Goal: Task Accomplishment & Management: Manage account settings

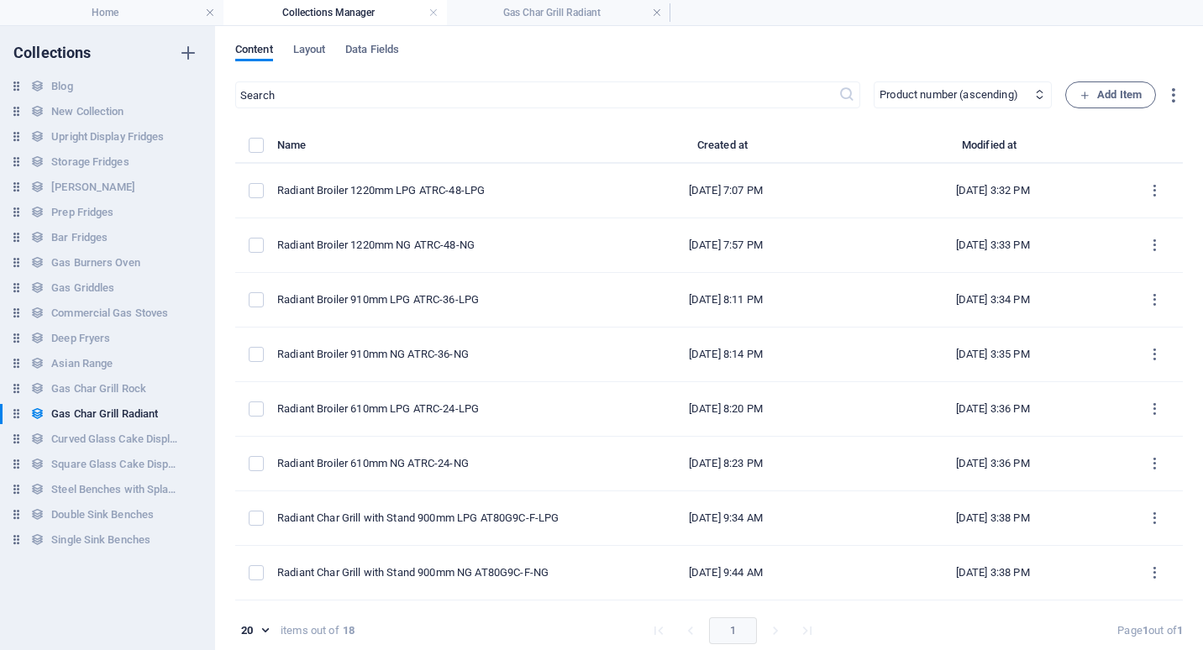
select select "columns.product_number_ASC"
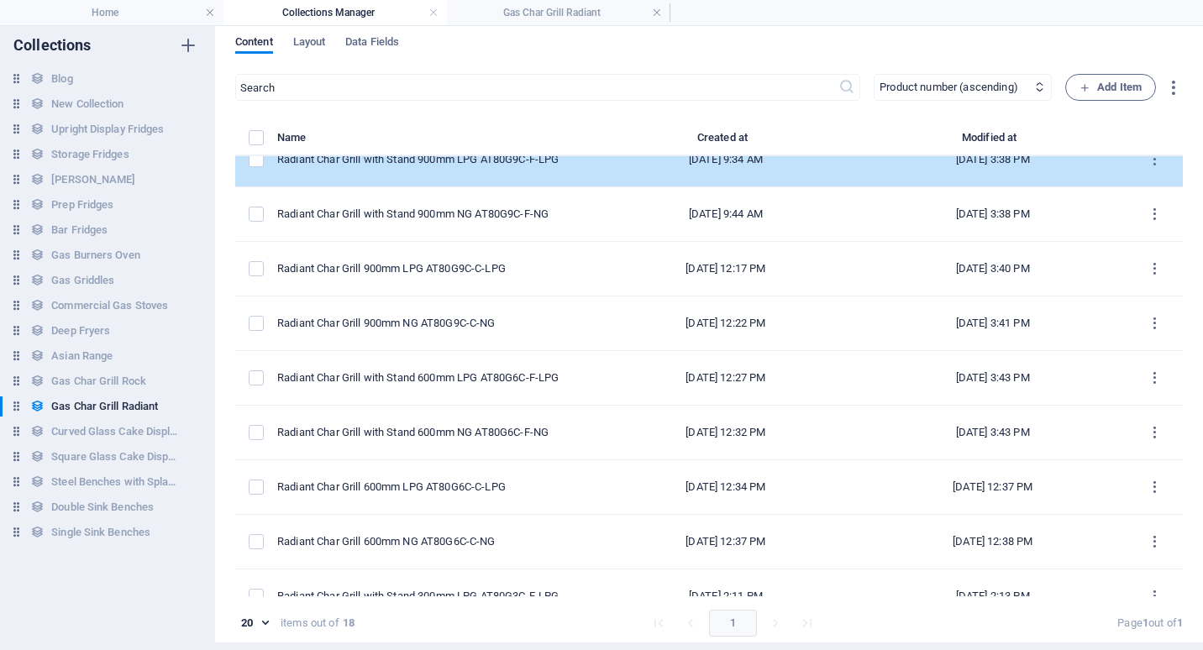
scroll to position [336, 0]
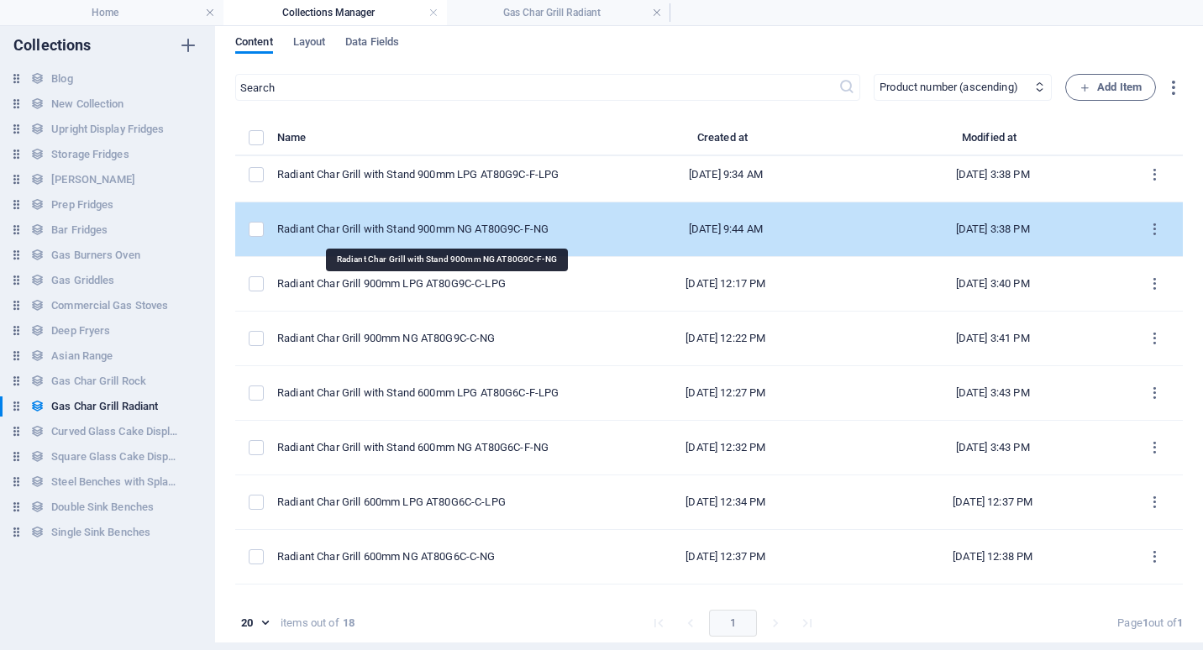
click at [453, 234] on div "Radiant Char Grill with Stand 900mm NG AT80G9C-F-NG" at bounding box center [427, 229] width 301 height 15
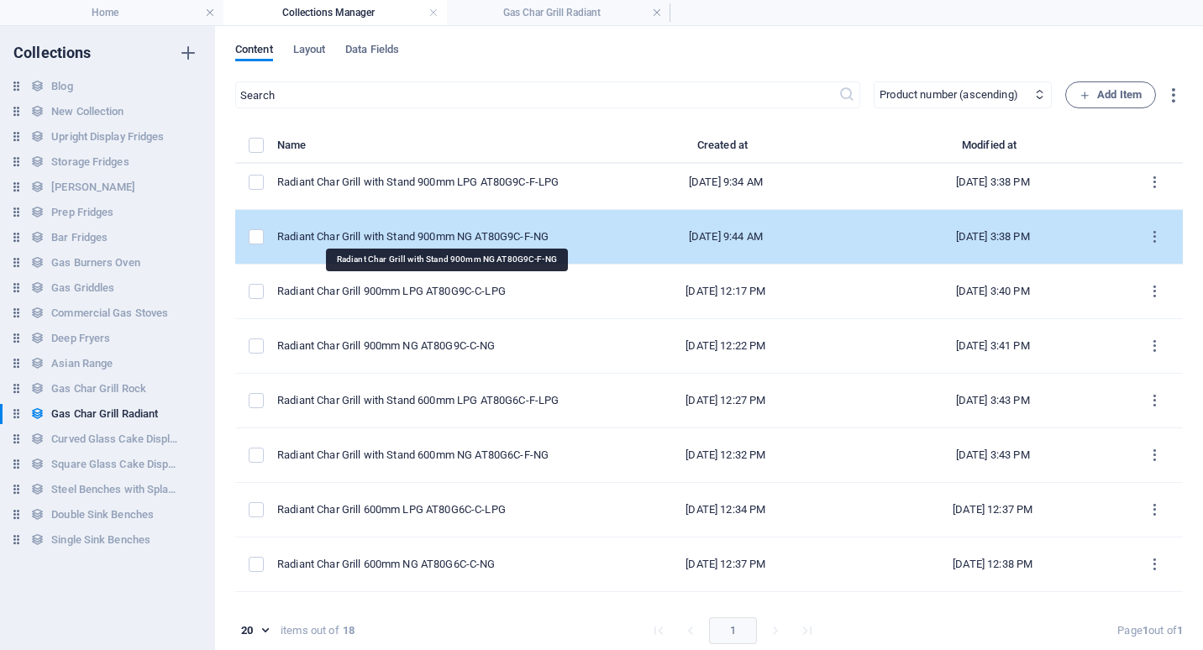
select select "In stock"
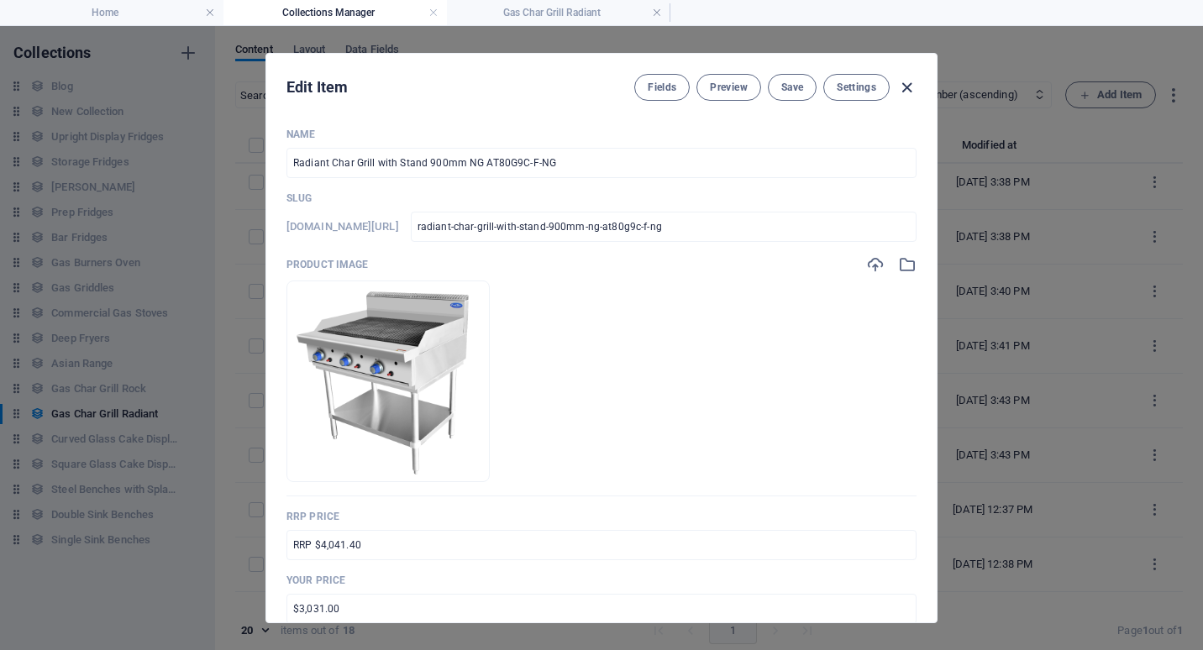
click at [909, 84] on icon "button" at bounding box center [906, 87] width 19 height 19
type input "radiant-char-grill-with-stand-900mm-ng-at80g9c-f-ng"
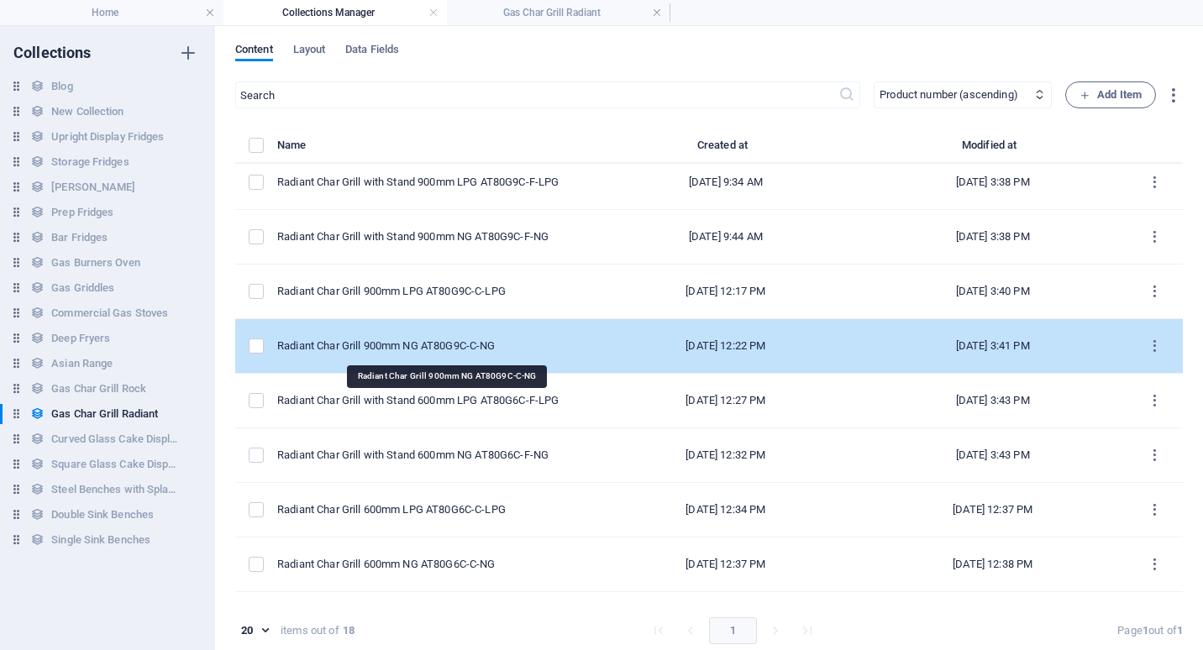
click at [419, 348] on div "Radiant Char Grill 900mm NG AT80G9C-C-NG" at bounding box center [427, 345] width 301 height 15
select select "Low Stock"
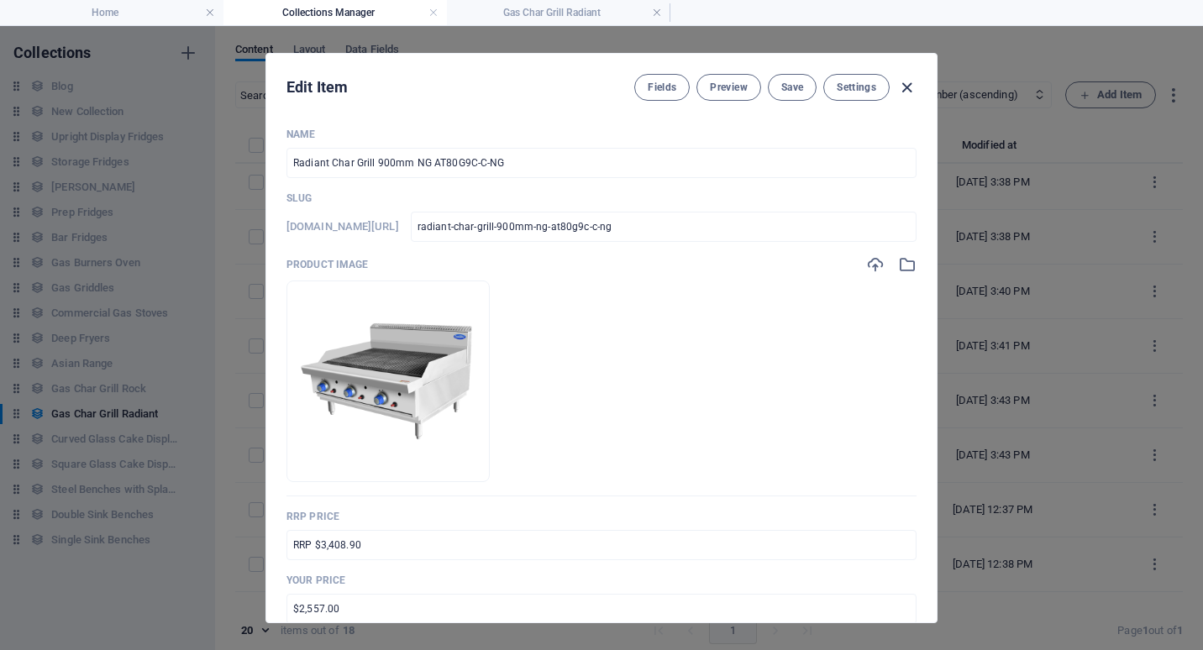
click at [908, 88] on icon "button" at bounding box center [906, 87] width 19 height 19
type input "radiant-char-grill-900mm-ng-at80g9c-c-ng"
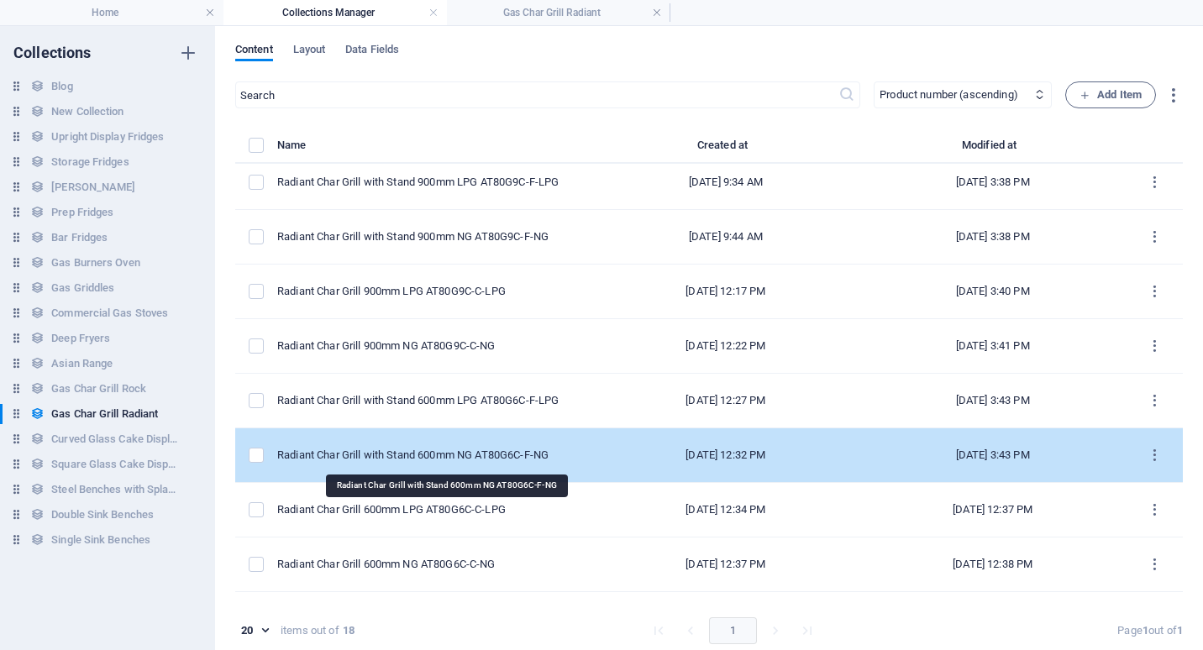
click at [427, 458] on div "Radiant Char Grill with Stand 600mm NG AT80G6C-F-NG" at bounding box center [427, 455] width 301 height 15
select select "Low Stock"
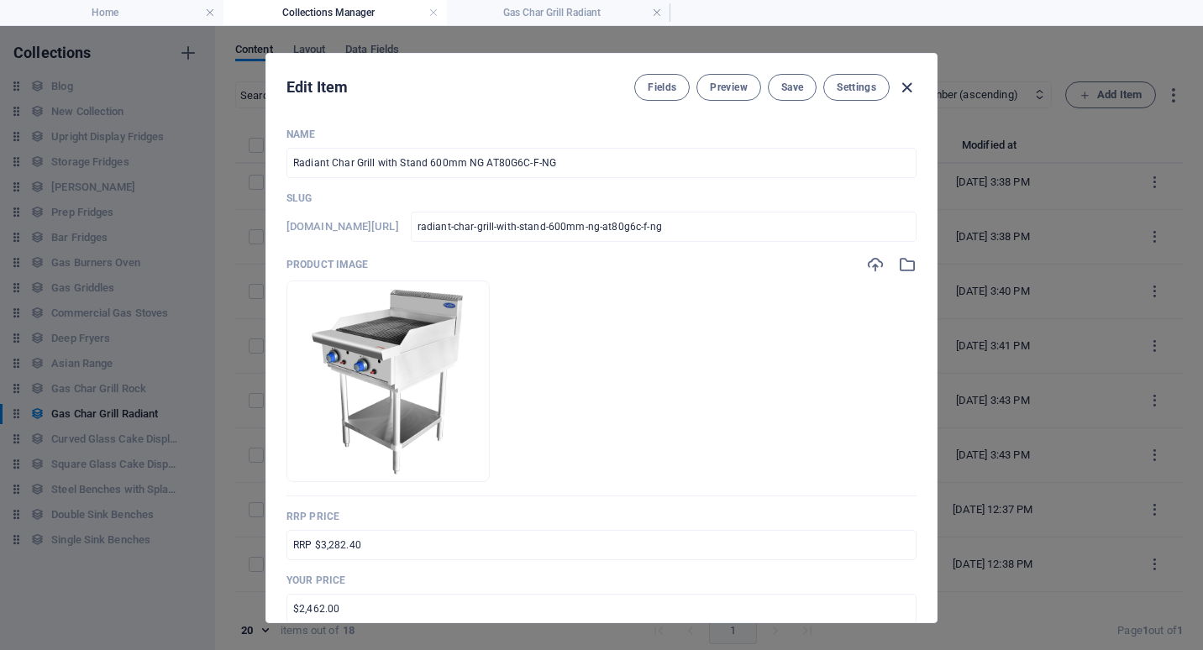
click at [909, 88] on icon "button" at bounding box center [906, 87] width 19 height 19
type input "radiant-char-grill-with-stand-600mm-ng-at80g6c-f-ng"
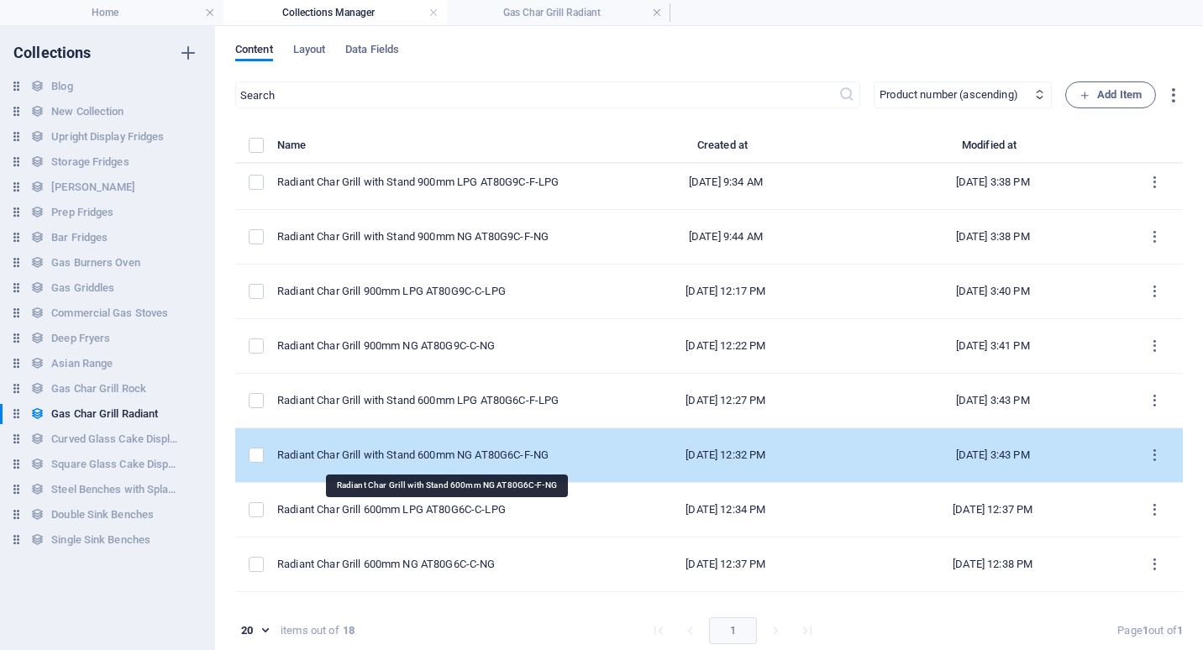
click at [437, 461] on div "Radiant Char Grill with Stand 600mm NG AT80G6C-F-NG" at bounding box center [427, 455] width 301 height 15
select select "Low Stock"
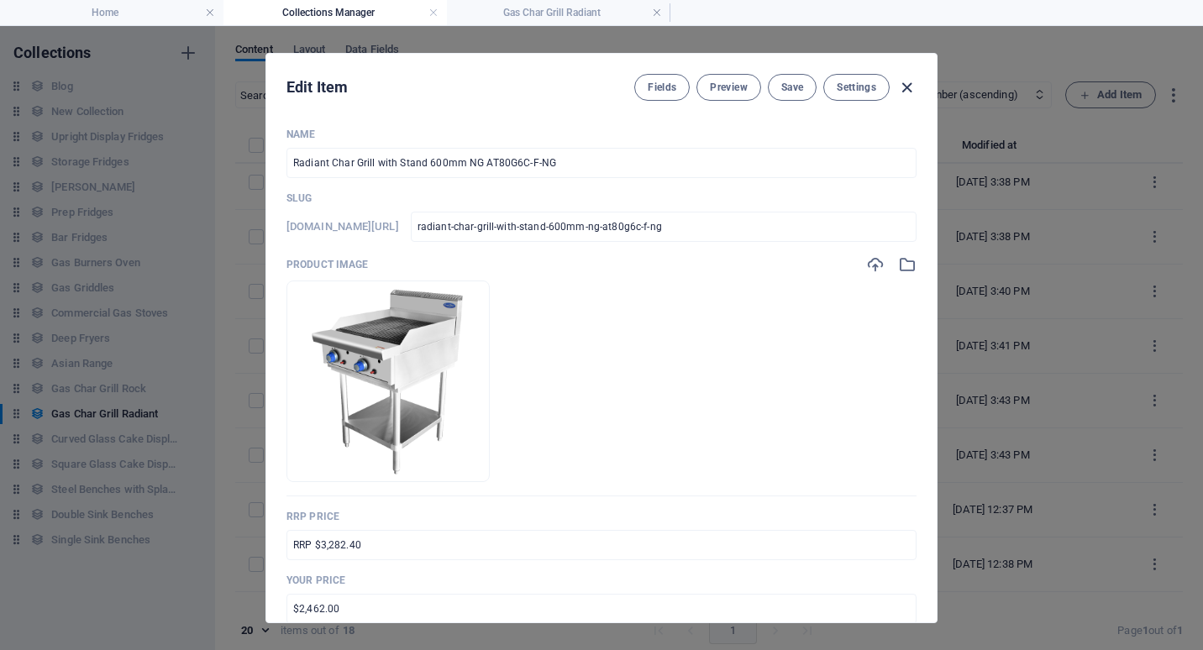
click at [910, 86] on icon "button" at bounding box center [906, 87] width 19 height 19
type input "radiant-char-grill-with-stand-600mm-ng-at80g6c-f-ng"
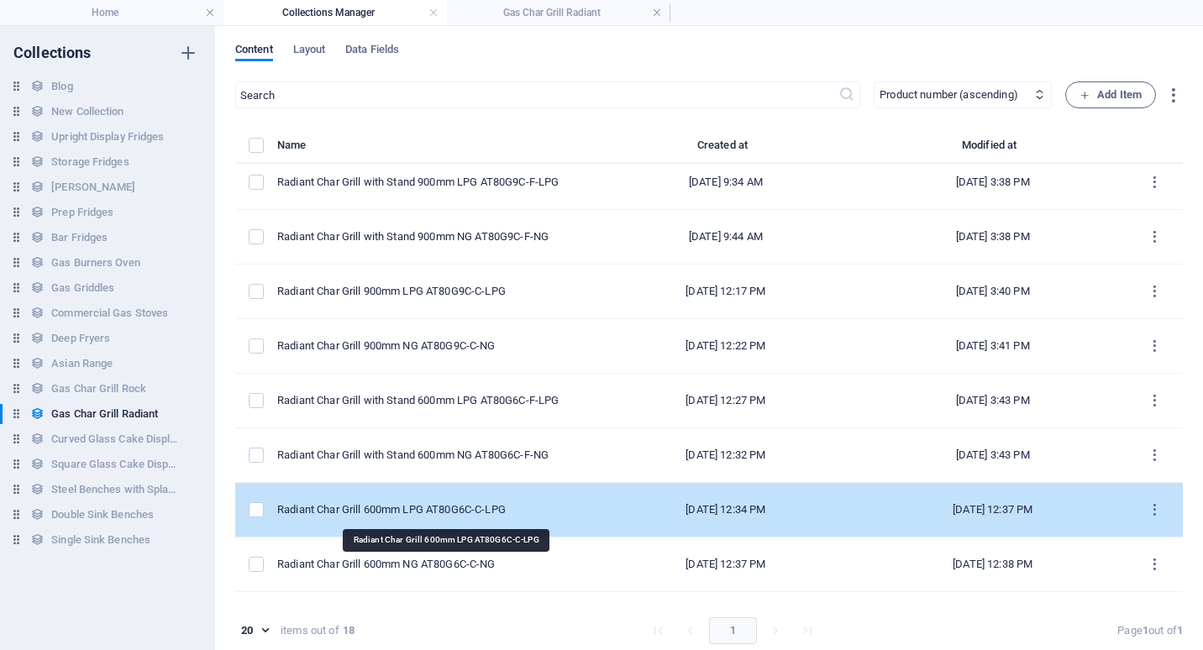
click at [431, 508] on div "Radiant Char Grill 600mm LPG AT80G6C-C-LPG" at bounding box center [427, 509] width 301 height 15
select select "Low Stock"
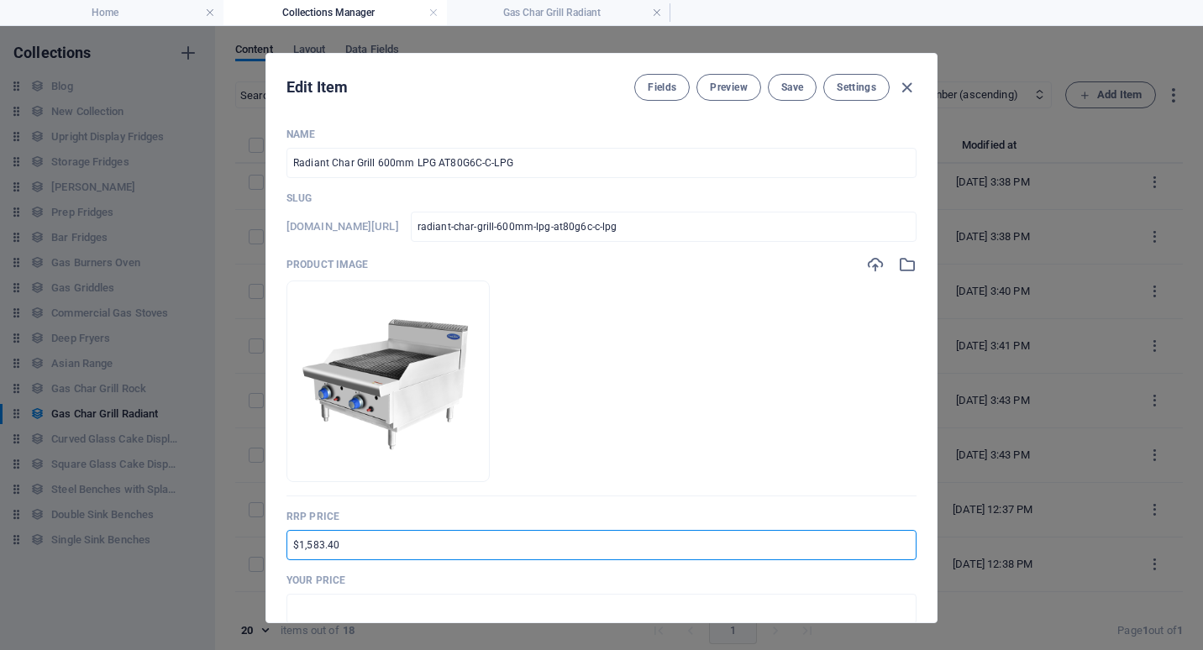
click at [290, 548] on input "$1,583.40" at bounding box center [601, 545] width 630 height 30
type input "RRP $2,902.90"
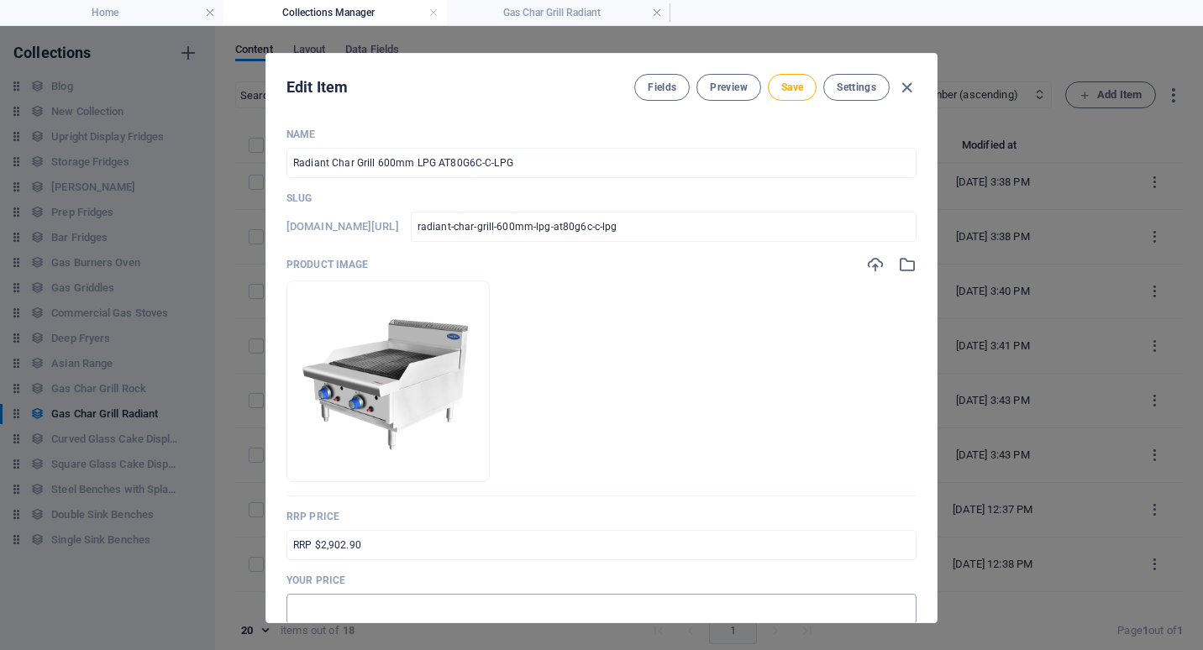
click at [304, 601] on input "text" at bounding box center [601, 609] width 630 height 30
drag, startPoint x: 306, startPoint y: 605, endPoint x: 321, endPoint y: 605, distance: 15.1
click at [321, 605] on input "$2,462.00" at bounding box center [601, 609] width 630 height 30
type input "$2,177.00"
click at [924, 523] on div "Name Radiant Char Grill 600mm LPG AT80G6C-C-LPG ​ Slug [DOMAIN_NAME][URL] radia…" at bounding box center [601, 368] width 670 height 508
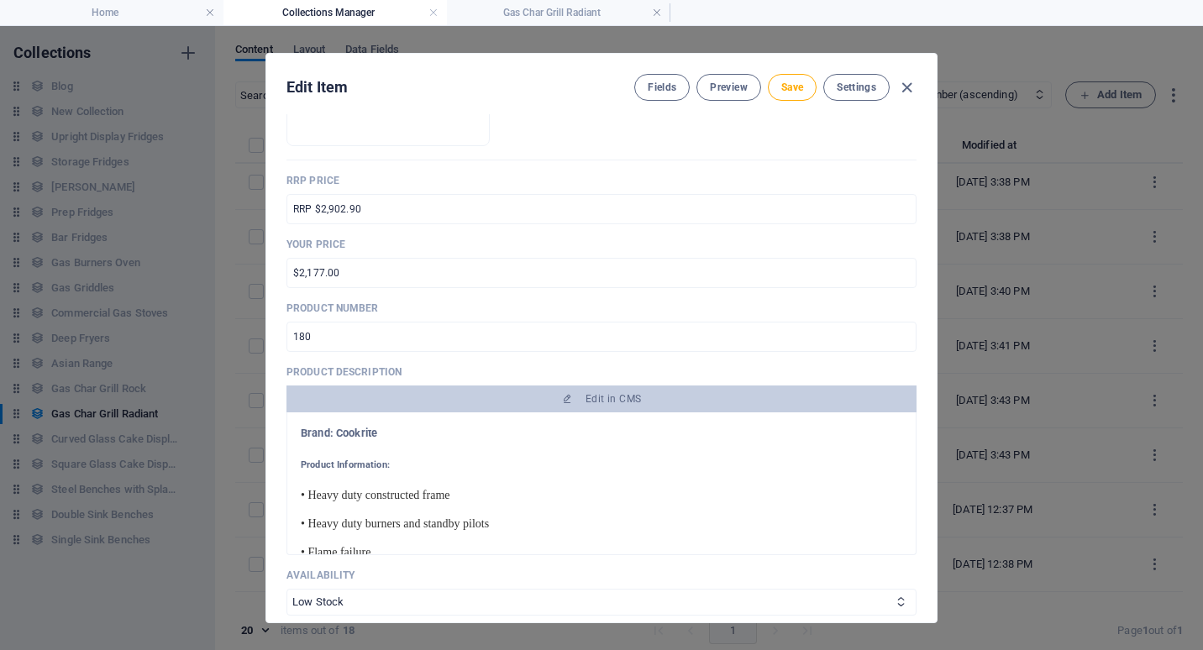
scroll to position [168, 0]
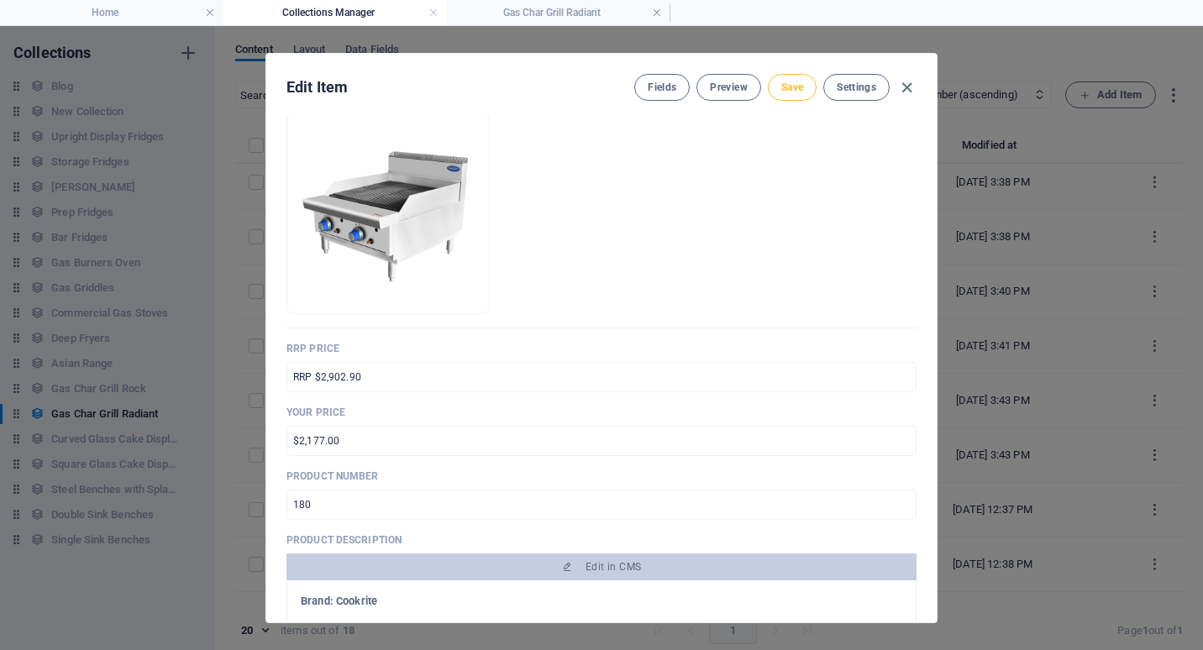
click at [786, 92] on span "Save" at bounding box center [792, 87] width 22 height 13
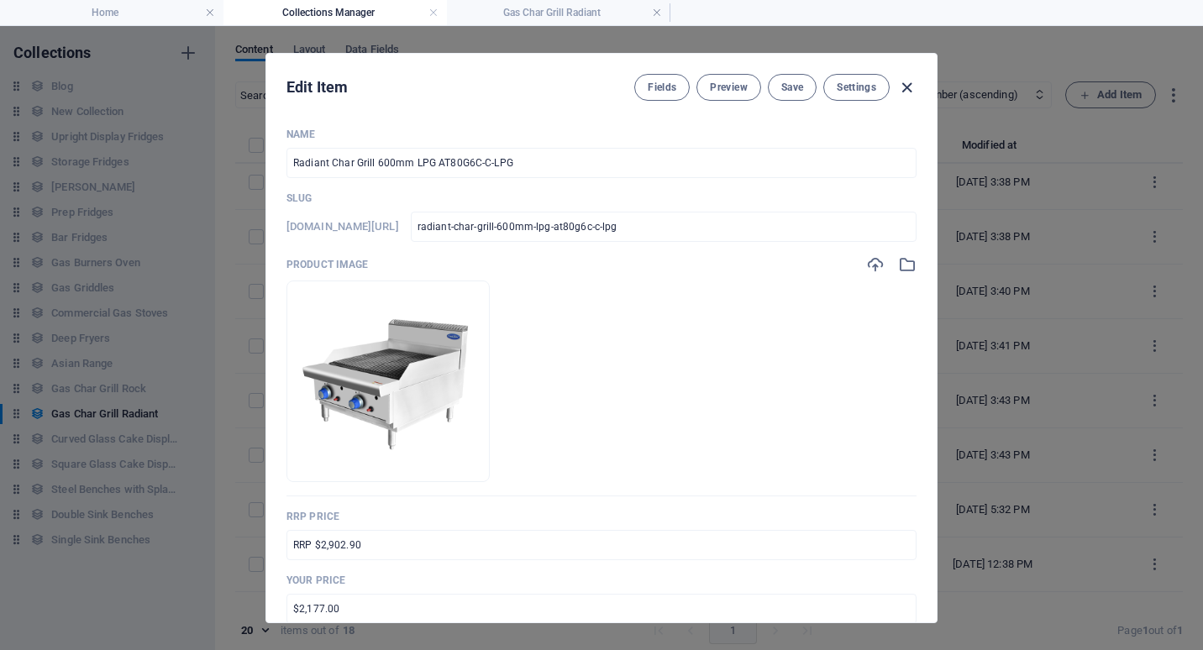
click at [904, 87] on icon "button" at bounding box center [906, 87] width 19 height 19
type input "radiant-char-grill-600mm-lpg-at80g6c-c-lpg"
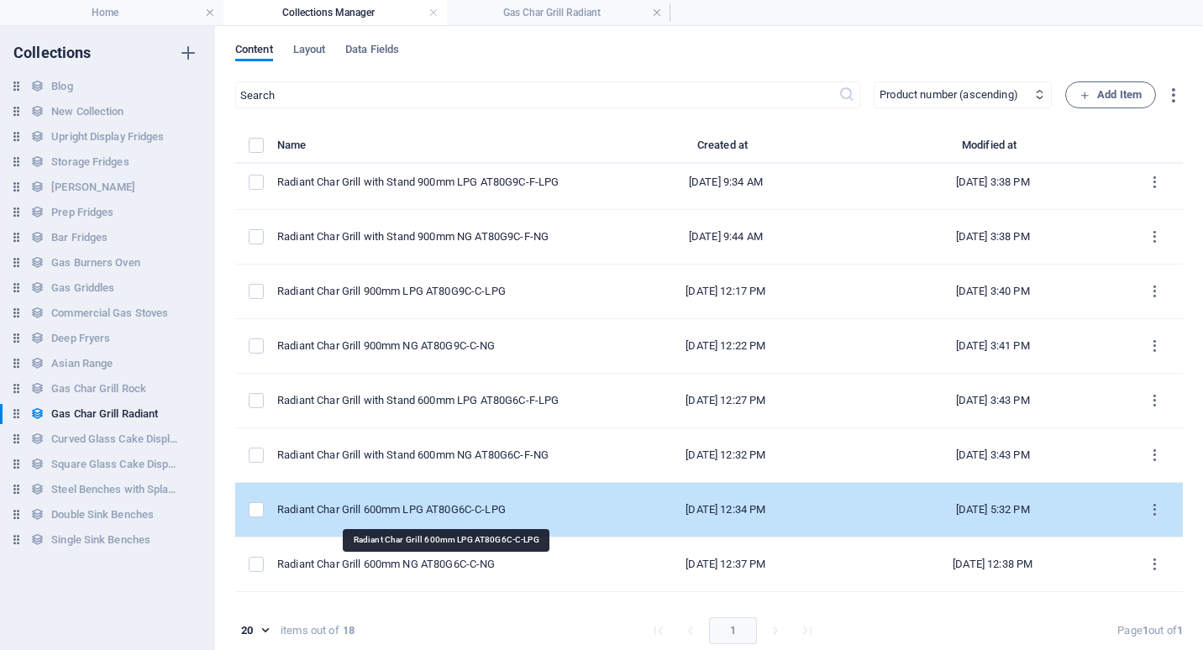
click at [402, 505] on div "Radiant Char Grill 600mm LPG AT80G6C-C-LPG" at bounding box center [427, 509] width 301 height 15
select select "Low Stock"
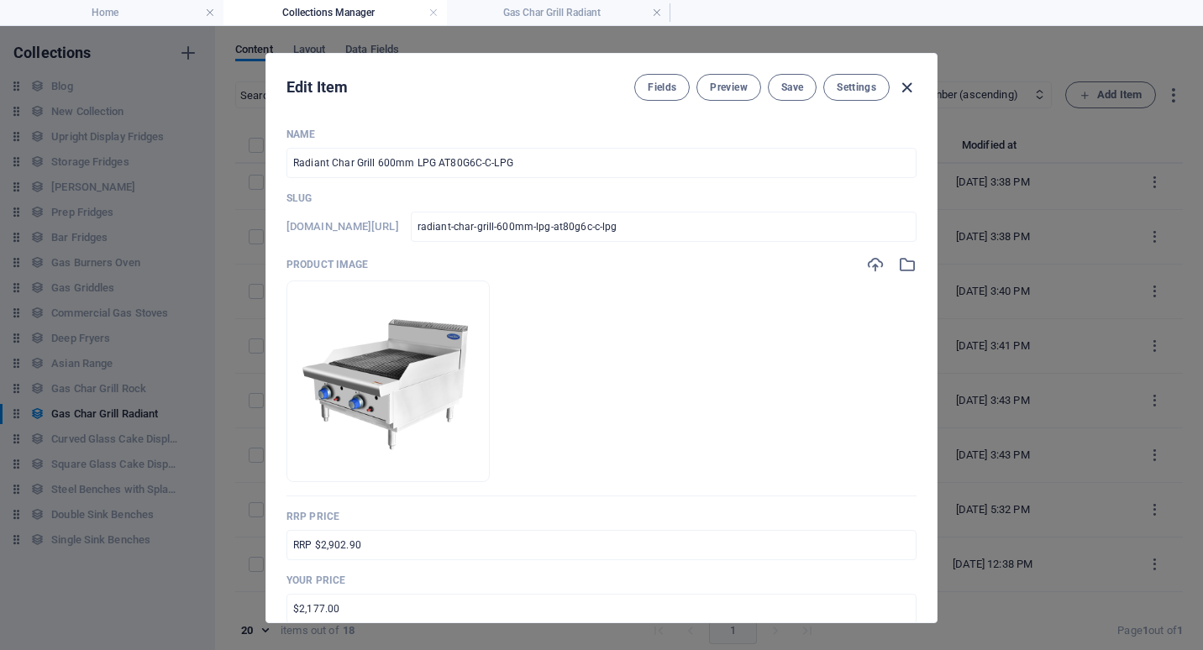
click at [907, 86] on icon "button" at bounding box center [906, 87] width 19 height 19
type input "radiant-char-grill-600mm-lpg-at80g6c-c-lpg"
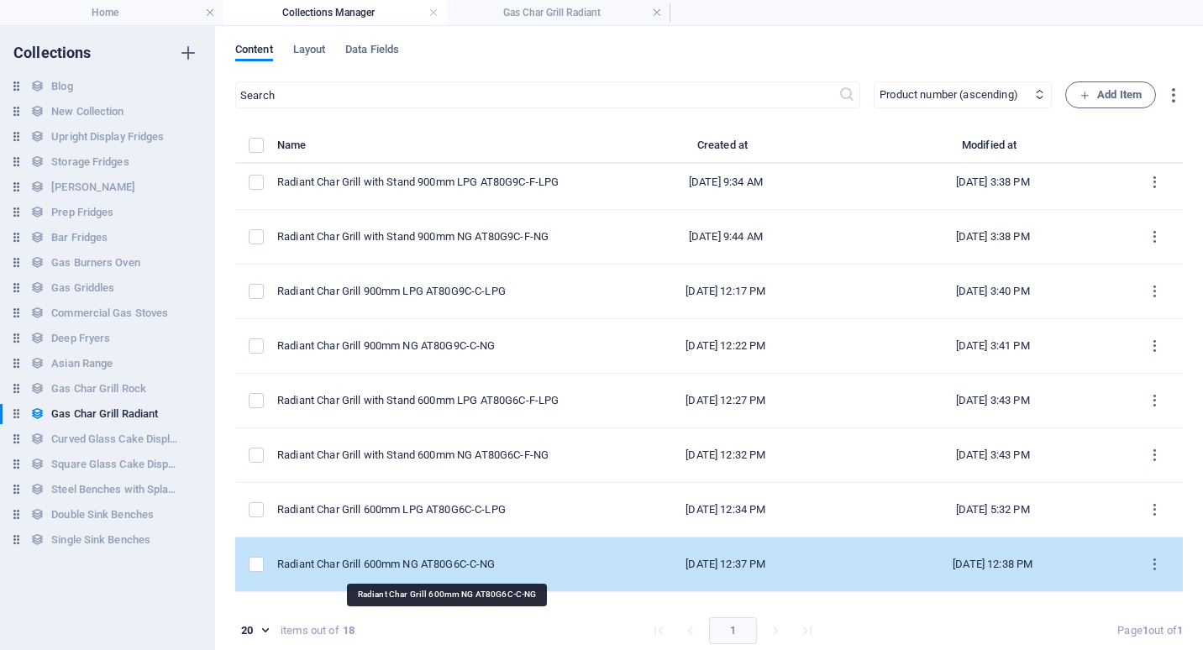
click at [422, 566] on div "Radiant Char Grill 600mm NG AT80G6C-C-NG" at bounding box center [427, 564] width 301 height 15
select select "Low Stock"
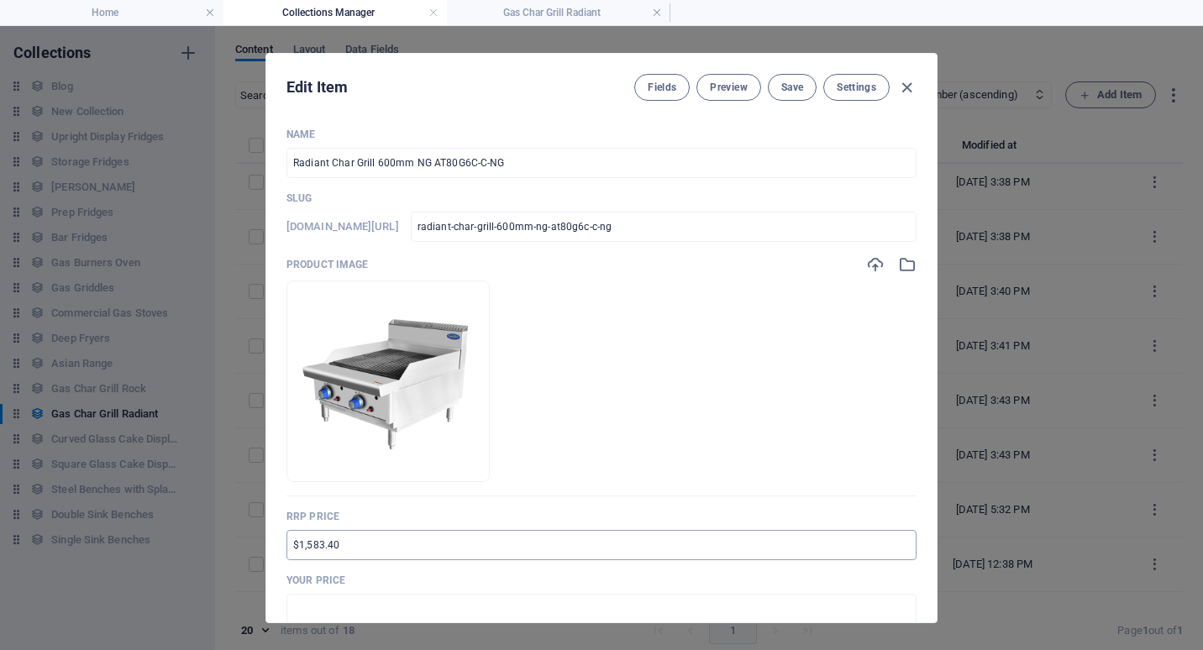
click at [290, 548] on input "$1,583.40" at bounding box center [601, 545] width 630 height 30
type input "RRP $2,902.90"
click at [292, 603] on input "text" at bounding box center [601, 609] width 630 height 30
drag, startPoint x: 306, startPoint y: 607, endPoint x: 321, endPoint y: 605, distance: 15.2
click at [321, 605] on input "$2,462.00" at bounding box center [601, 609] width 630 height 30
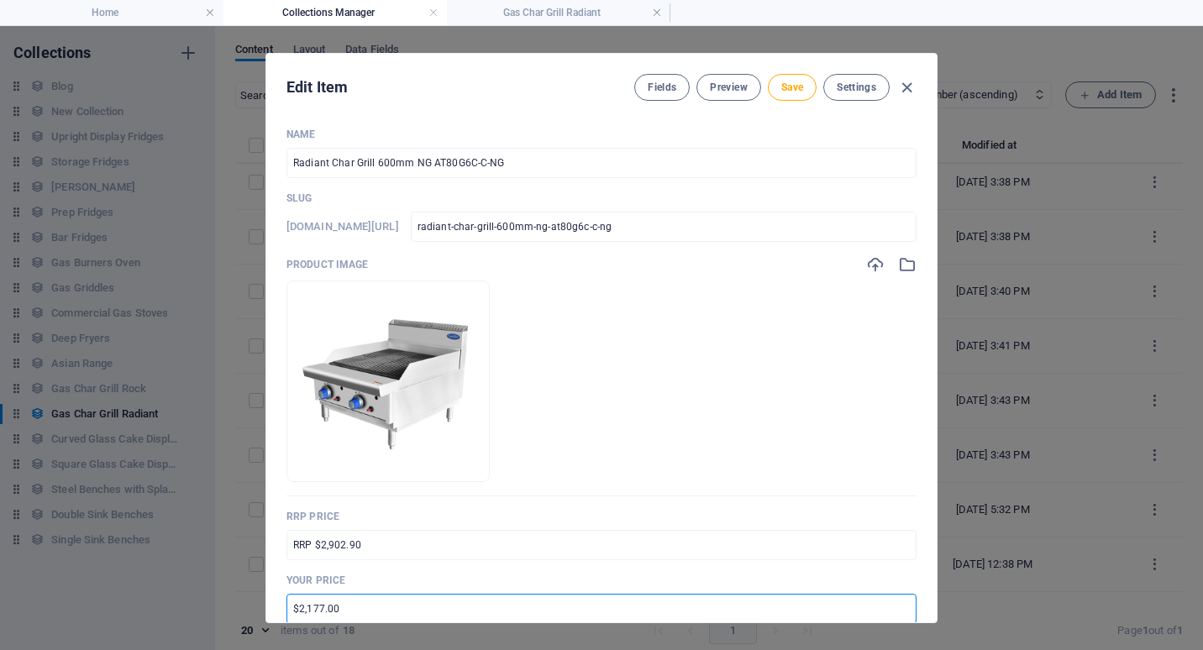
type input "$2,177.00"
click at [918, 569] on div "Name Radiant Char Grill 600mm NG AT80G6C-C-NG ​ Slug [DOMAIN_NAME][URL] radiant…" at bounding box center [601, 368] width 670 height 508
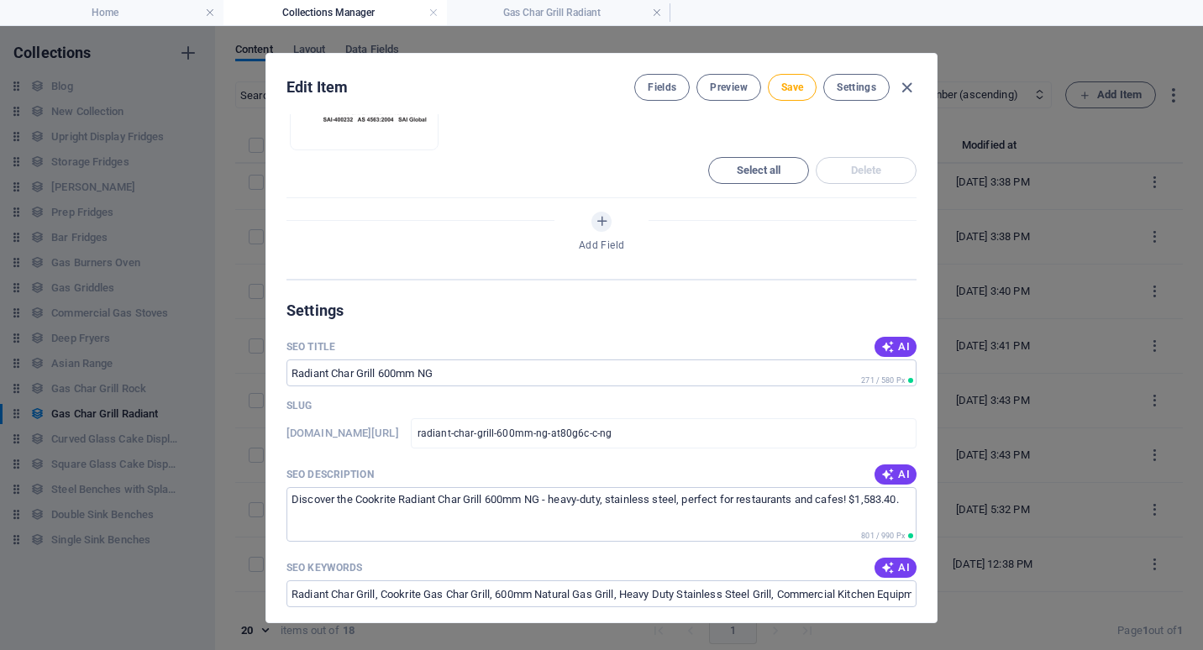
scroll to position [1092, 0]
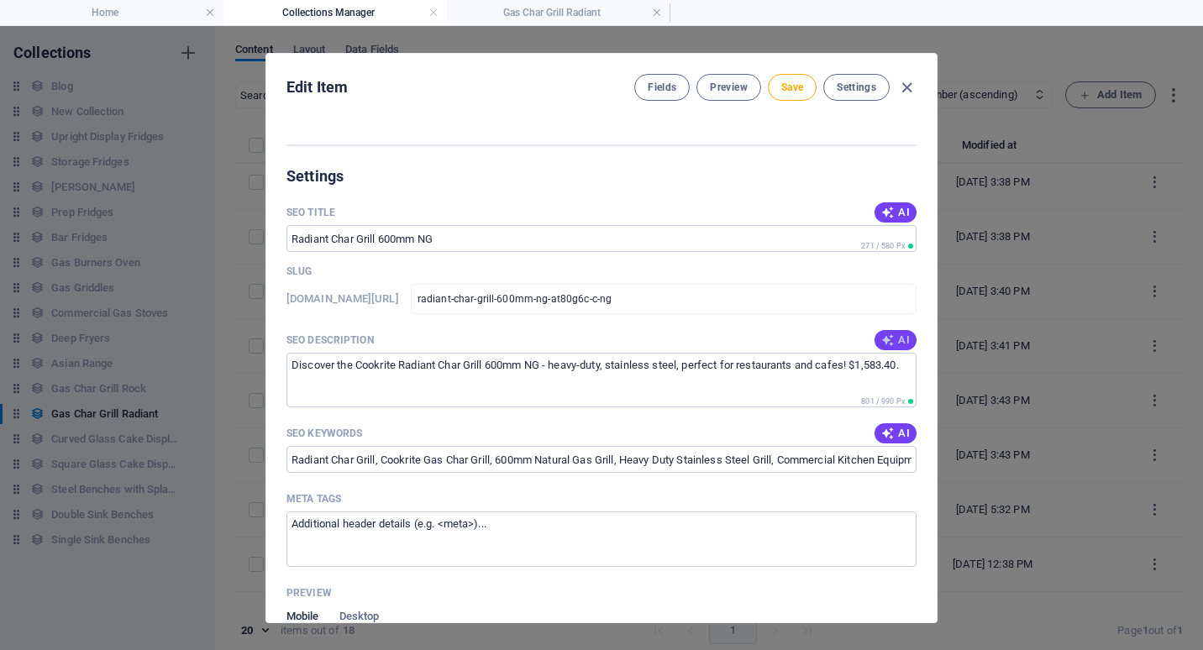
click at [886, 341] on icon "button" at bounding box center [887, 339] width 13 height 13
type textarea "Shop the Cookrite Radiant Char Grill 600mm NG at an unbeatable price! Perfect f…"
click at [794, 93] on span "Save" at bounding box center [792, 87] width 22 height 13
click at [906, 92] on icon "button" at bounding box center [906, 87] width 19 height 19
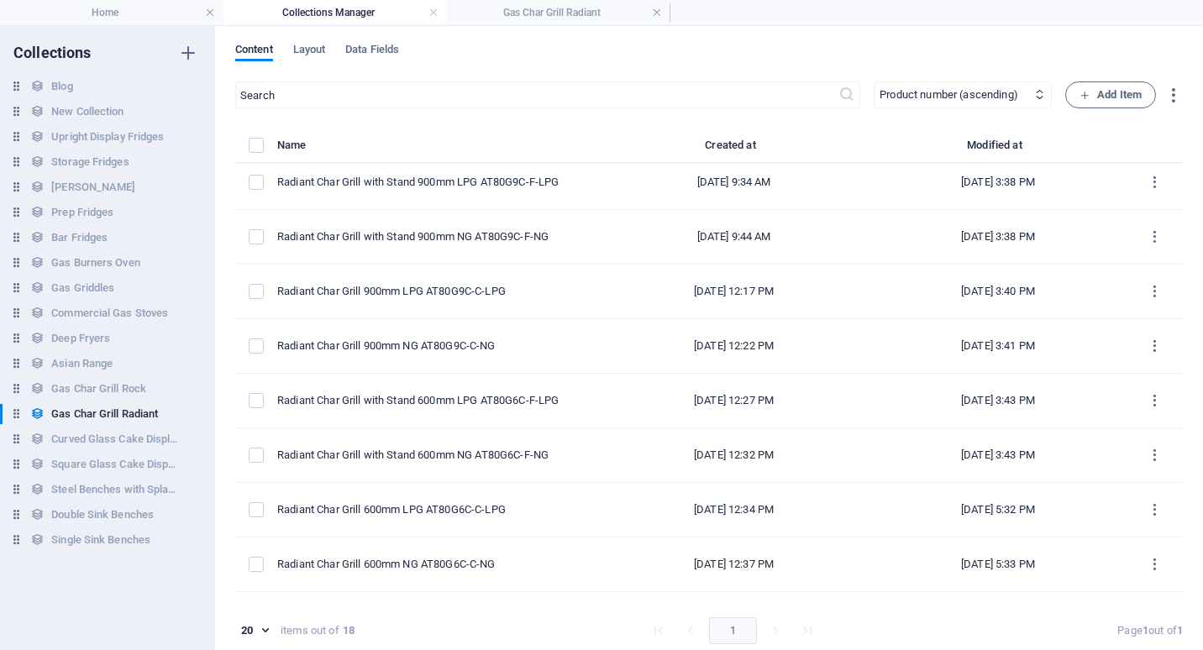
type input "radiant-char-grill-600mm-ng-at80g6c-c-ng"
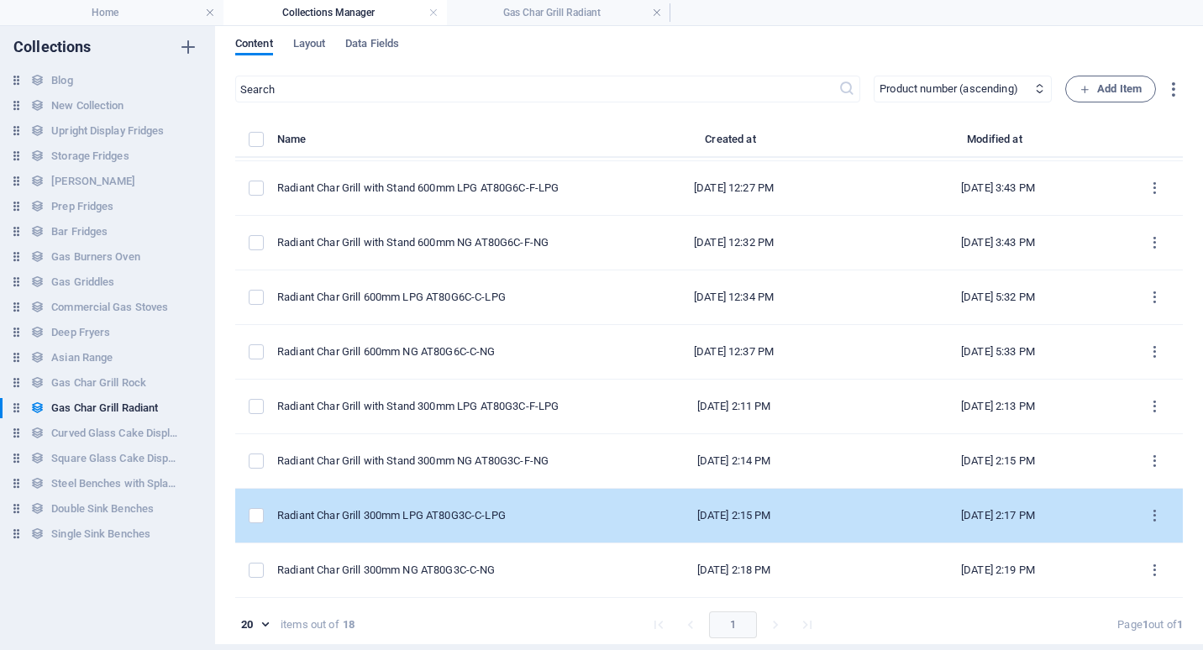
scroll to position [8, 0]
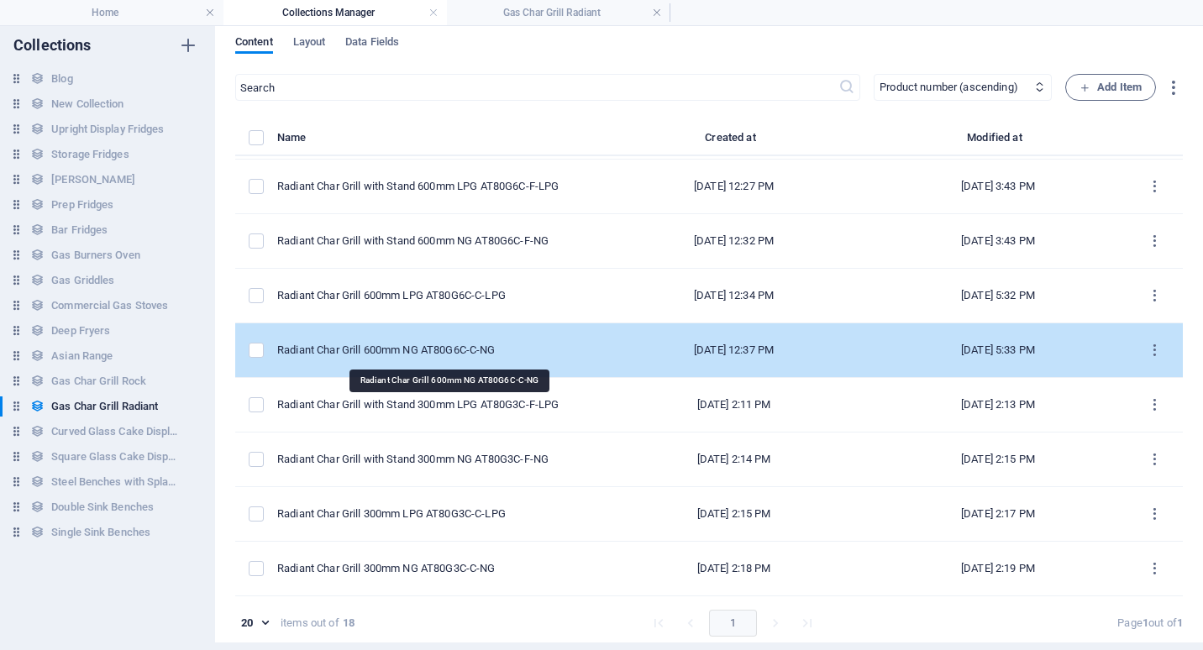
click at [422, 347] on div "Radiant Char Grill 600mm NG AT80G6C-C-NG" at bounding box center [430, 350] width 307 height 15
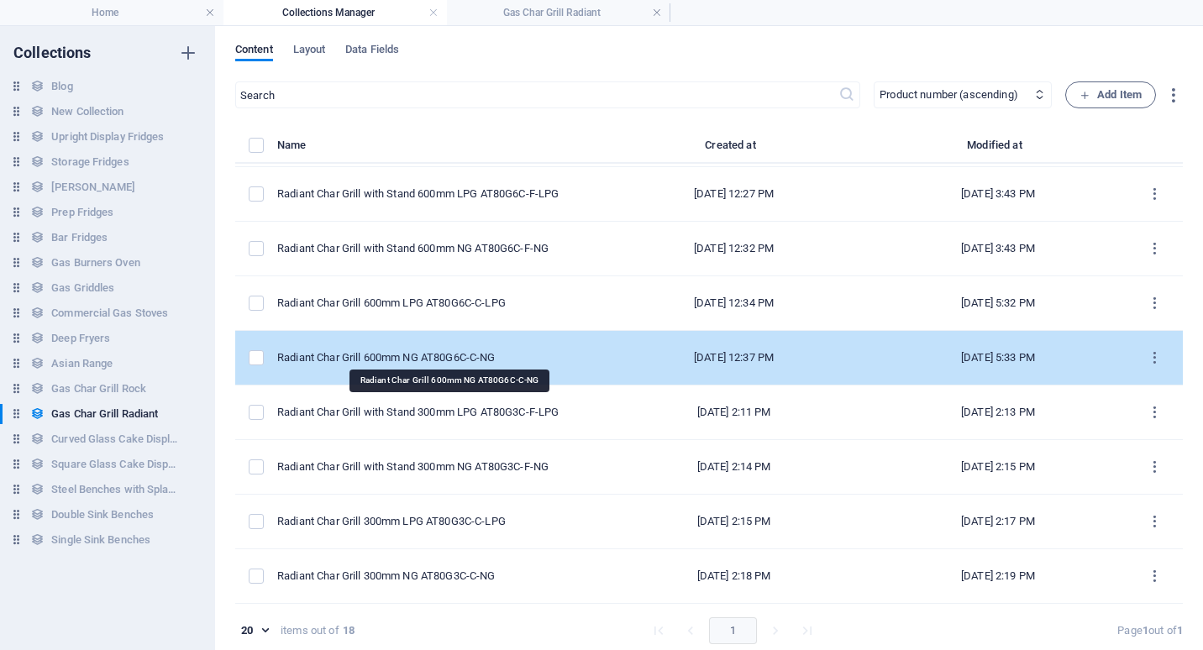
select select "Low Stock"
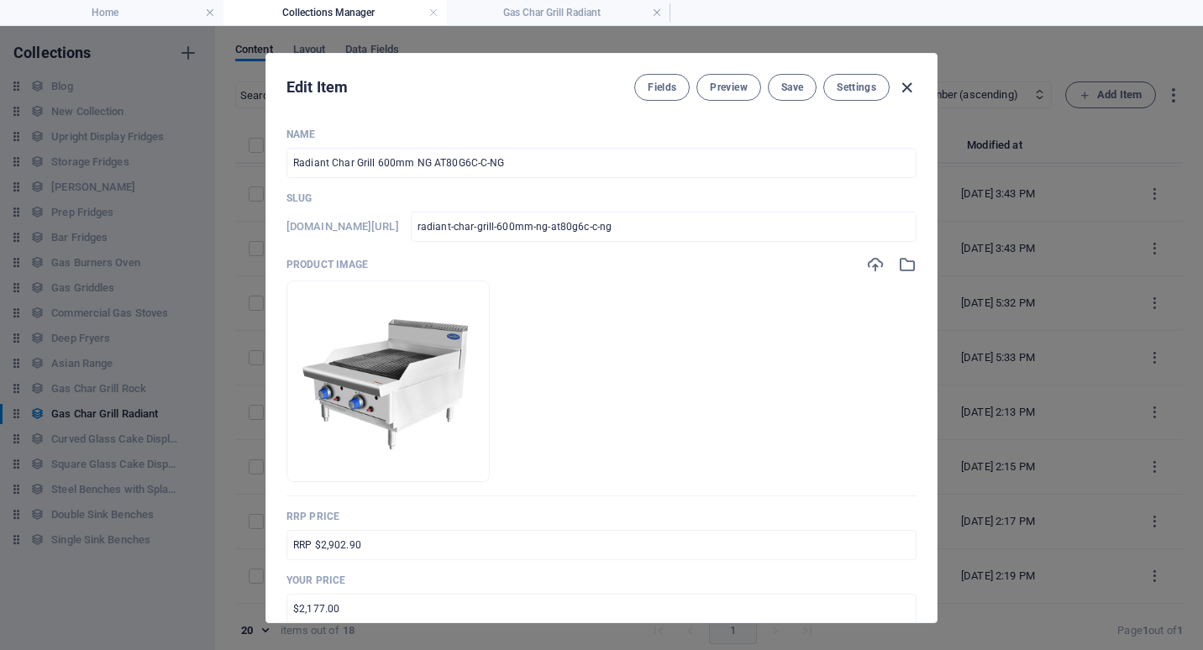
click at [906, 89] on icon "button" at bounding box center [906, 87] width 19 height 19
type input "radiant-char-grill-600mm-ng-at80g6c-c-ng"
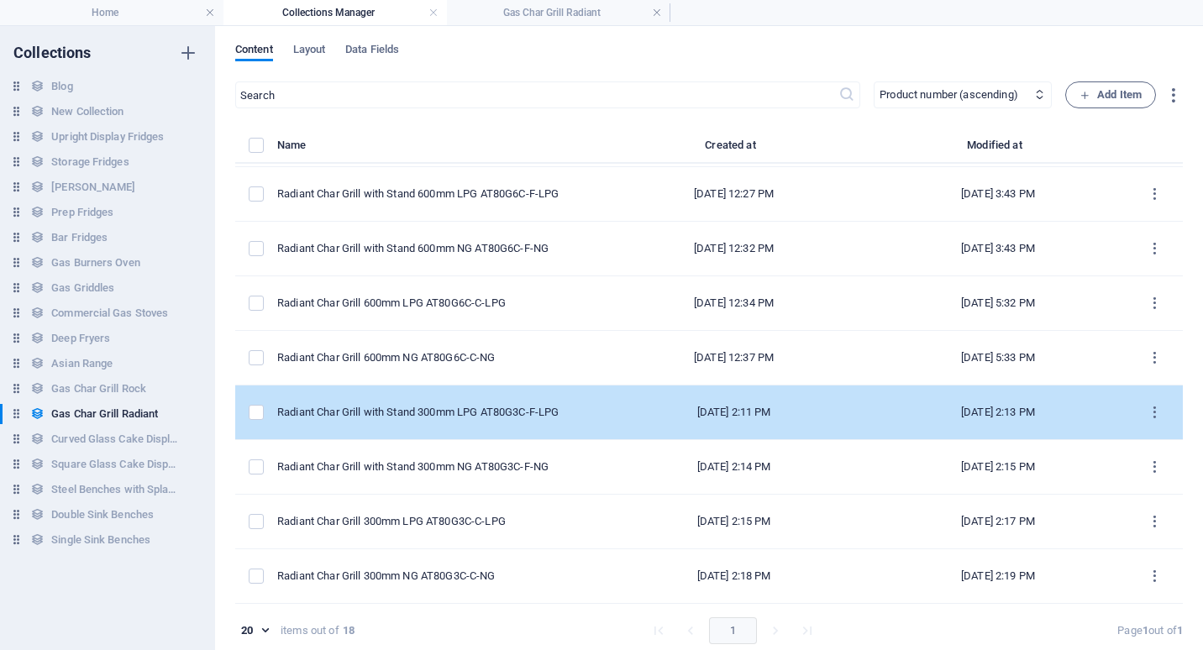
scroll to position [8, 0]
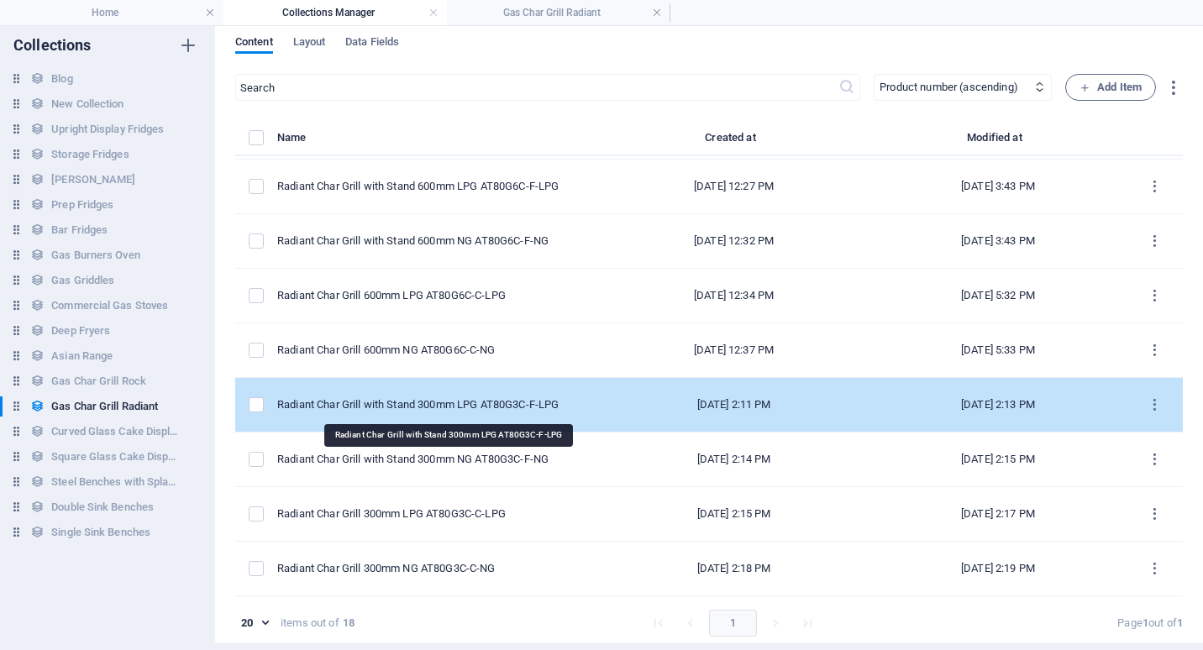
click at [390, 403] on div "Radiant Char Grill with Stand 300mm LPG AT80G3C-F-LPG" at bounding box center [430, 404] width 307 height 15
select select "Low Stock"
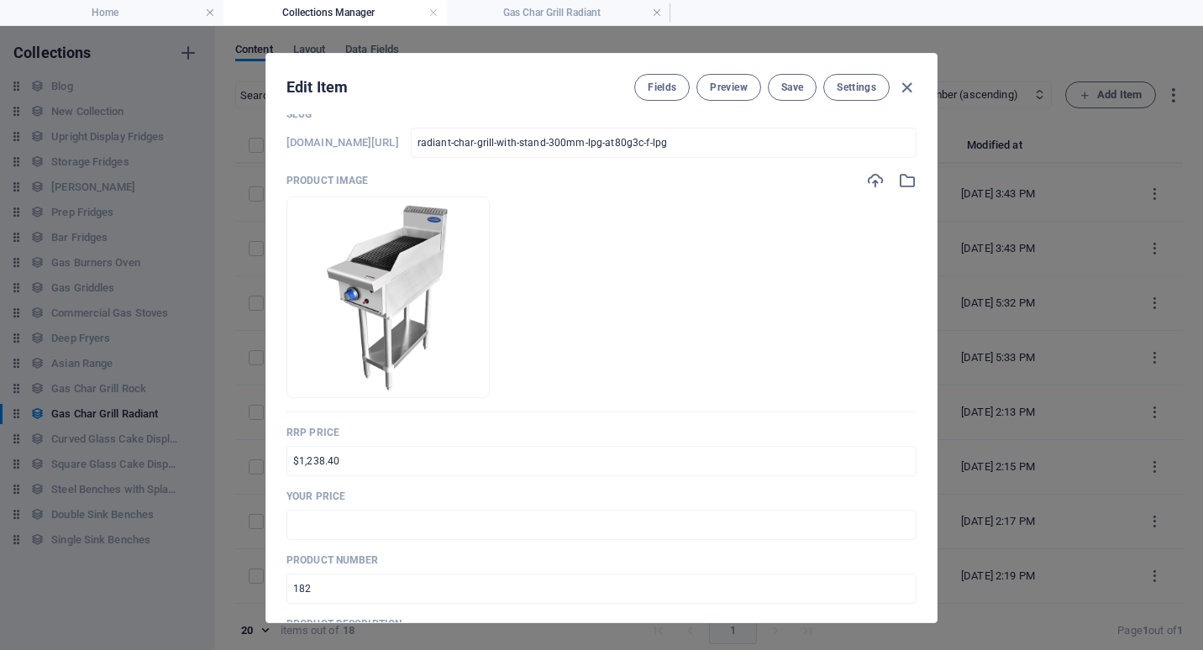
scroll to position [0, 0]
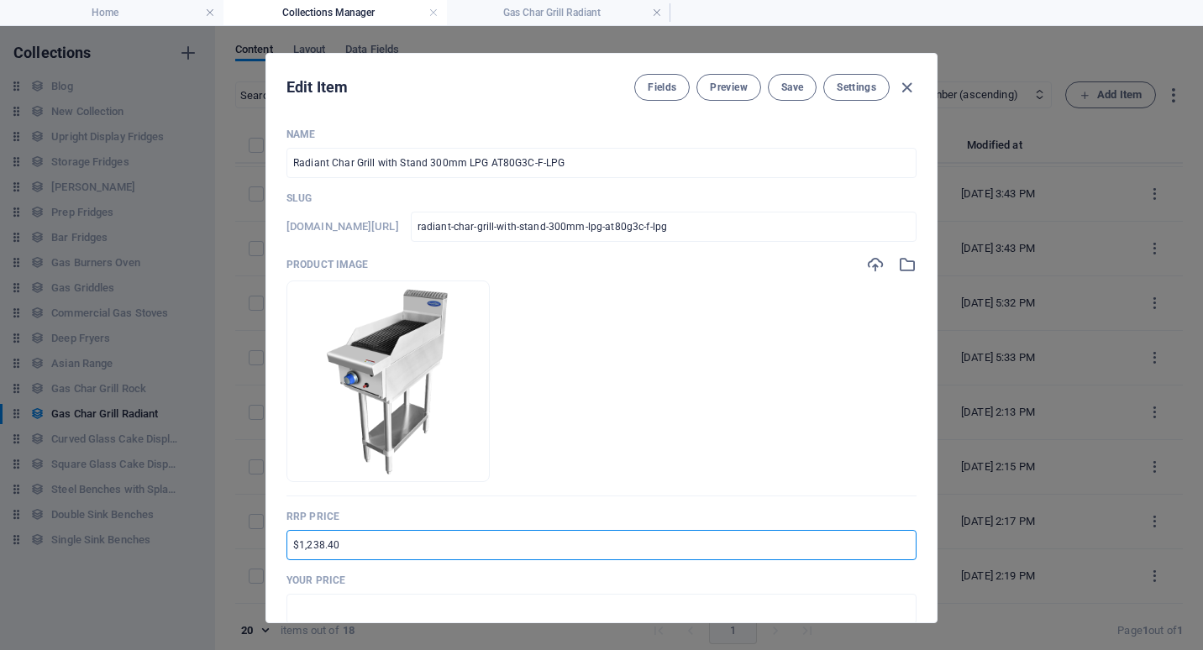
click at [291, 547] on input "$1,238.40" at bounding box center [601, 545] width 630 height 30
type input "RRP $2,270.40"
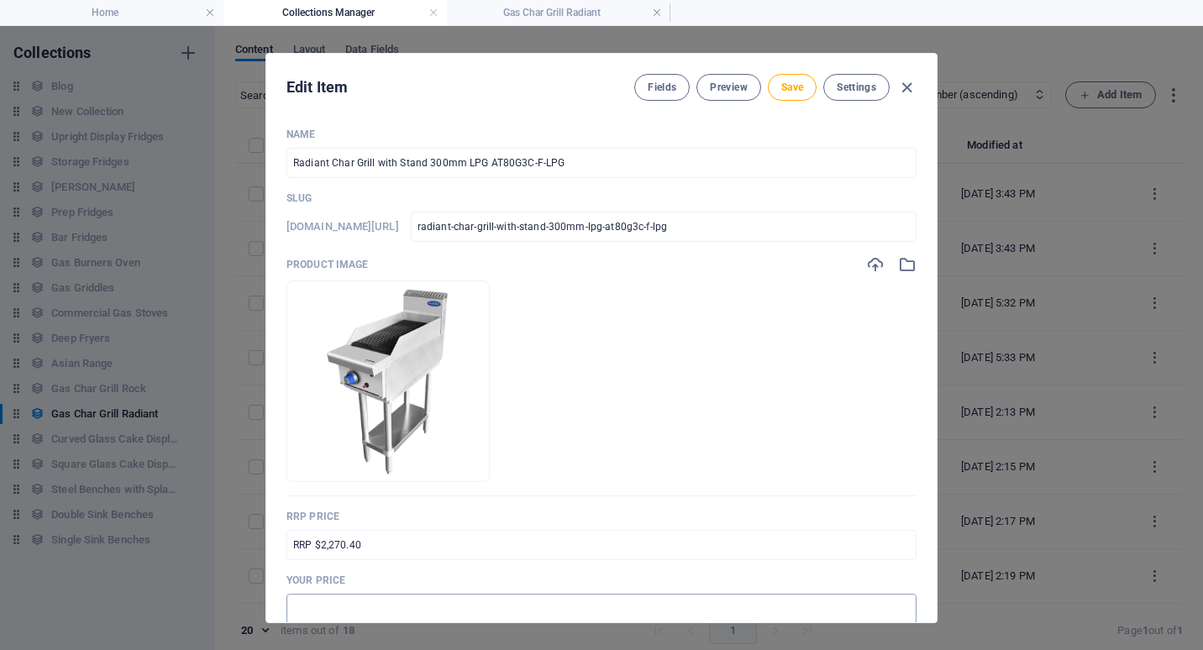
click at [318, 605] on input "text" at bounding box center [601, 609] width 630 height 30
click at [299, 610] on input "$2,177.00" at bounding box center [601, 609] width 630 height 30
type input "$1,703.00"
click at [920, 569] on div "Name Radiant Char Grill with Stand 300mm LPG AT80G3C-F-LPG ​ Slug [DOMAIN_NAME]…" at bounding box center [601, 368] width 670 height 508
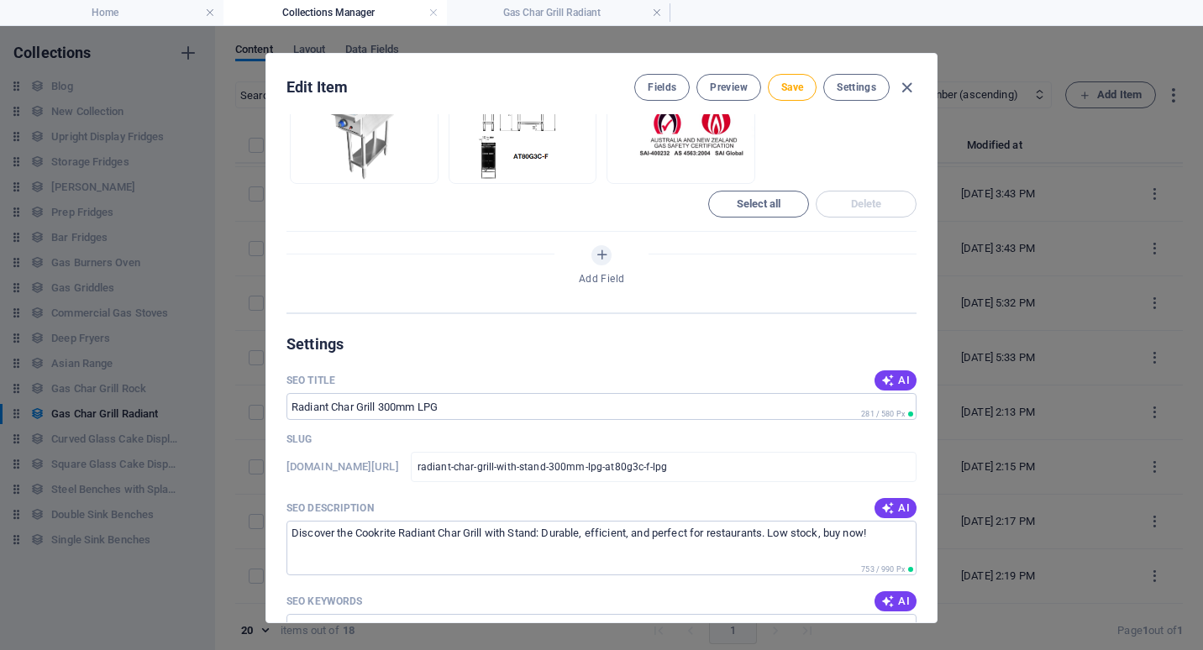
scroll to position [1092, 0]
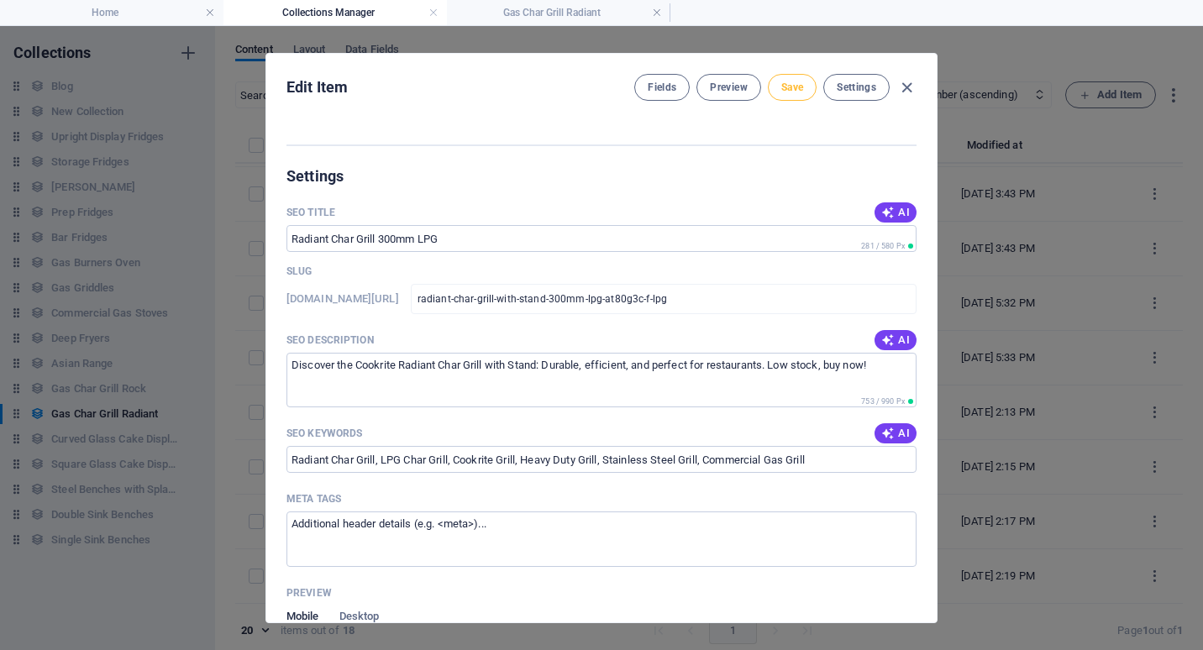
click at [793, 89] on span "Save" at bounding box center [792, 87] width 22 height 13
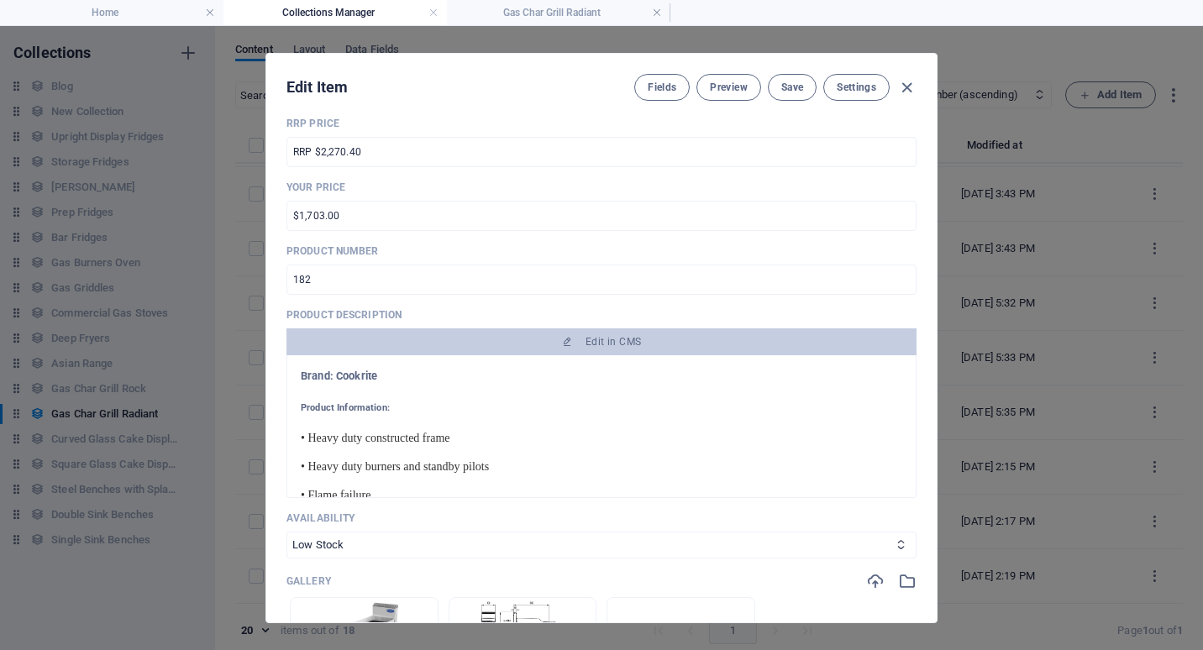
scroll to position [336, 0]
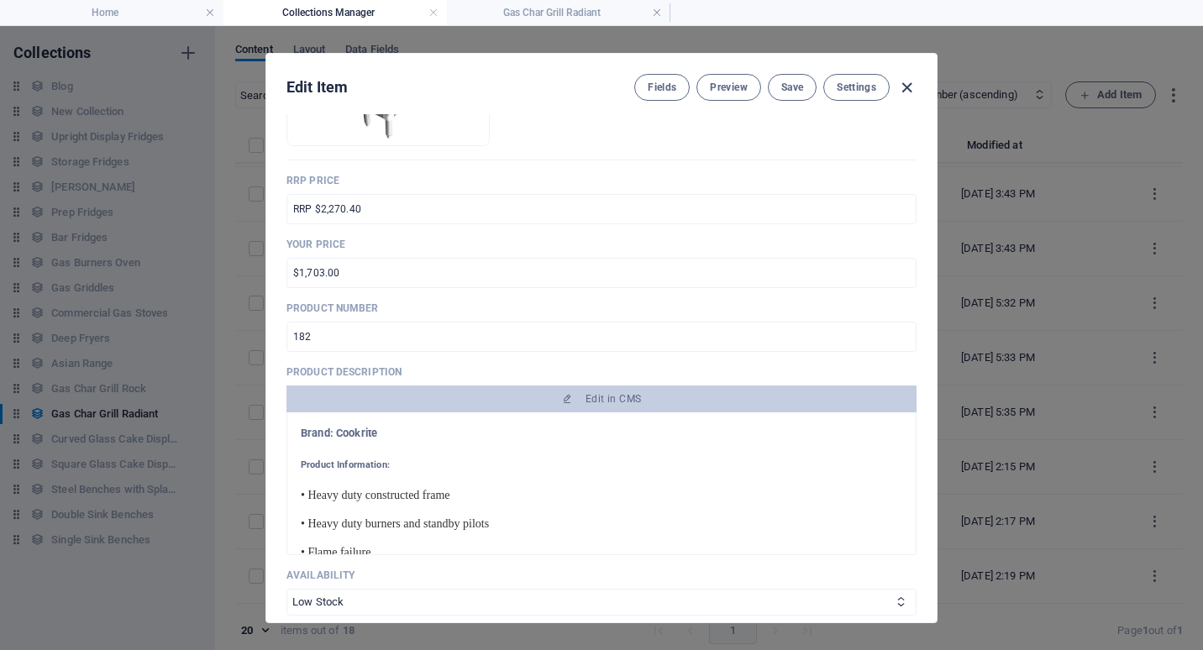
click at [903, 82] on icon "button" at bounding box center [906, 87] width 19 height 19
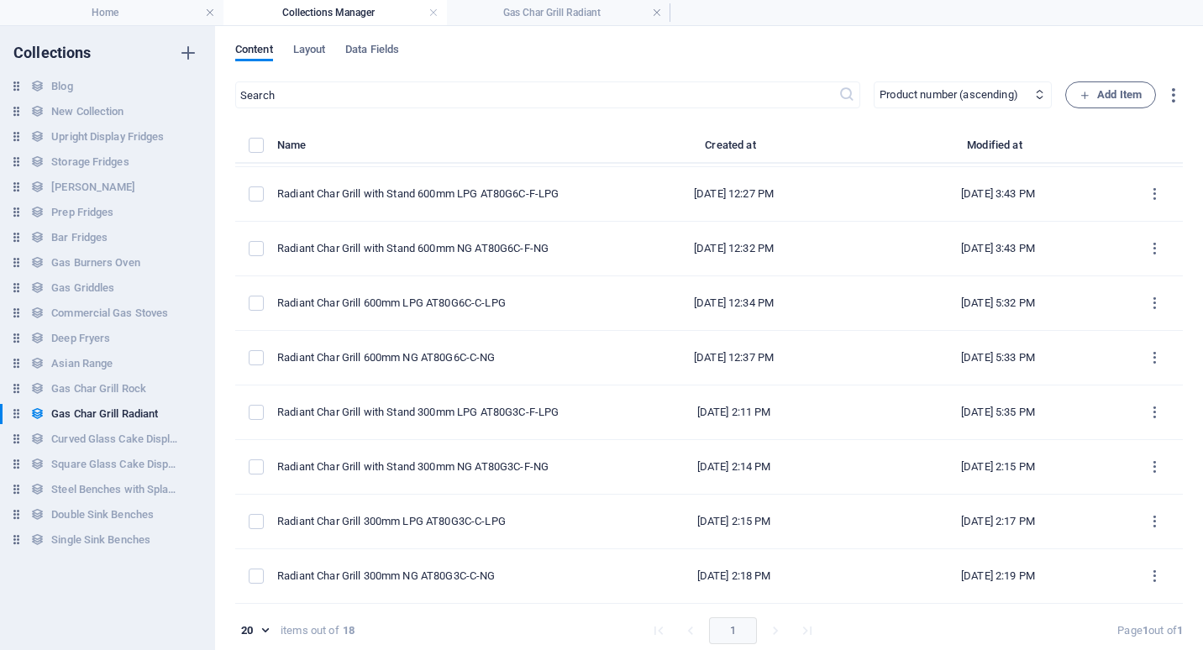
type input "radiant-char-grill-with-stand-300mm-lpg-at80g3c-f-lpg"
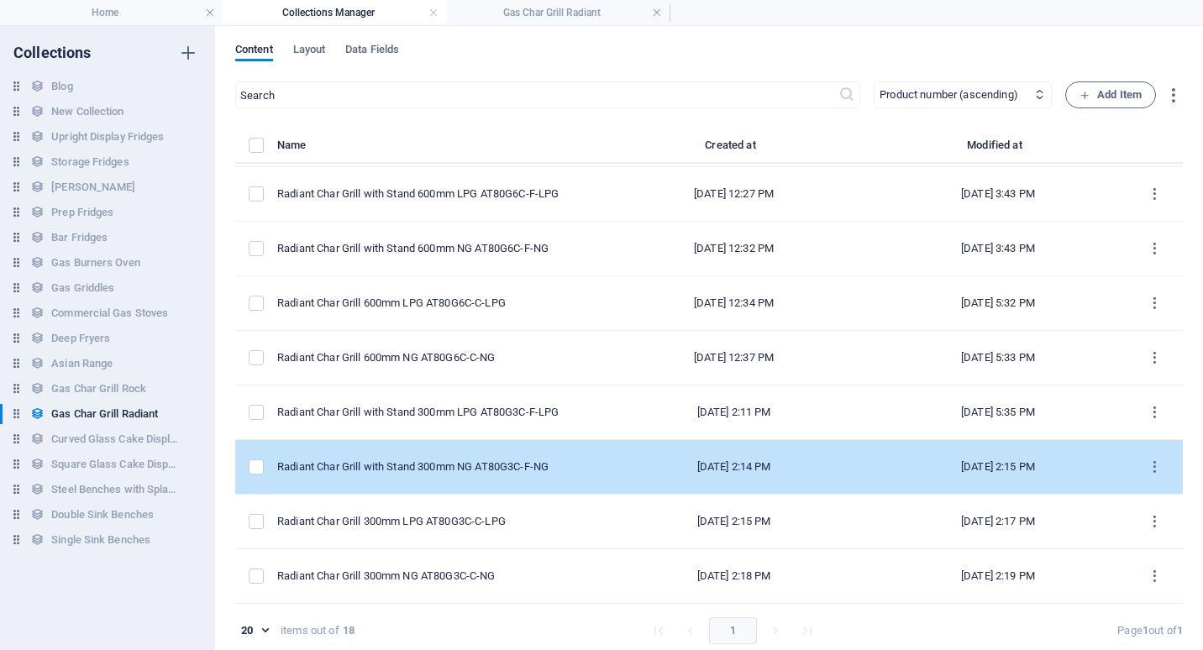
click at [389, 457] on td "Radiant Char Grill with Stand 300mm NG AT80G3C-F-NG" at bounding box center [437, 467] width 321 height 55
select select "Low Stock"
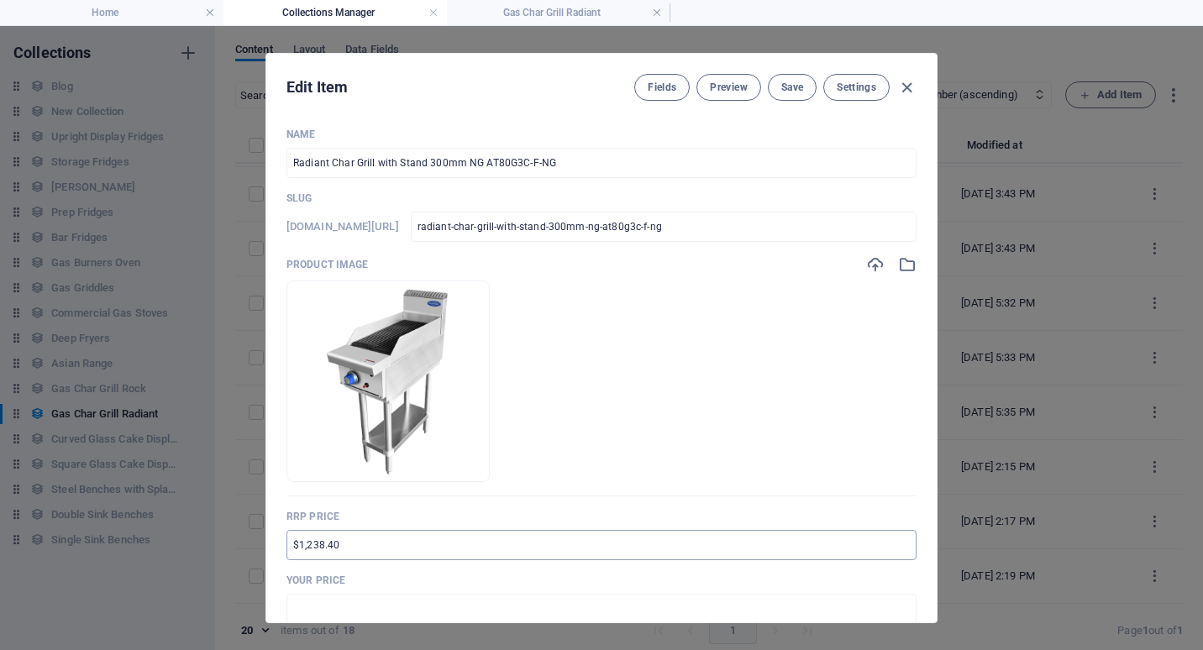
click at [292, 547] on input "$1,238.40" at bounding box center [601, 545] width 630 height 30
type input "RRP $2,270.40"
click at [289, 607] on input "text" at bounding box center [601, 609] width 630 height 30
click at [299, 612] on input "$2,177.00" at bounding box center [601, 609] width 630 height 30
type input "$1,703.00"
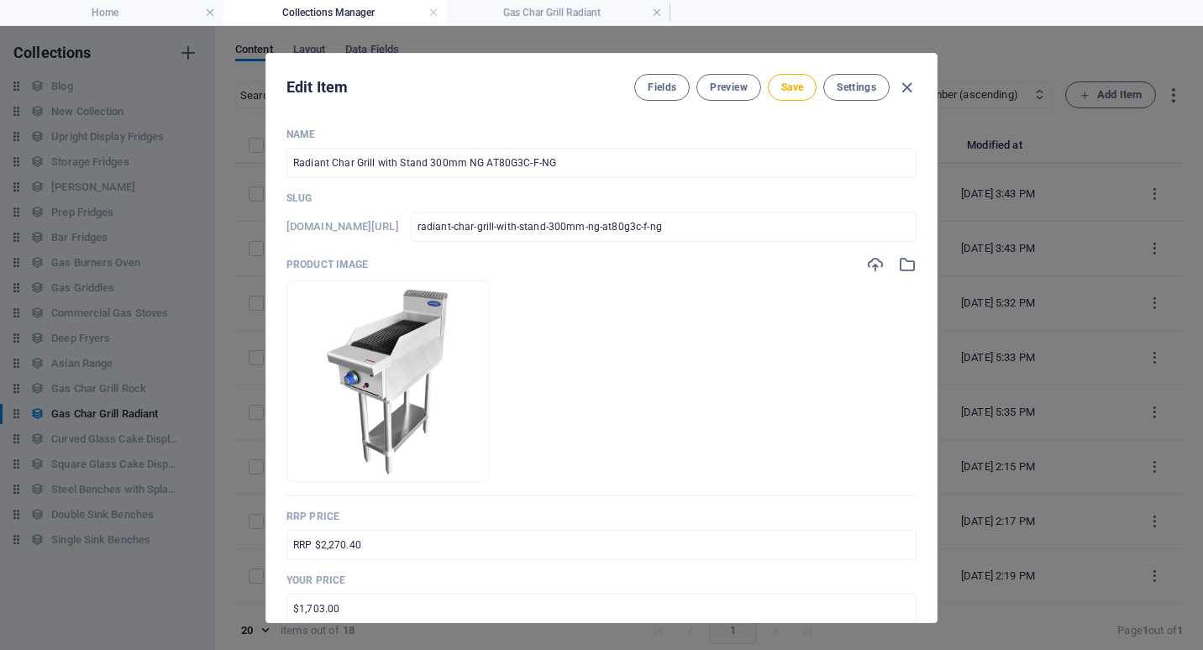
click at [716, 579] on p "Your Price" at bounding box center [601, 580] width 630 height 13
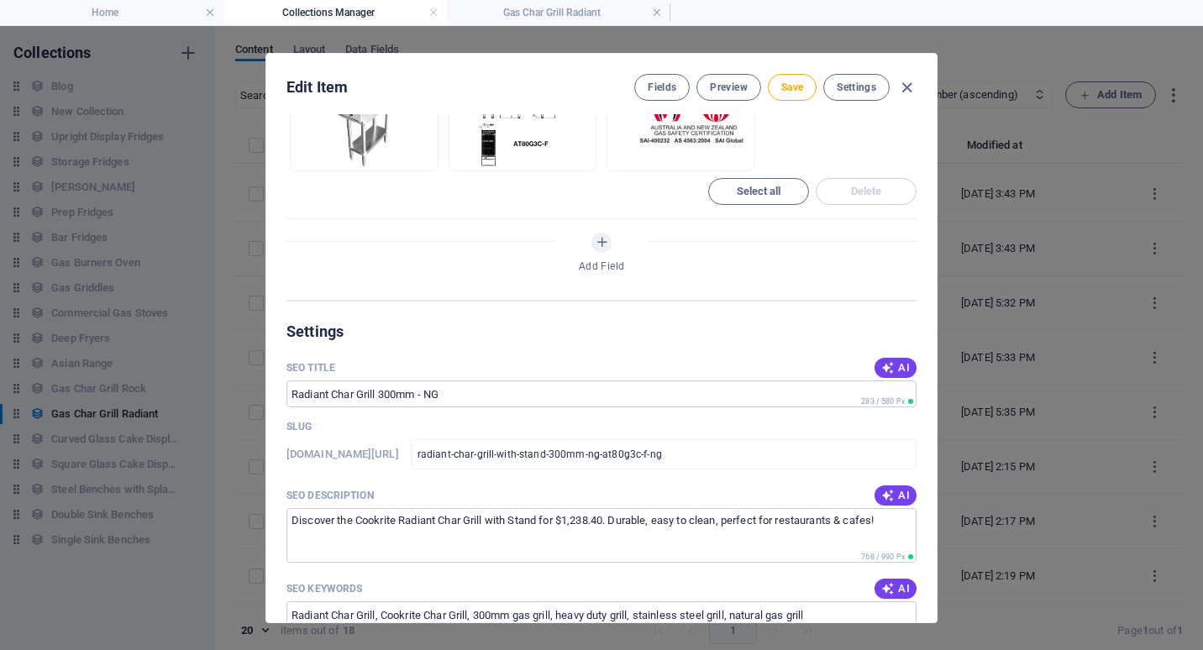
scroll to position [1092, 0]
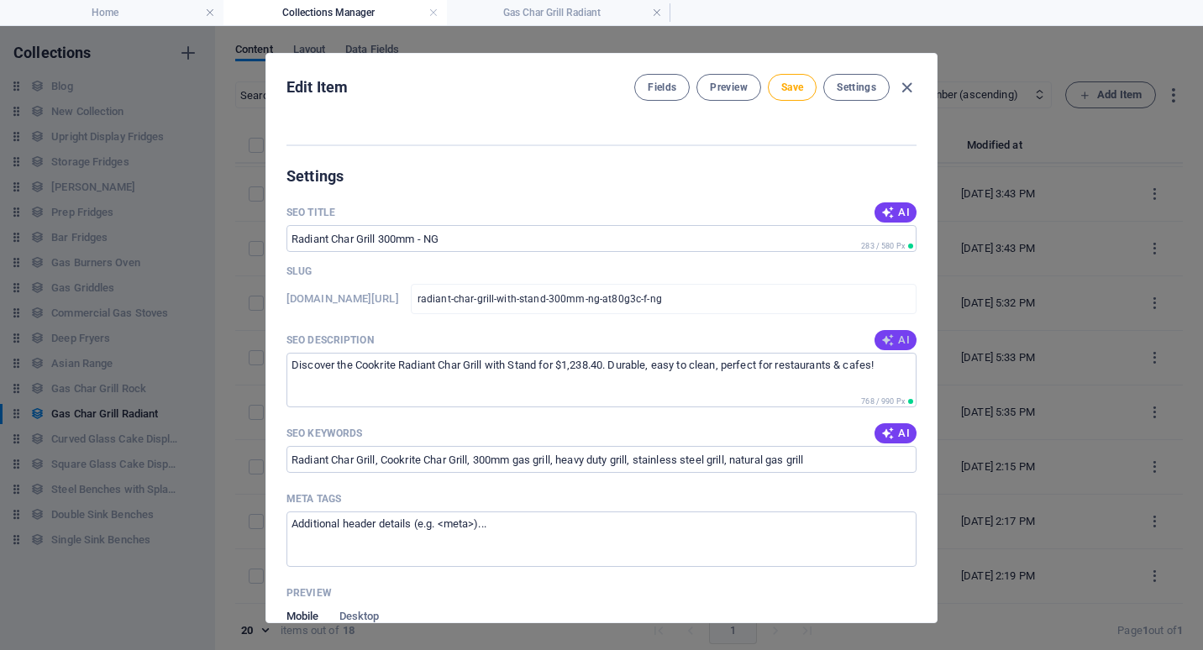
click at [893, 345] on span "AI" at bounding box center [895, 339] width 29 height 13
type textarea "Discover the Cookrite Radiant Char Grill with Stand—heavy-duty, stainless steel…"
click at [794, 86] on span "Save" at bounding box center [792, 87] width 22 height 13
click at [906, 83] on icon "button" at bounding box center [906, 87] width 19 height 19
type input "radiant-char-grill-with-stand-300mm-ng-at80g3c-f-ng"
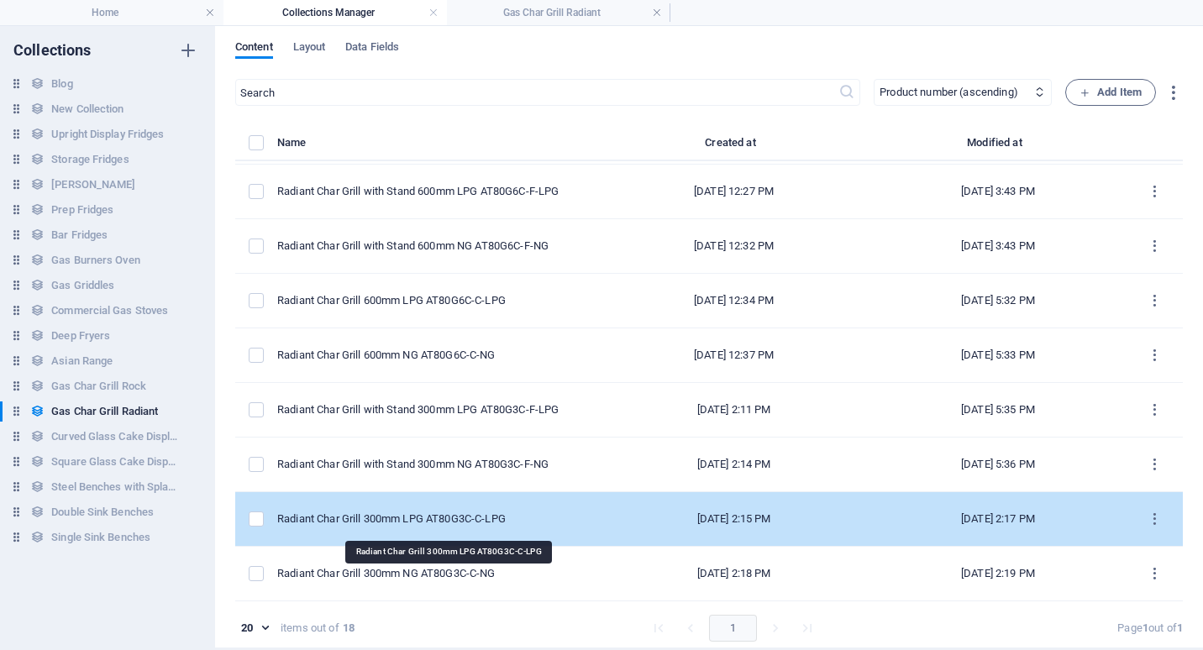
scroll to position [8, 0]
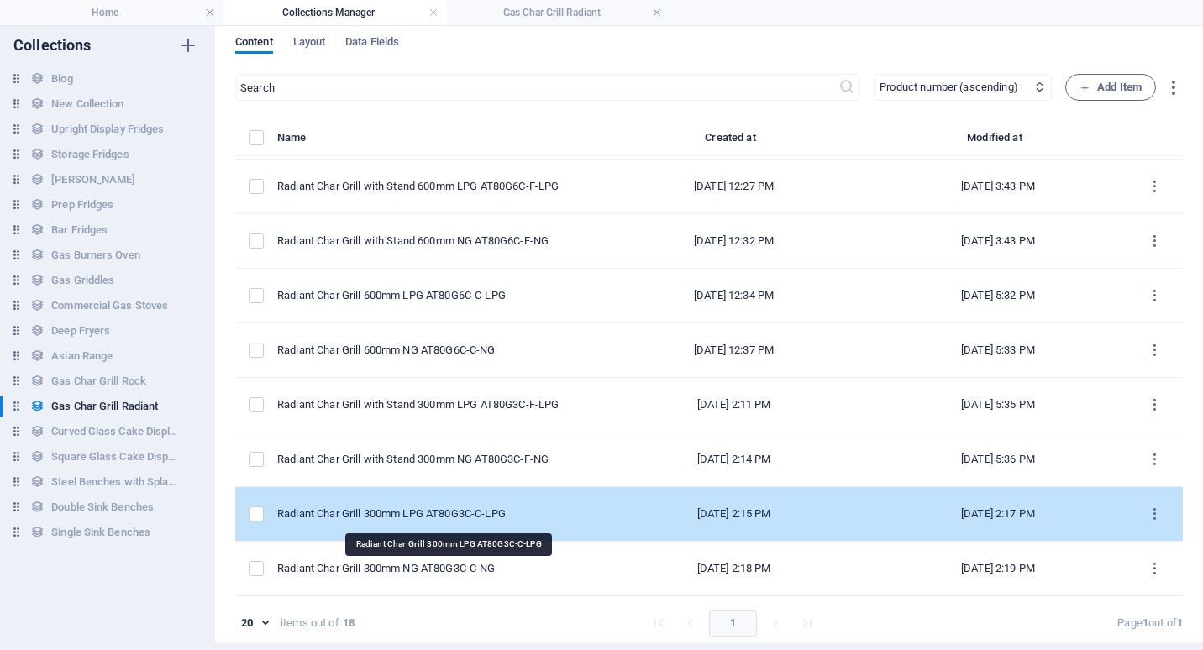
click at [401, 508] on div "Radiant Char Grill 300mm LPG AT80G3C-C-LPG" at bounding box center [430, 513] width 307 height 15
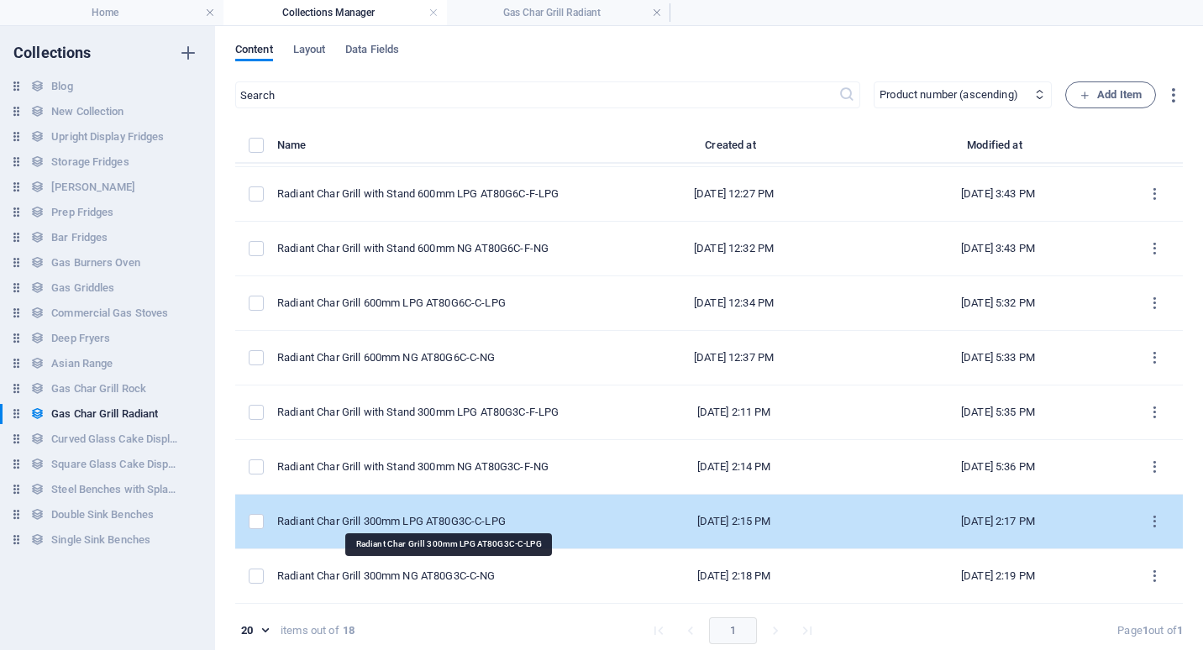
select select "In stock"
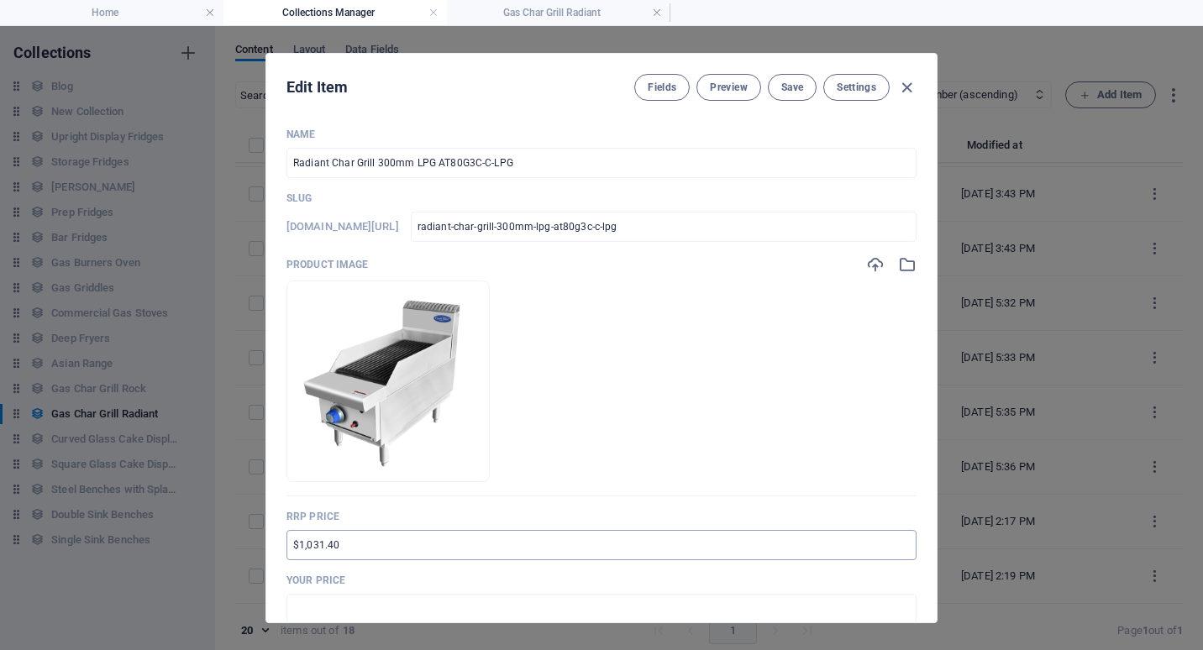
click at [287, 543] on input "$1,031.40" at bounding box center [601, 545] width 630 height 30
type input "RRP $1,890.90"
click at [303, 610] on input "text" at bounding box center [601, 609] width 630 height 30
click at [298, 612] on input "$2,177.00" at bounding box center [601, 609] width 630 height 30
drag, startPoint x: 320, startPoint y: 605, endPoint x: 307, endPoint y: 608, distance: 13.0
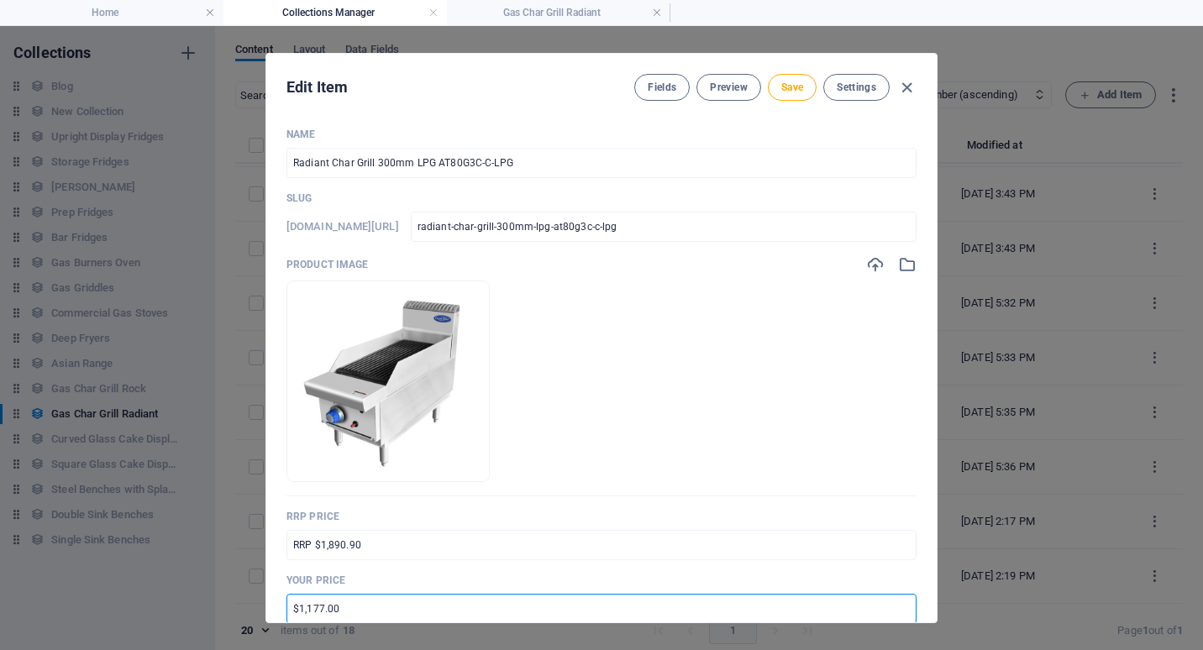
click at [307, 608] on input "$1,177.00" at bounding box center [601, 609] width 630 height 30
type input "$1,418.00"
click at [784, 574] on p "Your Price" at bounding box center [601, 580] width 630 height 13
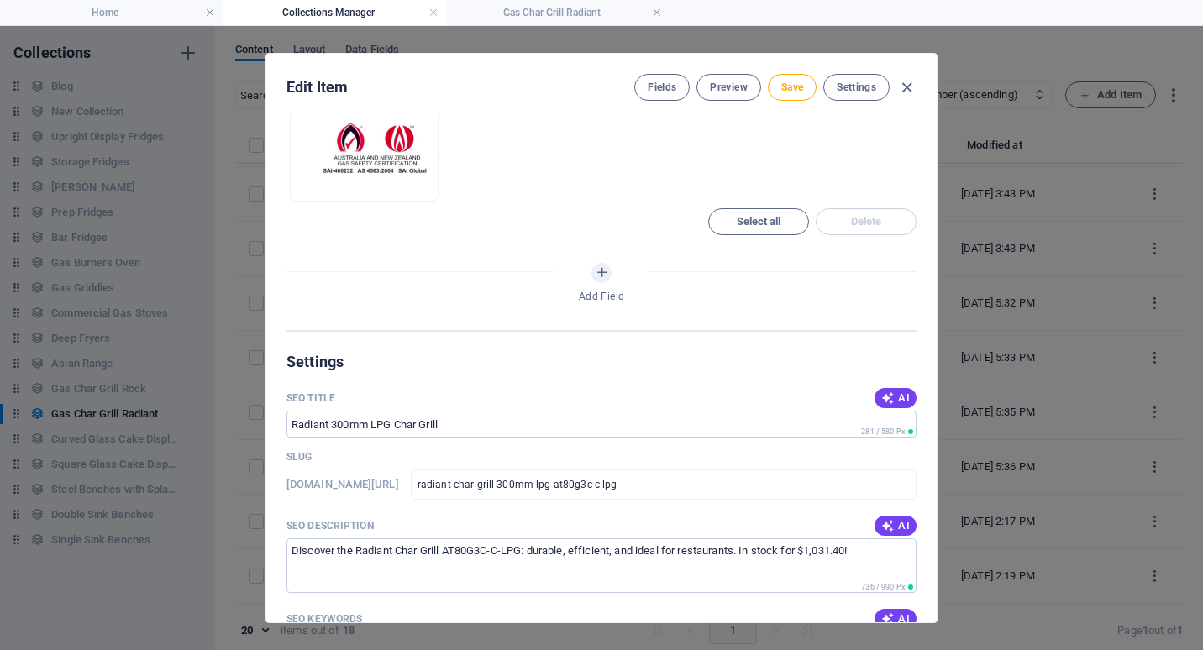
scroll to position [1092, 0]
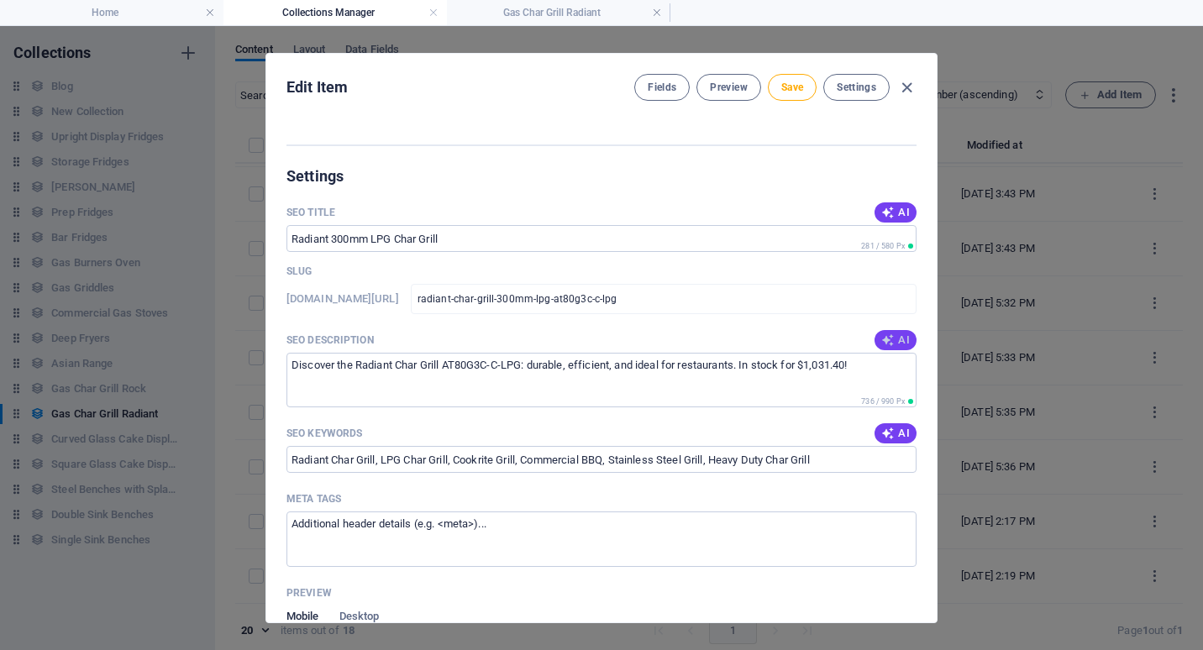
click at [891, 340] on span "AI" at bounding box center [895, 339] width 29 height 13
type textarea "Discover the Cookrite Radiant Char Grill AT80G3C-C-LPG: heavy-duty, stainless s…"
click at [783, 87] on span "Save" at bounding box center [792, 87] width 22 height 13
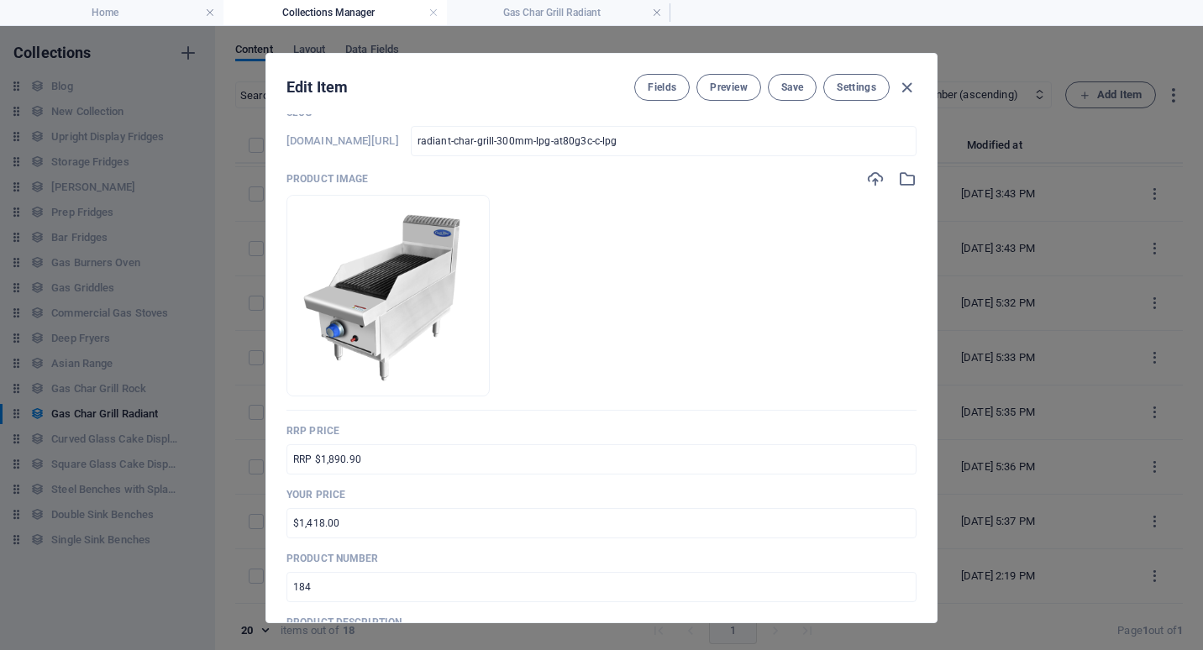
scroll to position [84, 0]
click at [909, 90] on icon "button" at bounding box center [906, 87] width 19 height 19
type input "radiant-char-grill-300mm-lpg-at80g3c-c-lpg"
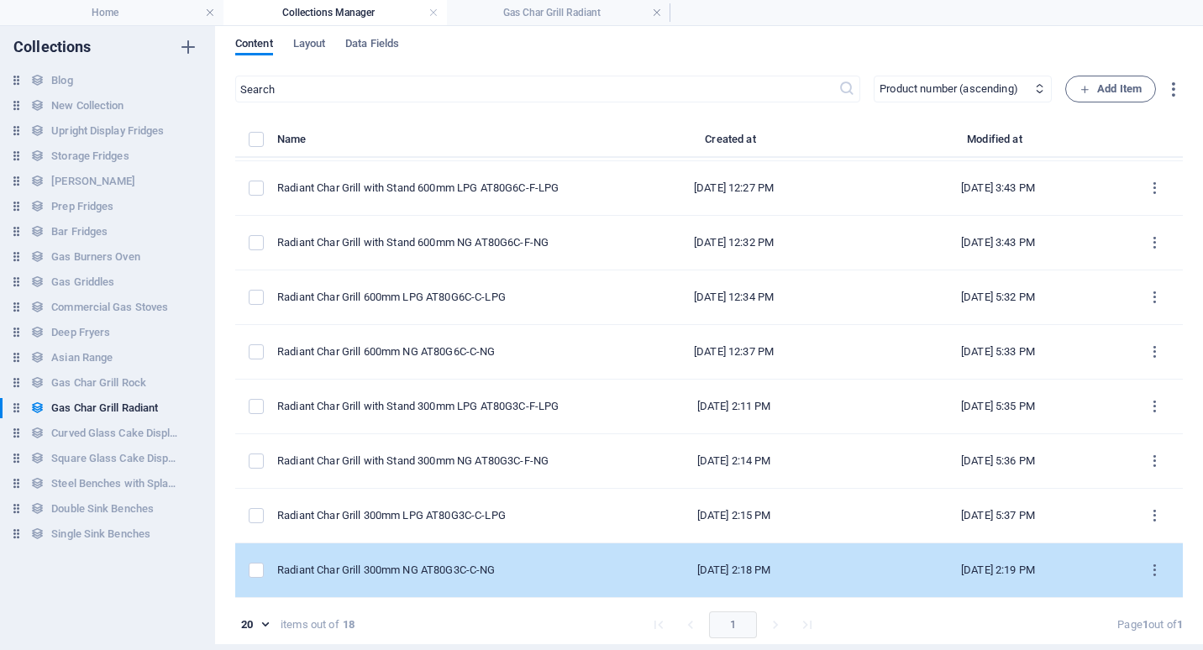
scroll to position [8, 0]
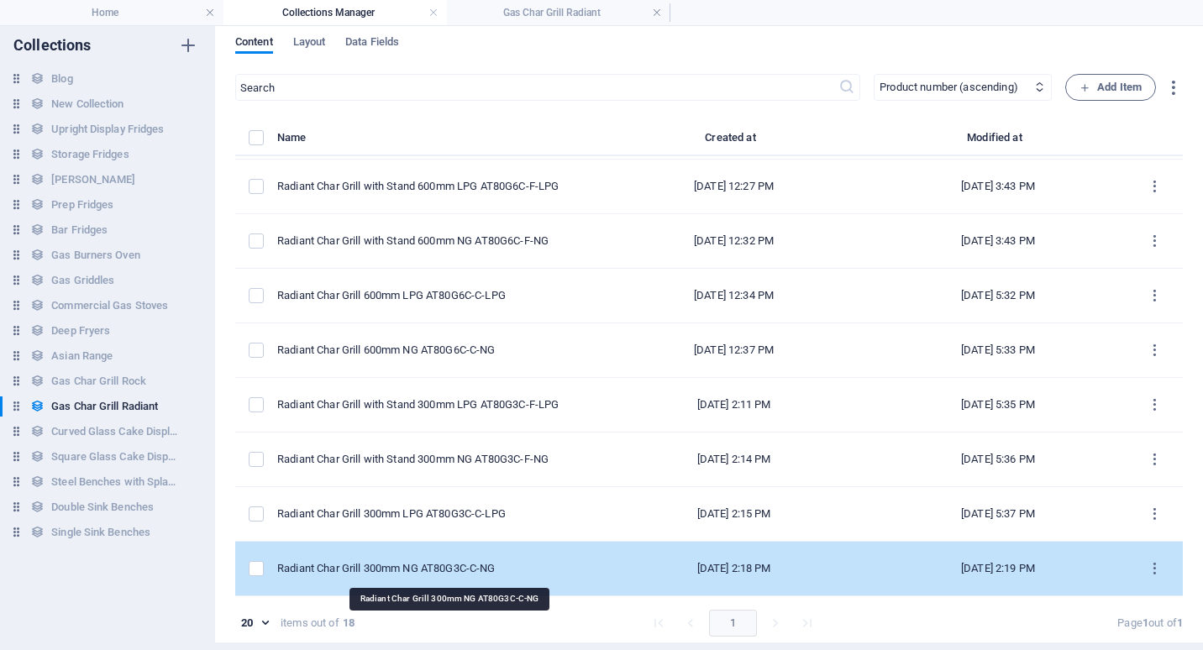
click at [427, 567] on div "Radiant Char Grill 300mm NG AT80G3C-C-NG" at bounding box center [430, 568] width 307 height 15
select select "Low Stock"
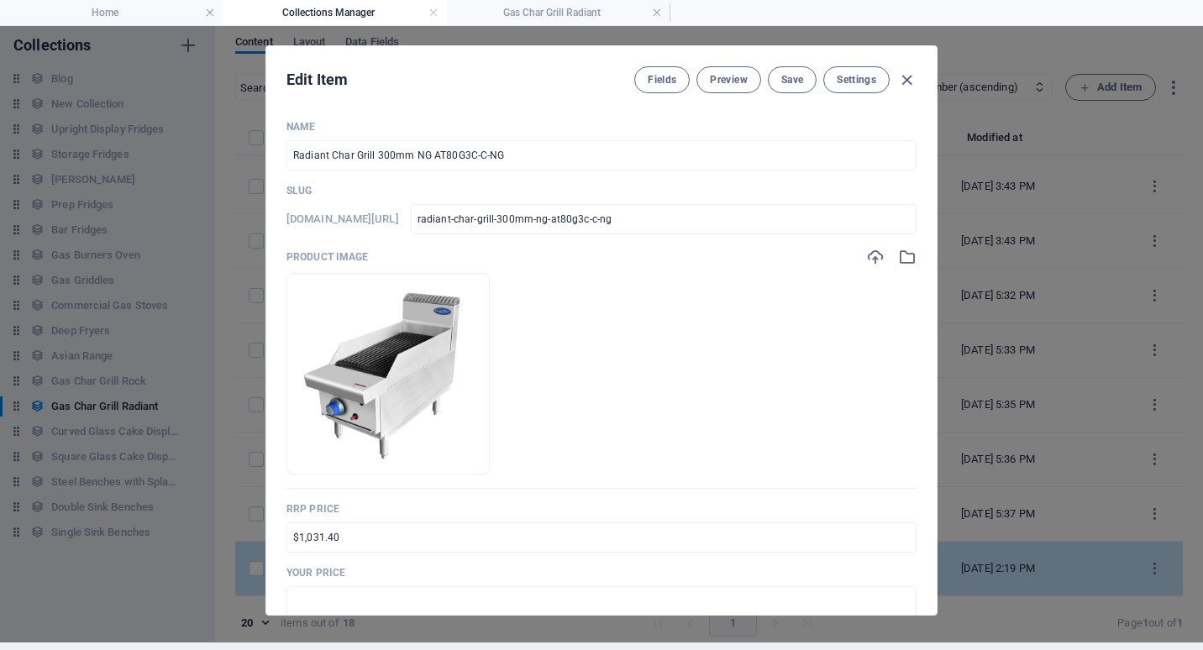
scroll to position [0, 0]
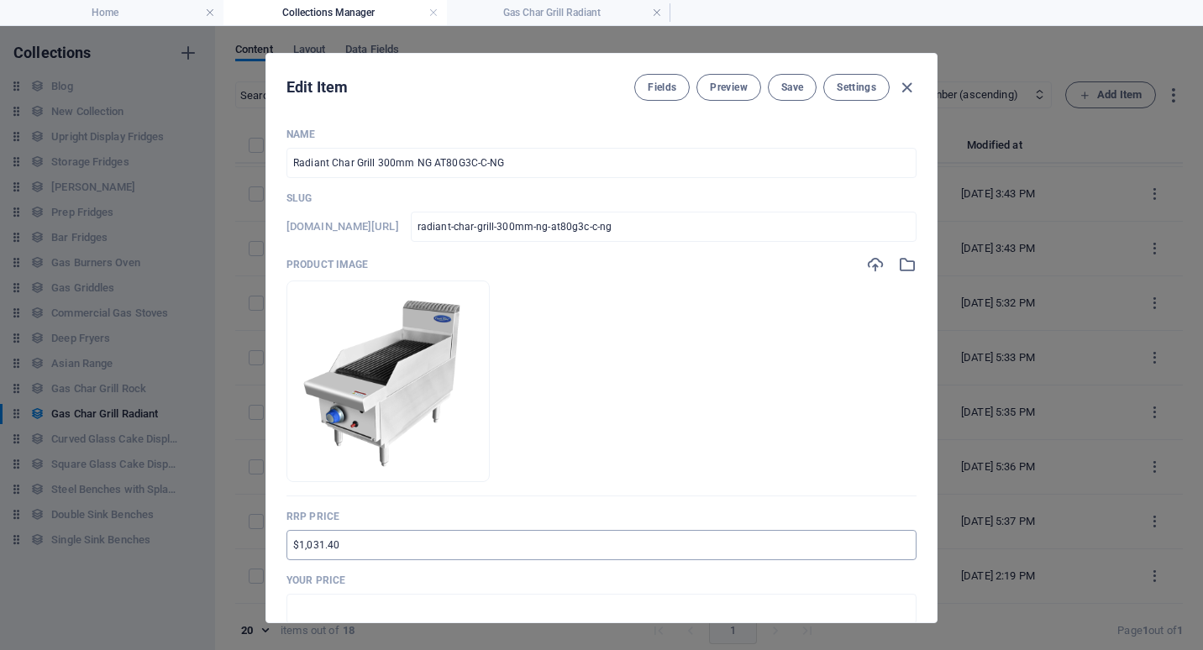
click at [293, 549] on input "$1,031.40" at bounding box center [601, 545] width 630 height 30
type input "RRP $1,890.90"
click at [310, 605] on input "text" at bounding box center [601, 609] width 630 height 30
click at [299, 606] on input "$2,177.00" at bounding box center [601, 609] width 630 height 30
drag, startPoint x: 320, startPoint y: 609, endPoint x: 306, endPoint y: 609, distance: 14.3
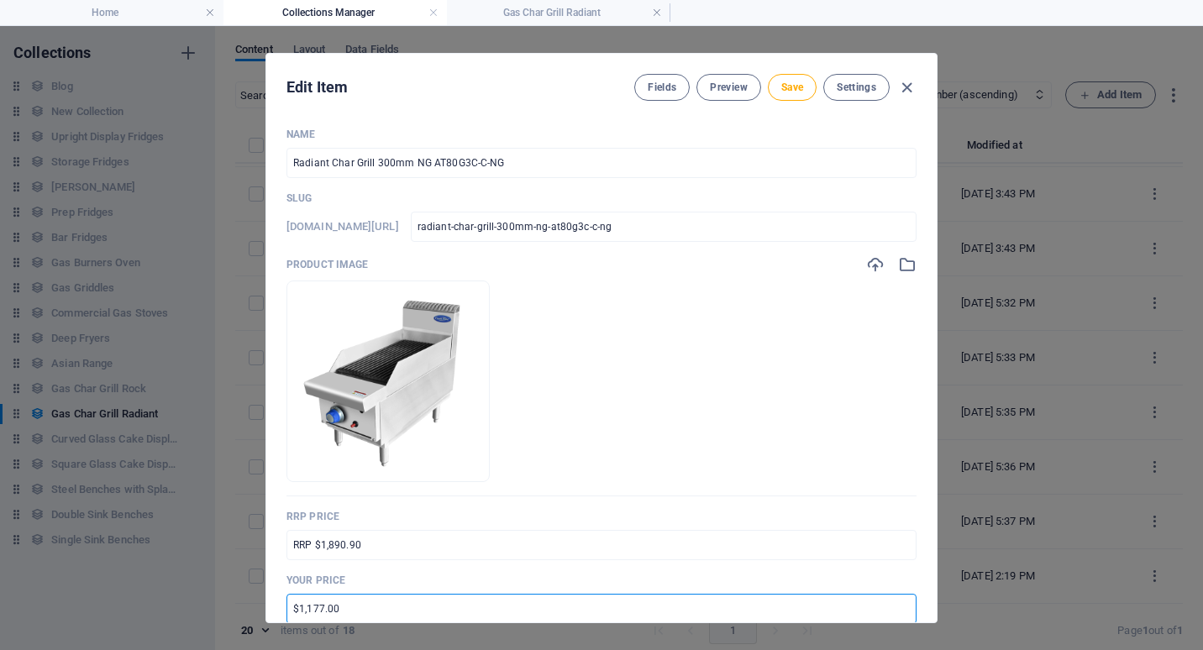
click at [306, 609] on input "$1,177.00" at bounding box center [601, 609] width 630 height 30
type input "$1,418.00"
click at [912, 573] on div "Name Radiant Char Grill 300mm NG AT80G3C-C-NG ​ Slug [DOMAIN_NAME][URL] radiant…" at bounding box center [601, 368] width 670 height 508
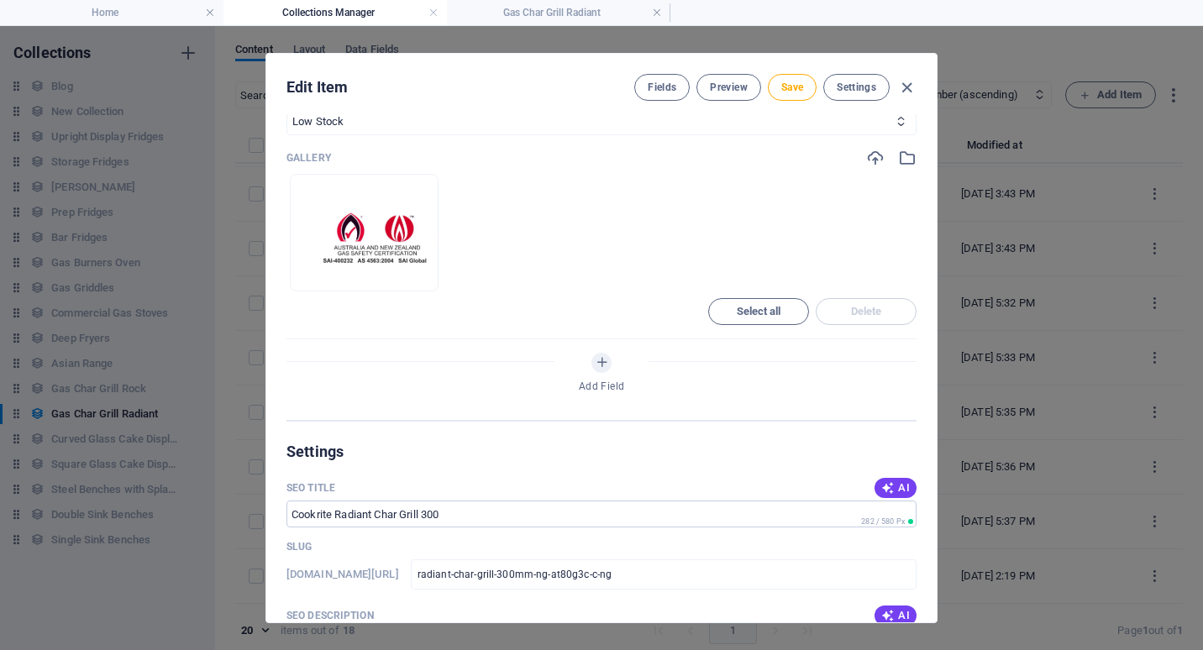
scroll to position [756, 0]
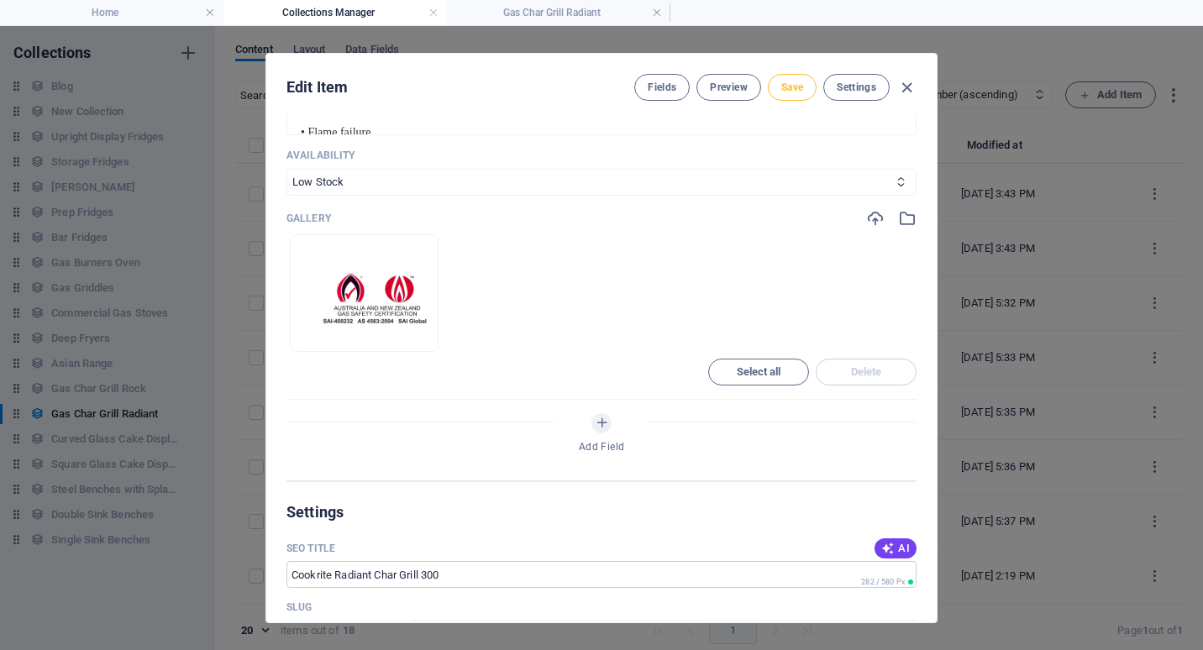
click at [781, 90] on span "Save" at bounding box center [792, 87] width 22 height 13
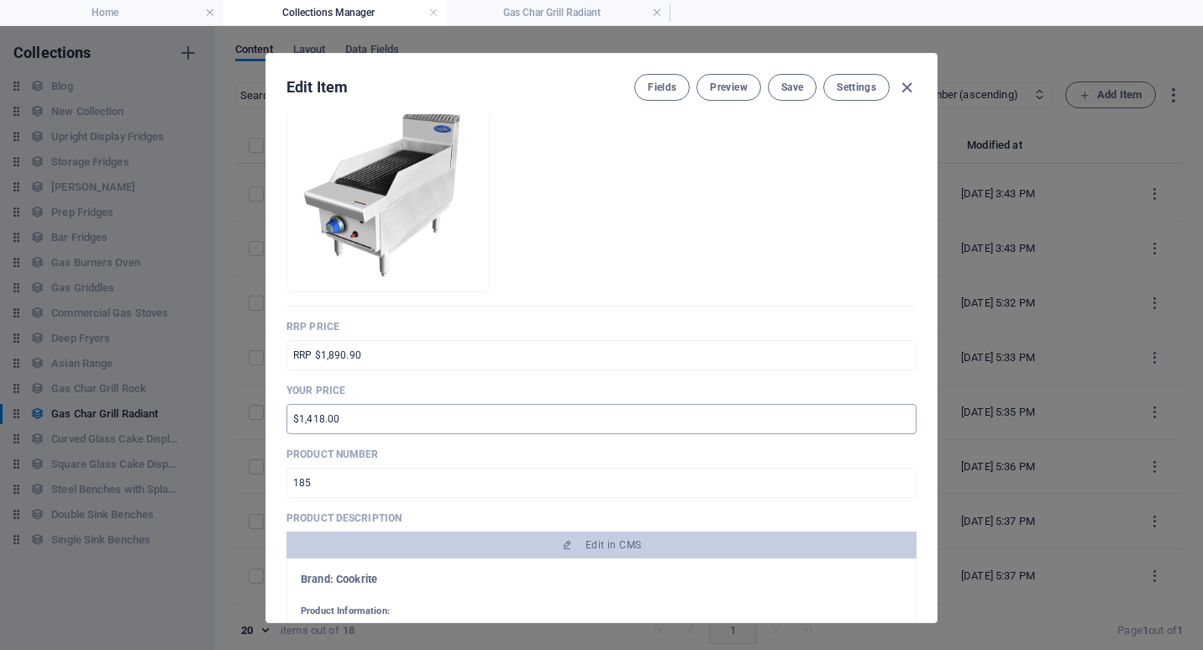
scroll to position [0, 0]
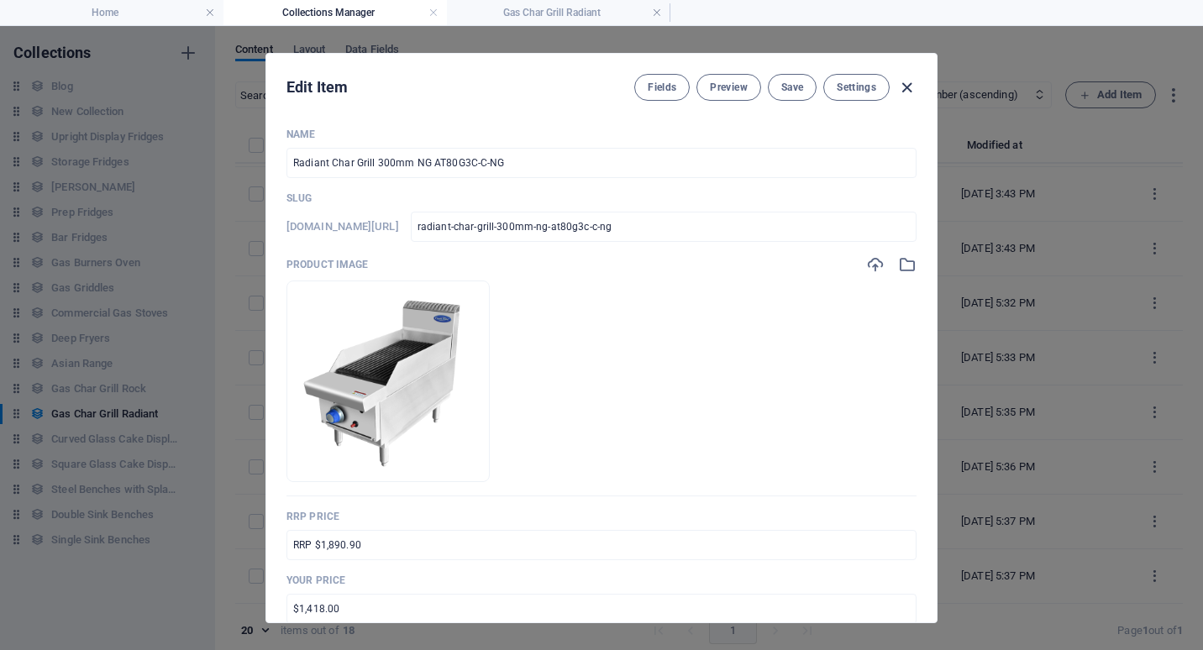
click at [905, 86] on icon "button" at bounding box center [906, 87] width 19 height 19
type input "radiant-char-grill-300mm-ng-at80g3c-c-ng"
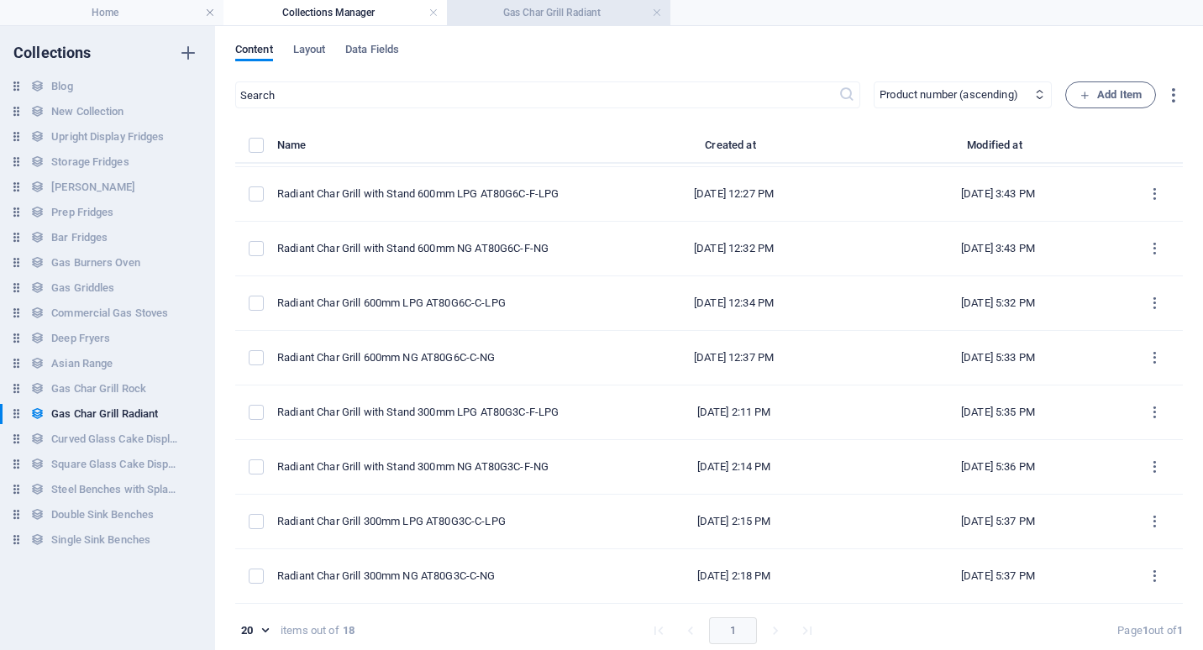
click at [490, 8] on h4 "Gas Char Grill Radiant" at bounding box center [558, 12] width 223 height 18
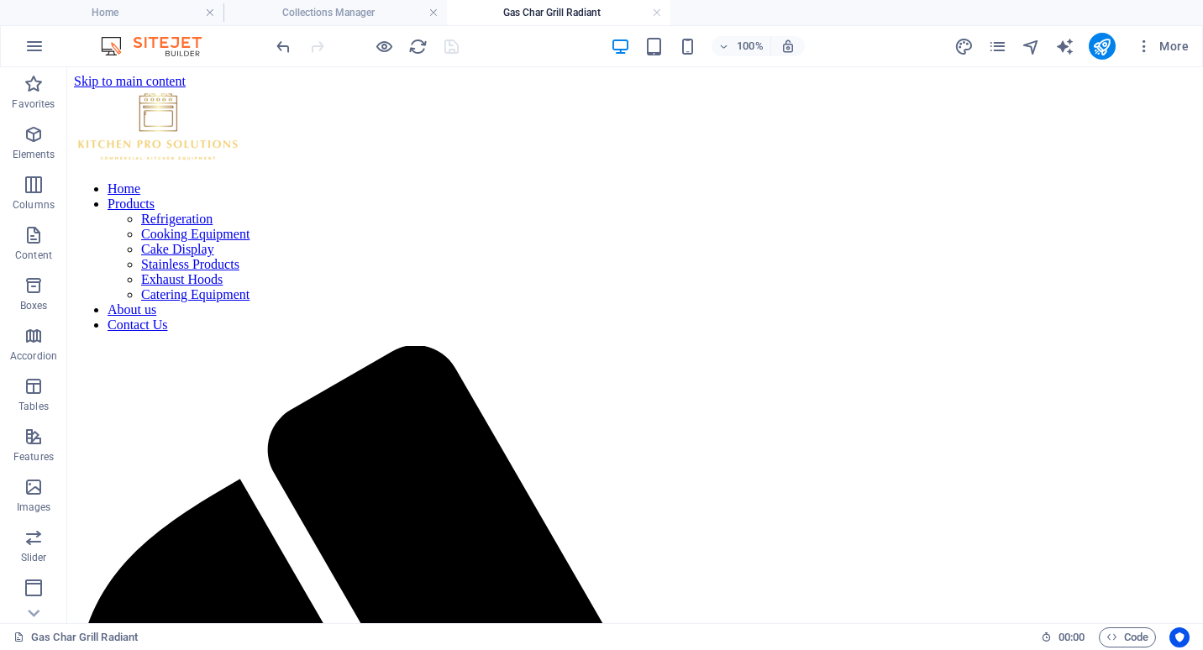
scroll to position [336, 0]
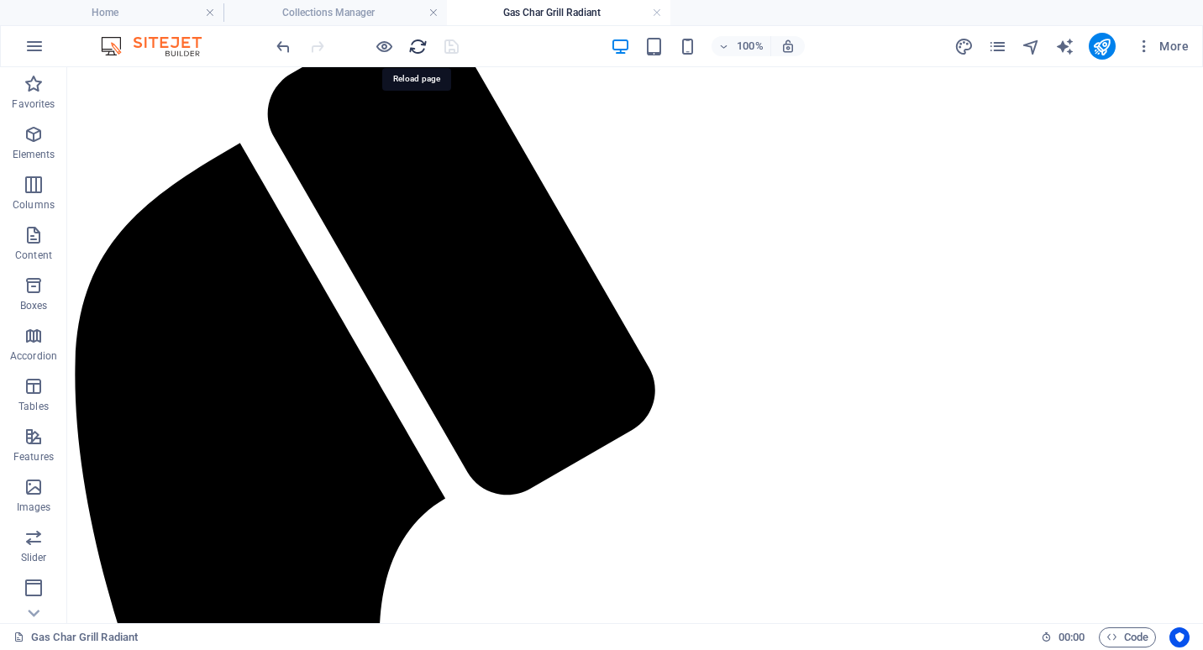
click at [419, 46] on icon "reload" at bounding box center [417, 46] width 19 height 19
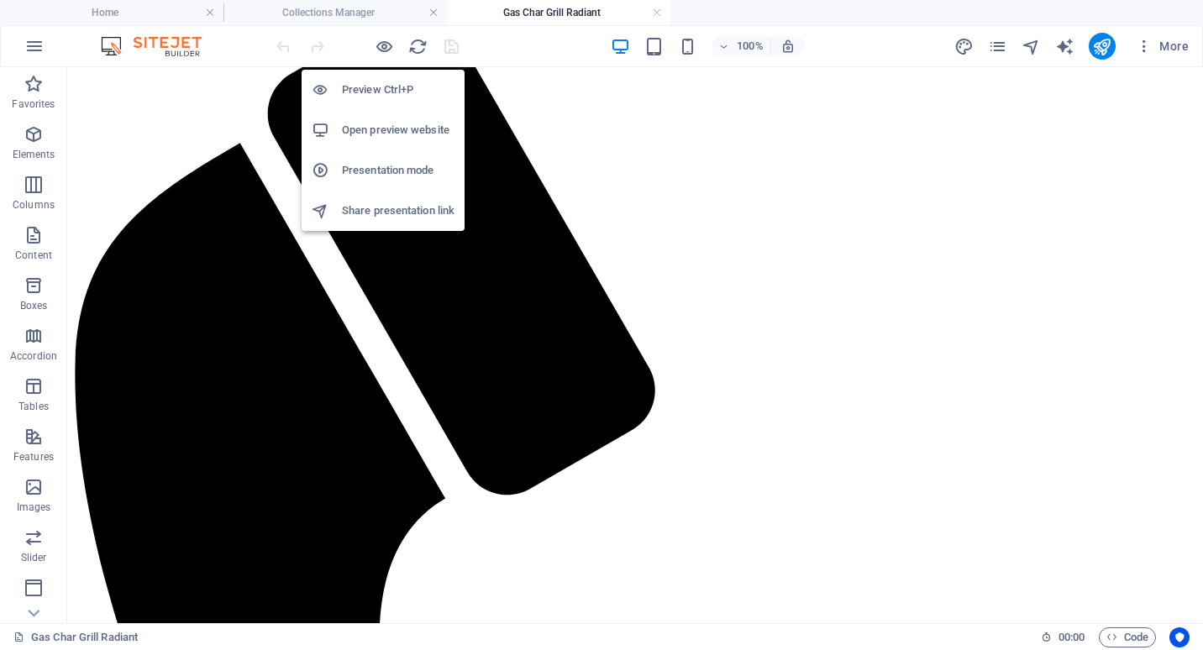
click at [382, 90] on h6 "Preview Ctrl+P" at bounding box center [398, 90] width 113 height 20
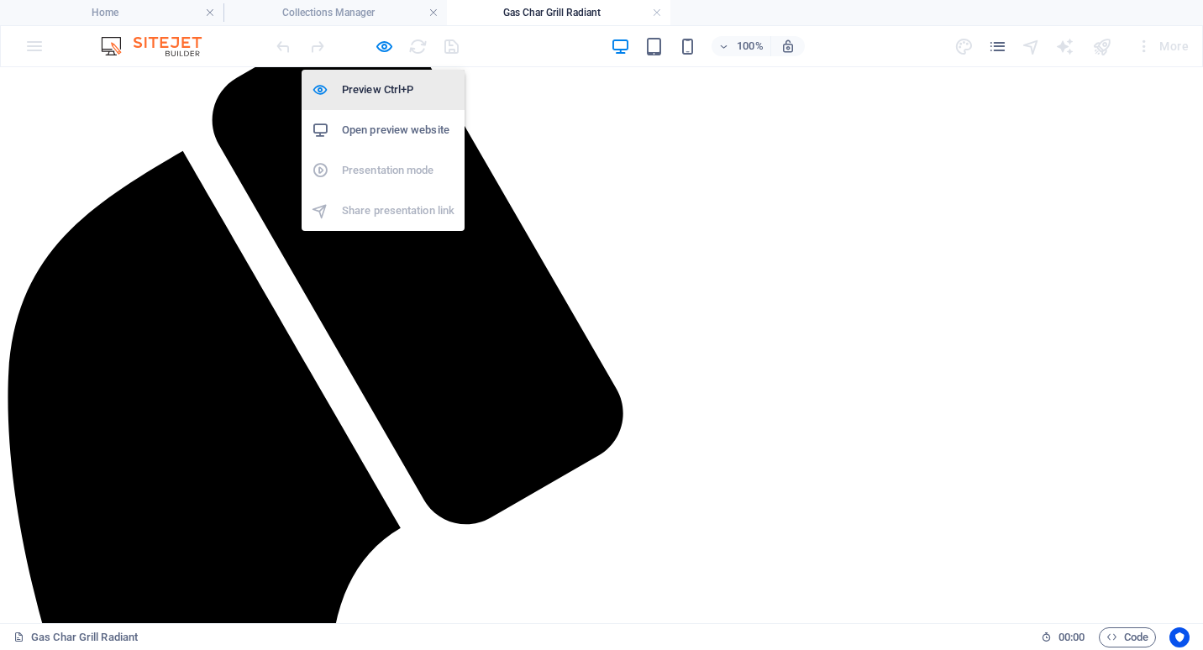
click at [385, 85] on h6 "Preview Ctrl+P" at bounding box center [398, 90] width 113 height 20
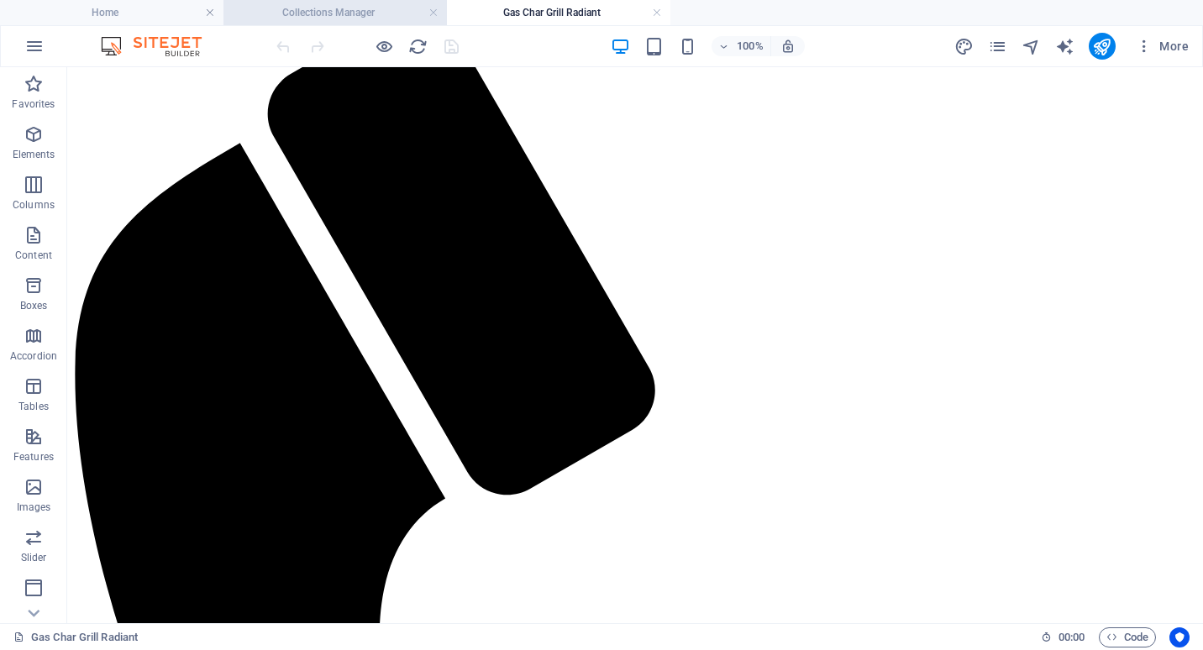
click at [369, 13] on h4 "Collections Manager" at bounding box center [334, 12] width 223 height 18
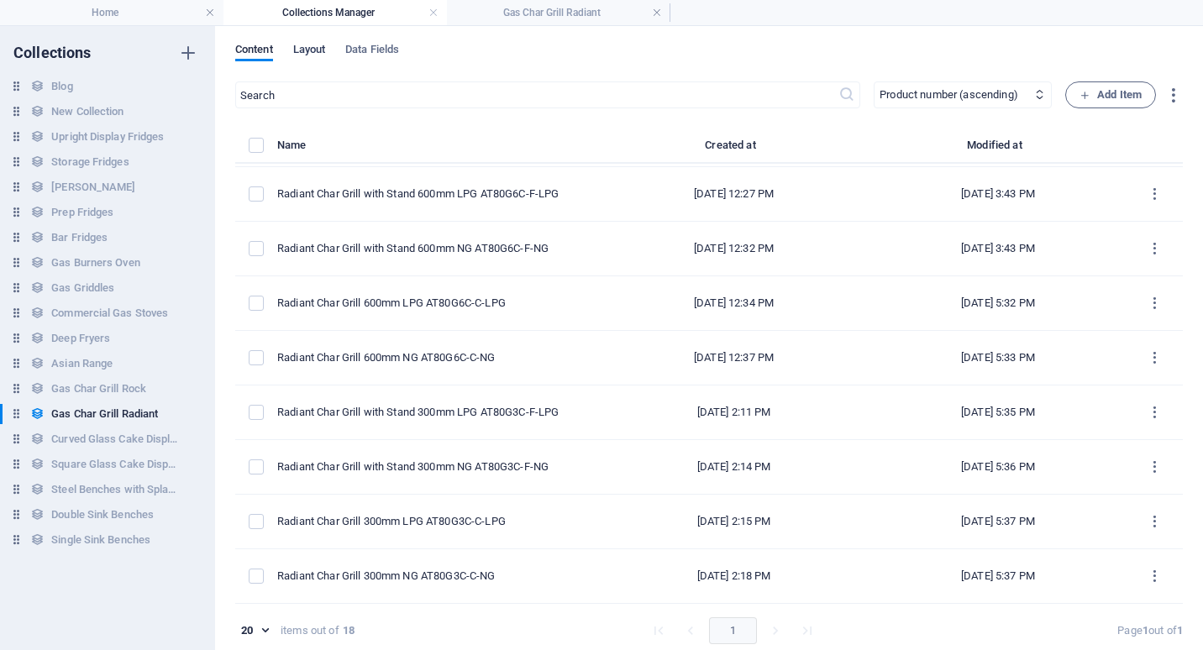
click at [317, 51] on span "Layout" at bounding box center [309, 51] width 33 height 24
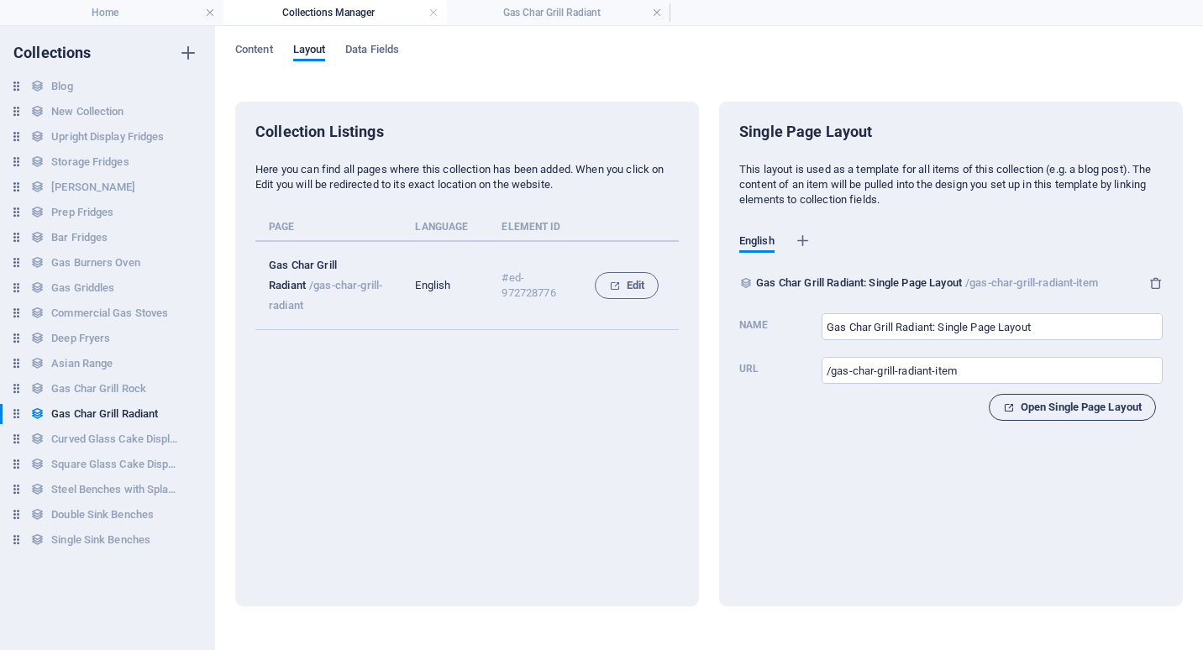
click at [1072, 410] on span "Open Single Page Layout" at bounding box center [1072, 407] width 139 height 20
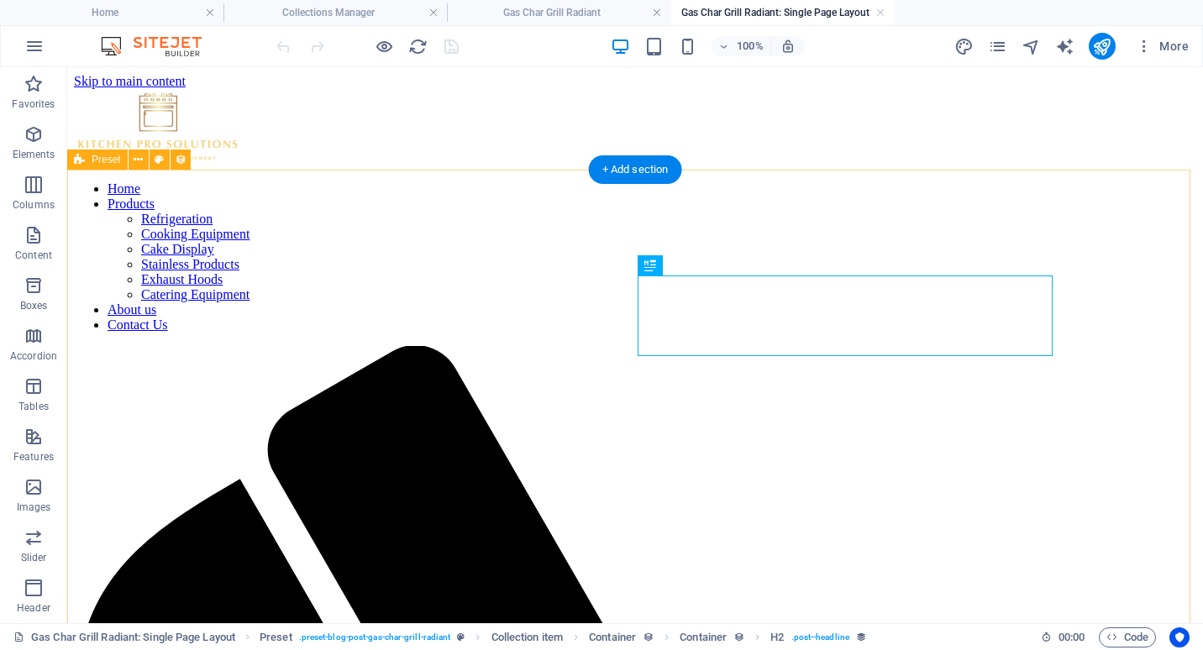
scroll to position [0, 0]
select select "68da088a5709546e33052a34"
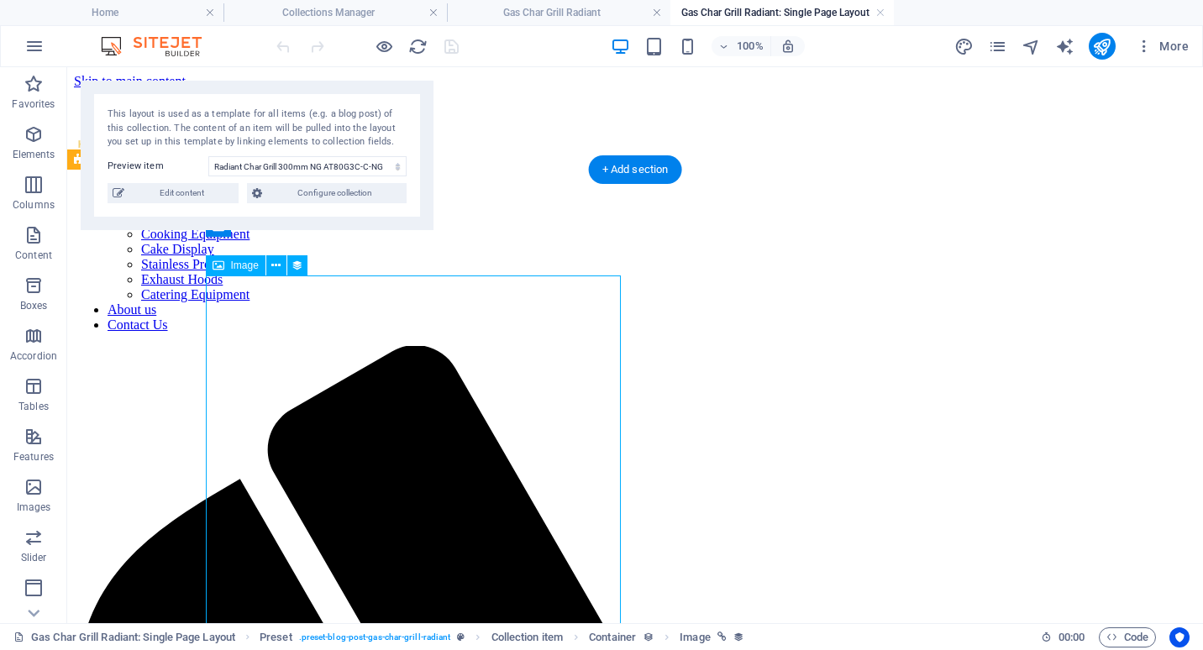
select select "image"
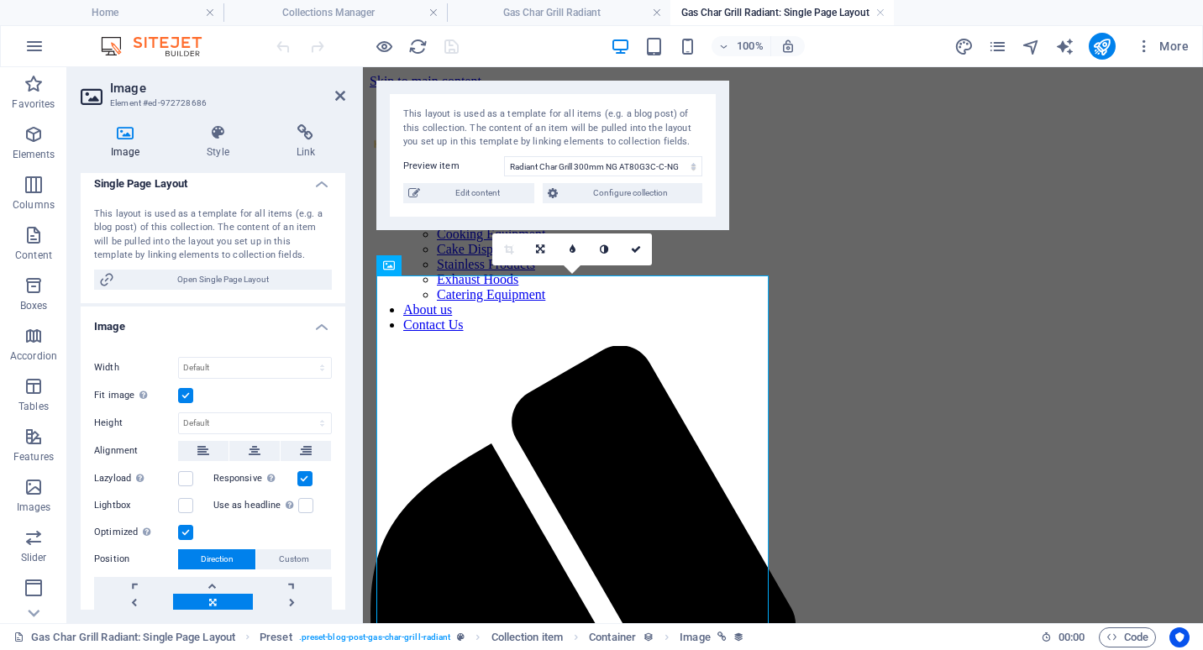
scroll to position [206, 0]
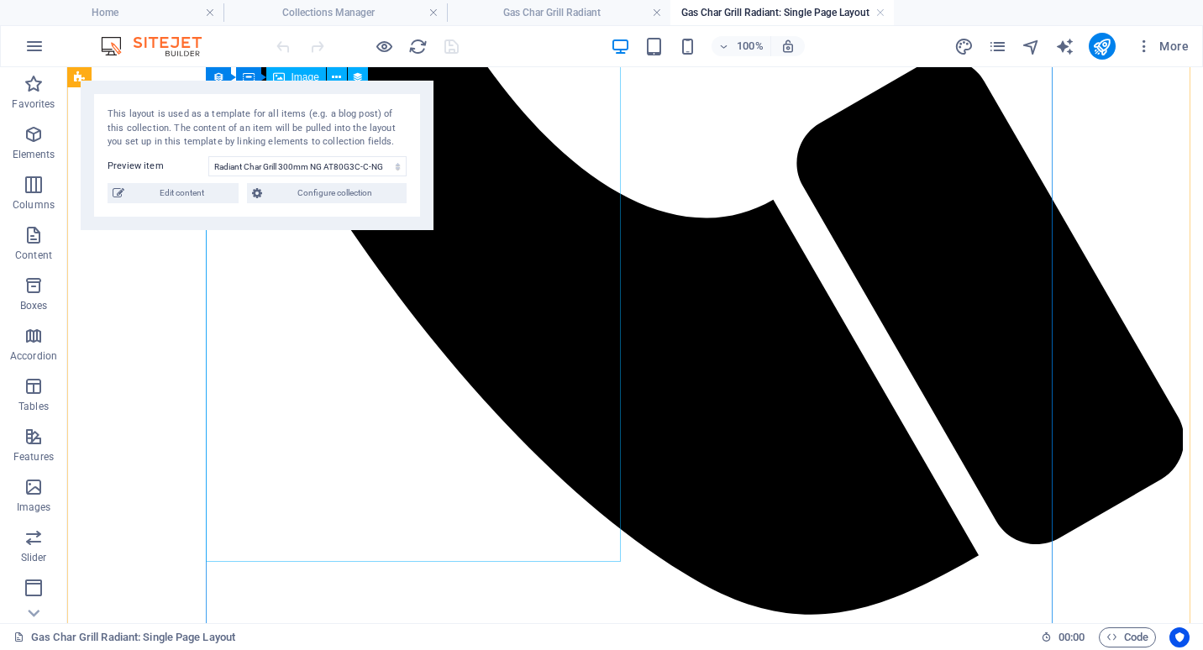
scroll to position [1262, 0]
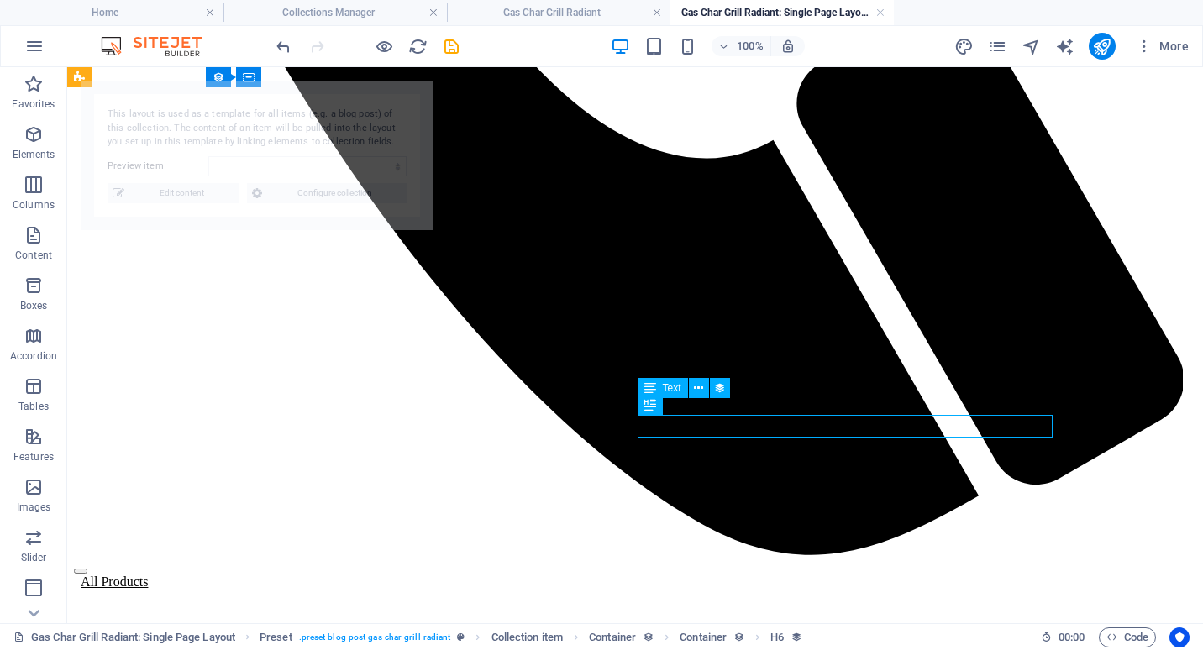
select select "68da088a5709546e33052a34"
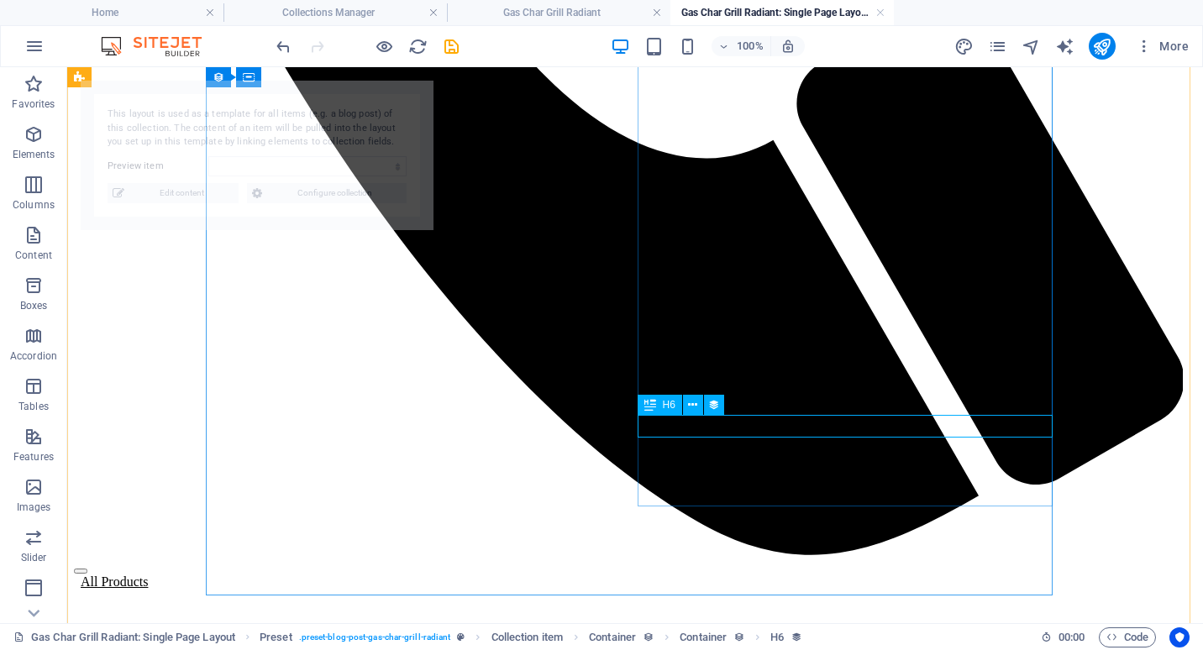
select select "price"
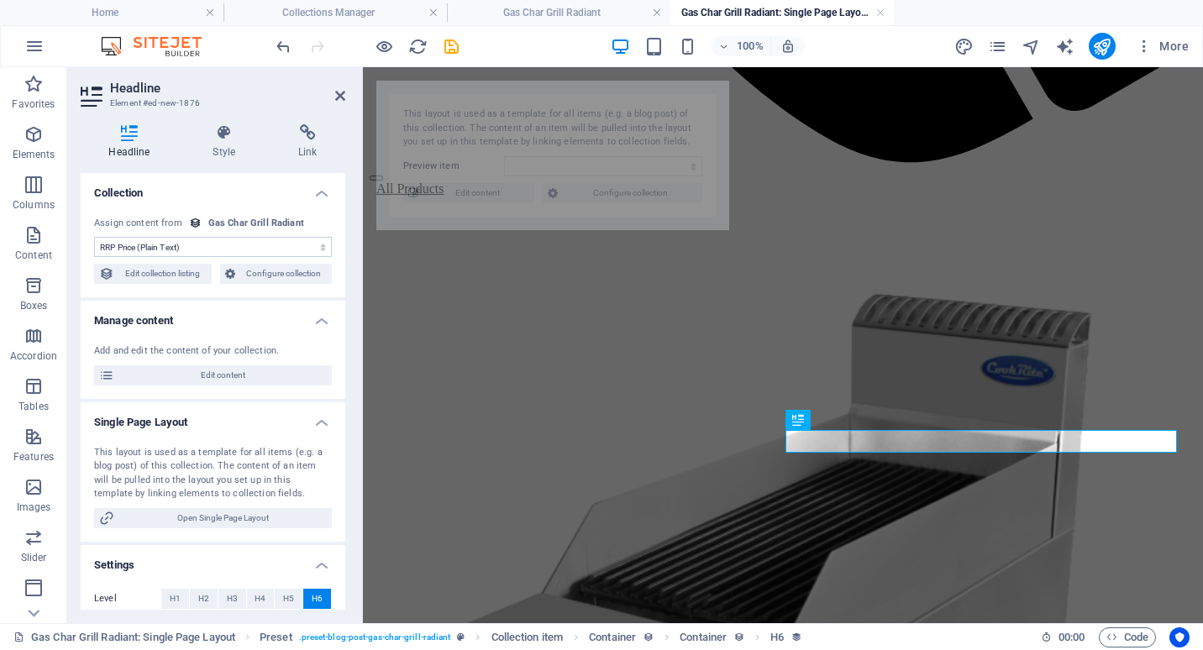
select select "68da088a5709546e33052a34"
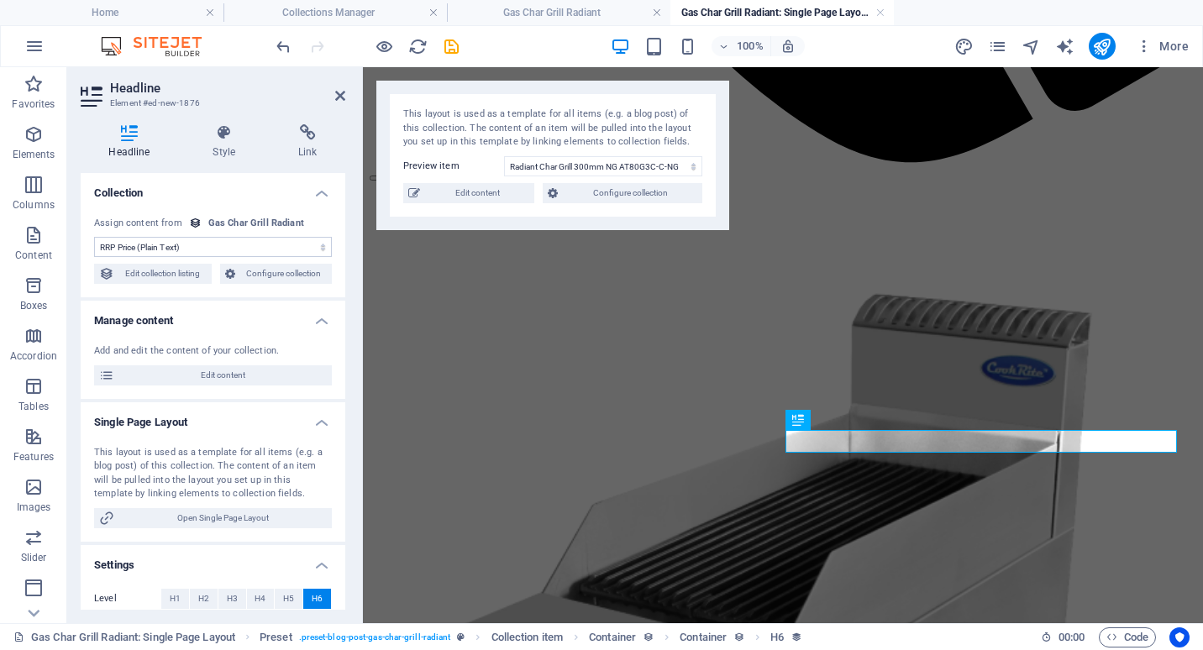
click at [169, 244] on select "No assignment, content remains static Created at (Date) Updated at (Date) Name …" at bounding box center [213, 247] width 238 height 20
select select "your-price"
click at [94, 237] on select "No assignment, content remains static Created at (Date) Updated at (Date) Name …" at bounding box center [213, 247] width 238 height 20
click at [203, 595] on span "H2" at bounding box center [203, 599] width 11 height 20
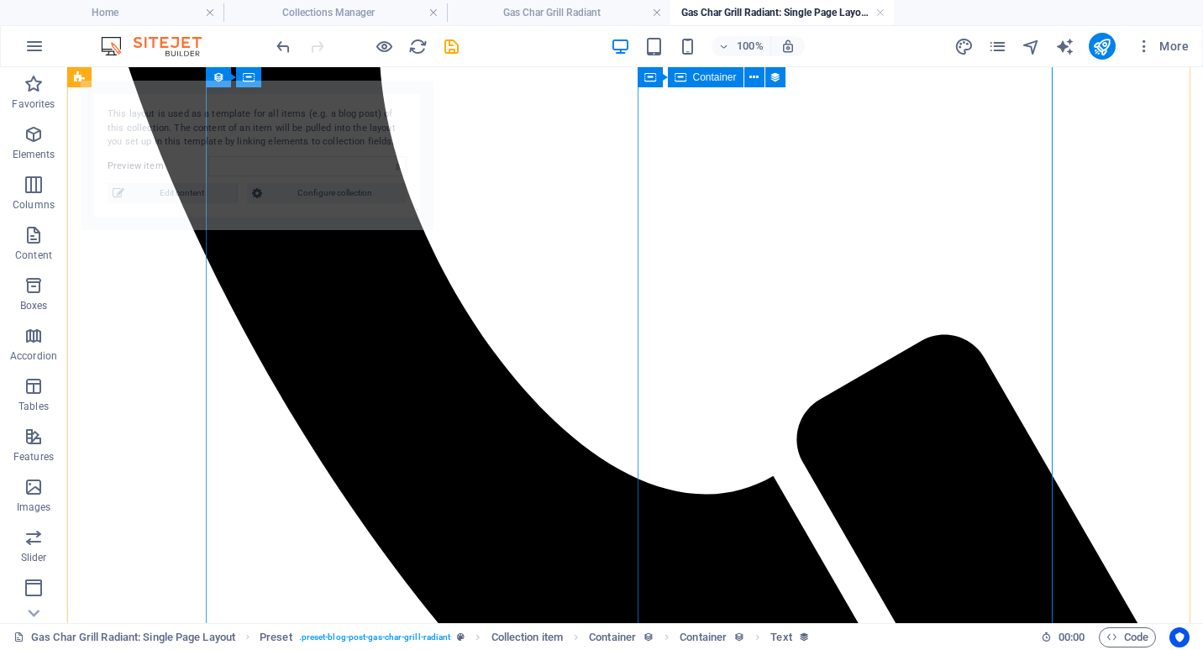
select select "68da088a5709546e33052a34"
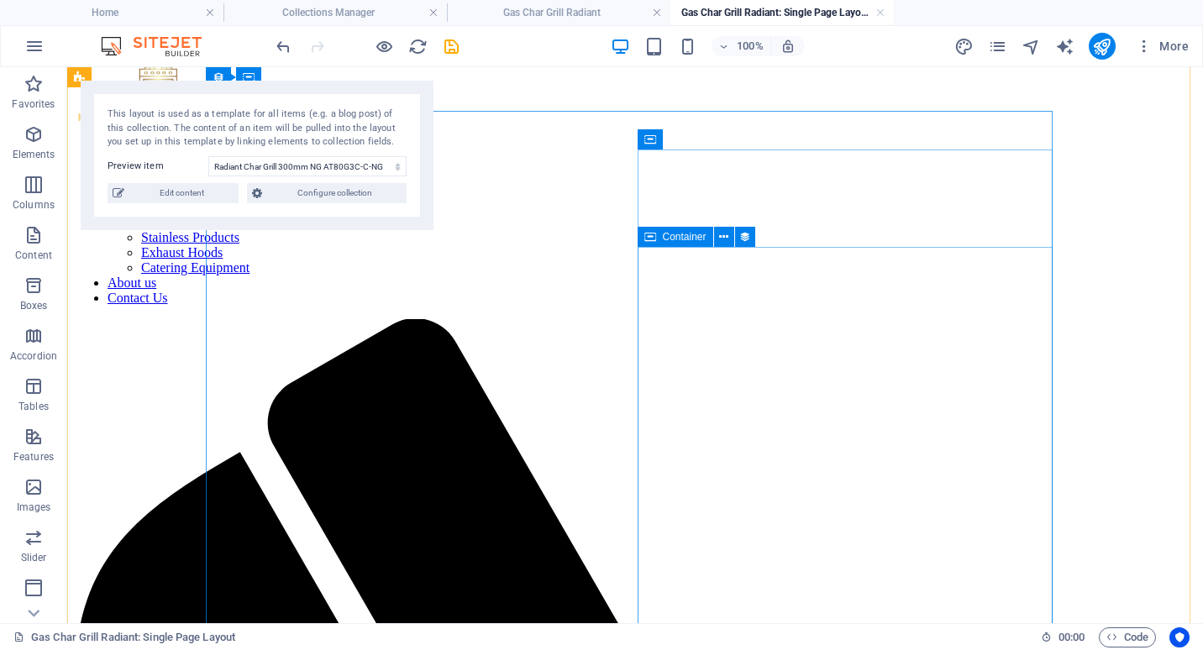
scroll to position [0, 0]
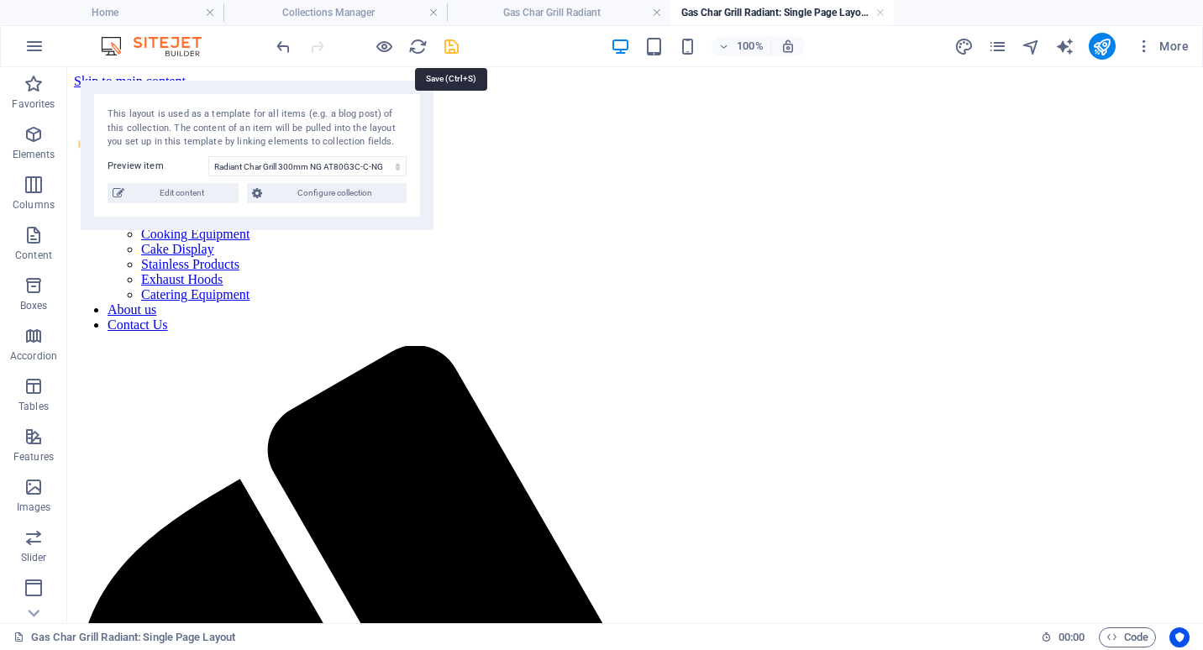
click at [452, 49] on icon "save" at bounding box center [451, 46] width 19 height 19
click at [881, 12] on link at bounding box center [880, 13] width 10 height 16
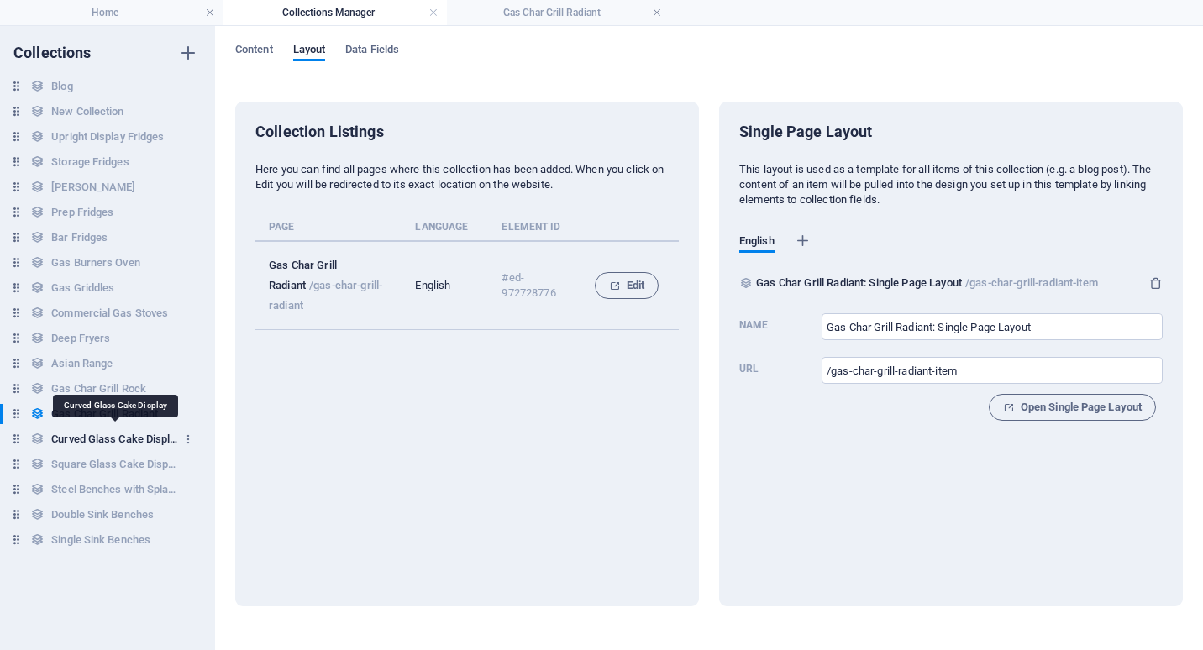
click at [90, 439] on h6 "Curved Glass Cake Display" at bounding box center [114, 439] width 126 height 20
type input "Curved Glass Cake Display: Single Page Layout"
type input "/curved-glass-cake-display-item"
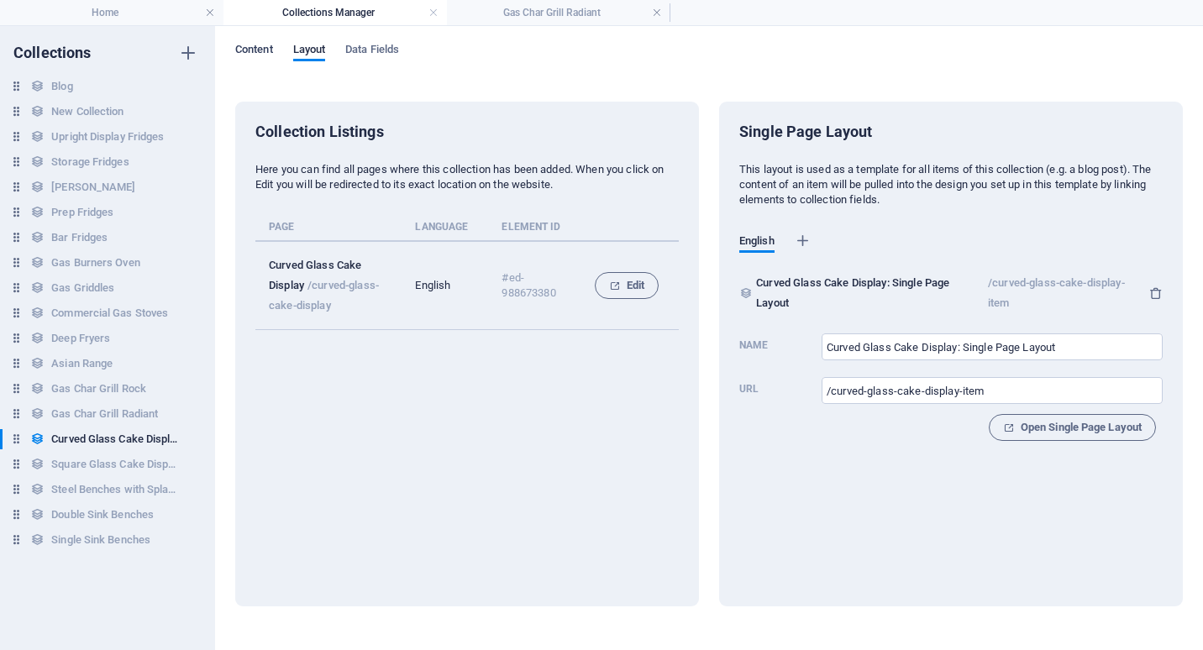
click at [262, 45] on span "Content" at bounding box center [254, 51] width 38 height 24
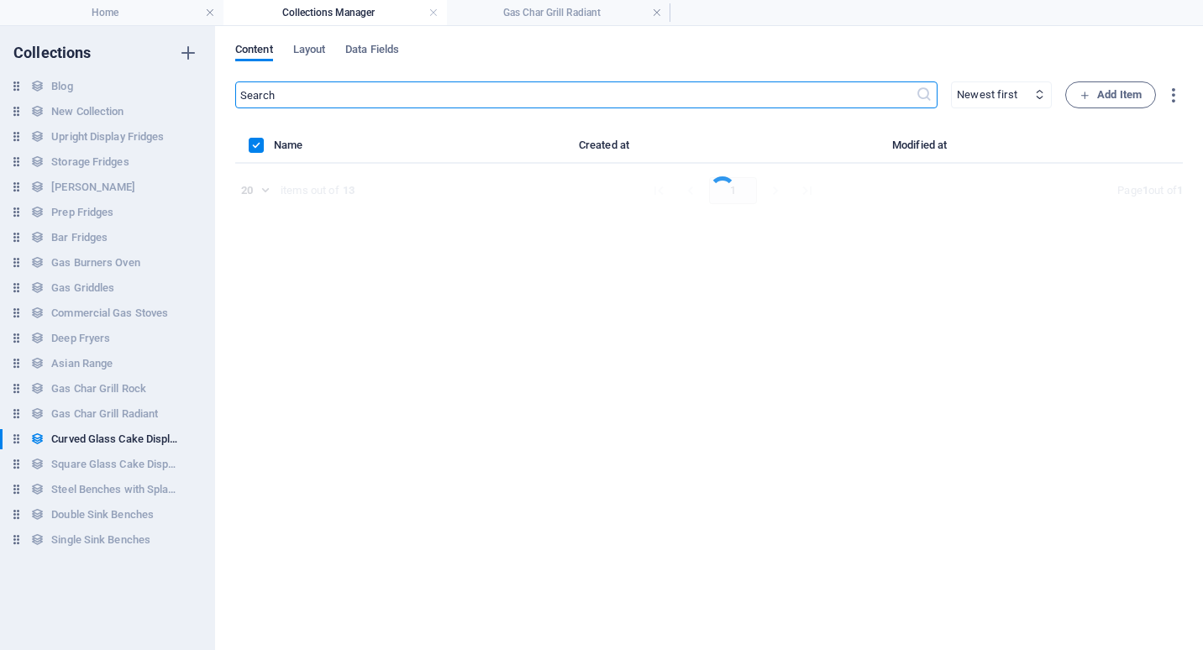
select select "columns.product_number_ASC"
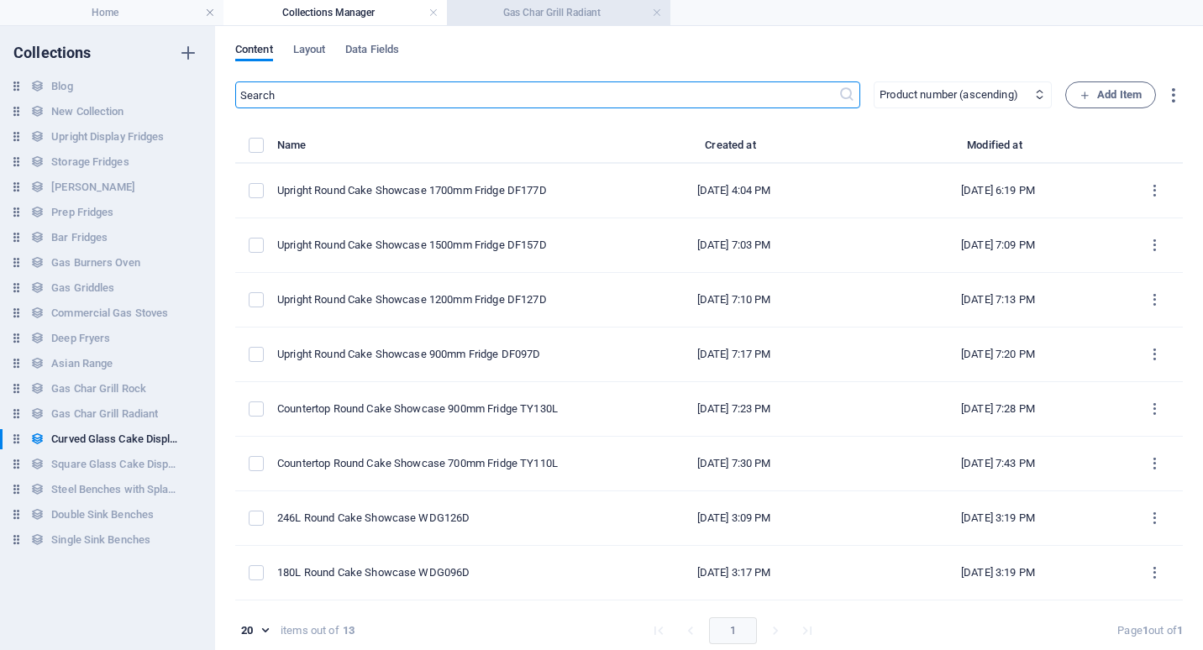
click at [599, 14] on h4 "Gas Char Grill Radiant" at bounding box center [558, 12] width 223 height 18
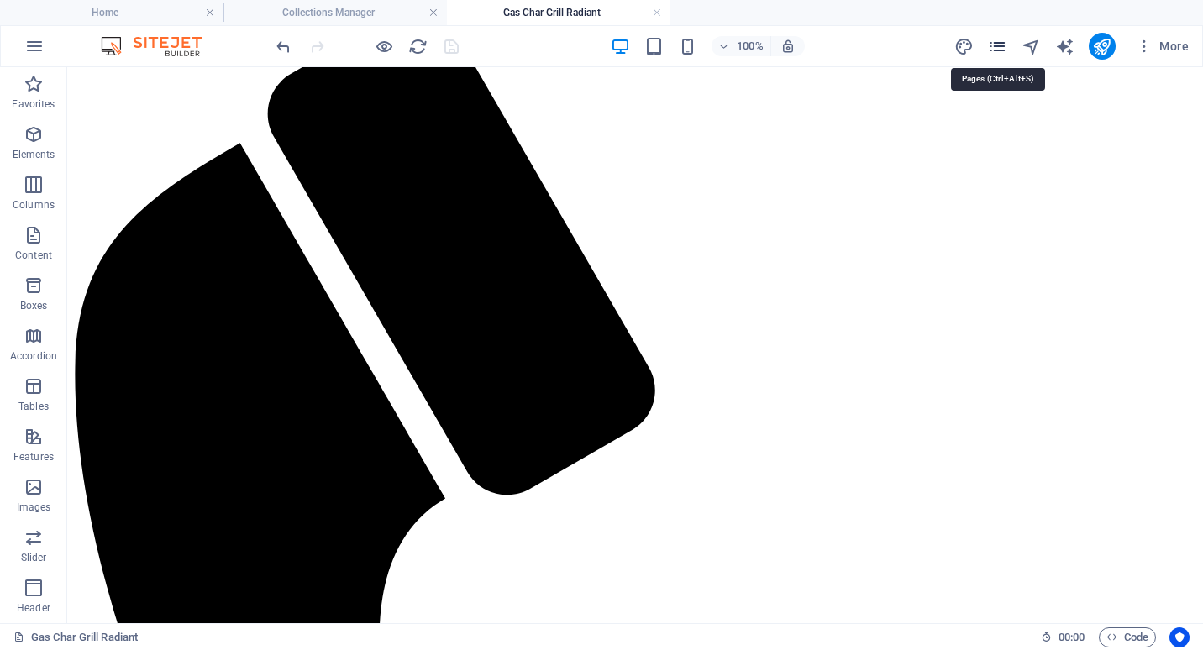
click at [997, 46] on icon "pages" at bounding box center [997, 46] width 19 height 19
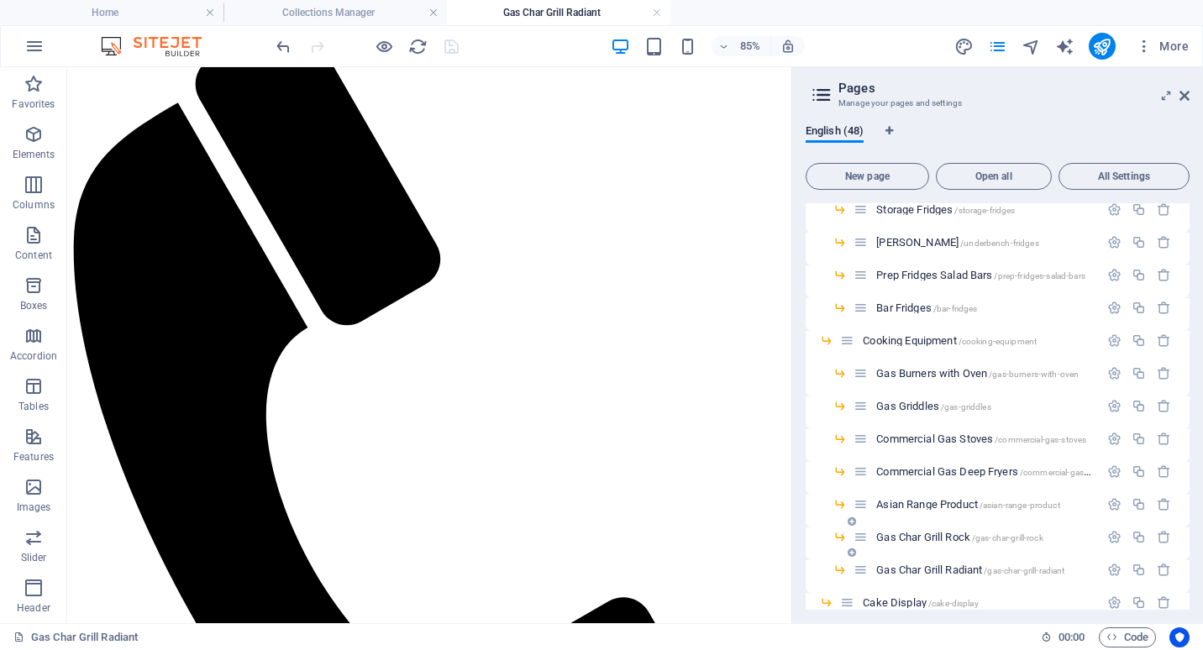
scroll to position [420, 0]
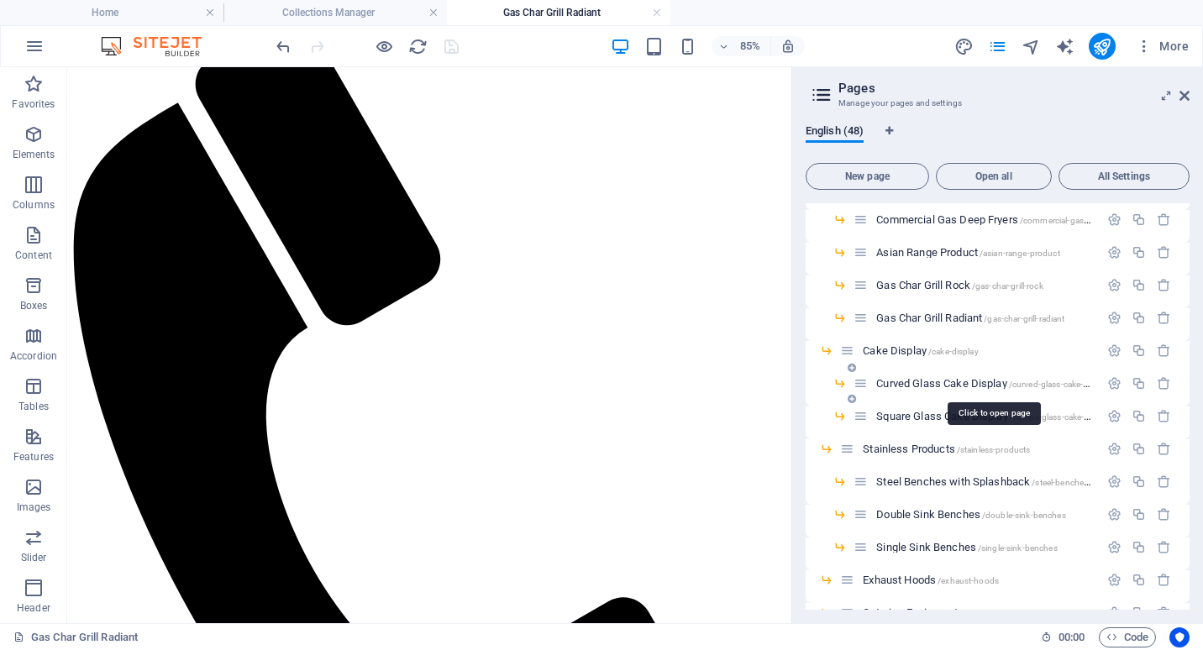
click at [914, 383] on span "Curved Glass Cake Display /curved-glass-cake-display" at bounding box center [992, 383] width 233 height 13
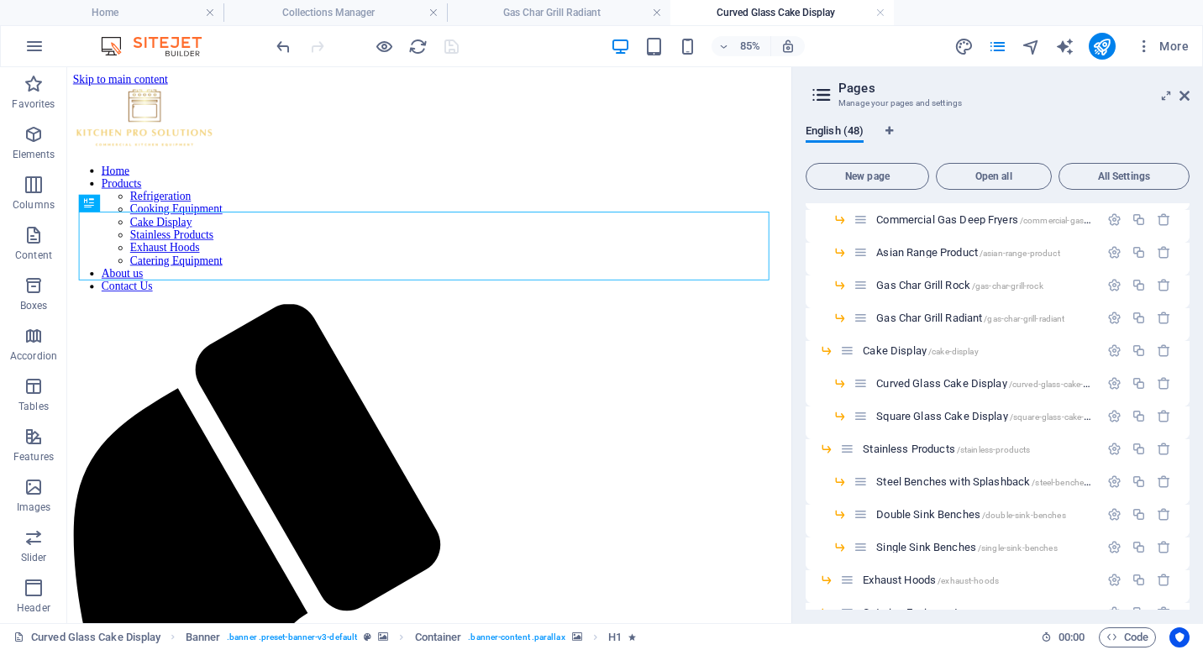
scroll to position [0, 0]
click at [1183, 94] on icon at bounding box center [1184, 95] width 10 height 13
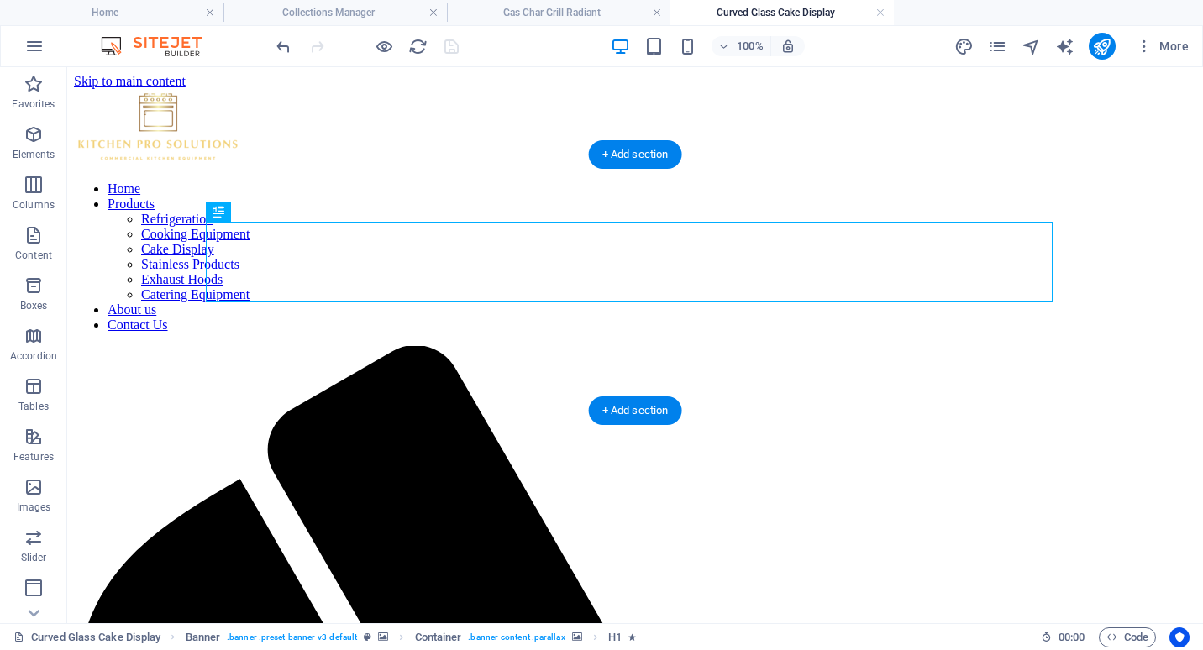
scroll to position [168, 0]
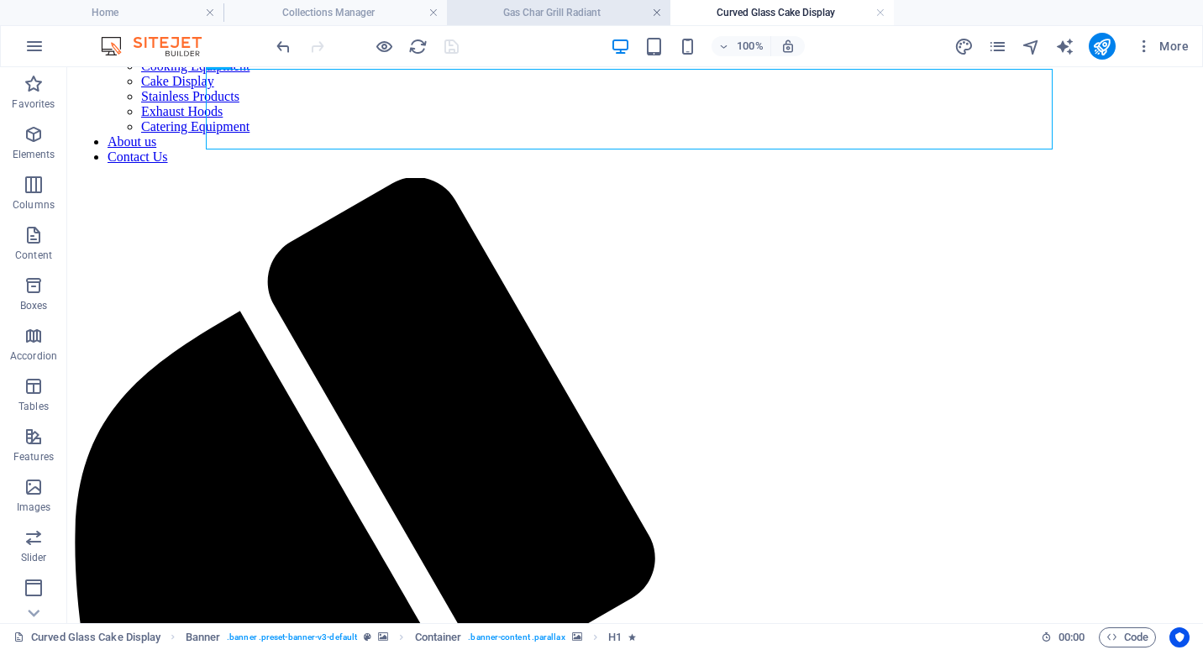
click at [657, 14] on link at bounding box center [657, 13] width 10 height 16
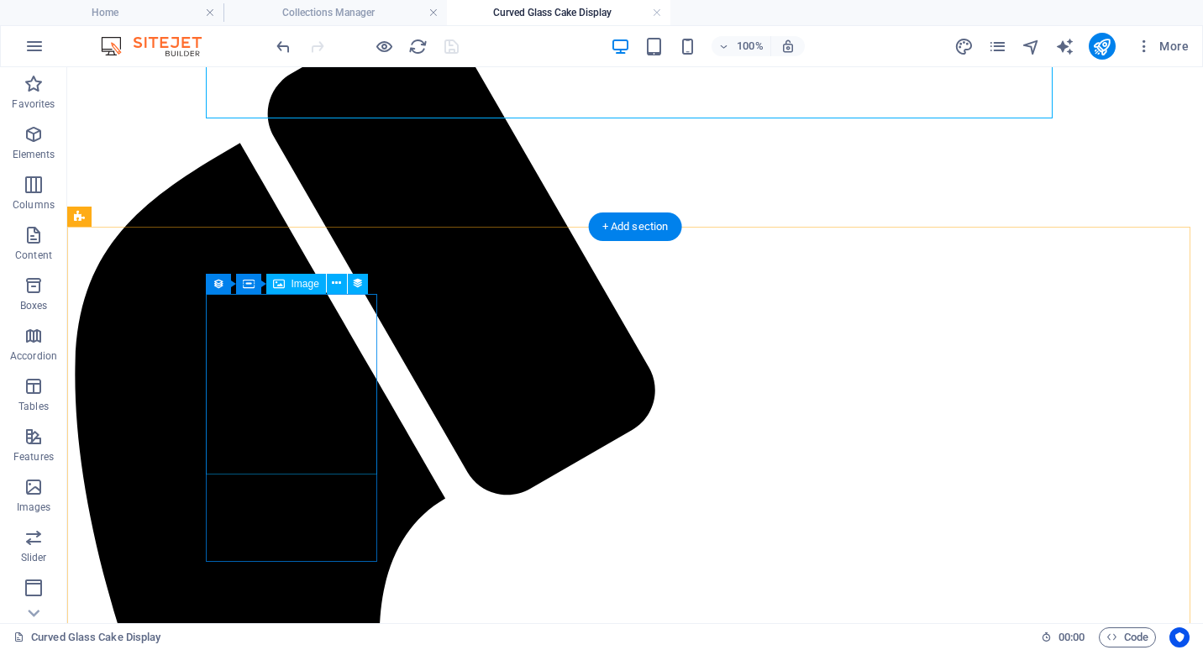
scroll to position [420, 0]
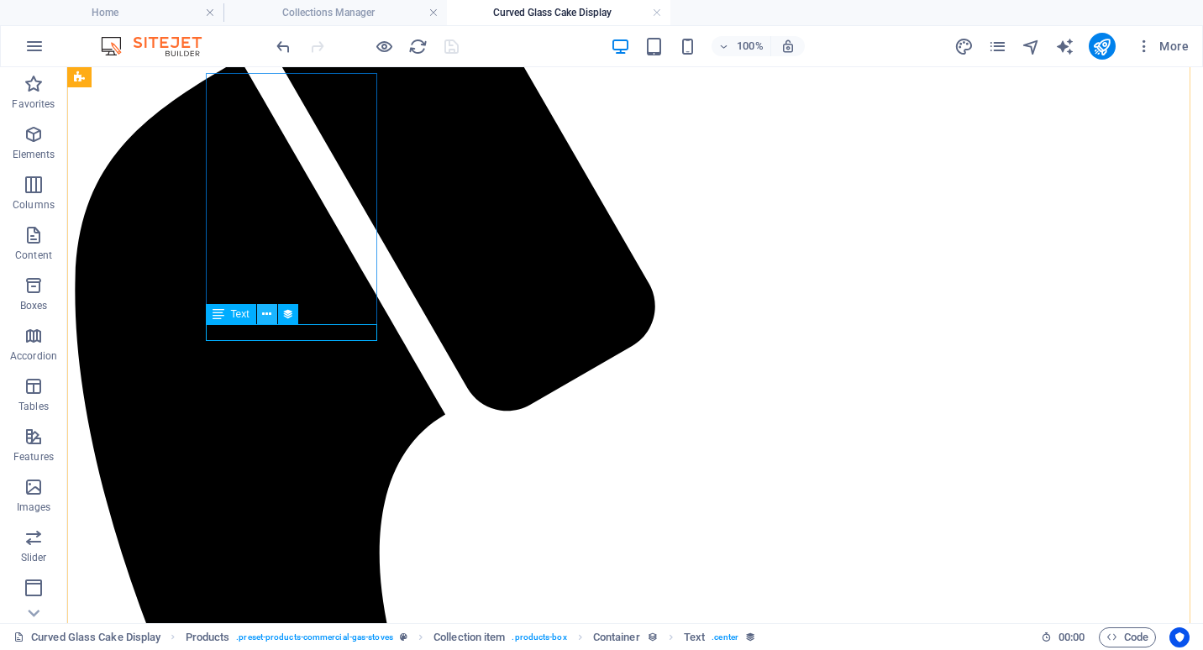
click at [267, 316] on icon at bounding box center [266, 315] width 9 height 18
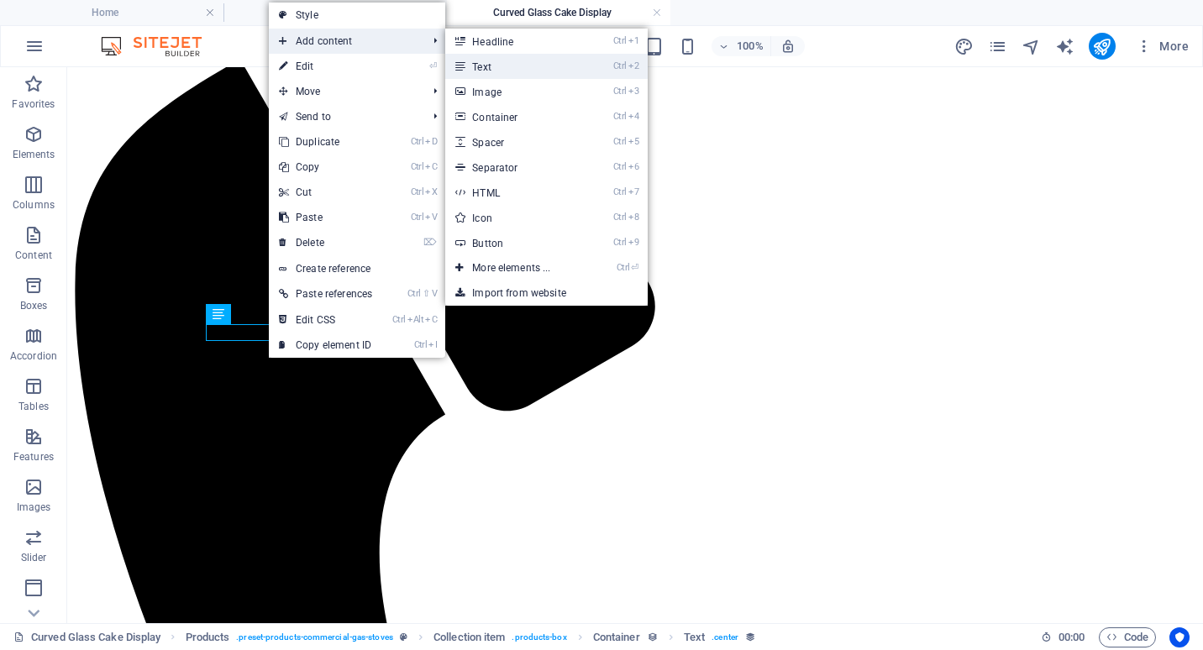
click at [497, 62] on link "Ctrl 2 Text" at bounding box center [514, 66] width 139 height 25
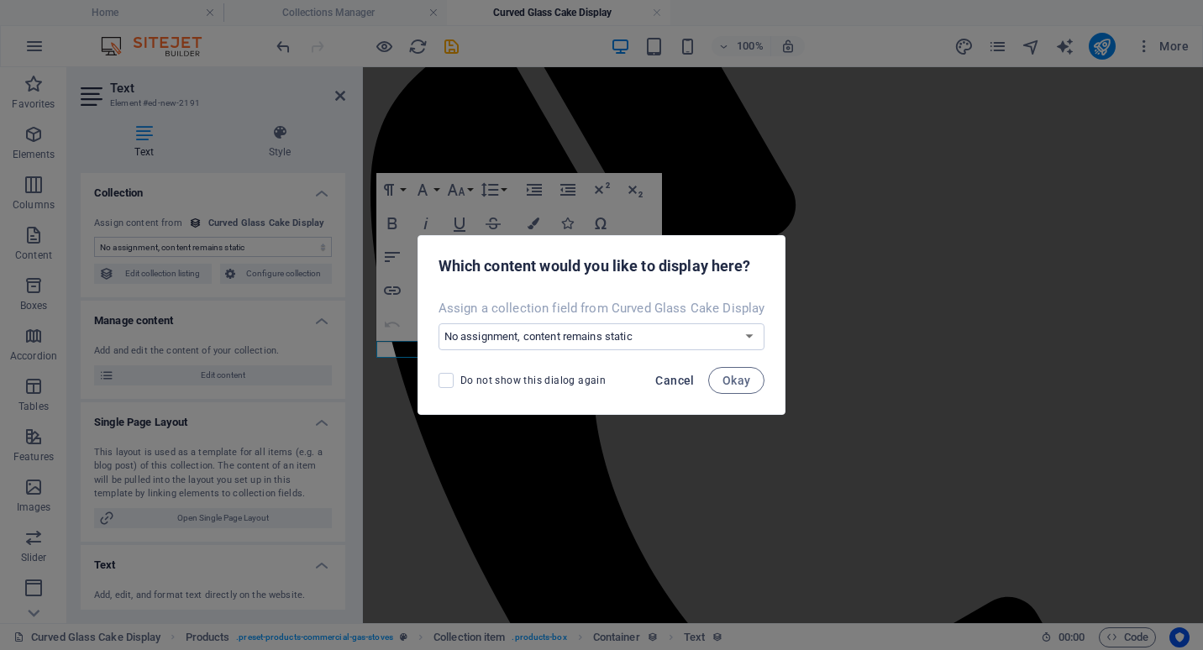
click at [671, 378] on span "Cancel" at bounding box center [674, 380] width 39 height 13
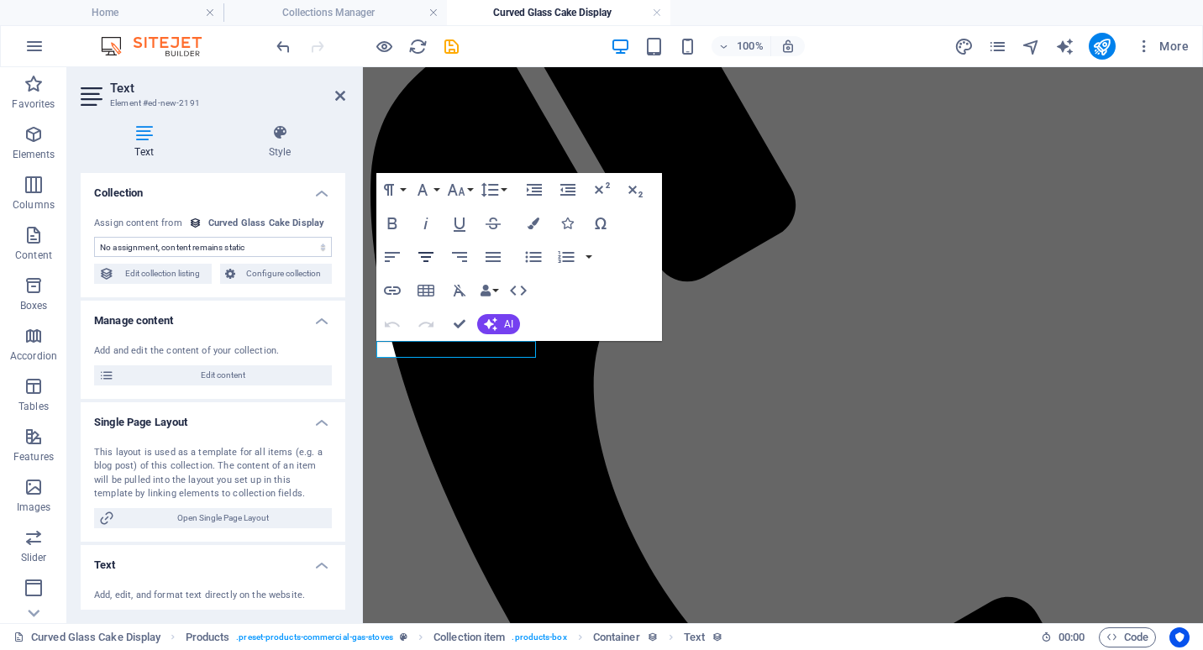
click at [424, 250] on icon "button" at bounding box center [426, 257] width 20 height 20
click at [534, 219] on icon "button" at bounding box center [533, 223] width 12 height 12
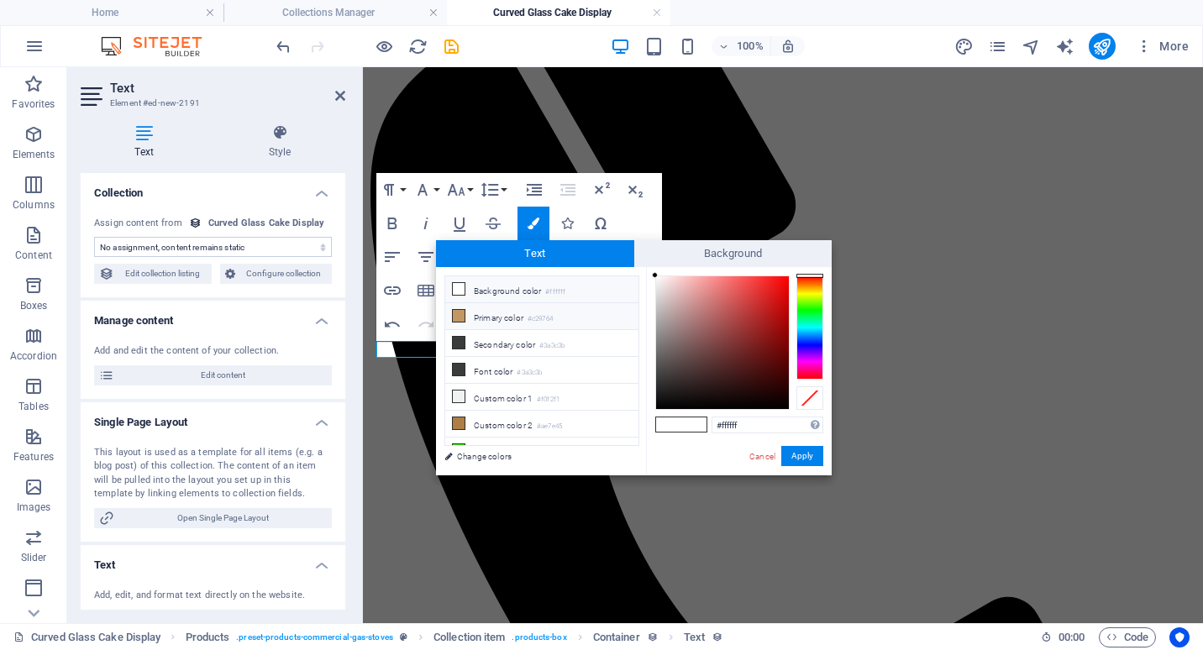
click at [454, 312] on icon at bounding box center [459, 316] width 12 height 12
type input "#c29764"
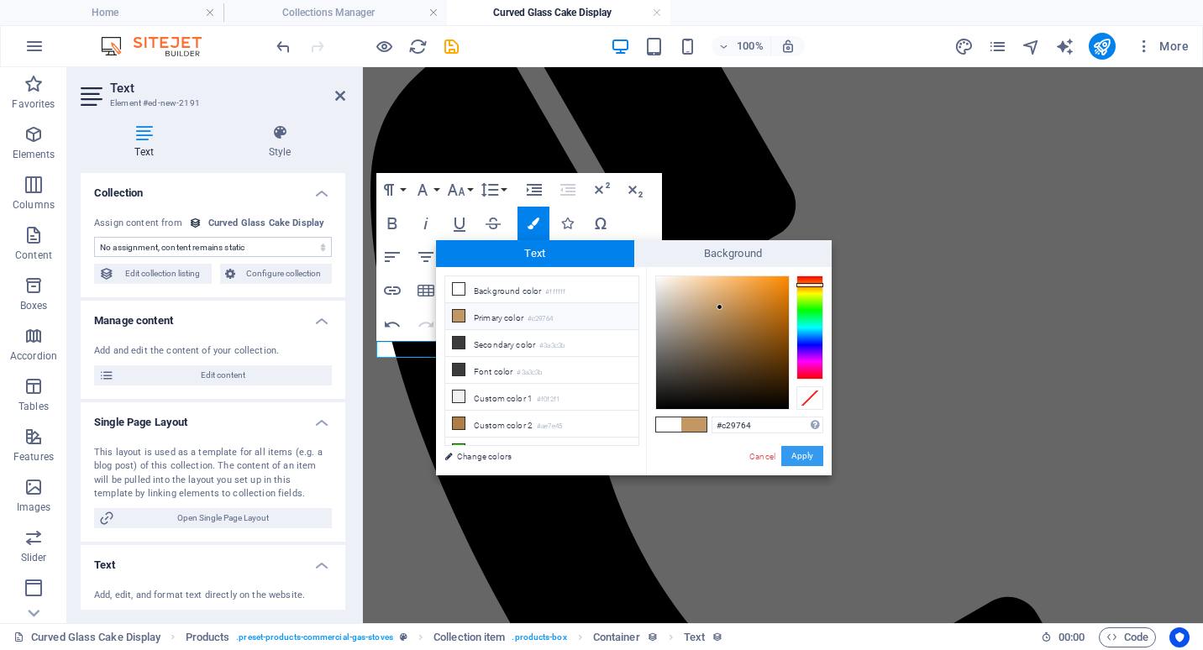
click at [799, 453] on button "Apply" at bounding box center [802, 456] width 42 height 20
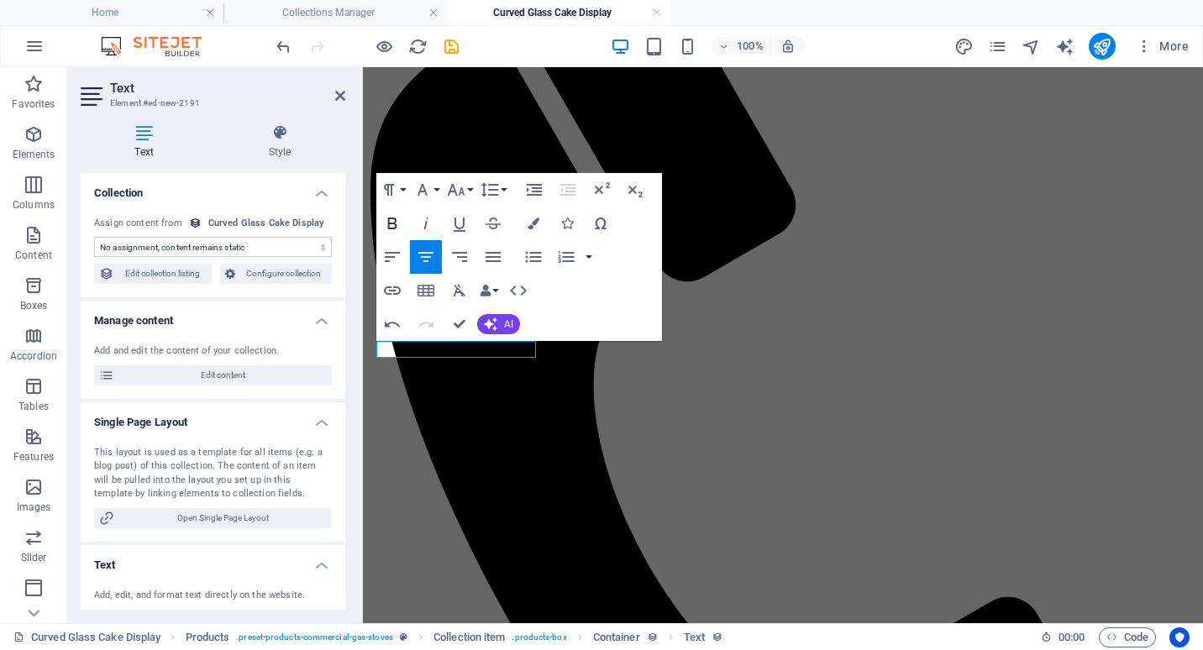
click at [394, 224] on icon "button" at bounding box center [392, 223] width 20 height 20
click at [465, 187] on icon "button" at bounding box center [456, 190] width 20 height 20
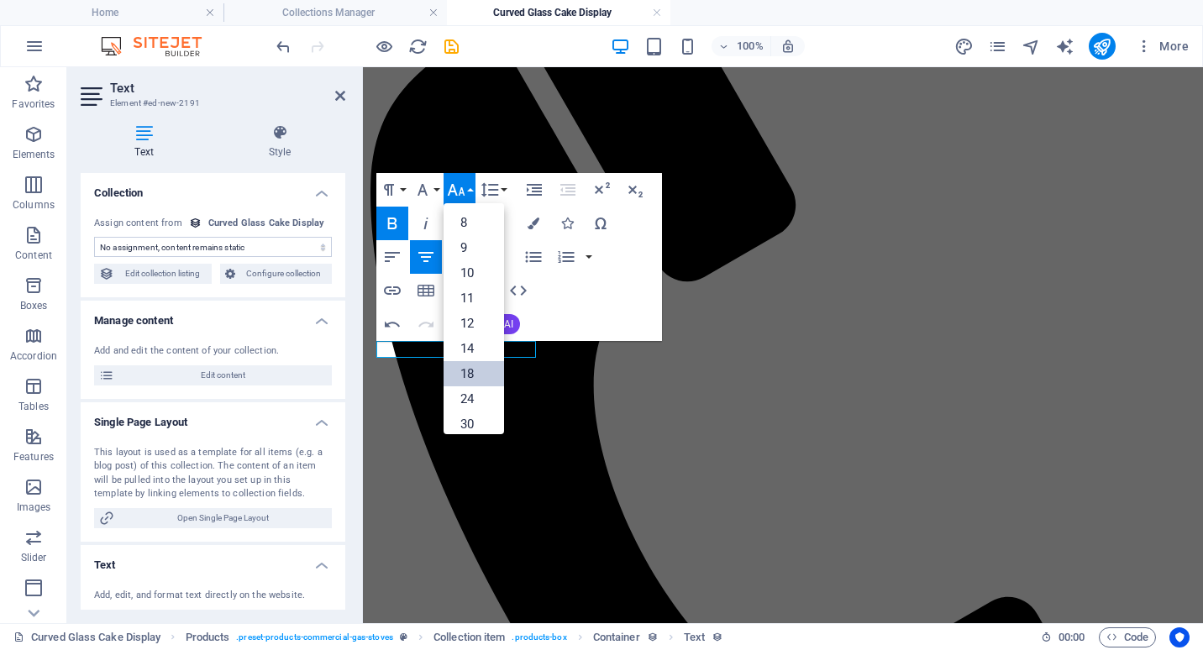
click at [474, 364] on link "18" at bounding box center [473, 373] width 60 height 25
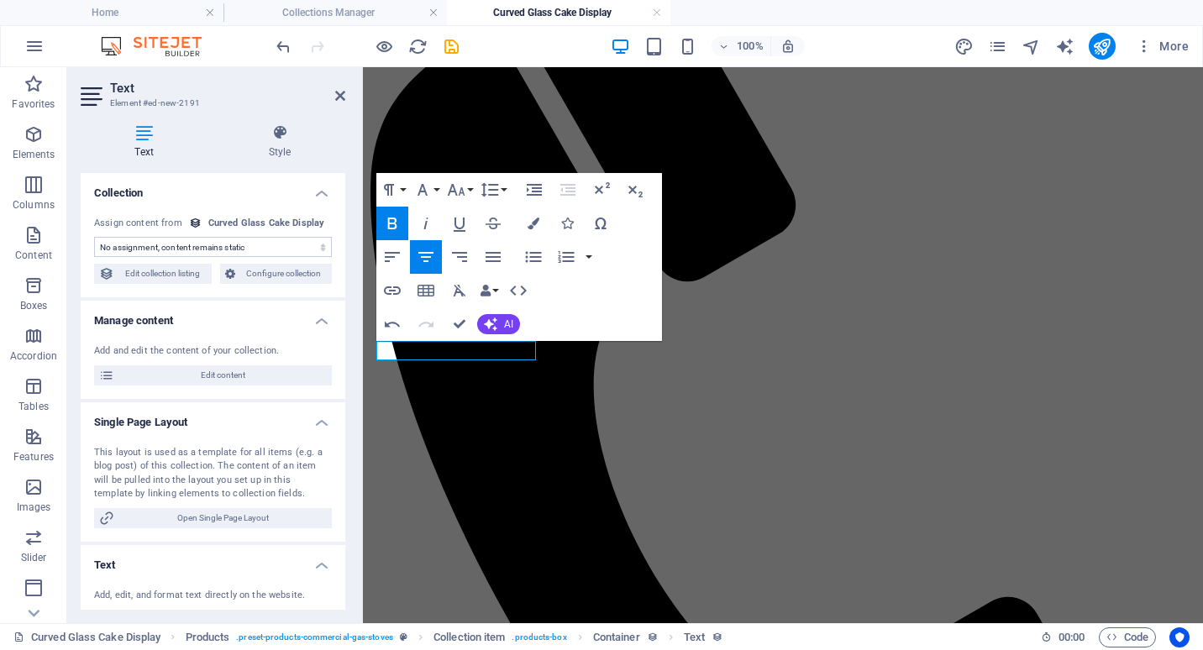
click at [217, 243] on select "No assignment, content remains static Created at (Date) Updated at (Date) Name …" at bounding box center [213, 247] width 238 height 20
select select "your-price"
click at [94, 237] on select "No assignment, content remains static Created at (Date) Updated at (Date) Name …" at bounding box center [213, 247] width 238 height 20
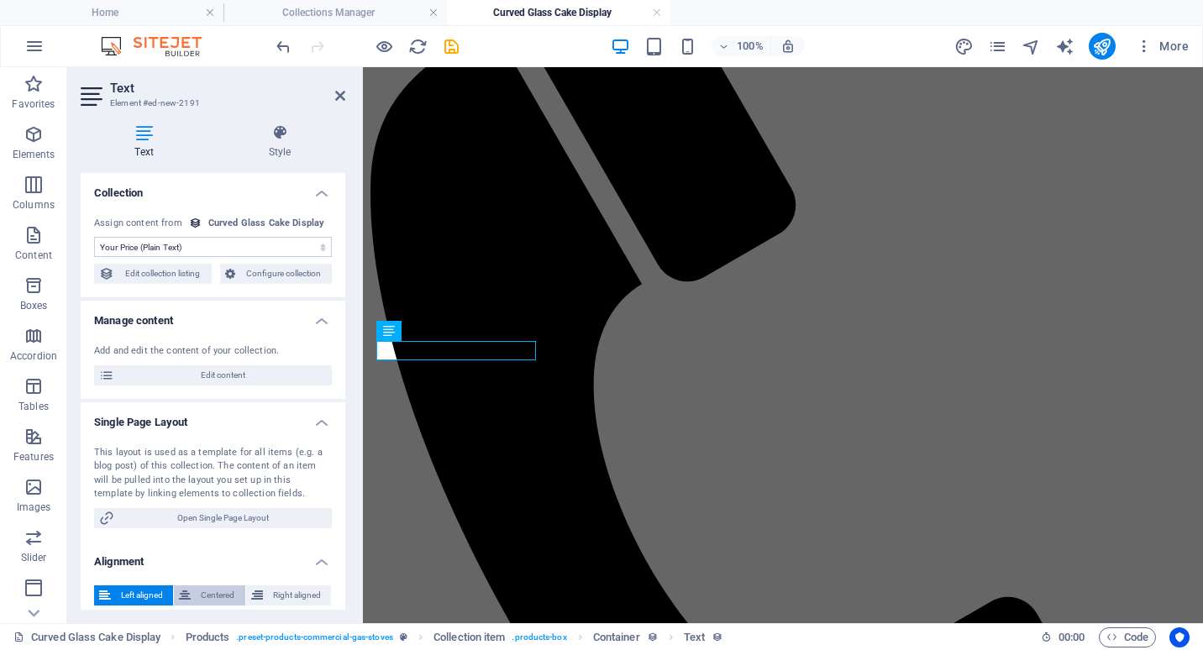
click at [215, 585] on span "Centered" at bounding box center [218, 595] width 44 height 20
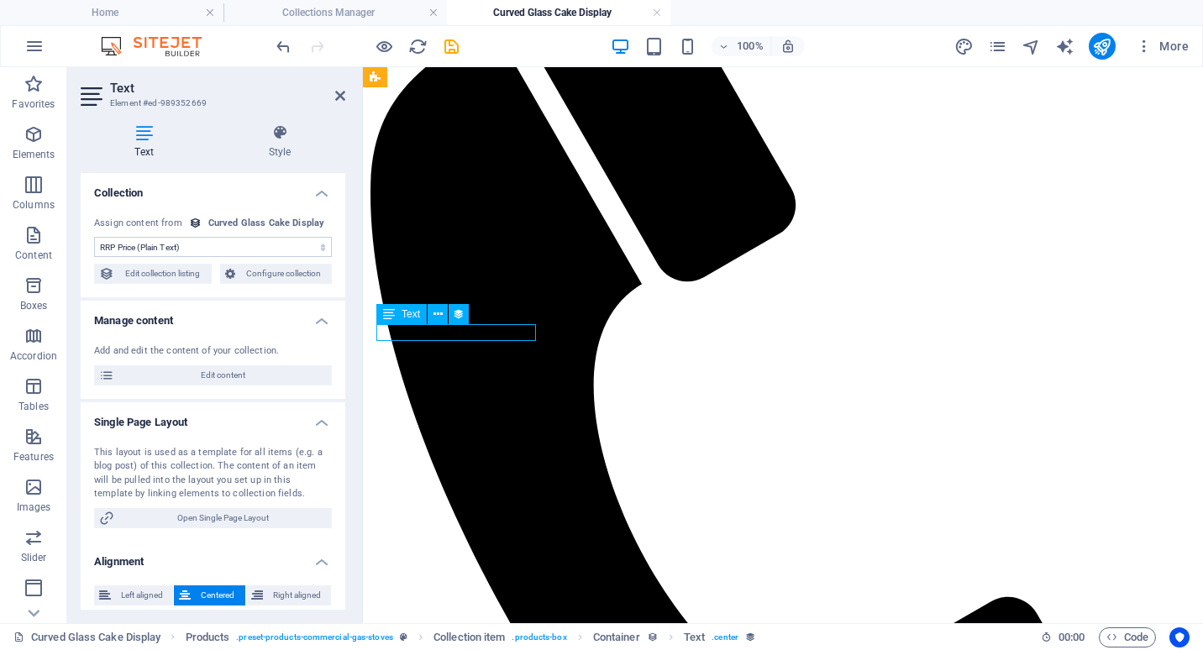
drag, startPoint x: 495, startPoint y: 333, endPoint x: 425, endPoint y: 333, distance: 70.5
click at [263, 250] on select "No assignment, content remains static Created at (Date) Updated at (Date) Name …" at bounding box center [213, 247] width 238 height 20
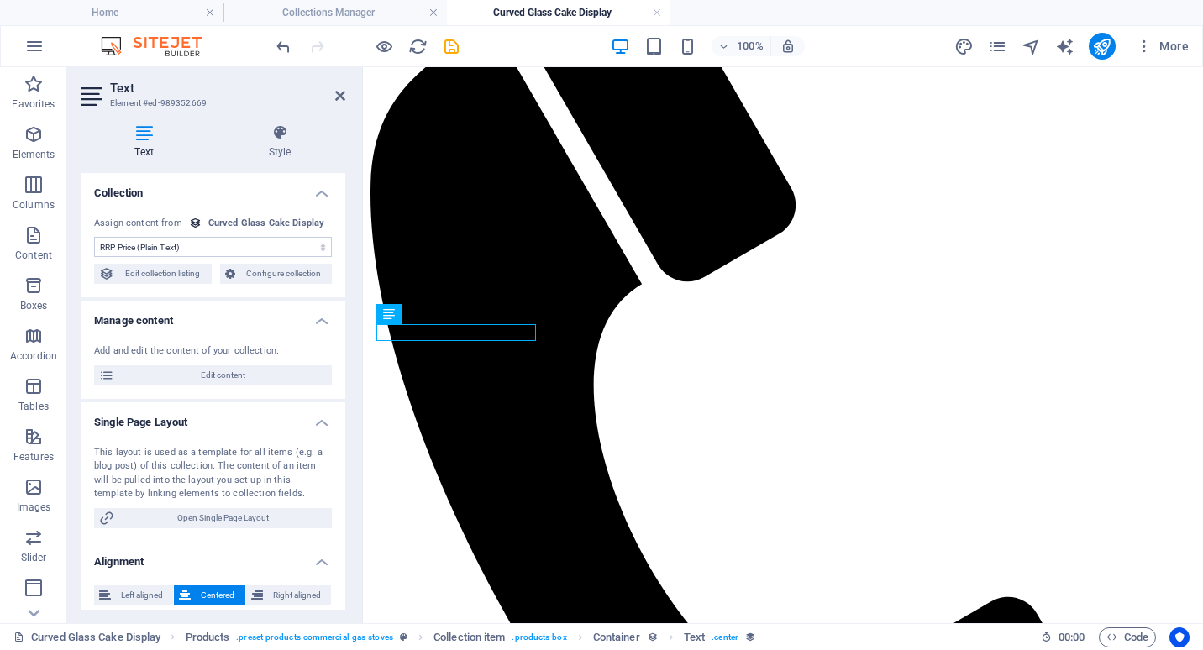
select select "remainStatic"
click at [94, 237] on select "No assignment, content remains static Created at (Date) Updated at (Date) Name …" at bounding box center [213, 247] width 238 height 20
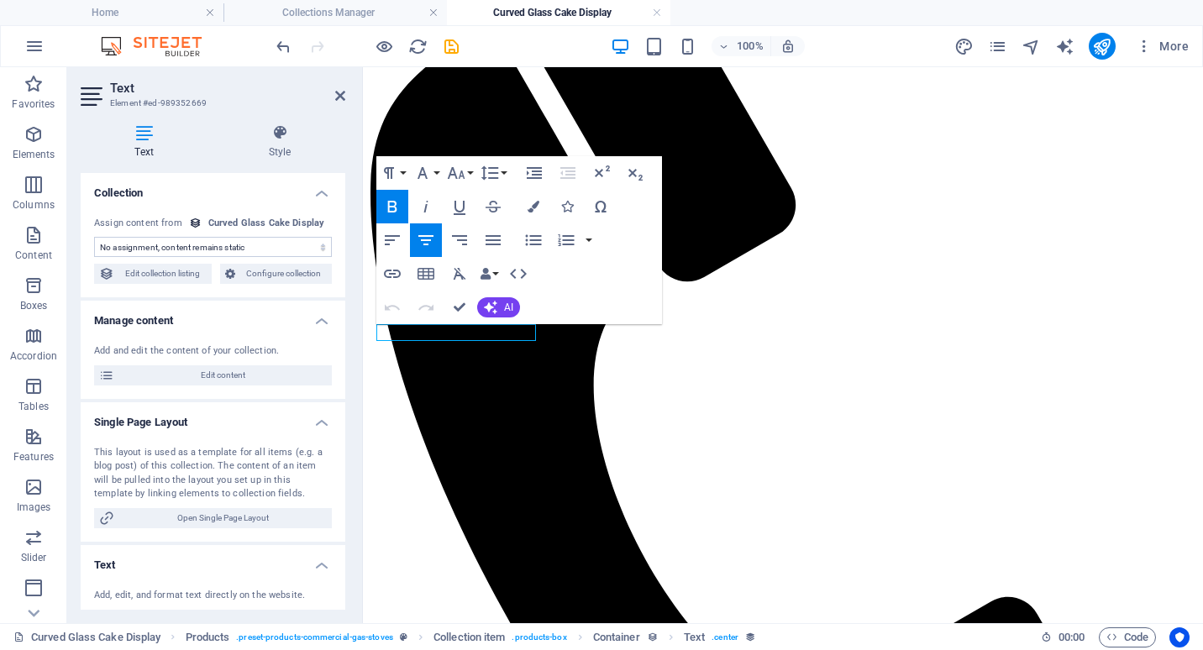
drag, startPoint x: 521, startPoint y: 332, endPoint x: 338, endPoint y: 334, distance: 183.9
click at [535, 203] on icon "button" at bounding box center [533, 207] width 12 height 12
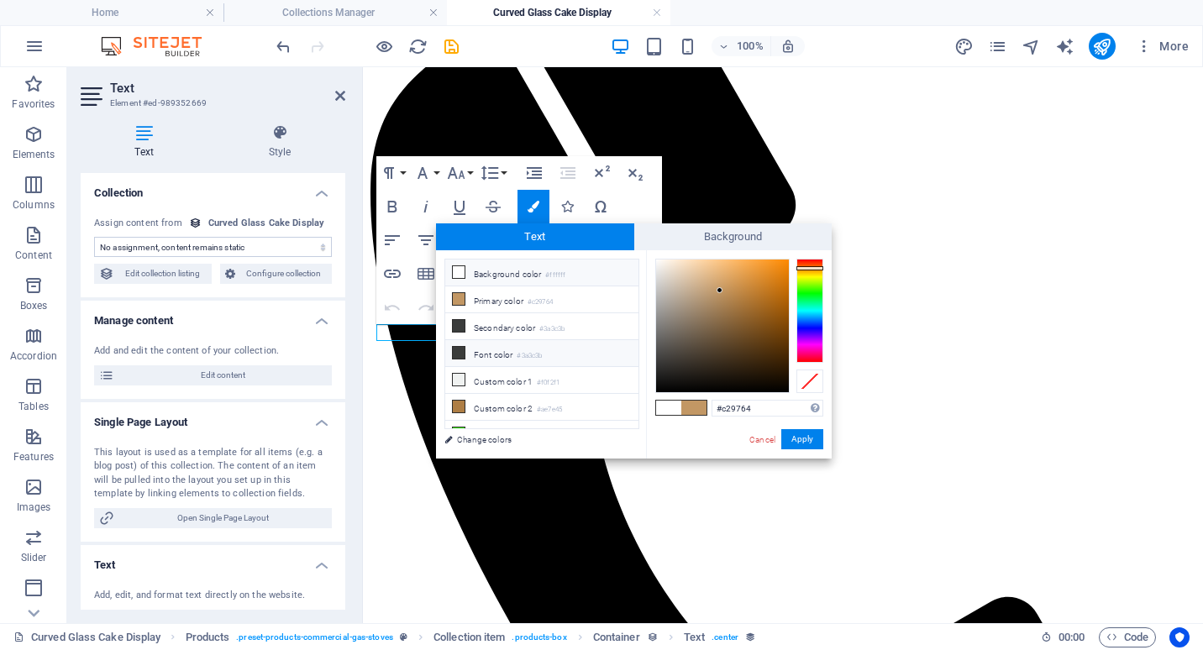
click at [462, 352] on icon at bounding box center [459, 353] width 12 height 12
type input "#3a3c3b"
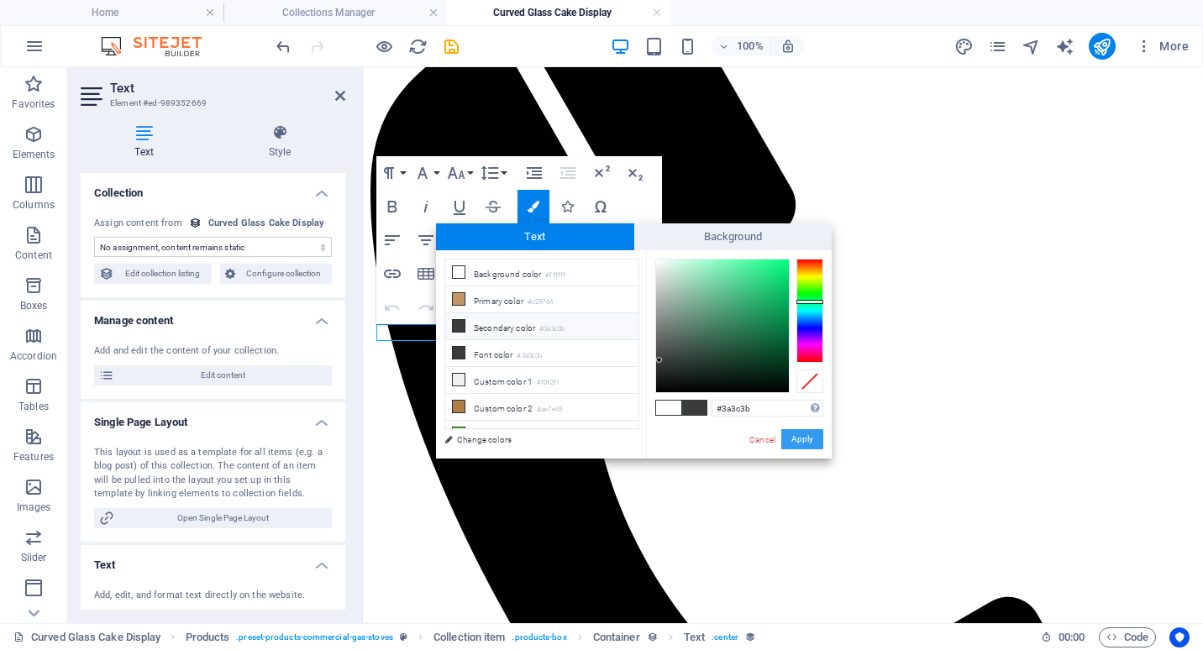
click at [808, 438] on button "Apply" at bounding box center [802, 439] width 42 height 20
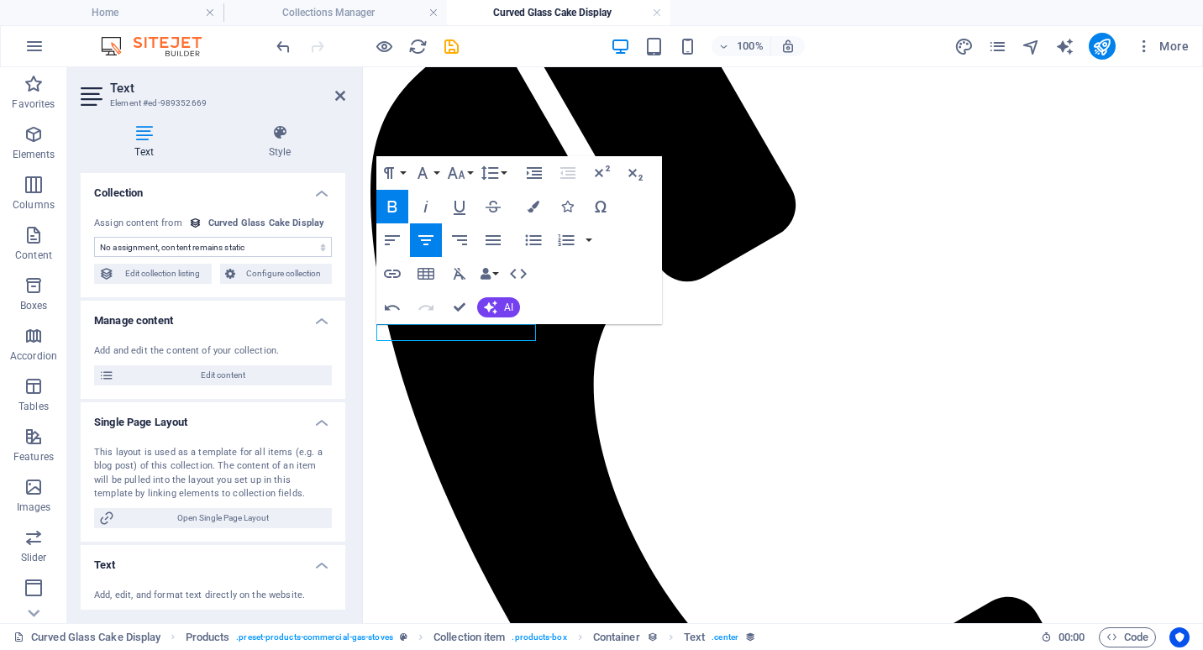
click at [398, 200] on icon "button" at bounding box center [392, 207] width 20 height 20
click at [495, 207] on icon "button" at bounding box center [492, 207] width 15 height 12
click at [464, 174] on icon "button" at bounding box center [456, 173] width 20 height 20
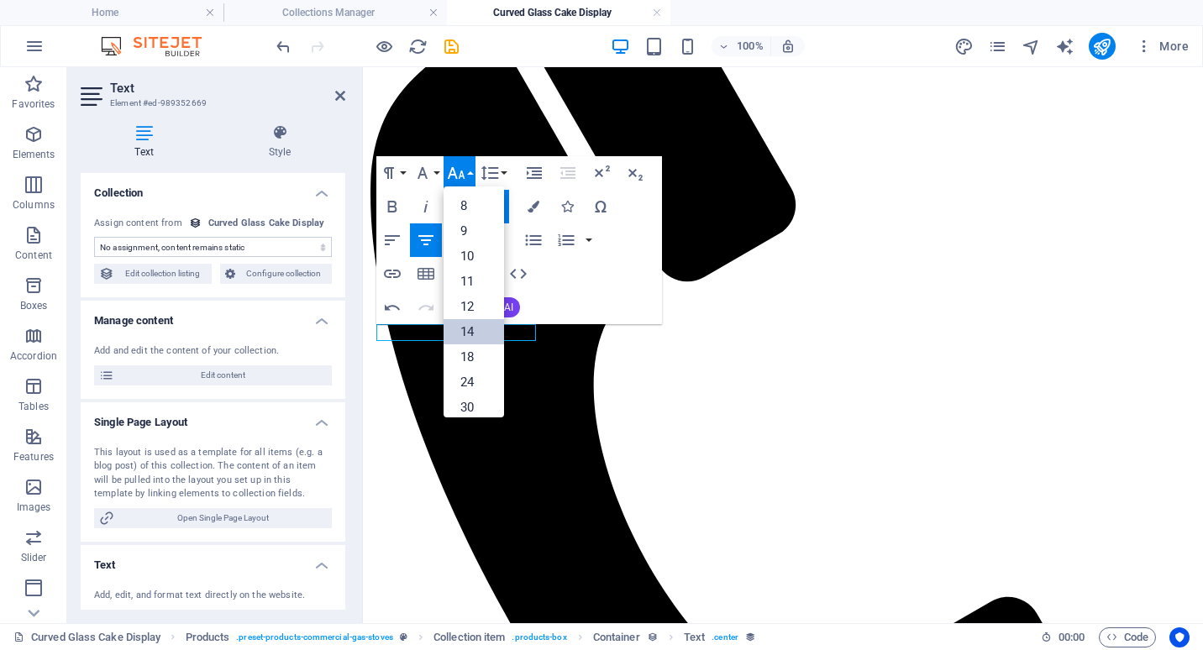
click at [477, 321] on link "14" at bounding box center [473, 331] width 60 height 25
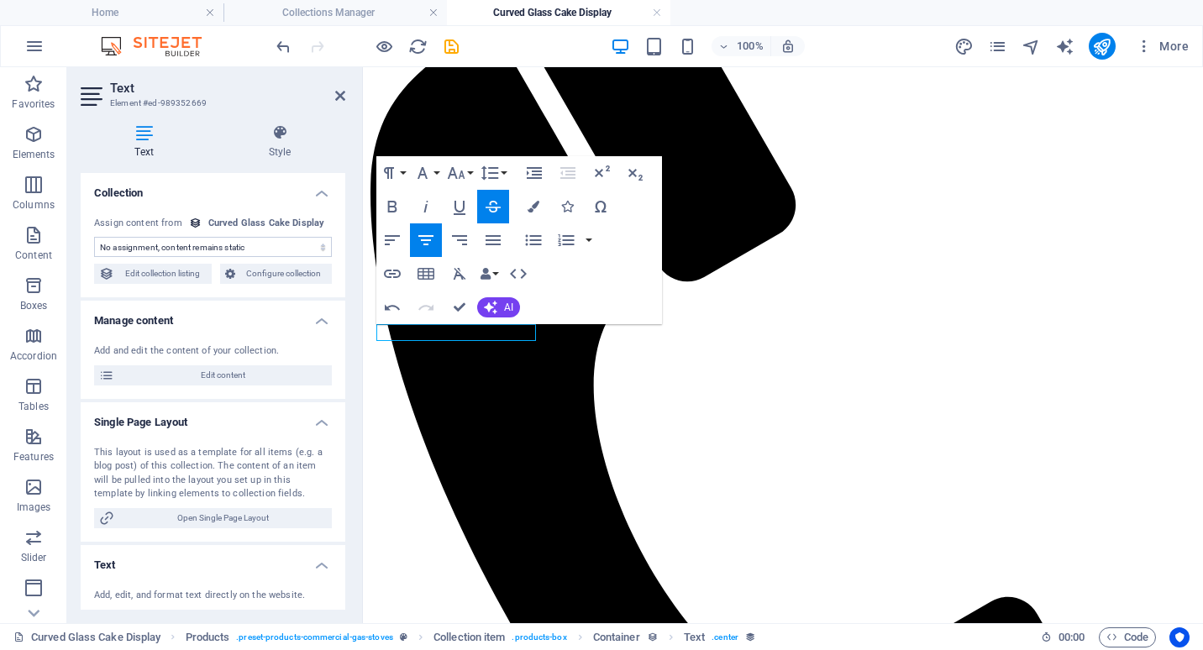
click at [265, 241] on select "No assignment, content remains static Created at (Date) Updated at (Date) Name …" at bounding box center [213, 247] width 238 height 20
select select "price"
click at [94, 237] on select "No assignment, content remains static Created at (Date) Updated at (Date) Name …" at bounding box center [213, 247] width 238 height 20
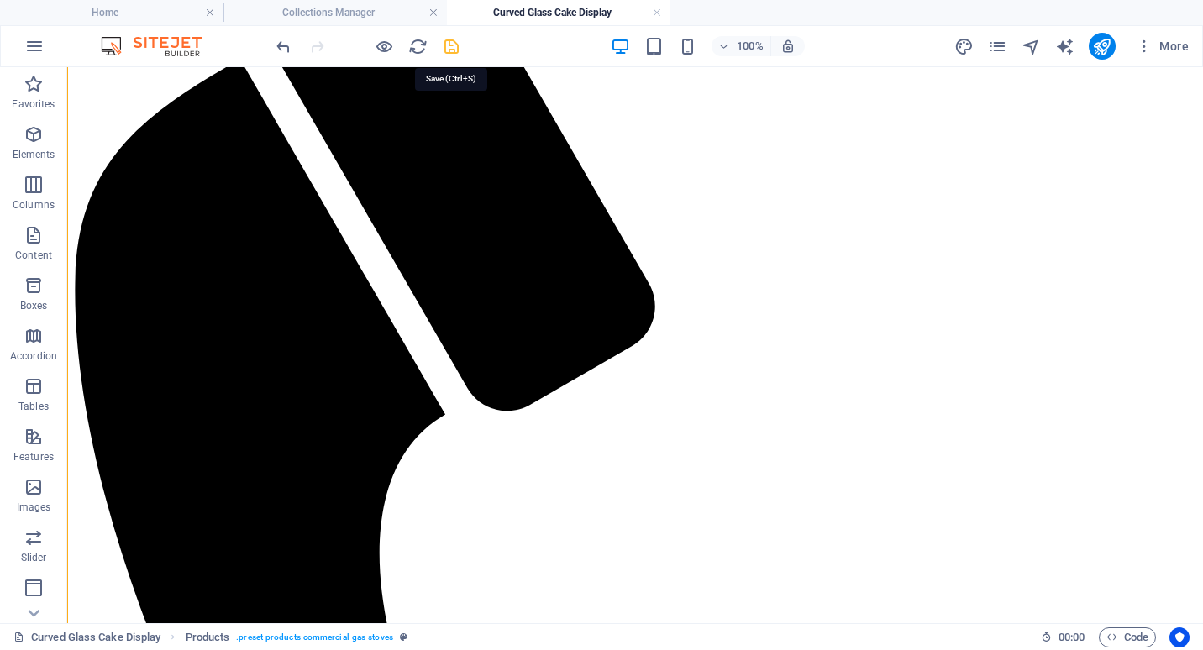
click at [453, 49] on icon "save" at bounding box center [451, 46] width 19 height 19
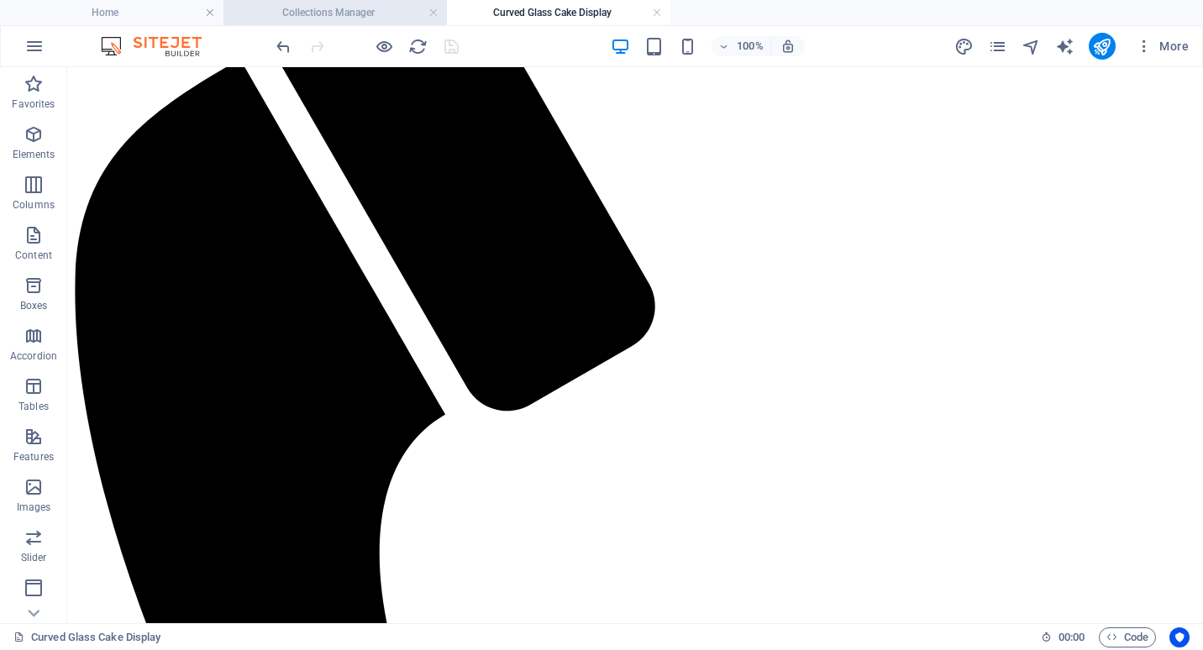
click at [369, 18] on h4 "Collections Manager" at bounding box center [334, 12] width 223 height 18
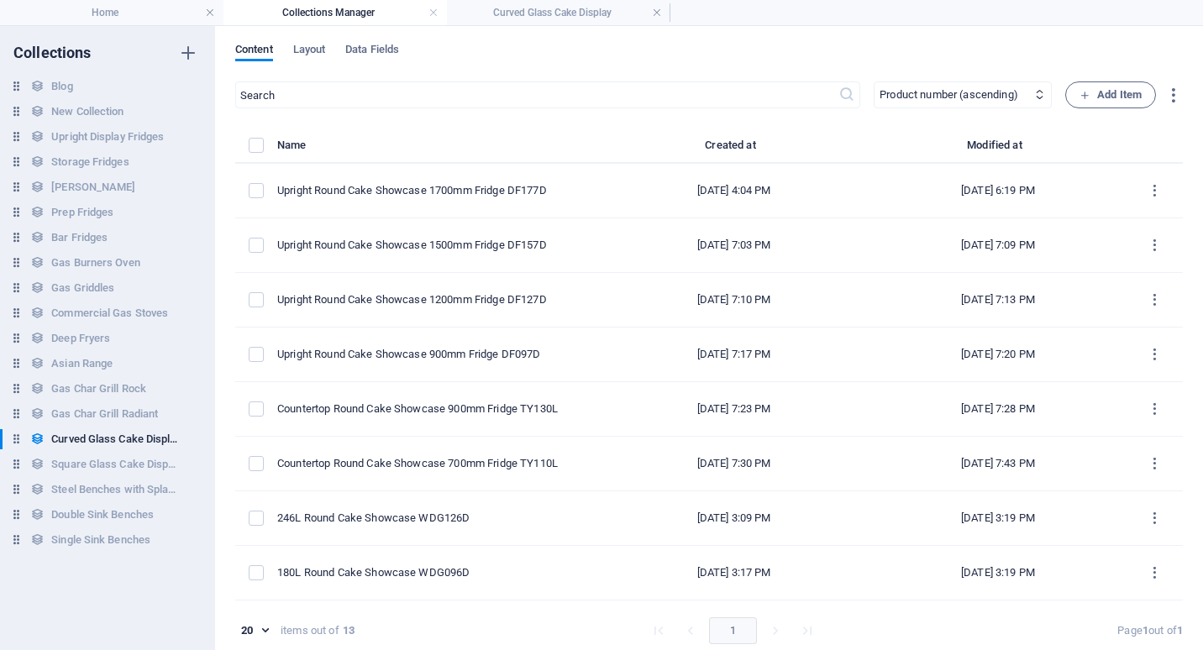
scroll to position [0, 0]
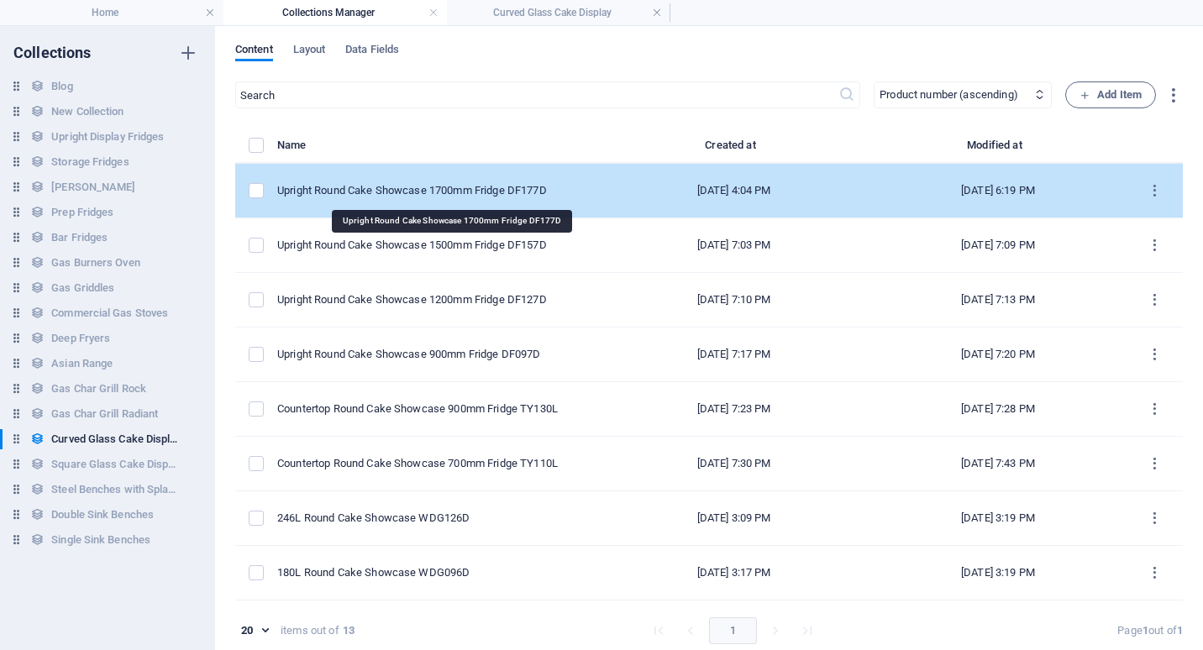
click at [401, 186] on div "Upright Round Cake Showcase 1700mm Fridge DF177D" at bounding box center [430, 190] width 307 height 15
select select "Low Stock"
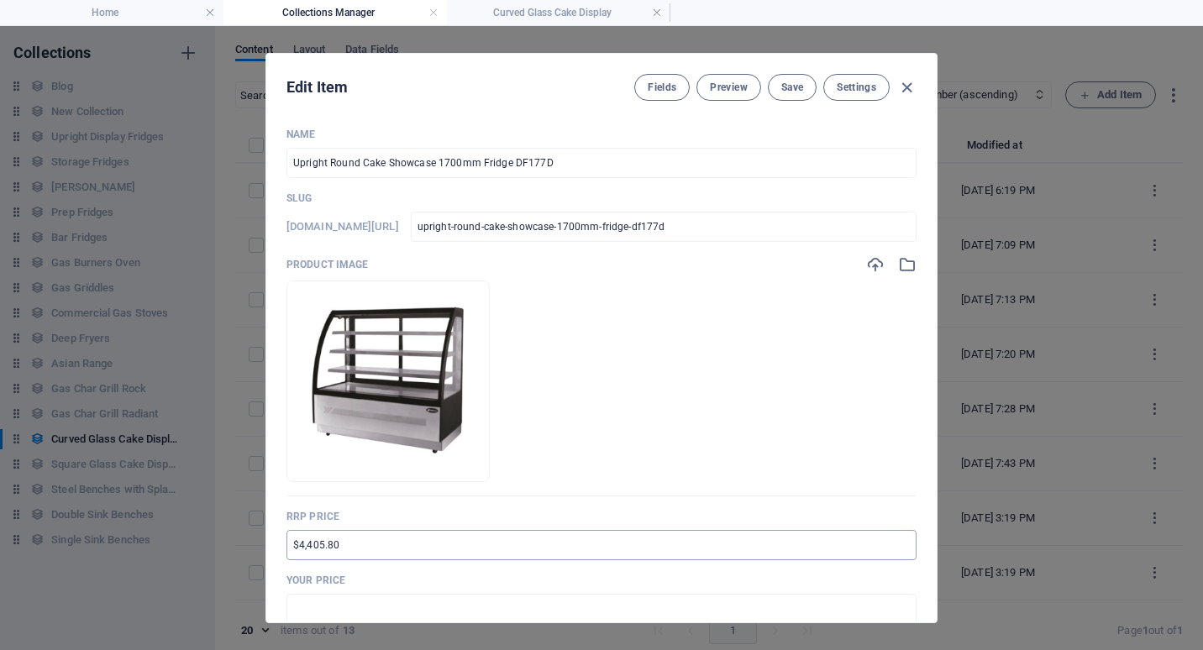
click at [288, 545] on input "$4,405.80" at bounding box center [601, 545] width 630 height 30
type input "RRP $8,077.30"
click at [323, 606] on input "text" at bounding box center [601, 609] width 630 height 30
drag, startPoint x: 306, startPoint y: 609, endPoint x: 320, endPoint y: 608, distance: 14.3
click at [320, 608] on input "$6,599.00" at bounding box center [601, 609] width 630 height 30
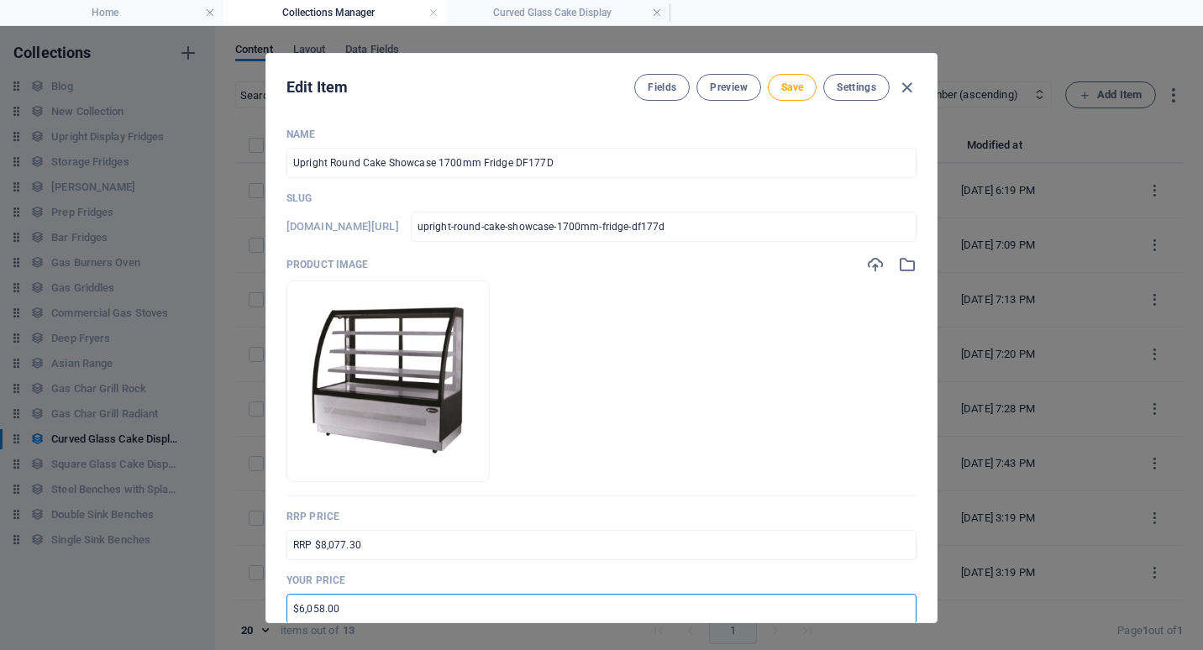
type input "$6,058.00"
click at [624, 575] on p "Your Price" at bounding box center [601, 580] width 630 height 13
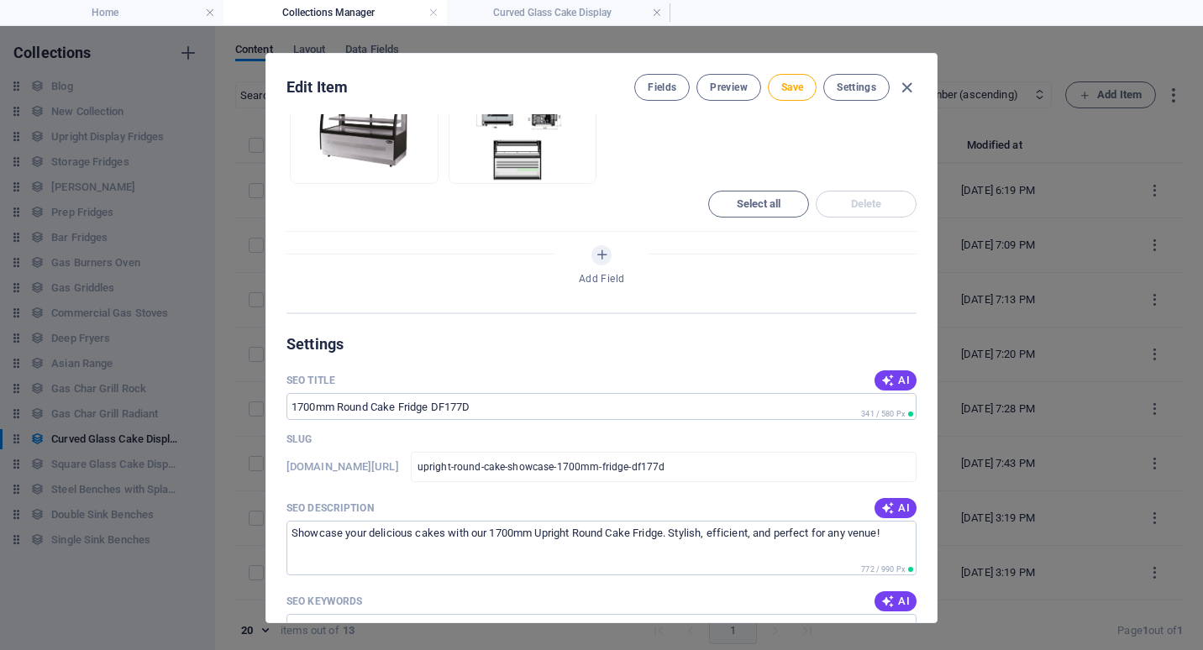
scroll to position [1176, 0]
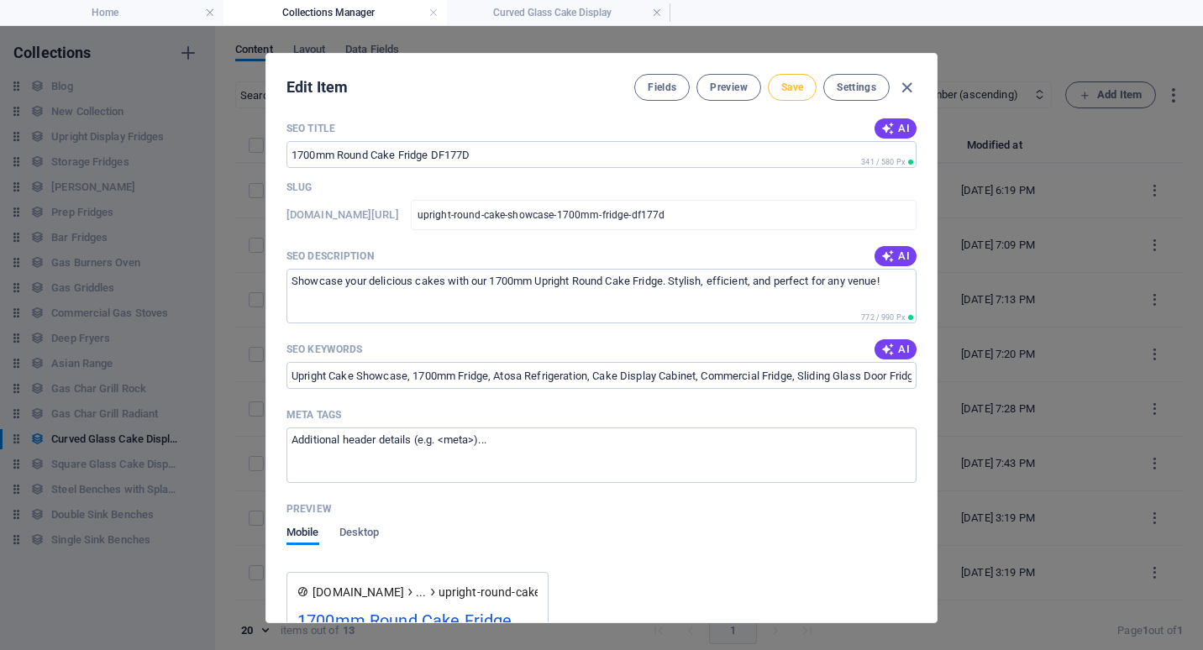
click at [794, 89] on span "Save" at bounding box center [792, 87] width 22 height 13
click at [906, 89] on icon "button" at bounding box center [906, 87] width 19 height 19
type input "upright-round-cake-showcase-1700mm-fridge-df177d"
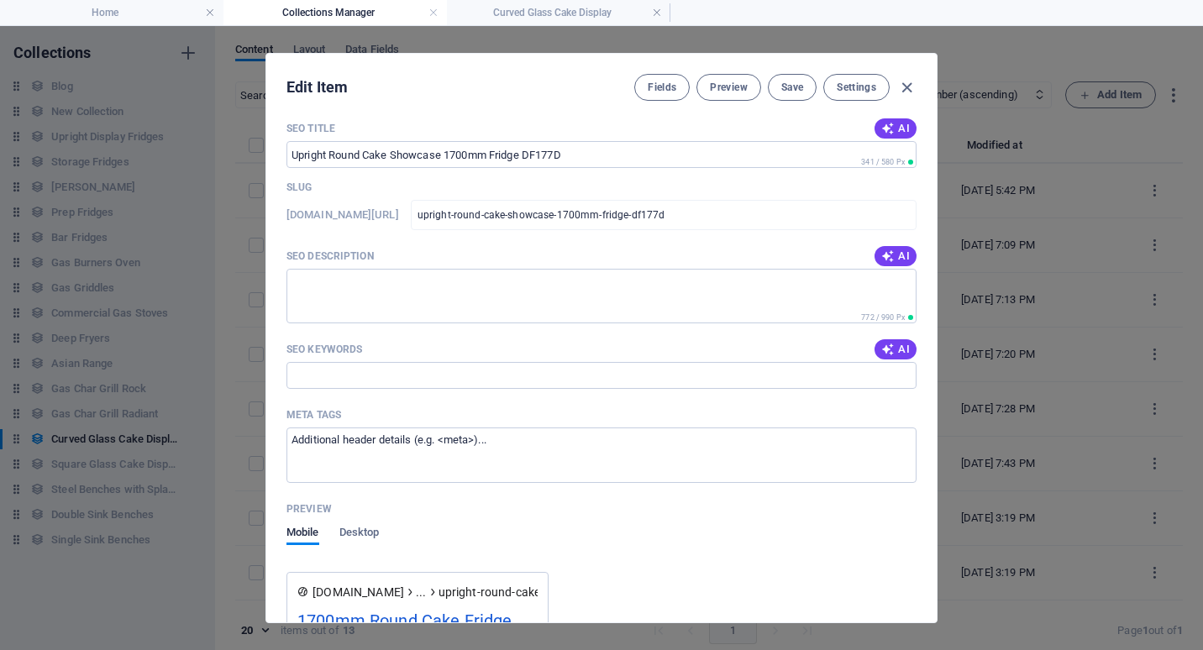
scroll to position [993, 0]
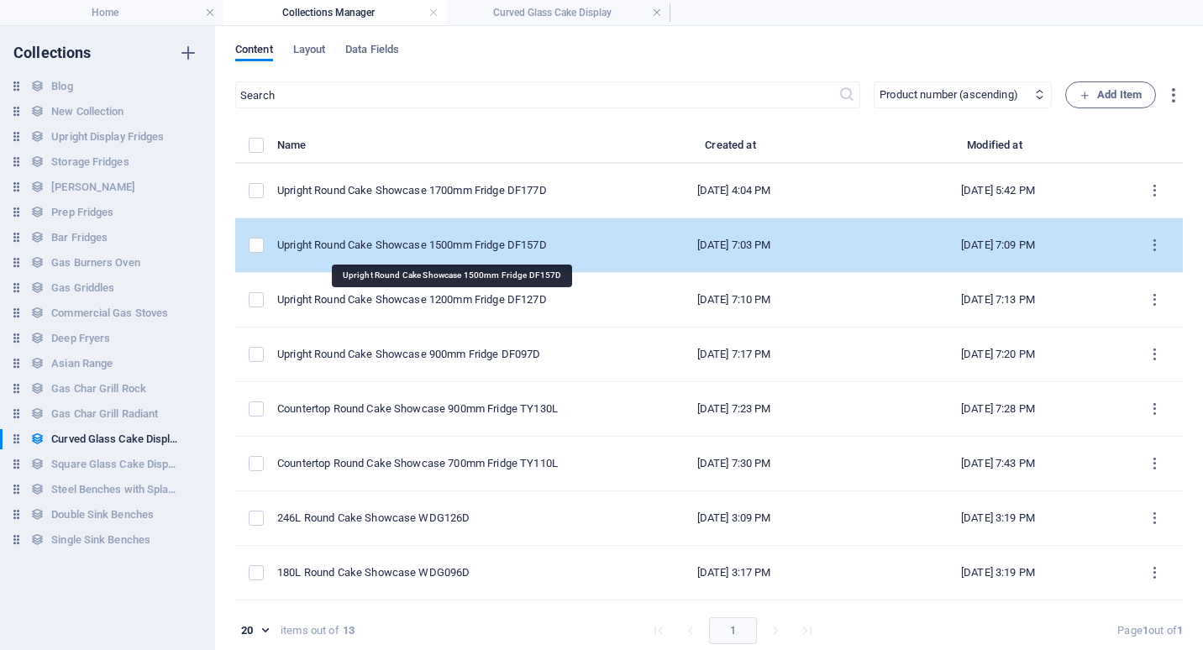
click at [432, 245] on div "Upright Round Cake Showcase 1500mm Fridge DF157D" at bounding box center [430, 245] width 307 height 15
select select "Low Stock"
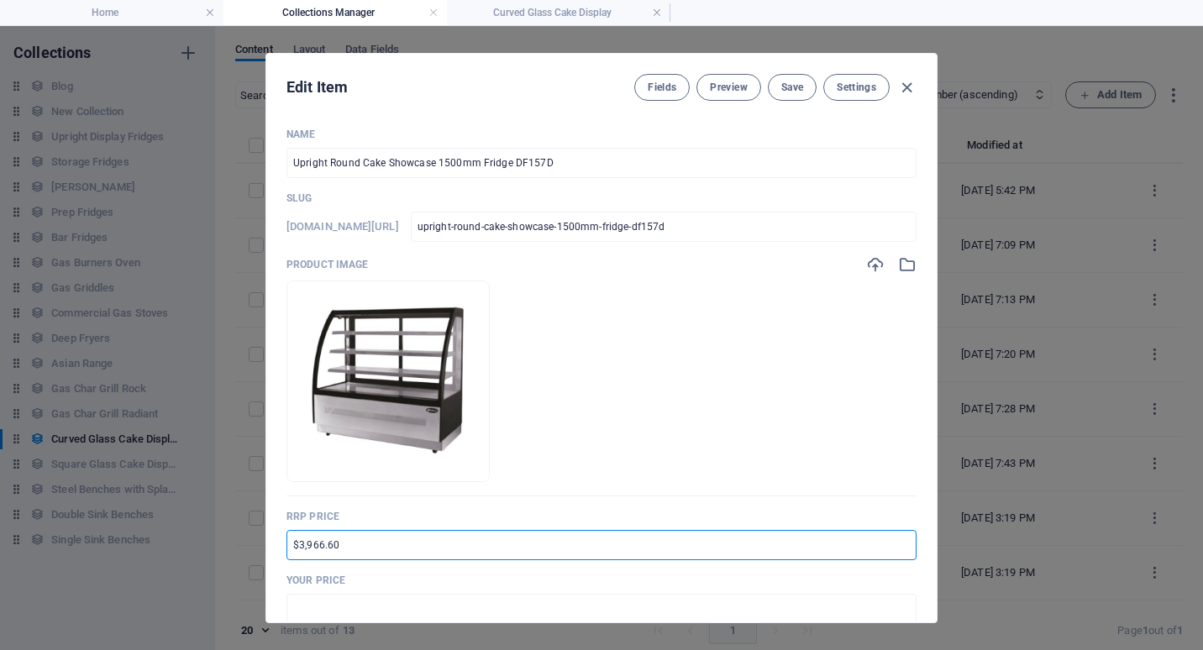
click at [289, 549] on input "$3,966.60" at bounding box center [601, 545] width 630 height 30
type input "RRP $7,272.10"
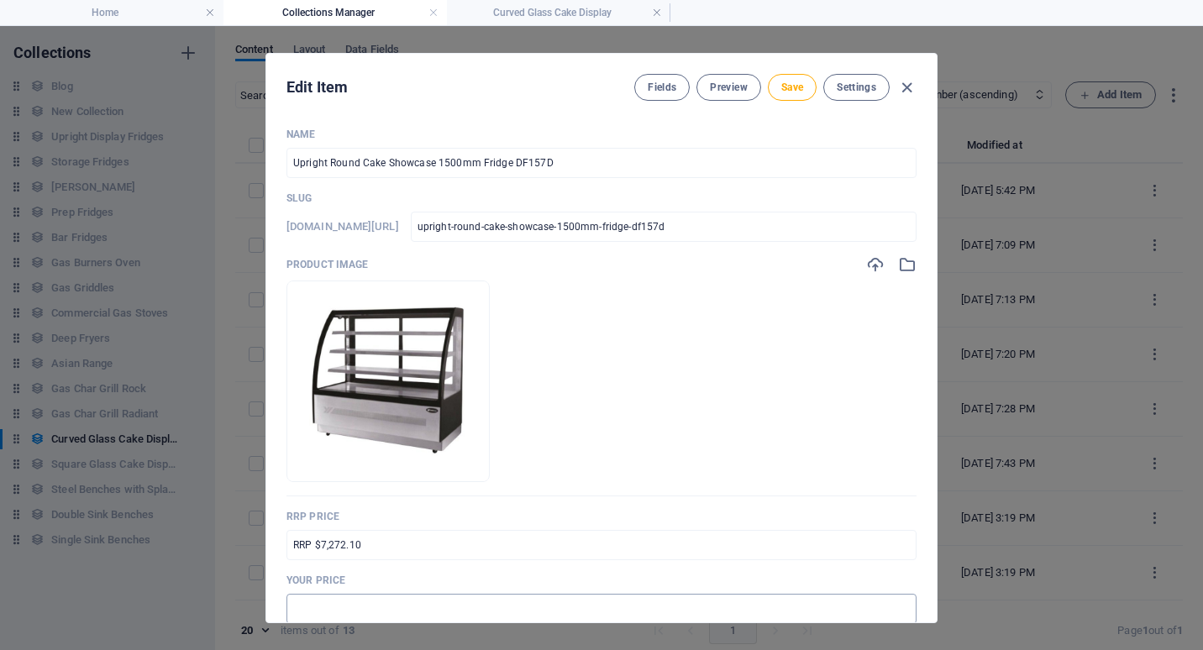
click at [325, 602] on input "text" at bounding box center [601, 609] width 630 height 30
click at [296, 606] on input "$6,599.00" at bounding box center [601, 609] width 630 height 30
drag, startPoint x: 322, startPoint y: 608, endPoint x: 305, endPoint y: 608, distance: 17.6
click at [305, 608] on input "$5,599.00" at bounding box center [601, 609] width 630 height 30
type input "$5,454.00"
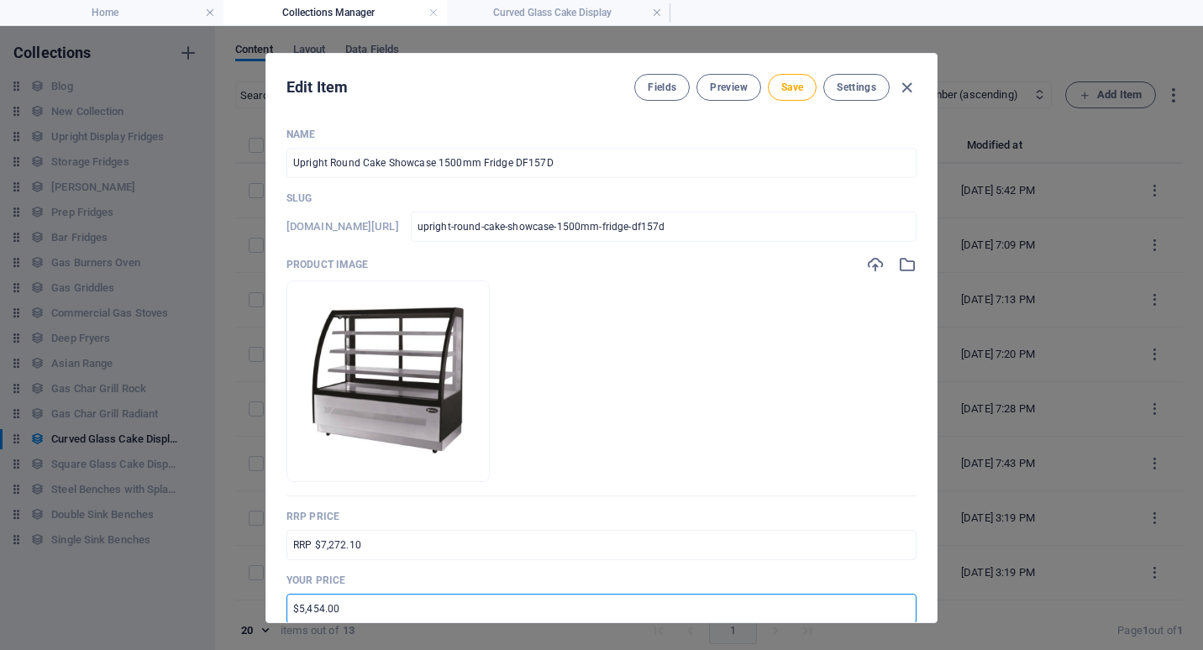
click at [550, 574] on p "Your Price" at bounding box center [601, 580] width 630 height 13
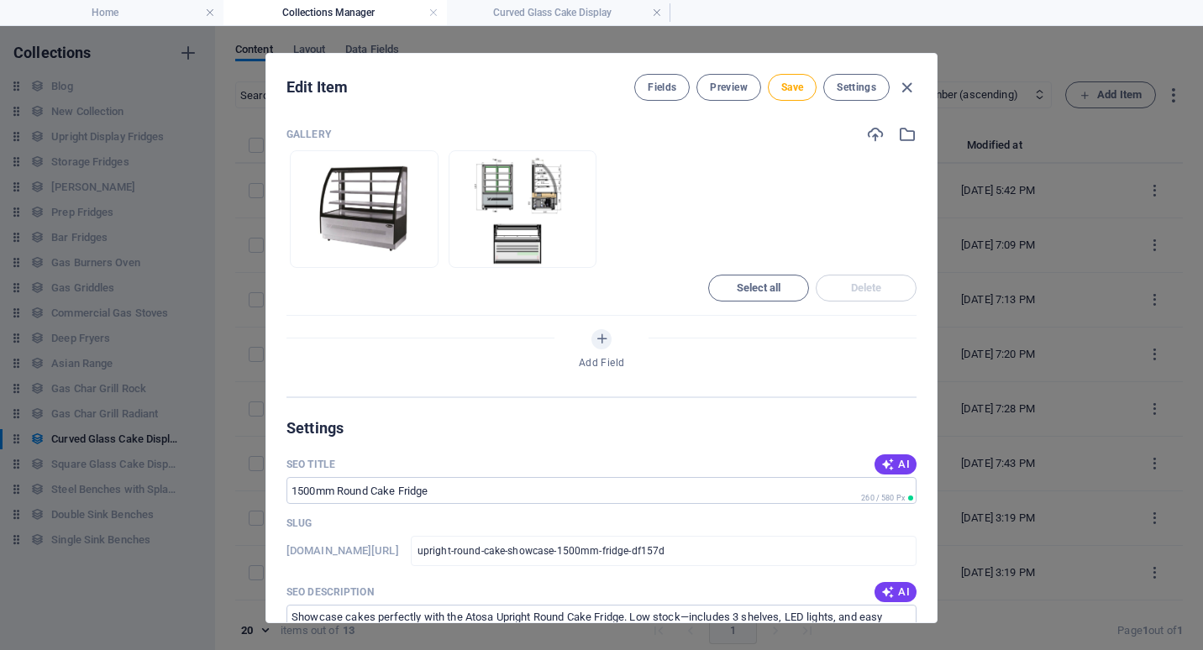
scroll to position [1092, 0]
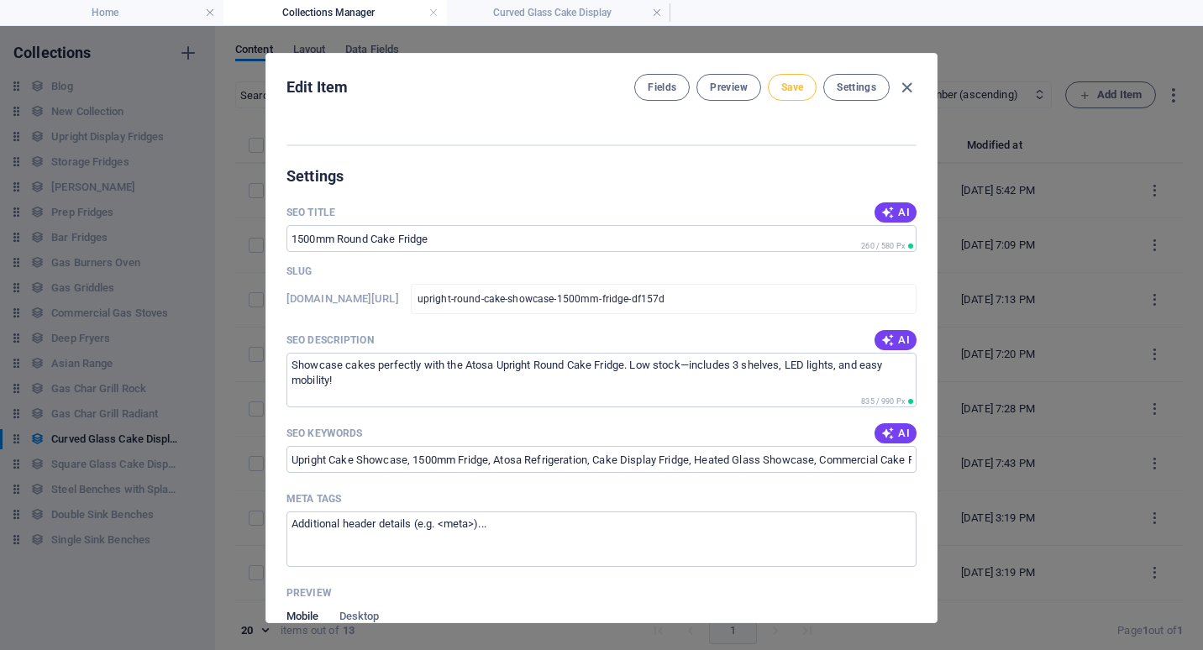
click at [794, 86] on span "Save" at bounding box center [792, 87] width 22 height 13
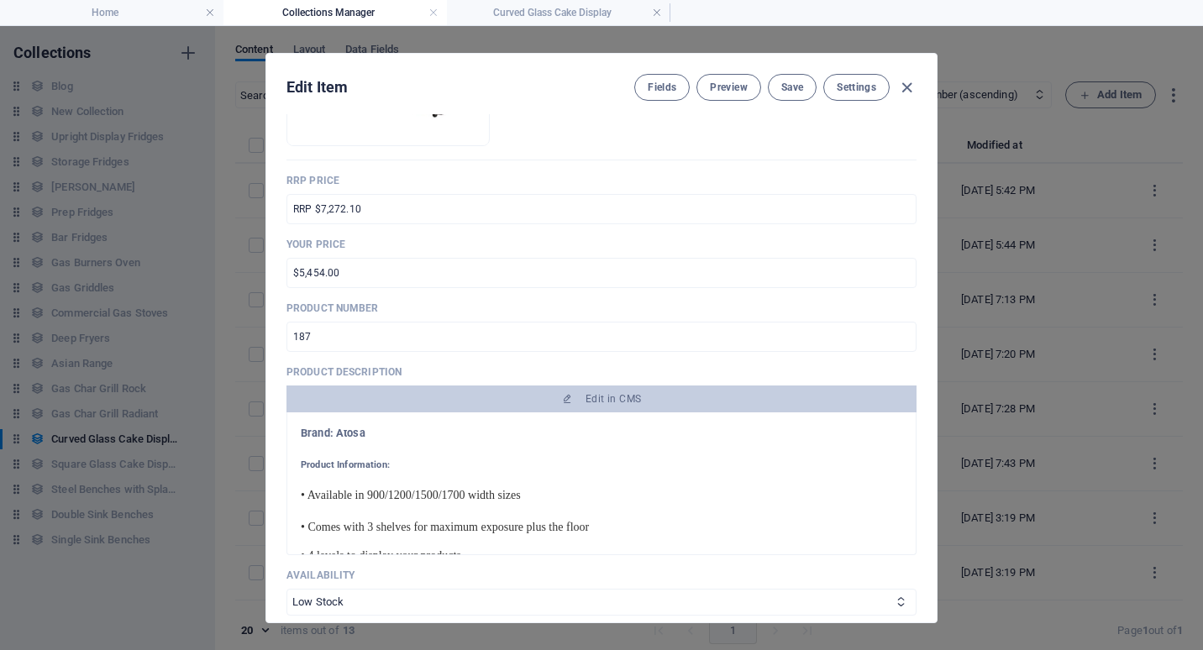
scroll to position [252, 0]
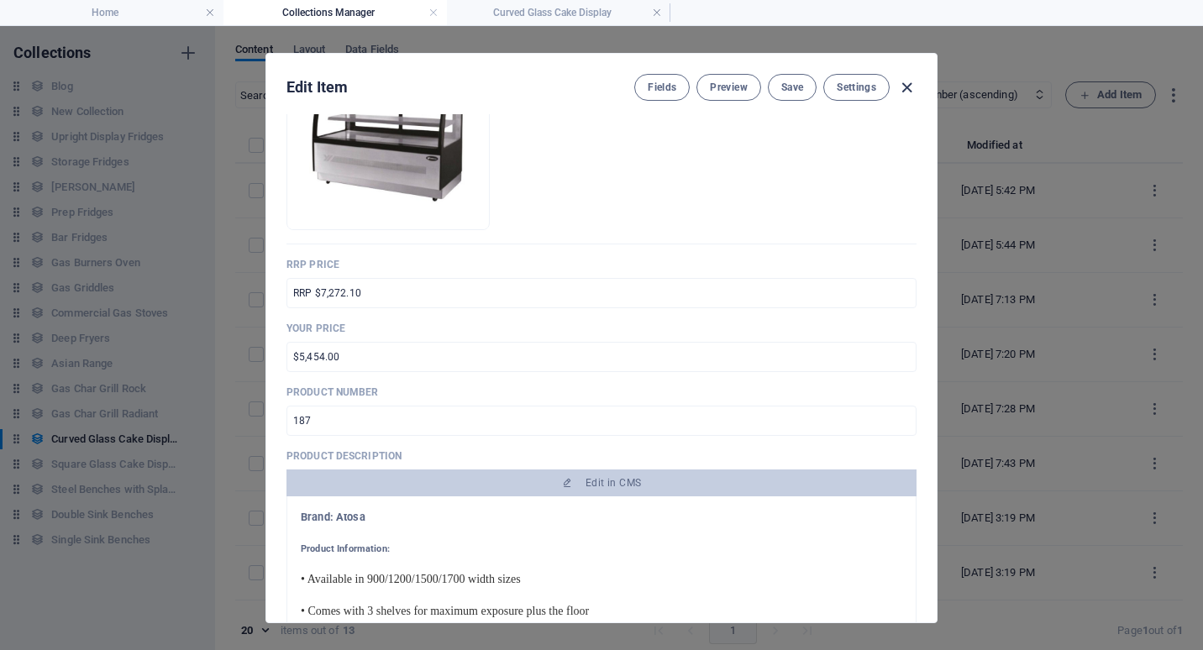
click at [906, 86] on icon "button" at bounding box center [906, 87] width 19 height 19
type input "upright-round-cake-showcase-1500mm-fridge-df157d"
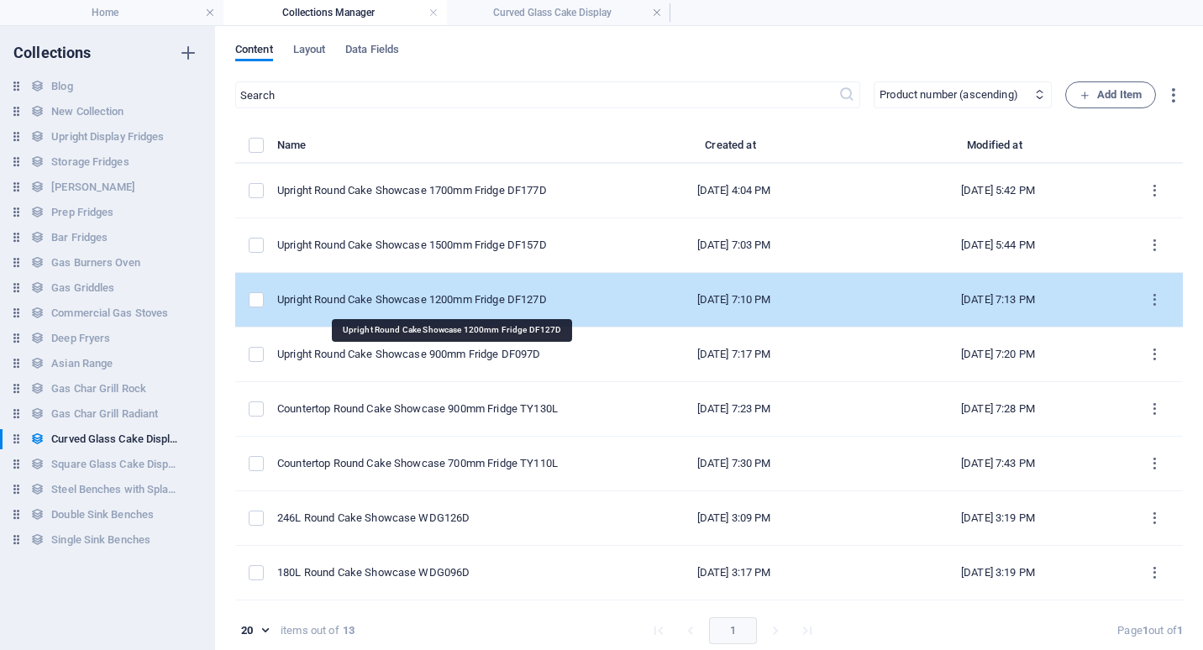
click at [402, 297] on div "Upright Round Cake Showcase 1200mm Fridge DF127D" at bounding box center [430, 299] width 307 height 15
select select "Low Stock"
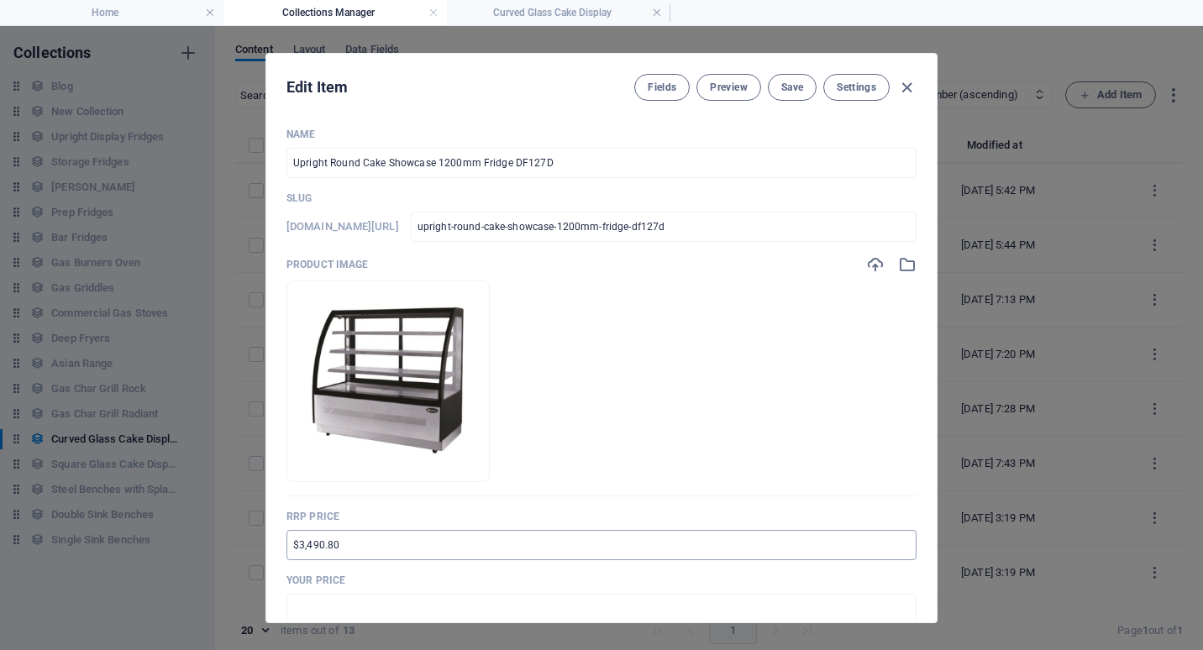
click at [290, 552] on input "$3,490.80" at bounding box center [601, 545] width 630 height 30
drag, startPoint x: 328, startPoint y: 545, endPoint x: 343, endPoint y: 545, distance: 15.1
click at [343, 545] on input "RRP $6,490.80" at bounding box center [601, 545] width 630 height 30
type input "RRP $6,399.80"
click at [303, 610] on input "text" at bounding box center [601, 609] width 630 height 30
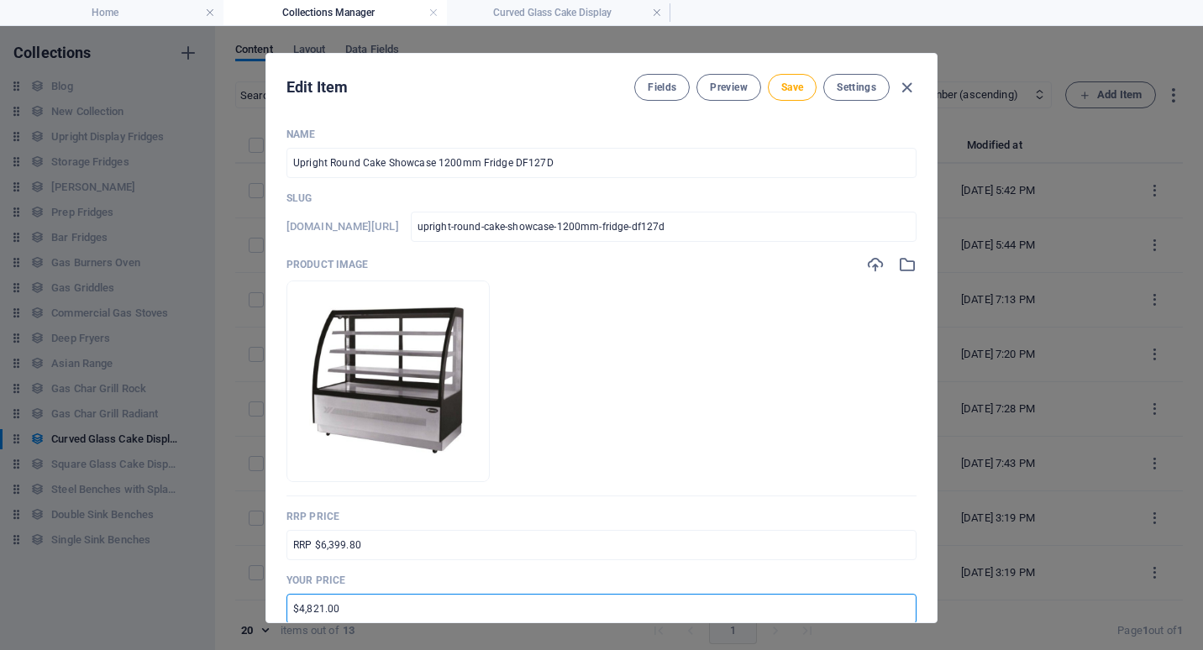
drag, startPoint x: 305, startPoint y: 609, endPoint x: 320, endPoint y: 610, distance: 15.2
click at [320, 610] on input "$4,821.00" at bounding box center [601, 609] width 630 height 30
type input "$4,780.00"
click at [560, 579] on p "Your Price" at bounding box center [601, 580] width 630 height 13
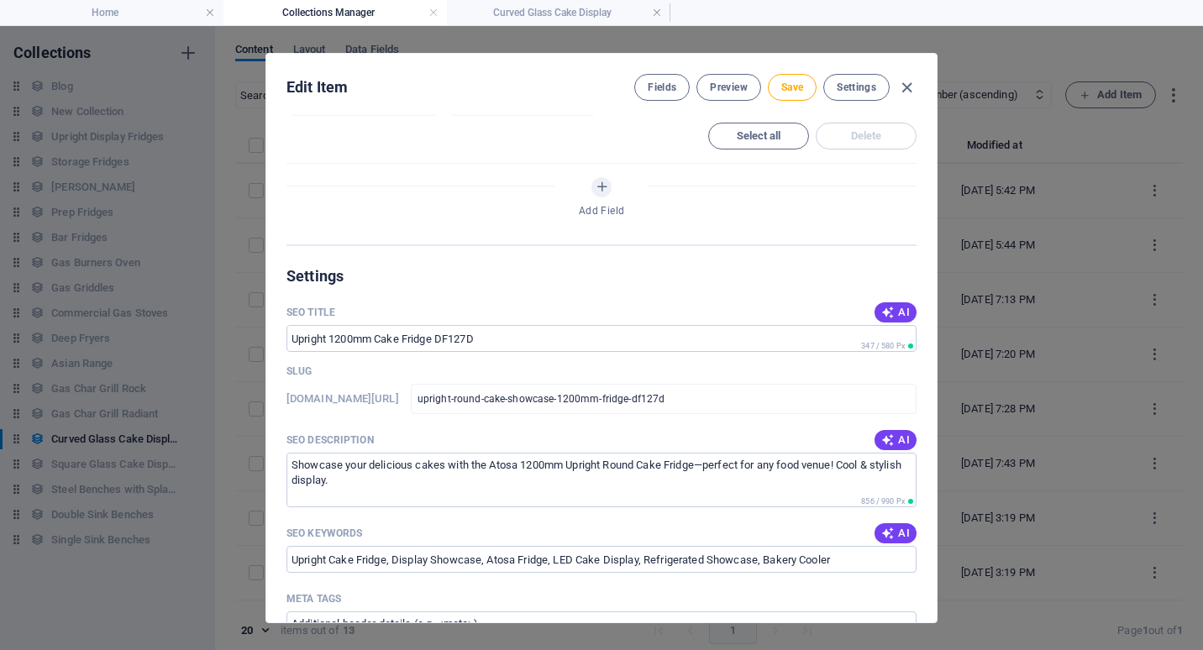
scroll to position [1008, 0]
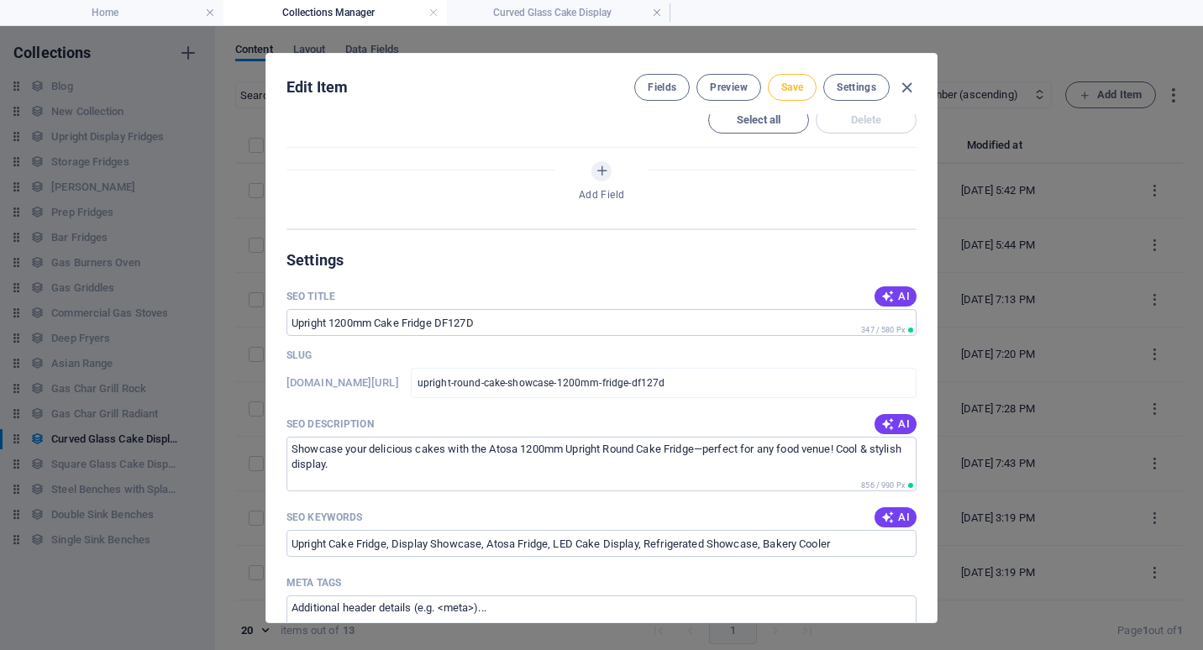
click at [792, 88] on span "Save" at bounding box center [792, 87] width 22 height 13
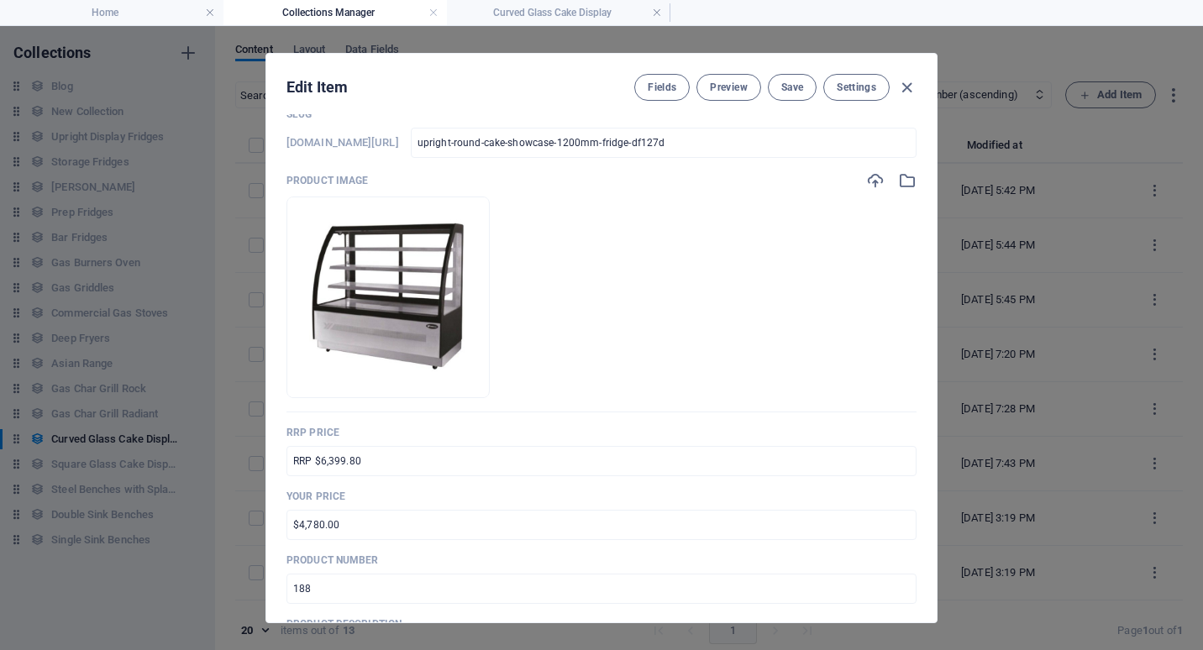
scroll to position [0, 0]
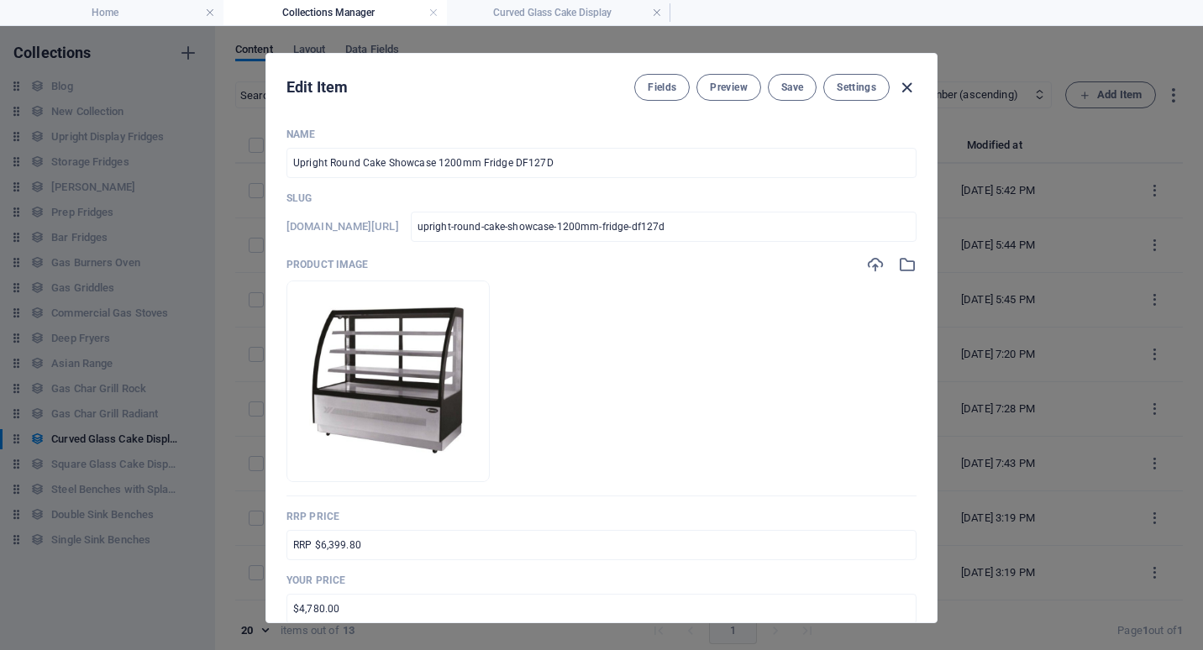
click at [909, 84] on icon "button" at bounding box center [906, 87] width 19 height 19
type input "upright-round-cake-showcase-1200mm-fridge-df127d"
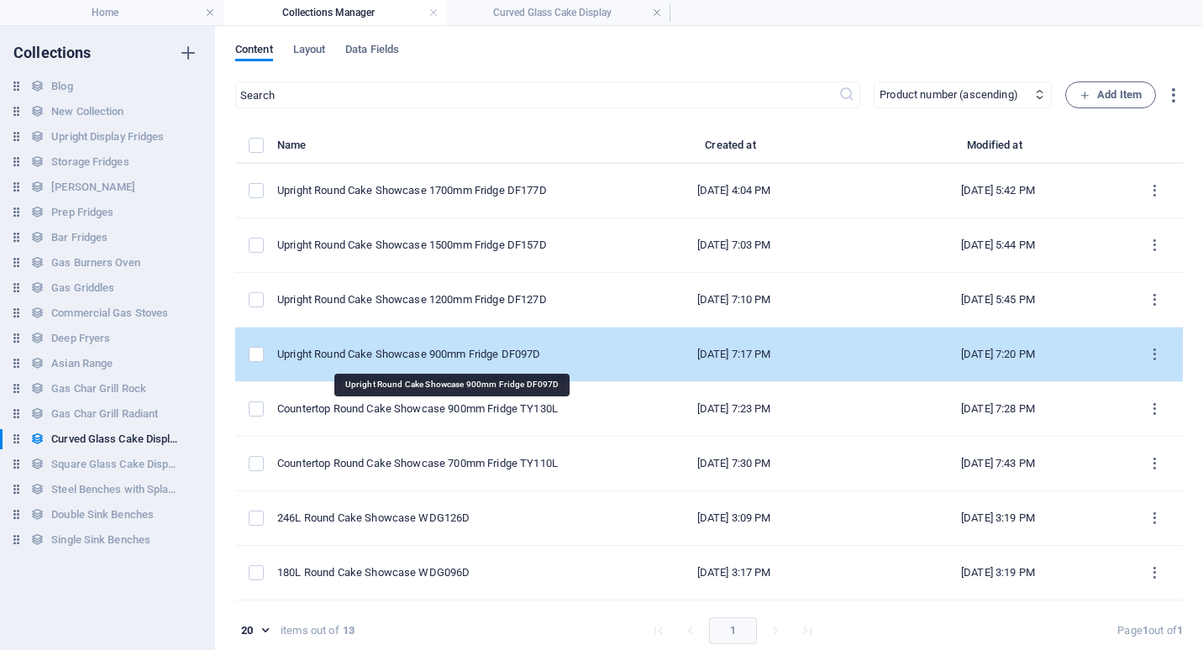
click at [422, 350] on div "Upright Round Cake Showcase 900mm Fridge DF097D" at bounding box center [430, 354] width 307 height 15
select select "Low Stock"
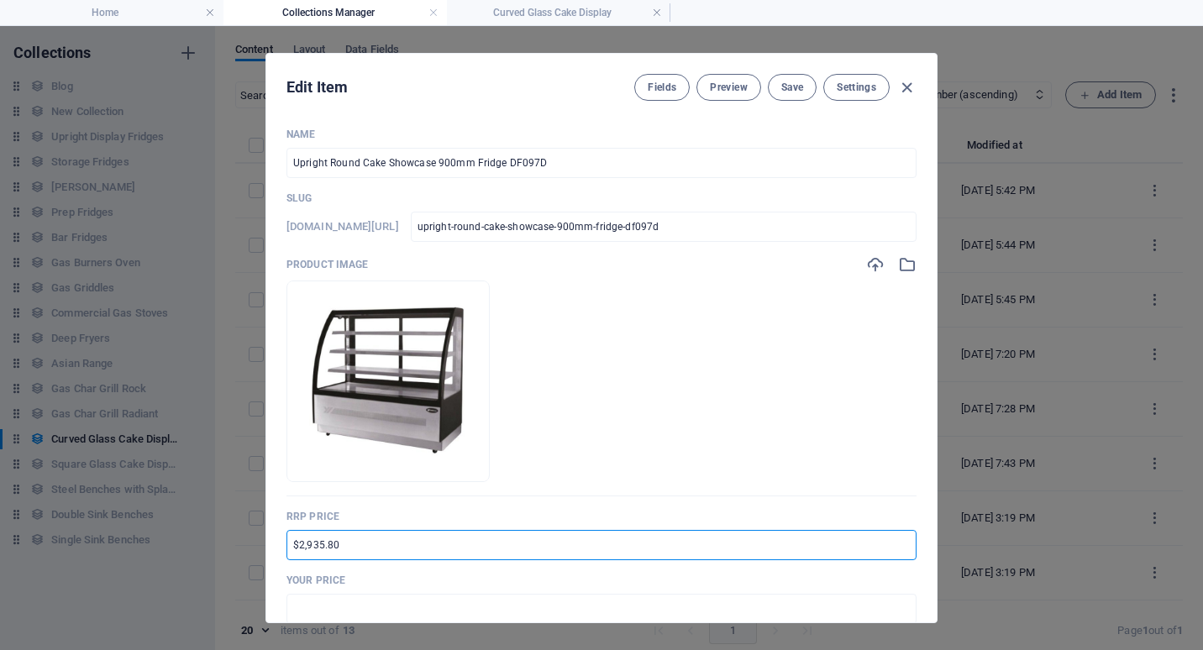
click at [289, 552] on input "$2,935.80" at bounding box center [601, 545] width 630 height 30
type input "RRP $5,382.30"
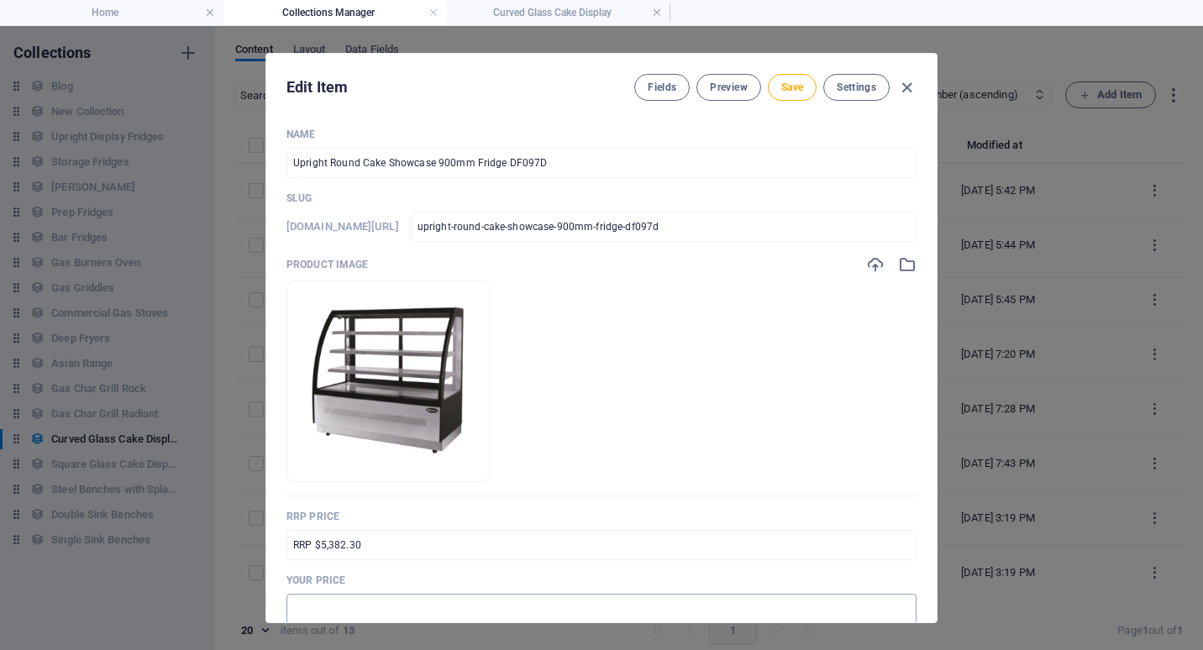
click at [301, 605] on input "text" at bounding box center [601, 609] width 630 height 30
drag, startPoint x: 306, startPoint y: 610, endPoint x: 320, endPoint y: 610, distance: 14.3
click at [320, 610] on input "$4,483.00" at bounding box center [601, 609] width 630 height 30
type input "$4,037.00"
click at [861, 577] on p "Your Price" at bounding box center [601, 580] width 630 height 13
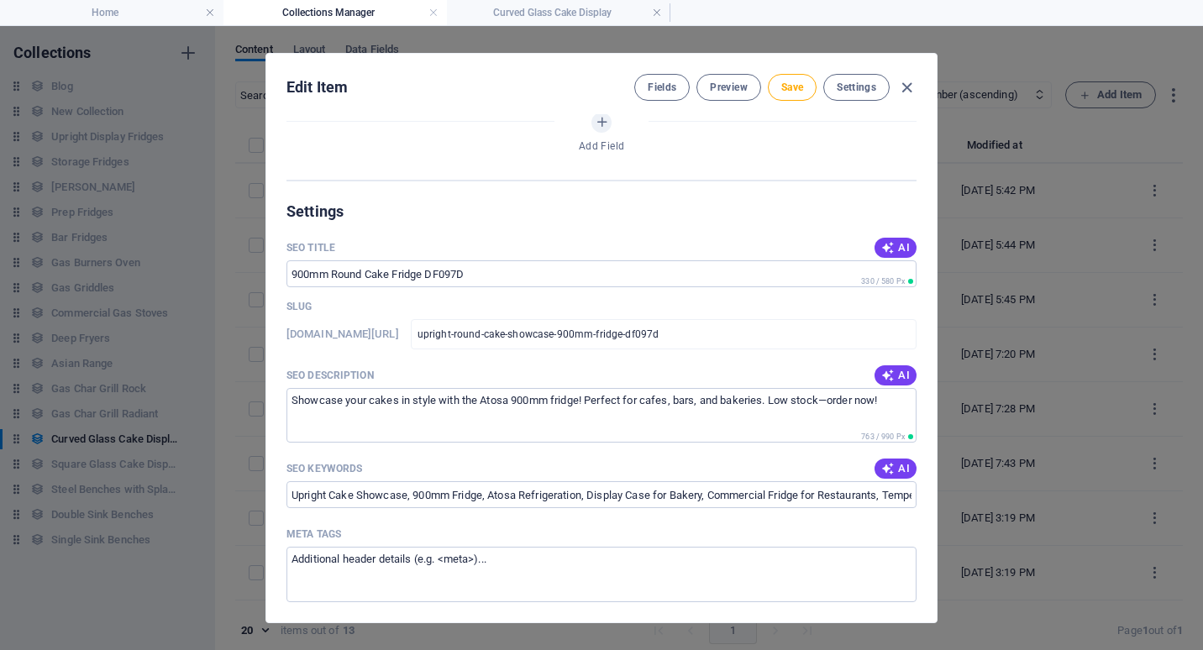
scroll to position [1092, 0]
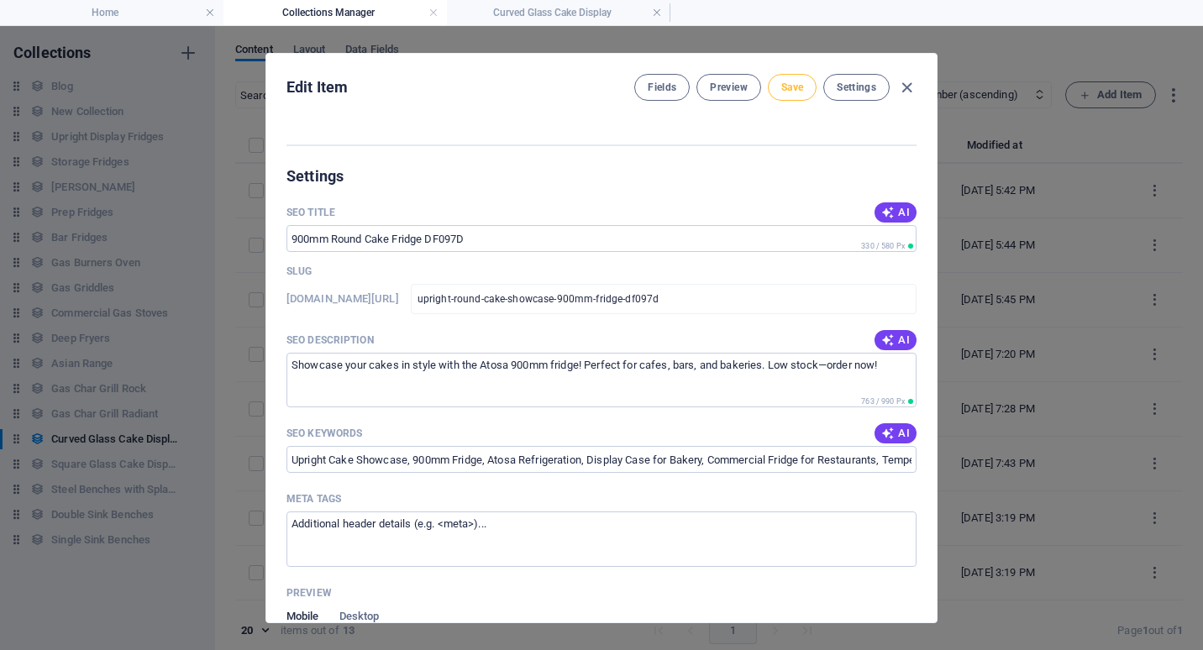
click at [789, 88] on span "Save" at bounding box center [792, 87] width 22 height 13
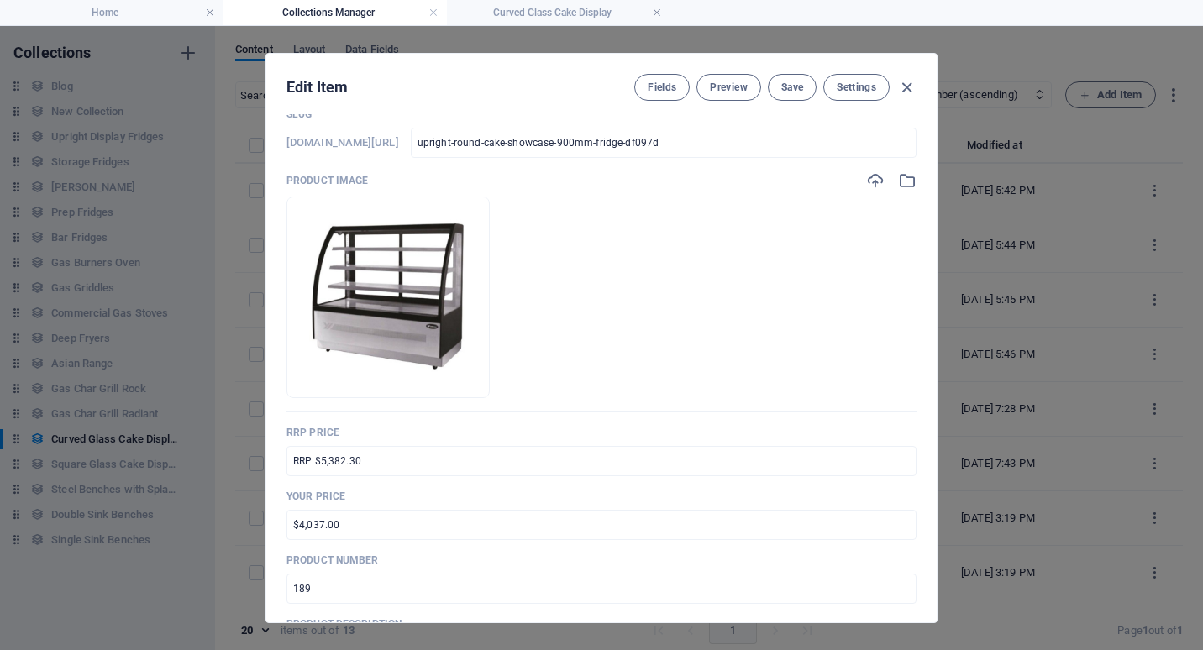
scroll to position [0, 0]
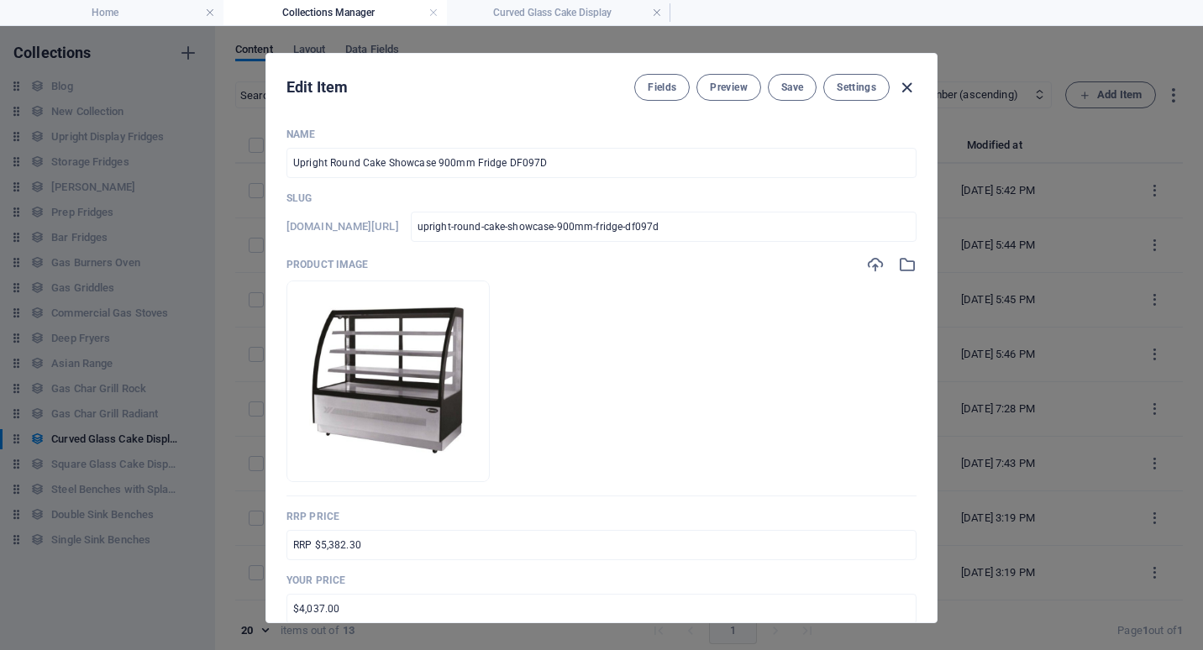
click at [907, 89] on icon "button" at bounding box center [906, 87] width 19 height 19
type input "upright-round-cake-showcase-900mm-fridge-df097d"
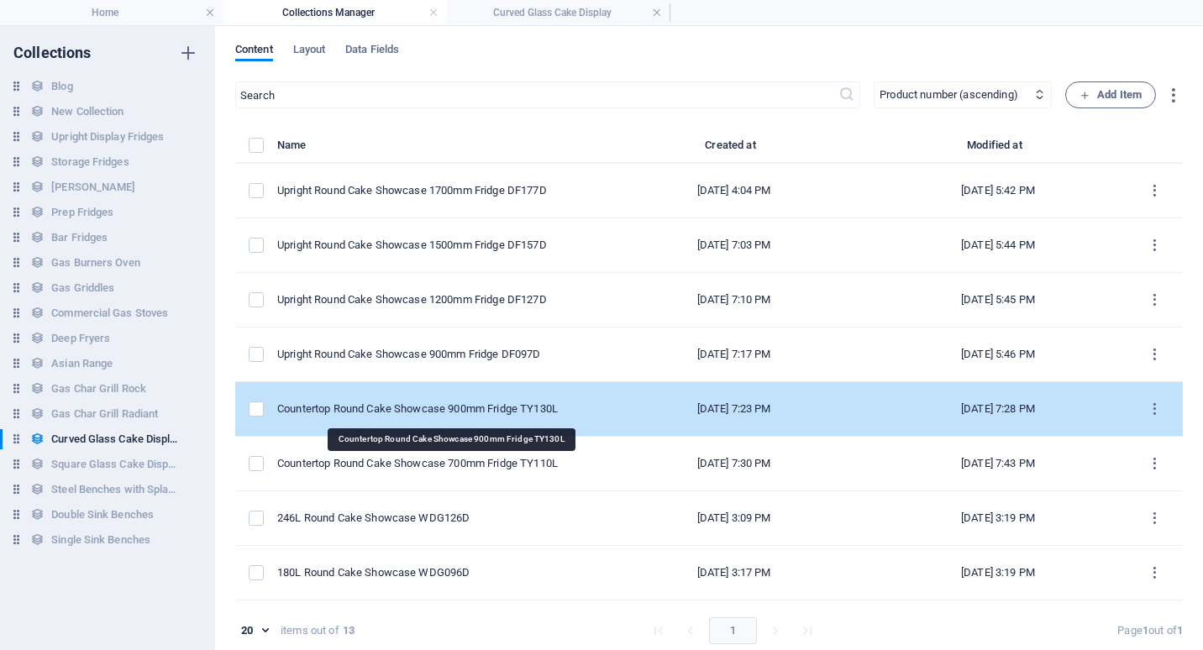
click at [455, 404] on div "Countertop Round Cake Showcase 900mm Fridge TY130L" at bounding box center [430, 408] width 307 height 15
select select "In stock"
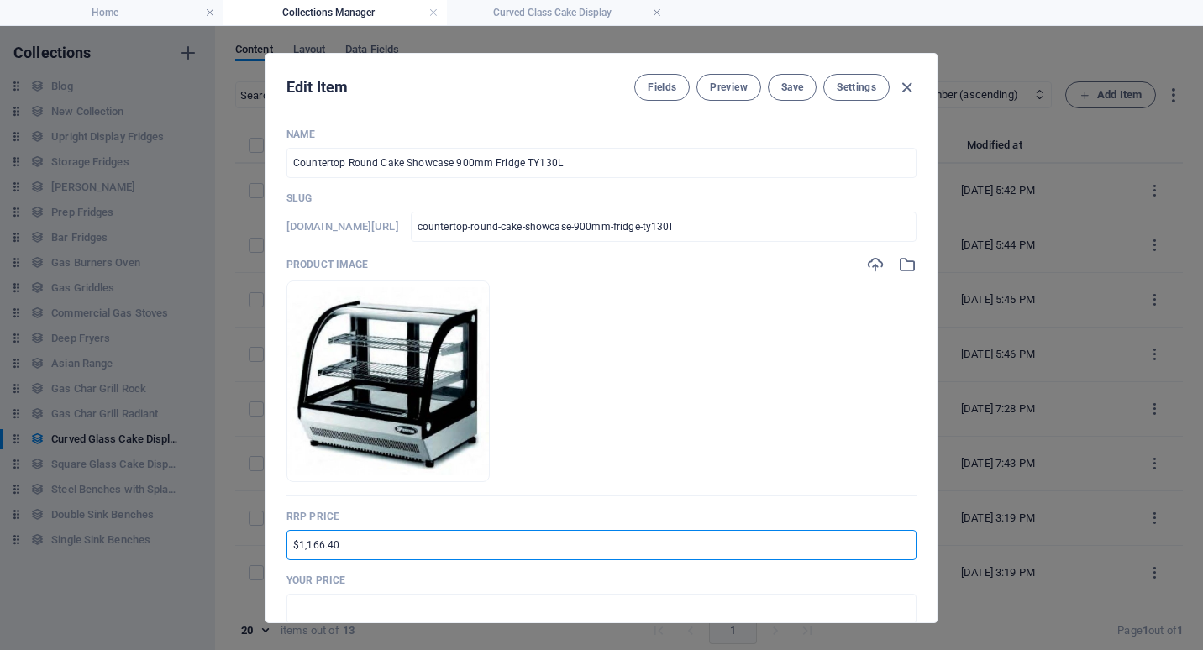
click at [291, 547] on input "$1,166.40" at bounding box center [601, 545] width 630 height 30
type input "RRP $2,138.40"
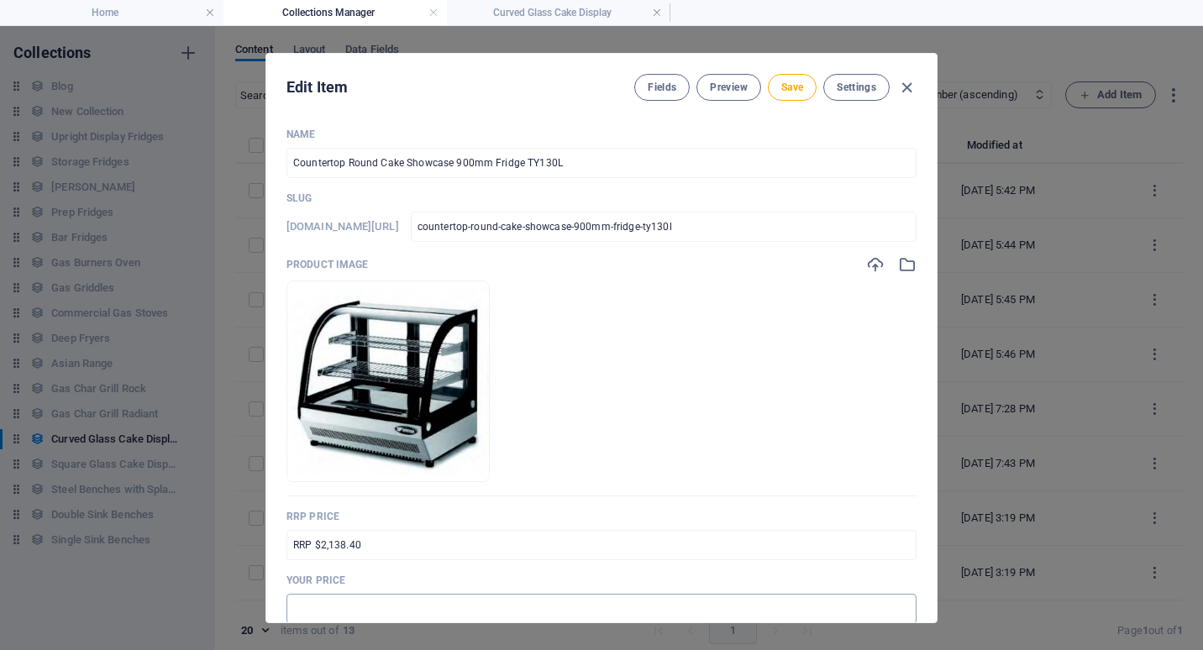
click at [320, 597] on input "text" at bounding box center [601, 609] width 630 height 30
click at [299, 608] on input "$2,792.00" at bounding box center [601, 609] width 630 height 30
drag, startPoint x: 320, startPoint y: 607, endPoint x: 307, endPoint y: 608, distance: 13.5
click at [307, 608] on input "$1,792.00" at bounding box center [601, 609] width 630 height 30
type input "$1,604.00"
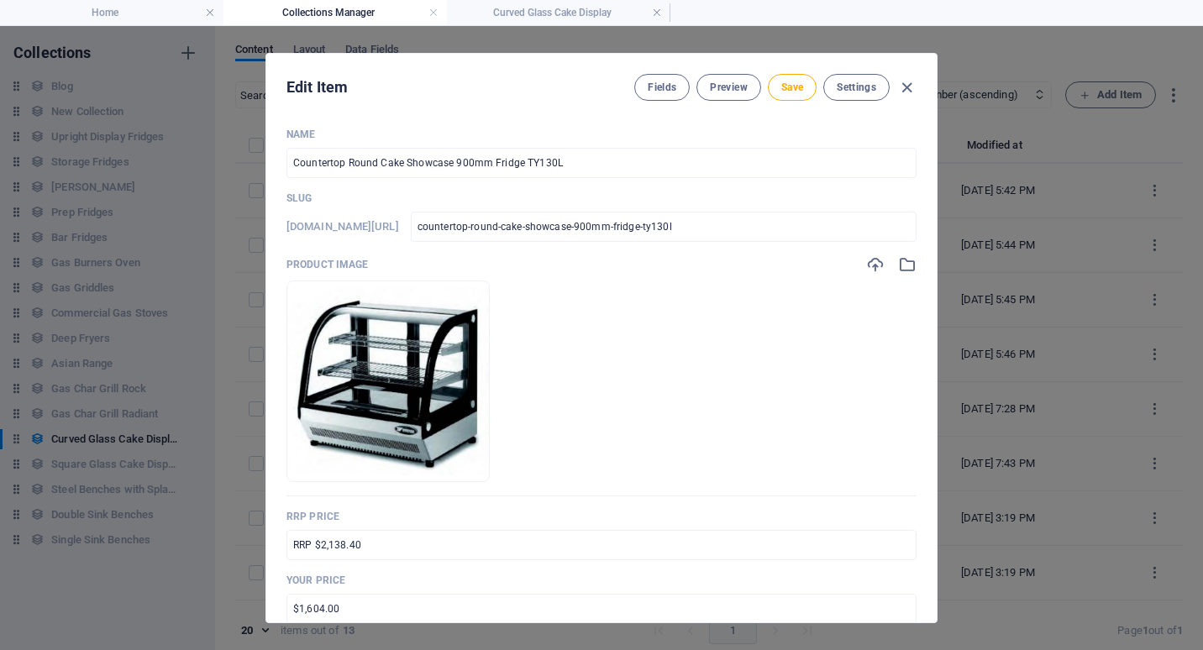
click at [791, 94] on button "Save" at bounding box center [792, 87] width 49 height 27
click at [904, 92] on icon "button" at bounding box center [906, 87] width 19 height 19
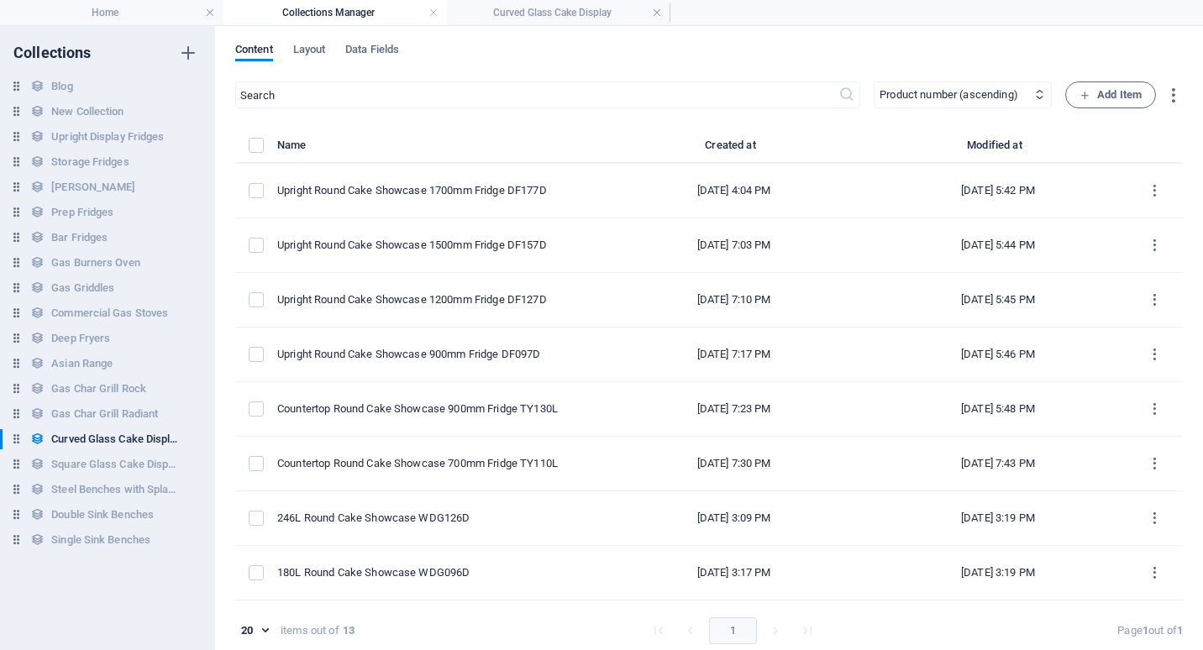
type input "countertop-round-cake-showcase-900mm-fridge-ty130l"
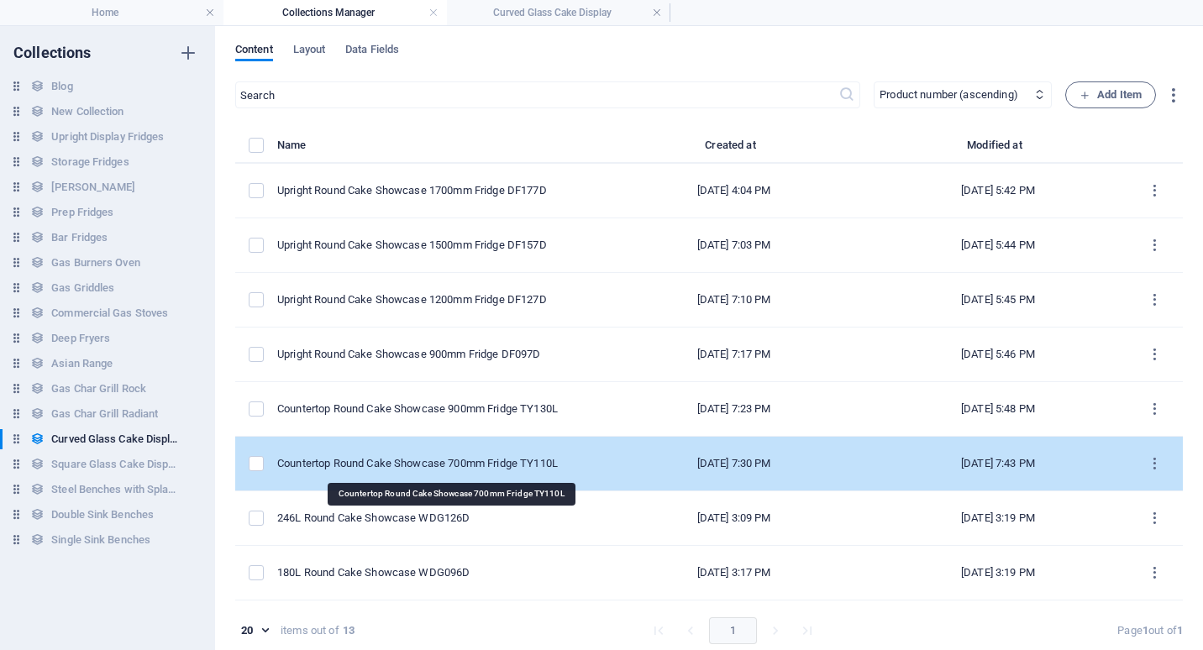
click at [419, 461] on div "Countertop Round Cake Showcase 700mm Fridge TY110L" at bounding box center [430, 463] width 307 height 15
select select "In stock"
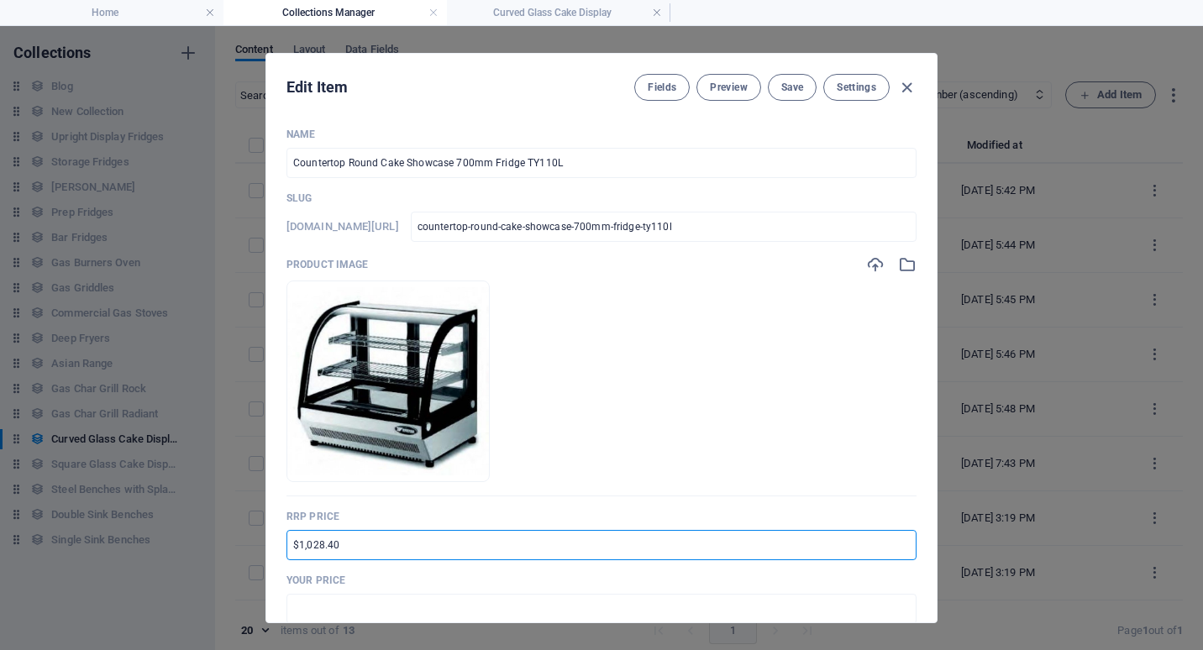
click at [291, 543] on input "$1,028.40" at bounding box center [601, 545] width 630 height 30
type input "RRP $1,885.40"
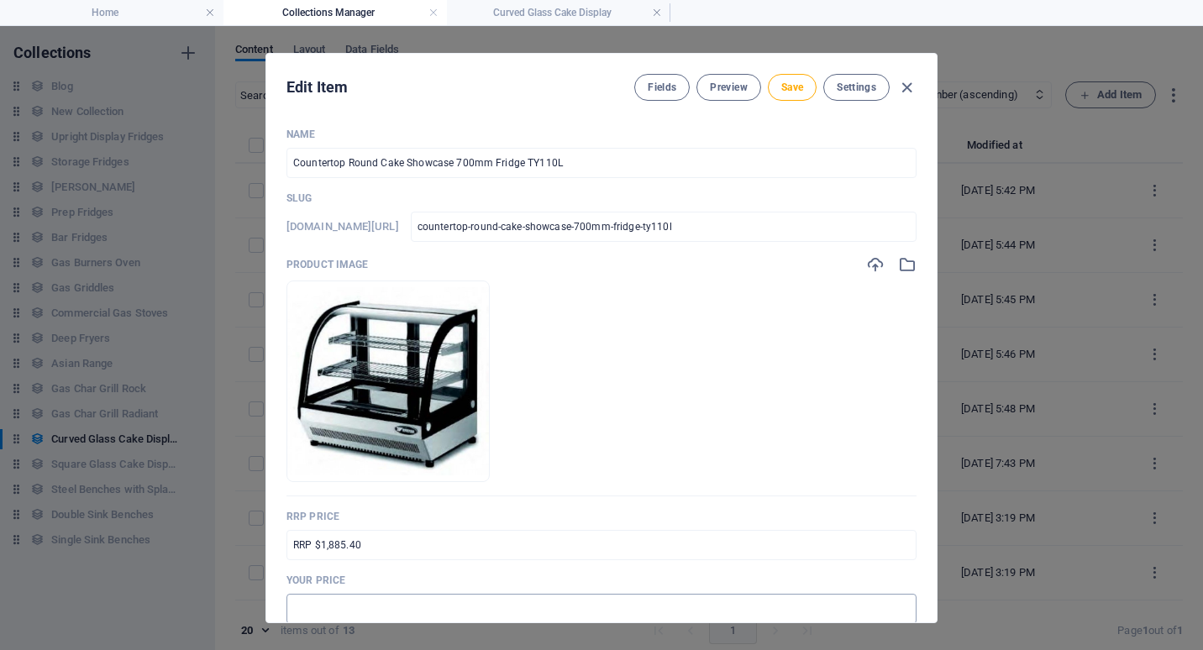
click at [317, 610] on input "text" at bounding box center [601, 609] width 630 height 30
click at [315, 608] on input "text" at bounding box center [601, 609] width 630 height 30
click at [303, 610] on input "text" at bounding box center [601, 609] width 630 height 30
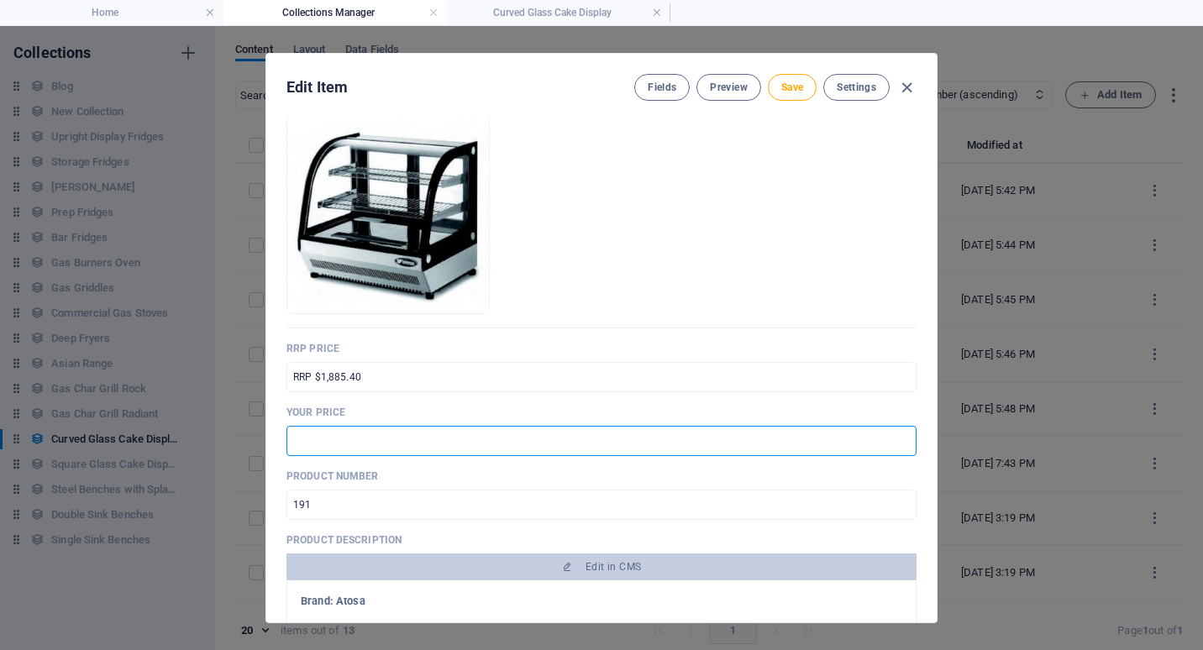
click at [292, 442] on input "text" at bounding box center [601, 441] width 630 height 30
type input "$1,414.00"
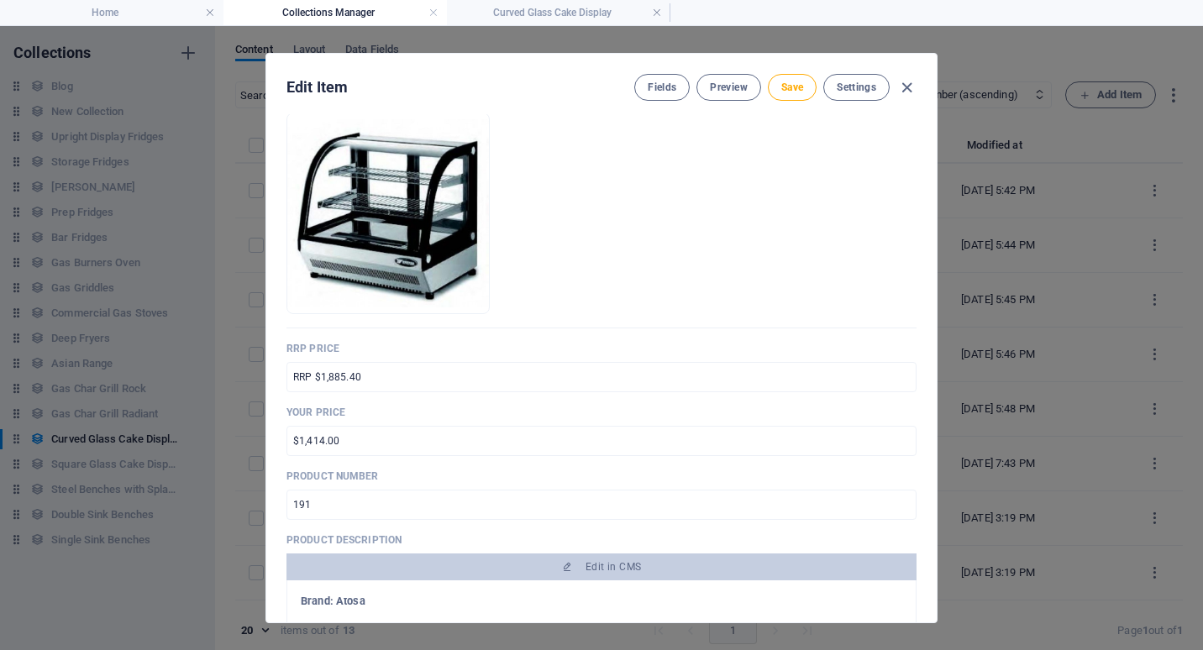
click at [459, 473] on p "Product number" at bounding box center [601, 475] width 630 height 13
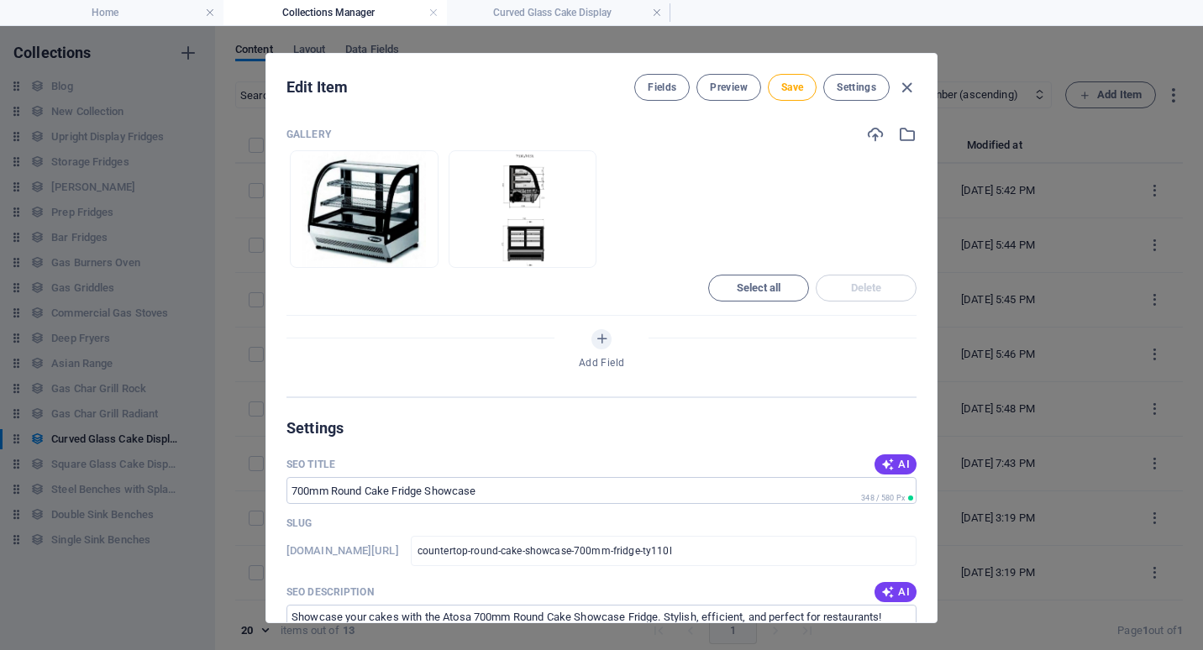
scroll to position [1008, 0]
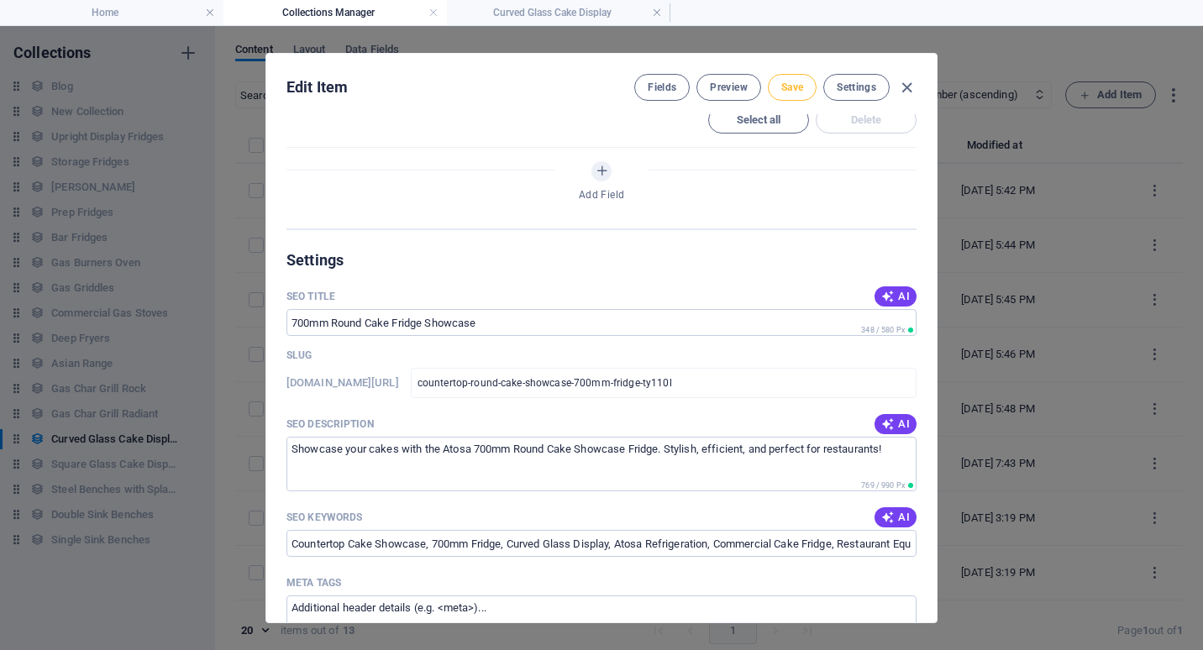
click at [795, 86] on span "Save" at bounding box center [792, 87] width 22 height 13
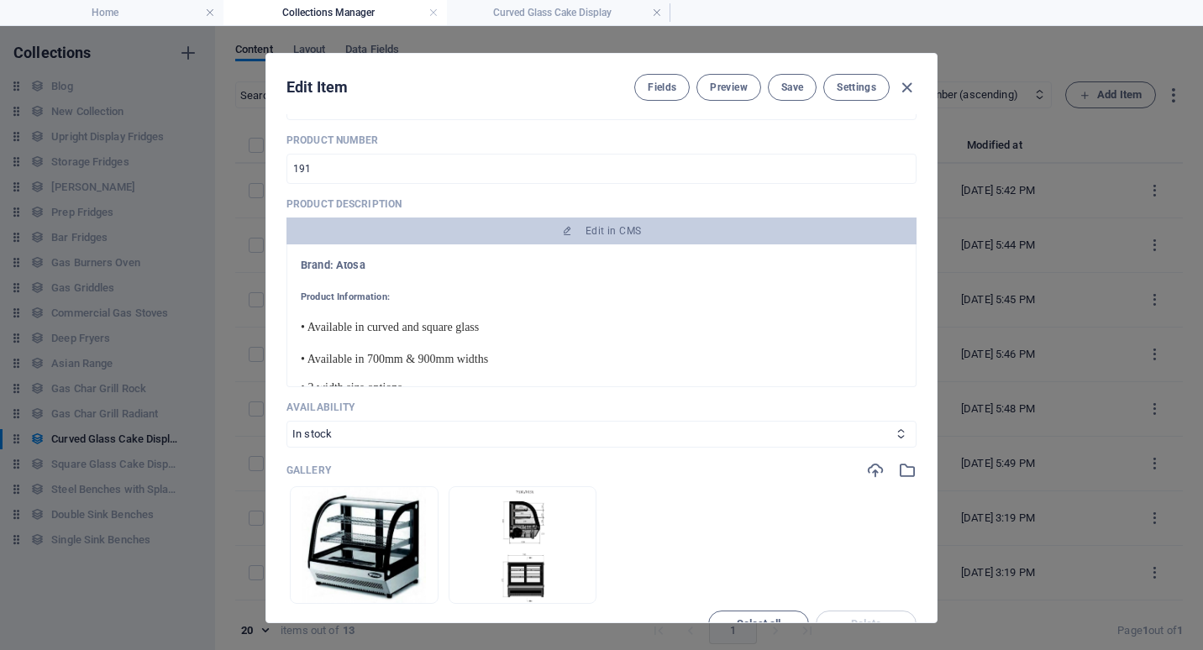
scroll to position [252, 0]
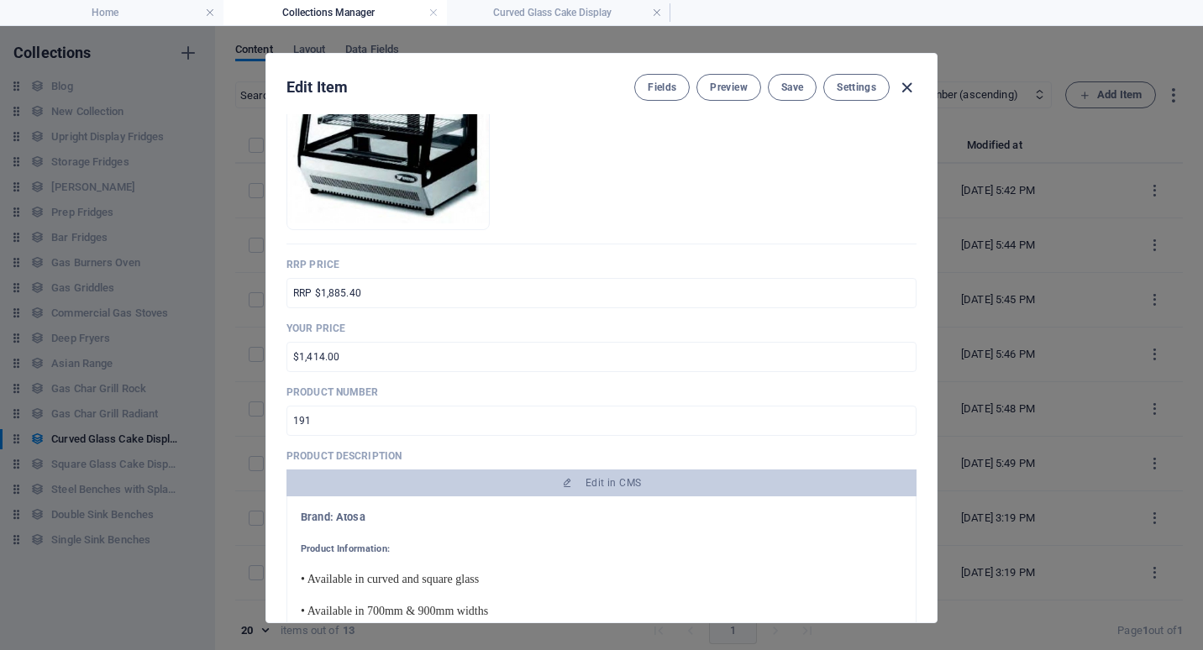
click at [904, 86] on icon "button" at bounding box center [906, 87] width 19 height 19
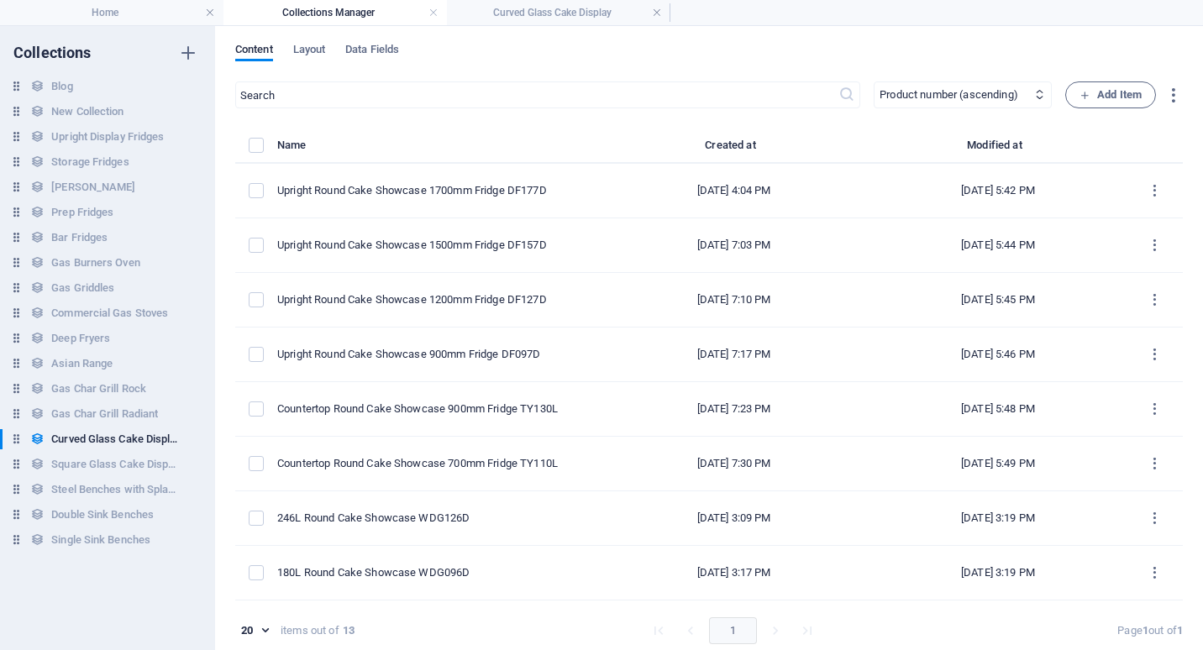
type input "countertop-round-cake-showcase-700mm-fridge-ty110l"
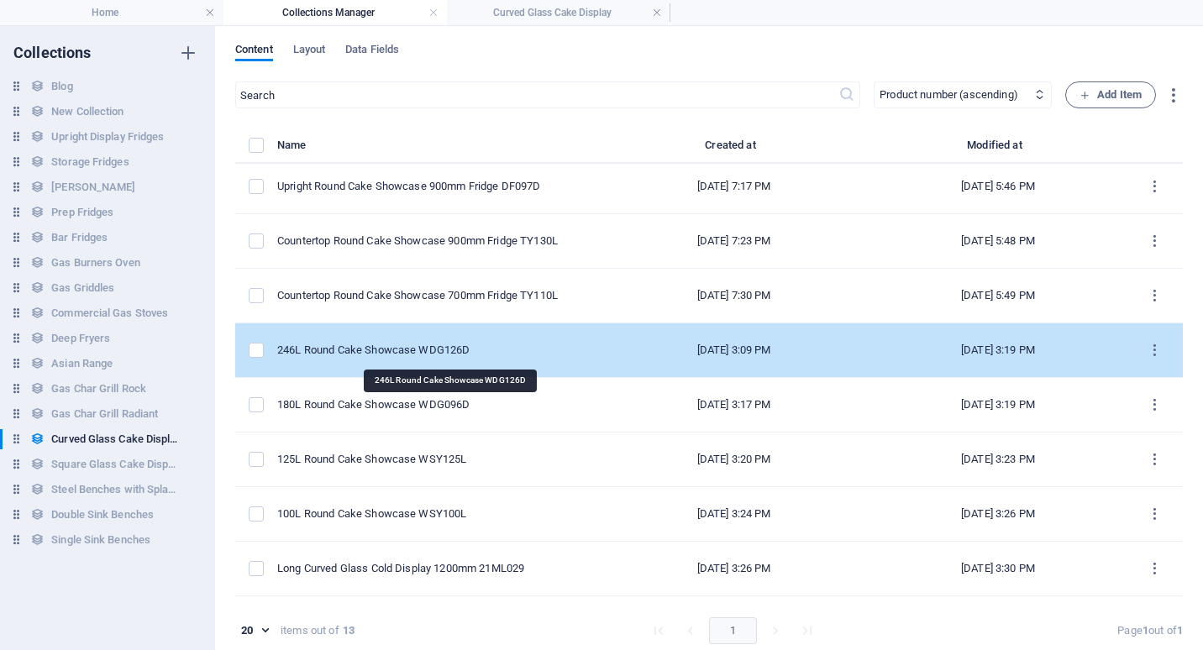
scroll to position [270, 0]
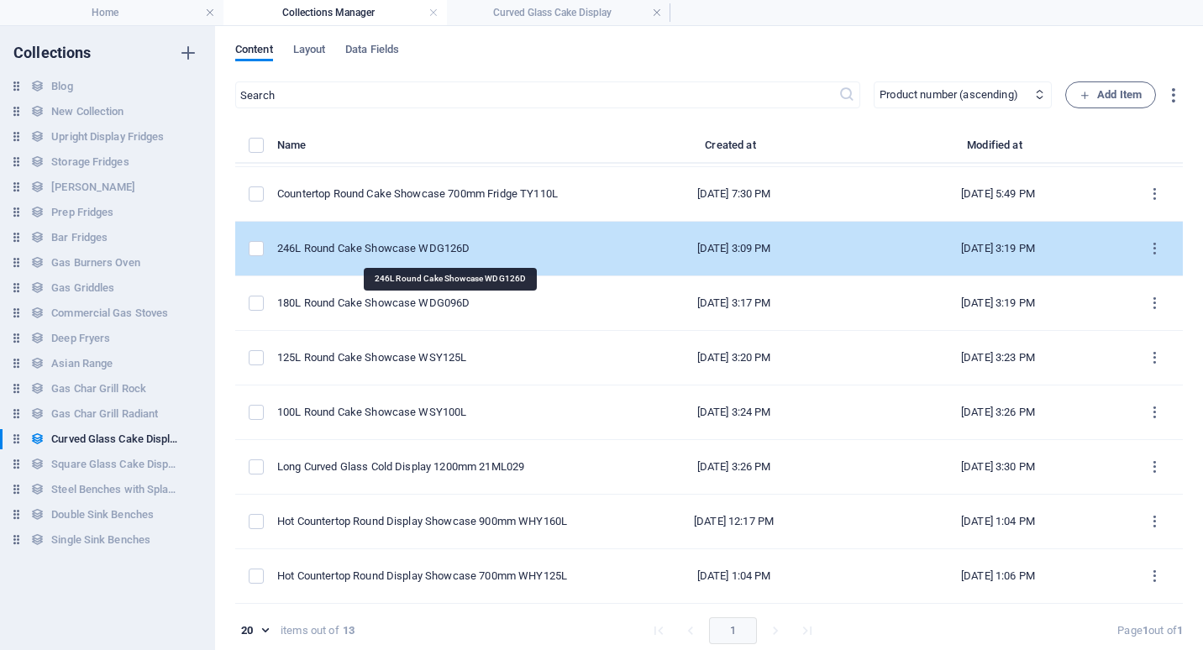
click at [444, 252] on div "246L Round Cake Showcase WDG126D" at bounding box center [430, 248] width 307 height 15
select select "Low Stock"
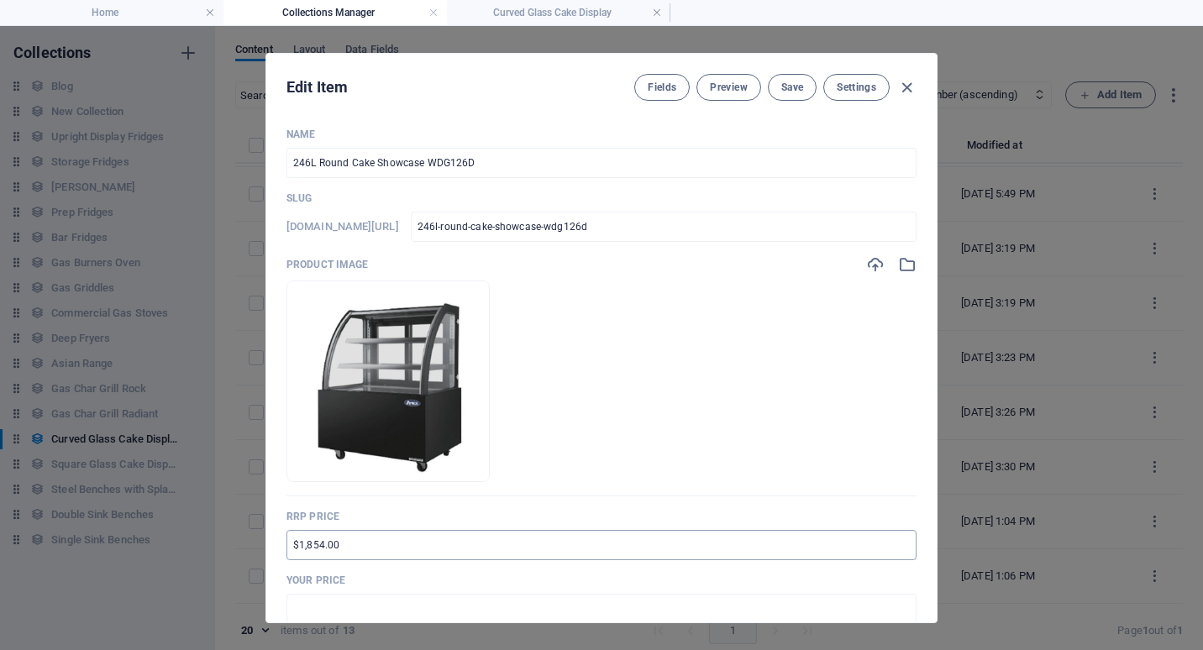
click at [291, 545] on input "$1,854.00" at bounding box center [601, 545] width 630 height 30
type input "RRP $3,399.00"
click at [303, 605] on input "text" at bounding box center [601, 609] width 630 height 30
click at [302, 605] on input "text" at bounding box center [601, 609] width 630 height 30
type input "$2,549.00"
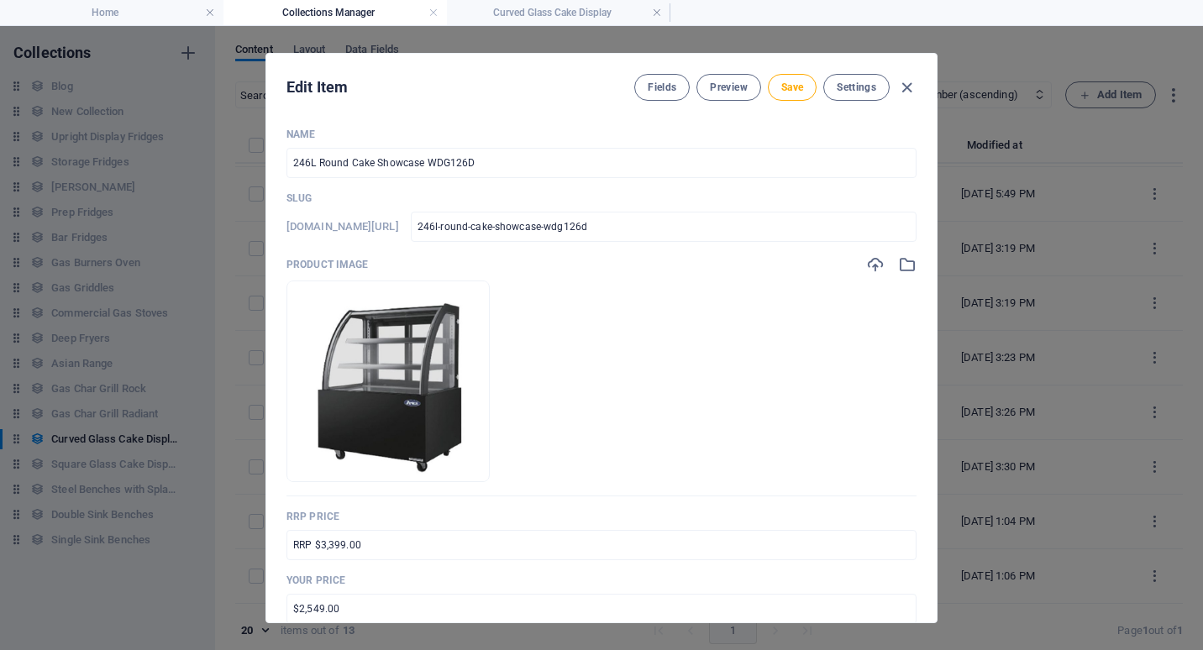
click at [919, 582] on div "Name 246L Round Cake Showcase WDG126D ​ Slug [DOMAIN_NAME][URL] 246l-round-cake…" at bounding box center [601, 368] width 670 height 508
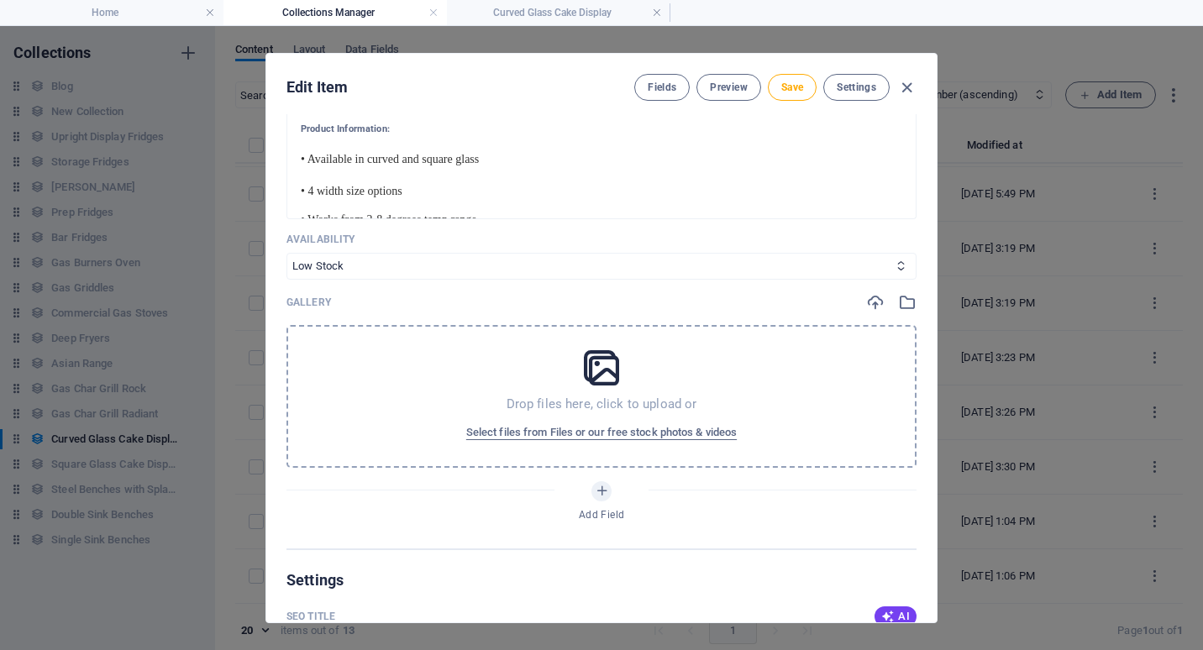
scroll to position [924, 0]
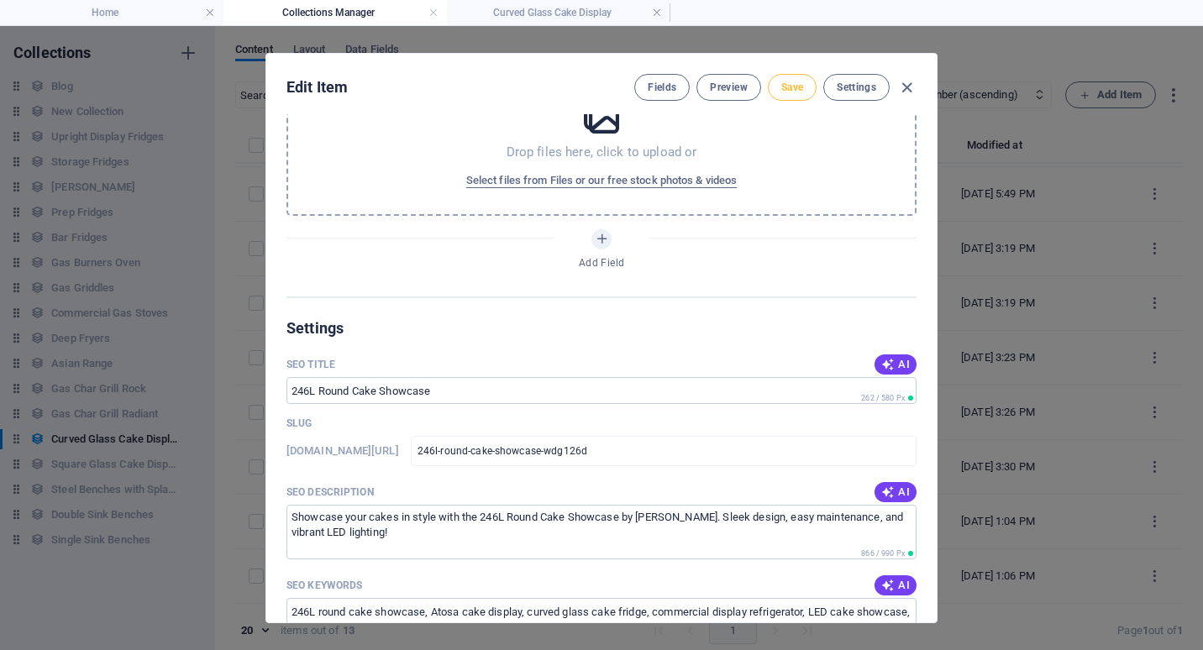
click at [787, 86] on span "Save" at bounding box center [792, 87] width 22 height 13
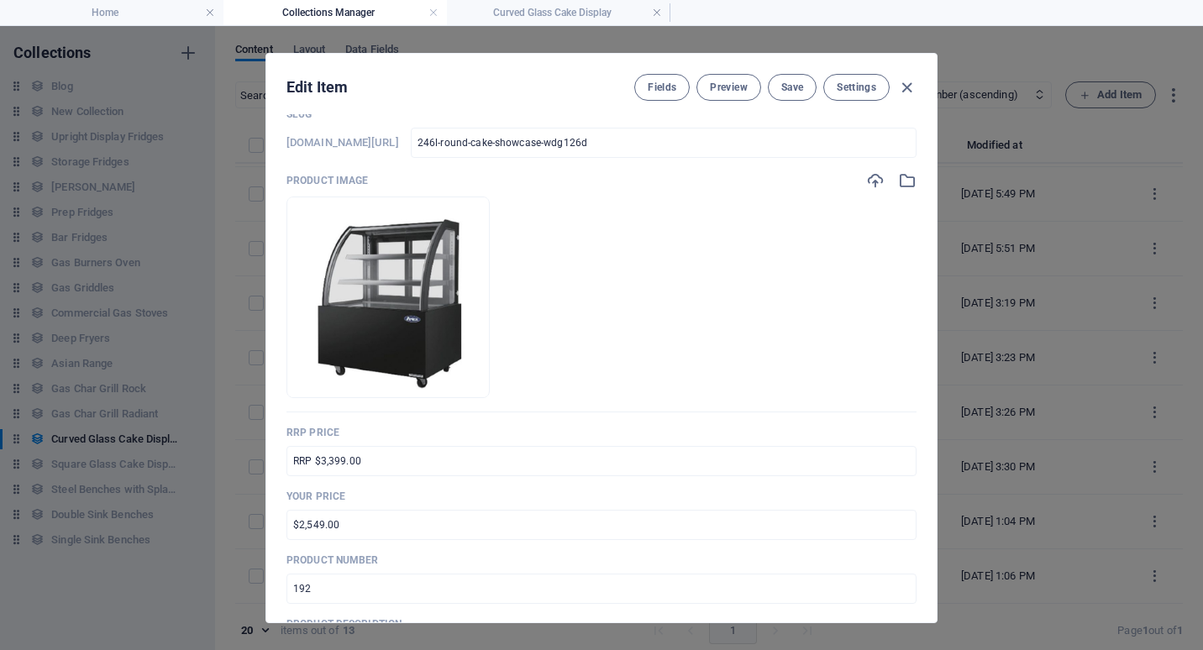
scroll to position [0, 0]
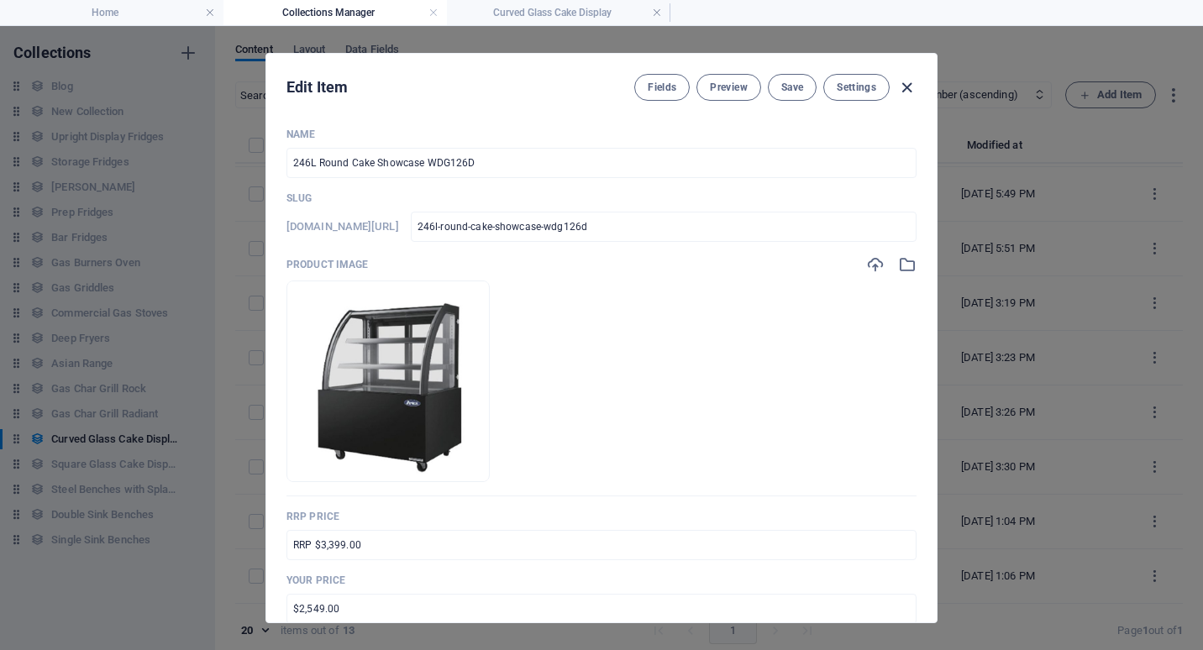
click at [904, 86] on icon "button" at bounding box center [906, 87] width 19 height 19
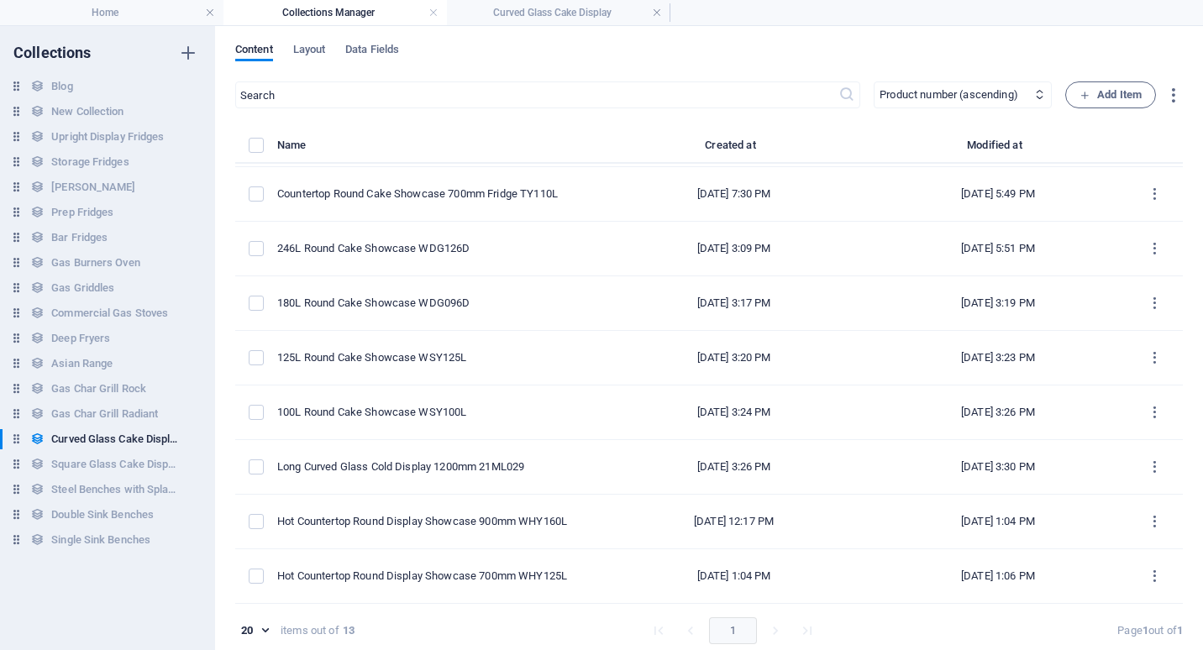
type input "246l-round-cake-showcase-wdg126d"
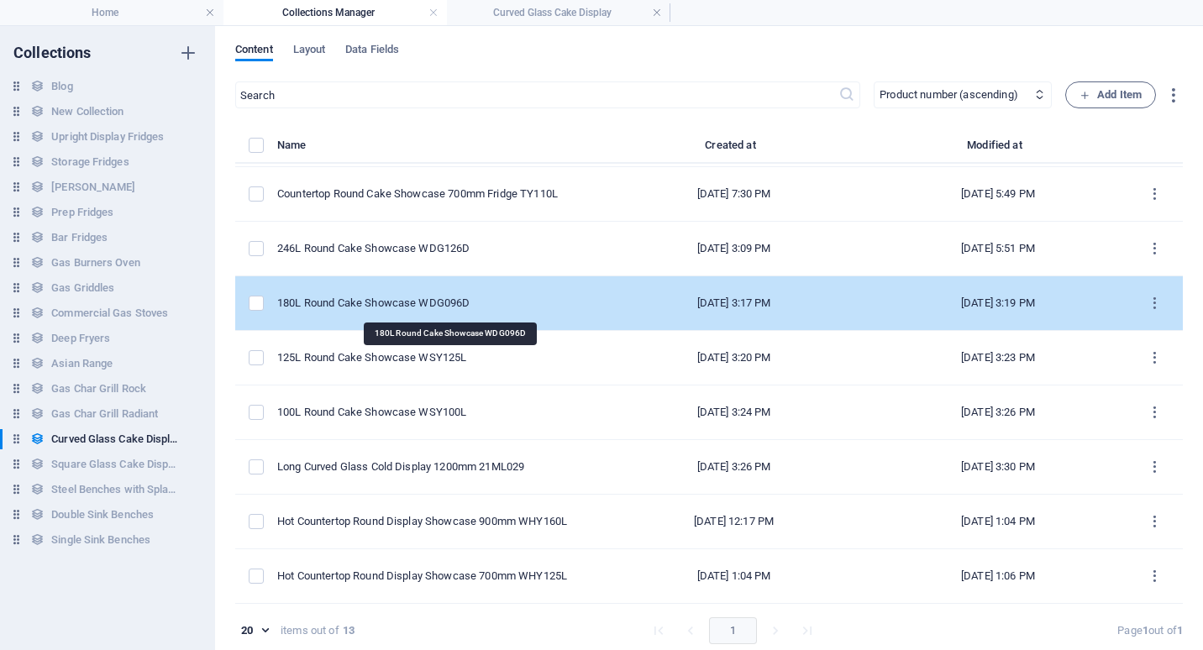
click at [438, 296] on div "180L Round Cake Showcase WDG096D" at bounding box center [430, 303] width 307 height 15
select select "Low Stock"
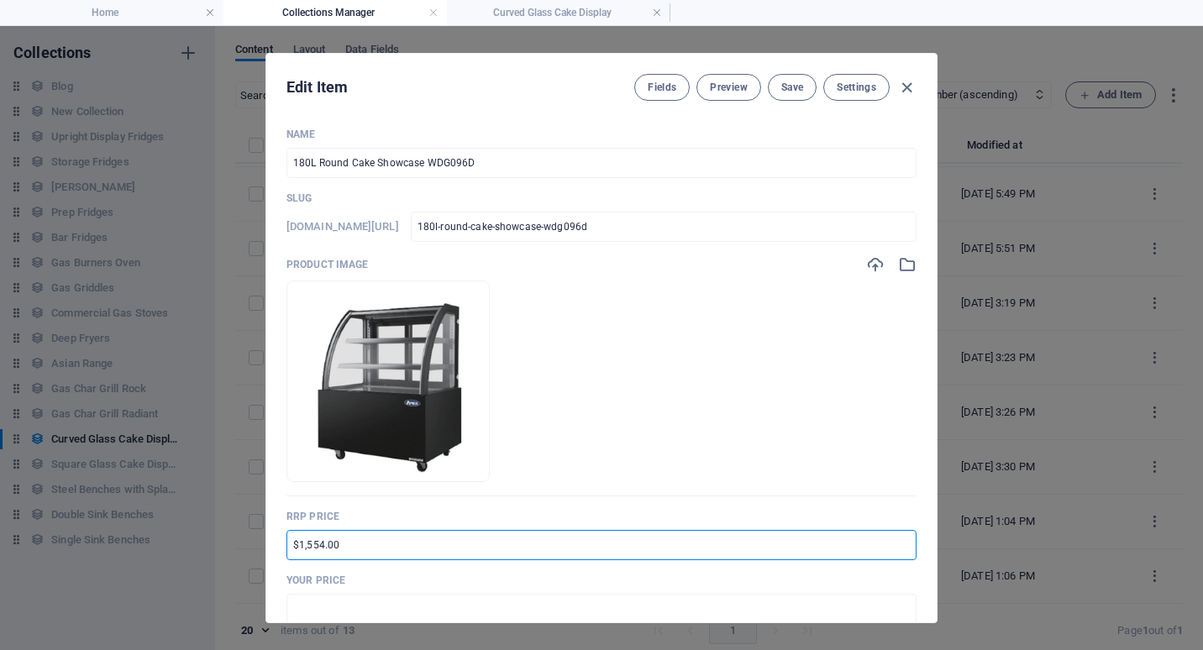
click at [290, 540] on input "$1,554.00" at bounding box center [601, 545] width 630 height 30
drag, startPoint x: 328, startPoint y: 545, endPoint x: 343, endPoint y: 544, distance: 16.0
click at [343, 544] on input "RRP $2,554.00" at bounding box center [601, 545] width 630 height 30
type input "RRP $2,849.00"
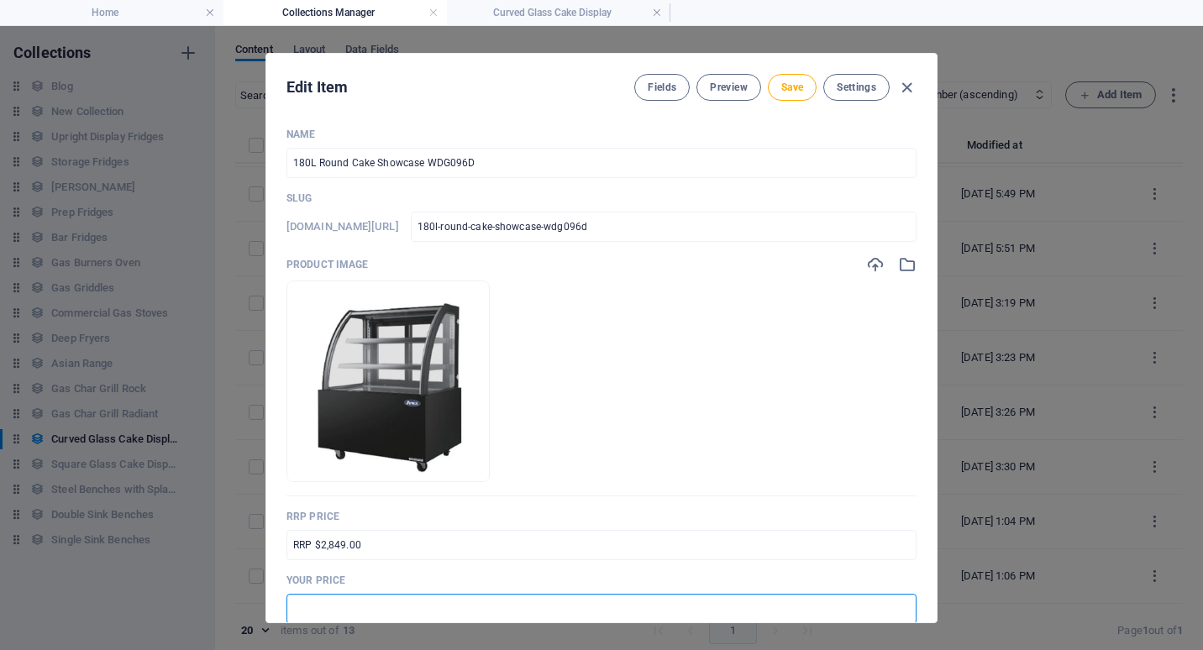
click at [301, 611] on input "text" at bounding box center [601, 609] width 630 height 30
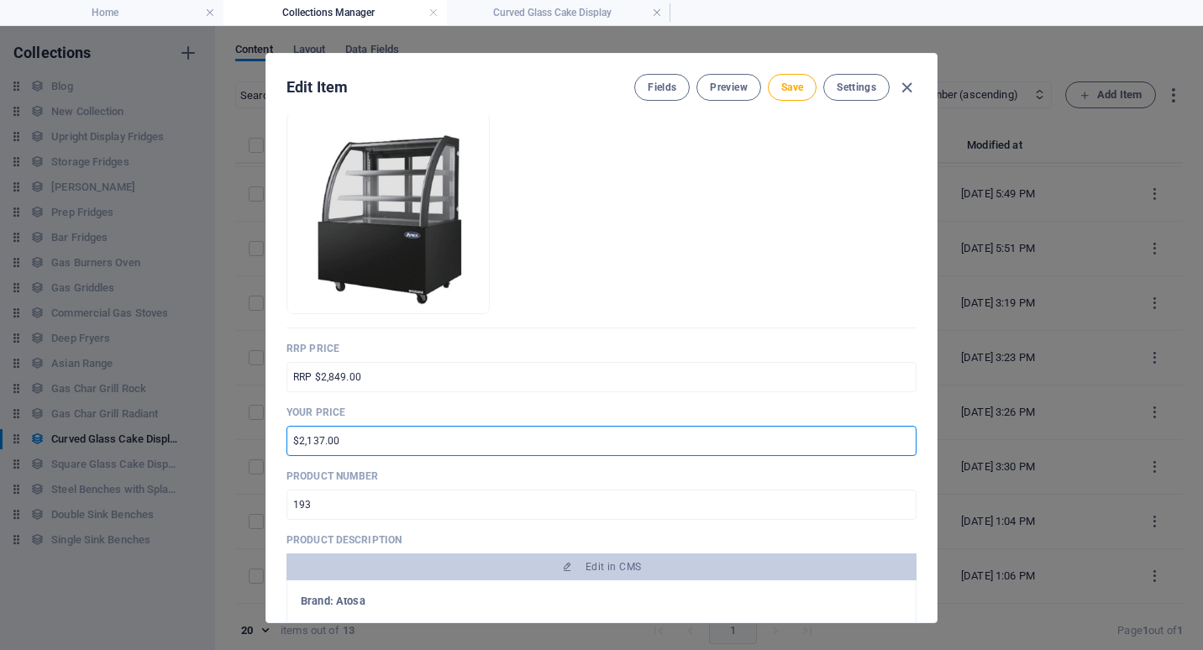
type input "$2,137.00"
click at [789, 481] on p "Product number" at bounding box center [601, 475] width 630 height 13
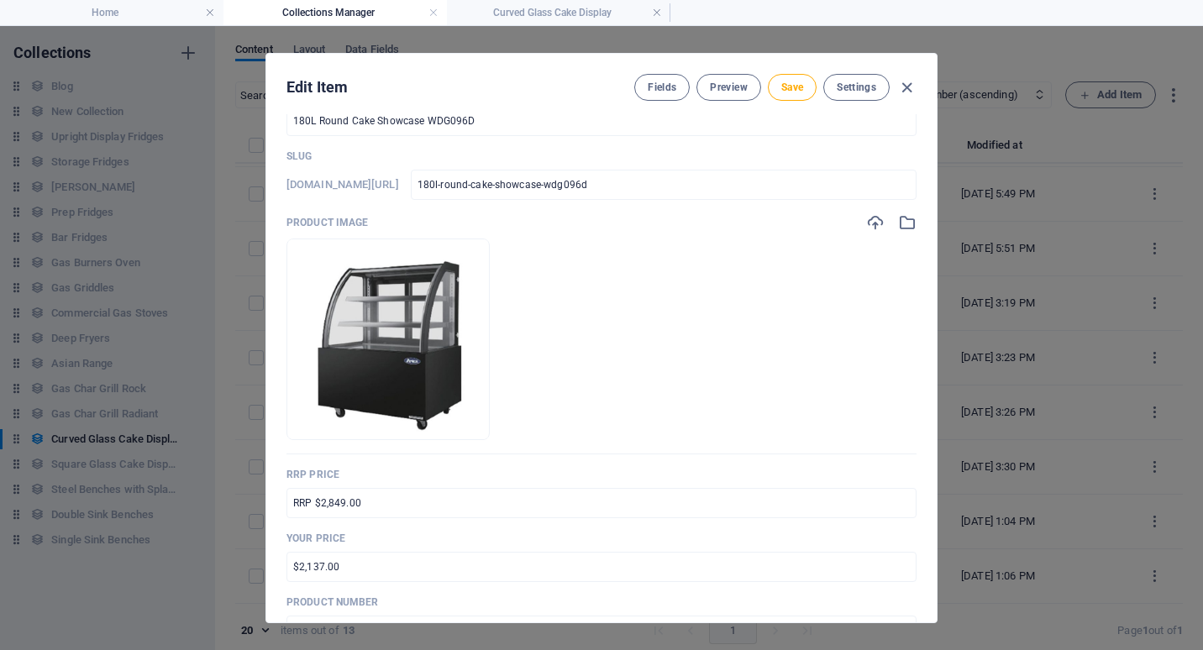
scroll to position [0, 0]
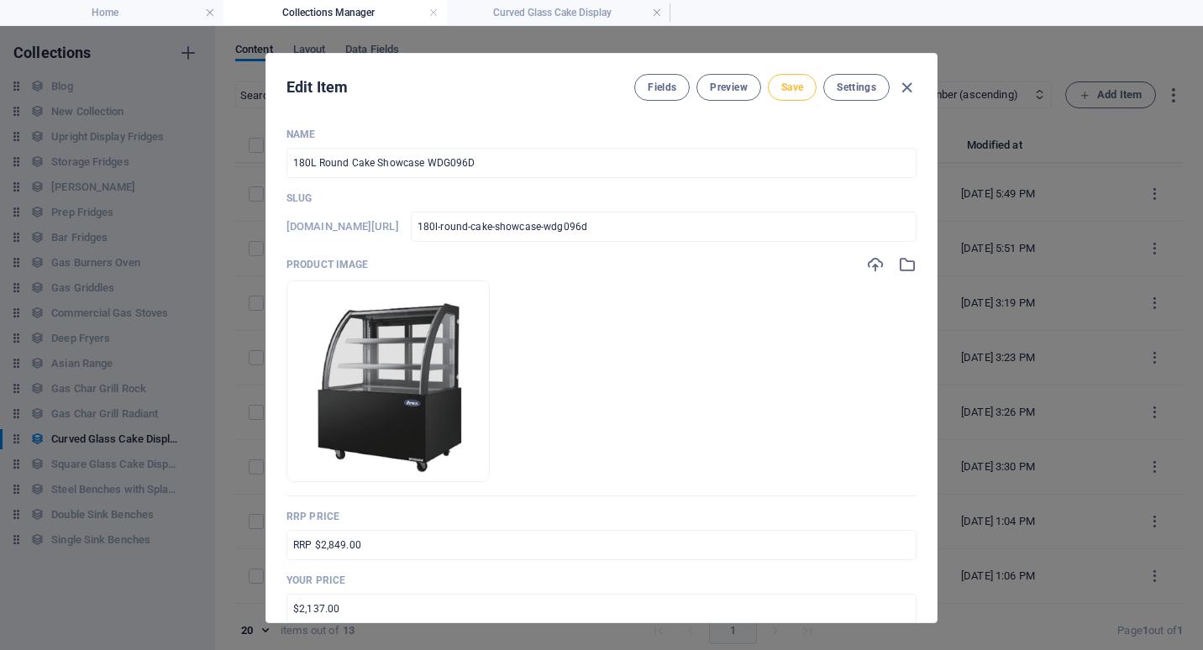
click at [797, 86] on span "Save" at bounding box center [792, 87] width 22 height 13
click at [911, 84] on icon "button" at bounding box center [906, 87] width 19 height 19
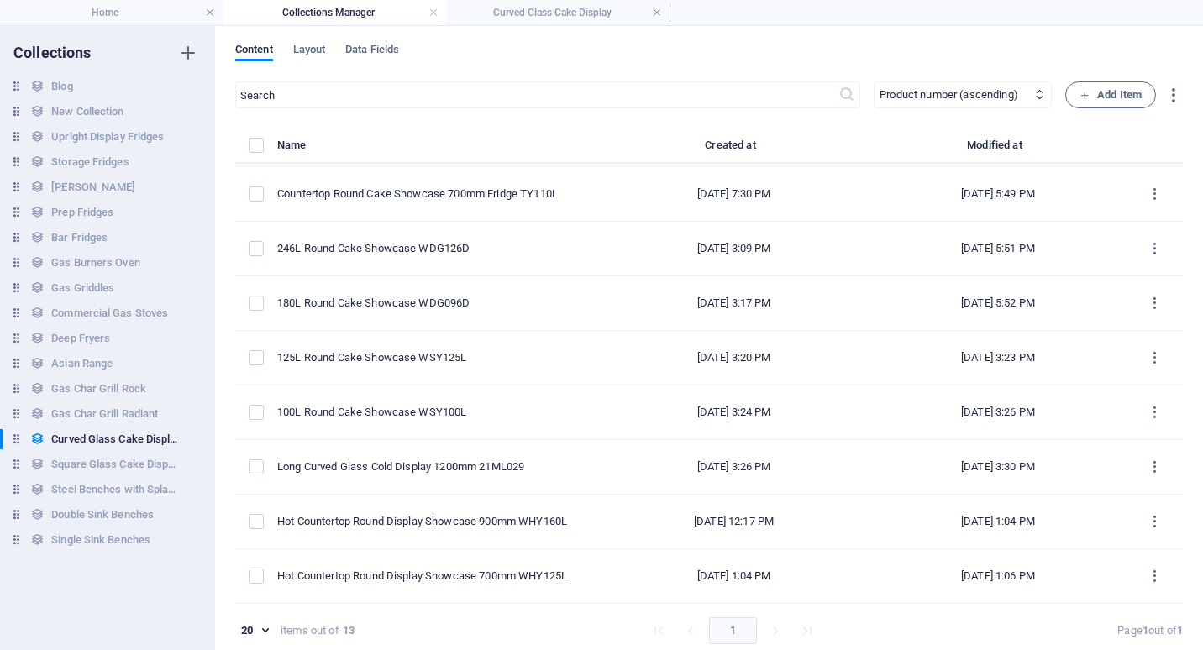
type input "180l-round-cake-showcase-wdg096d"
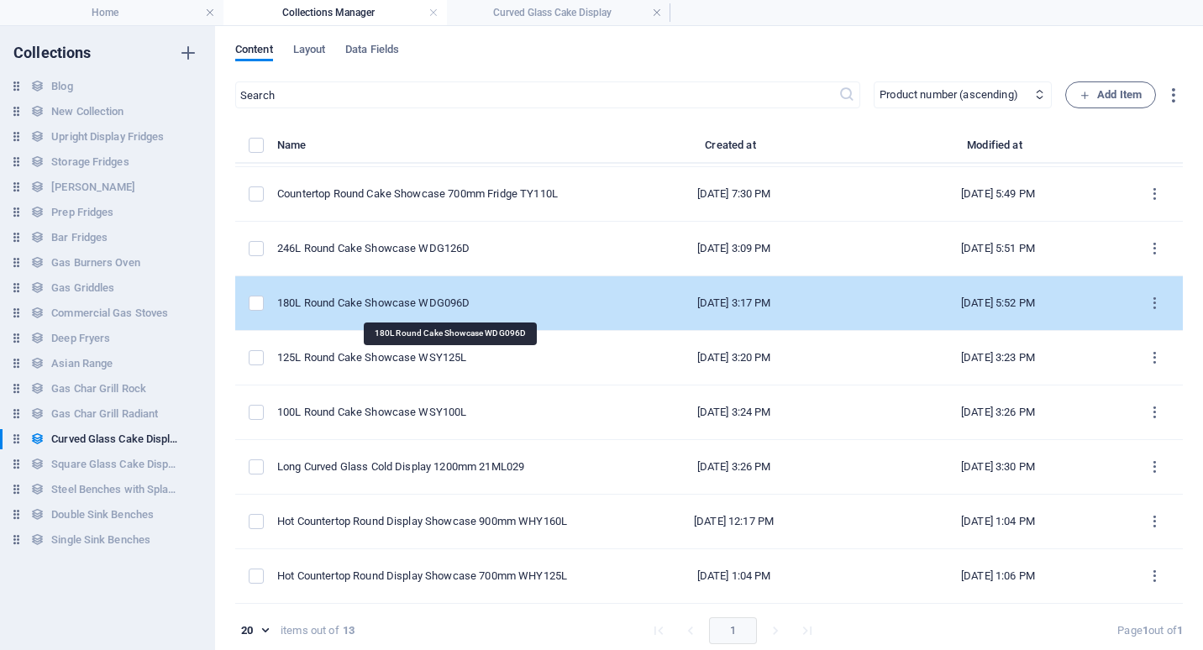
click at [412, 304] on div "180L Round Cake Showcase WDG096D" at bounding box center [430, 303] width 307 height 15
select select "Low Stock"
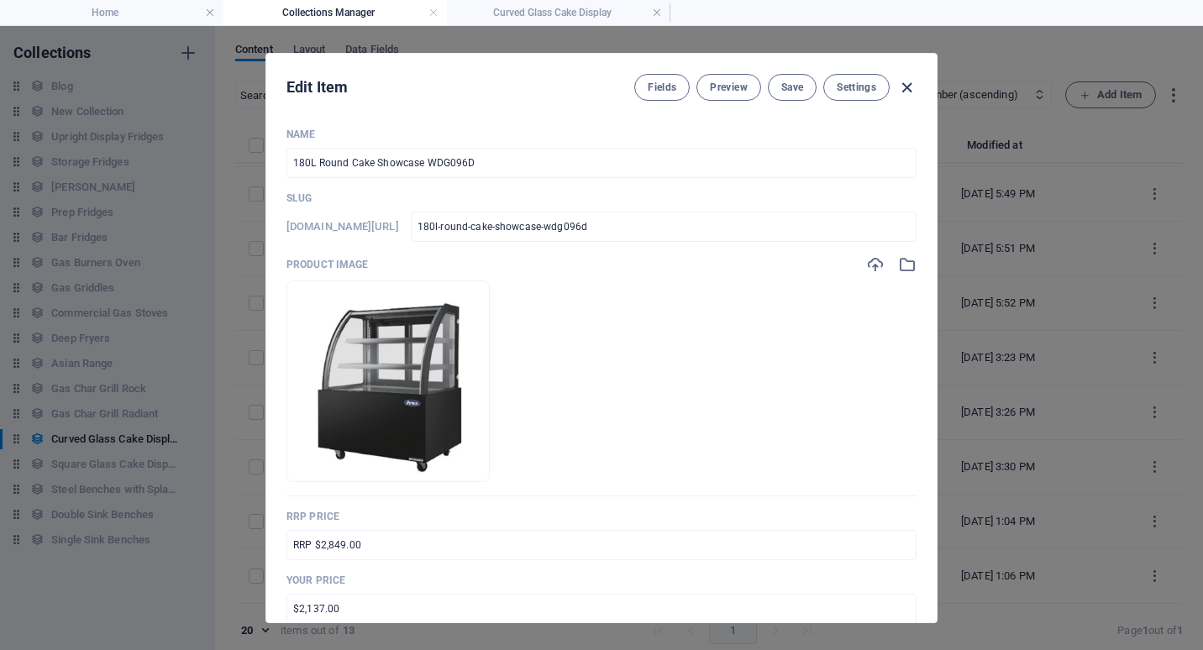
click at [903, 92] on icon "button" at bounding box center [906, 87] width 19 height 19
type input "180l-round-cake-showcase-wdg096d"
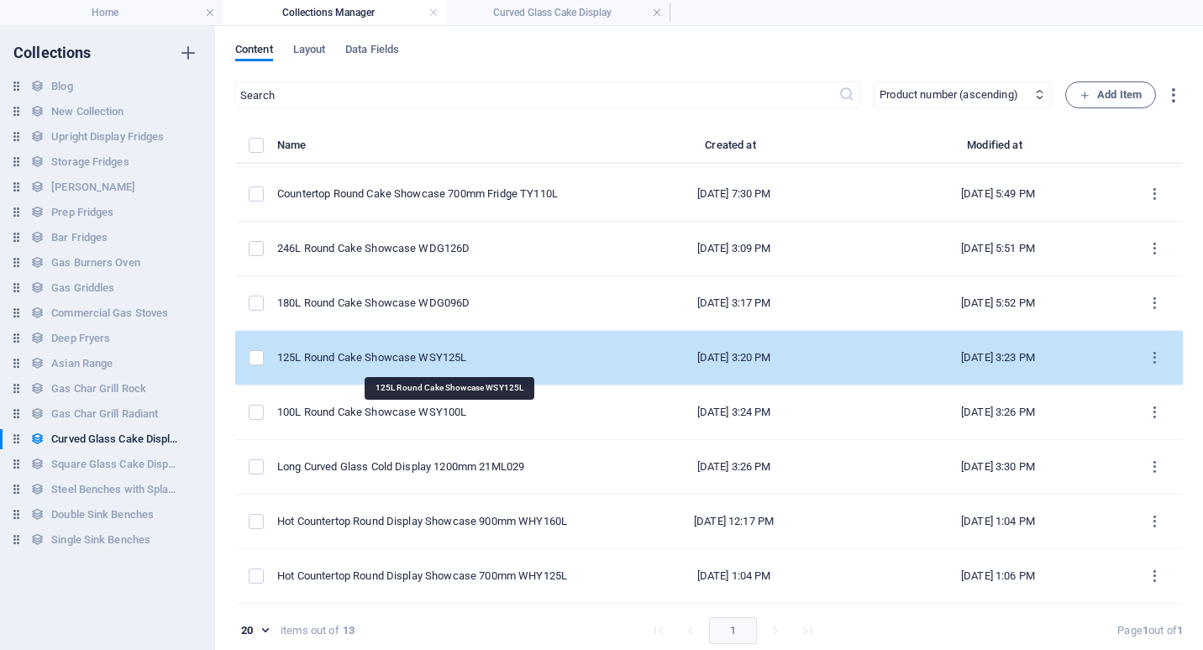
click at [409, 354] on div "125L Round Cake Showcase WSY125L" at bounding box center [430, 357] width 307 height 15
select select "Low Stock"
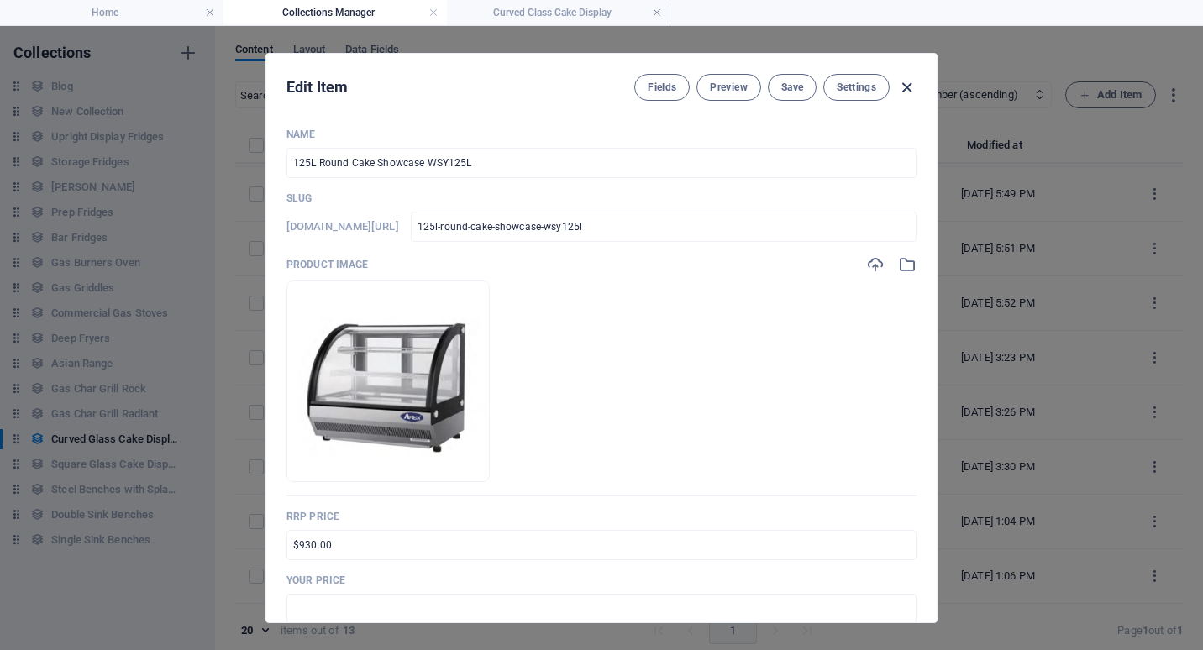
click at [910, 86] on icon "button" at bounding box center [906, 87] width 19 height 19
type input "125l-round-cake-showcase-wsy125l"
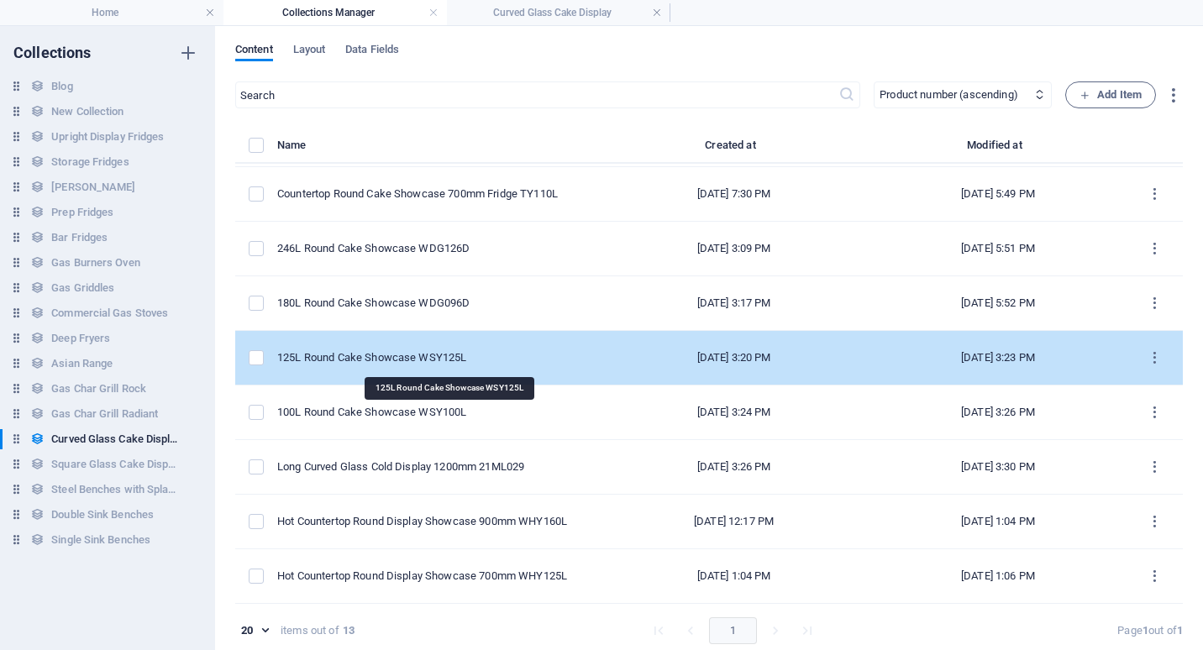
click at [421, 354] on div "125L Round Cake Showcase WSY125L" at bounding box center [430, 357] width 307 height 15
select select "Low Stock"
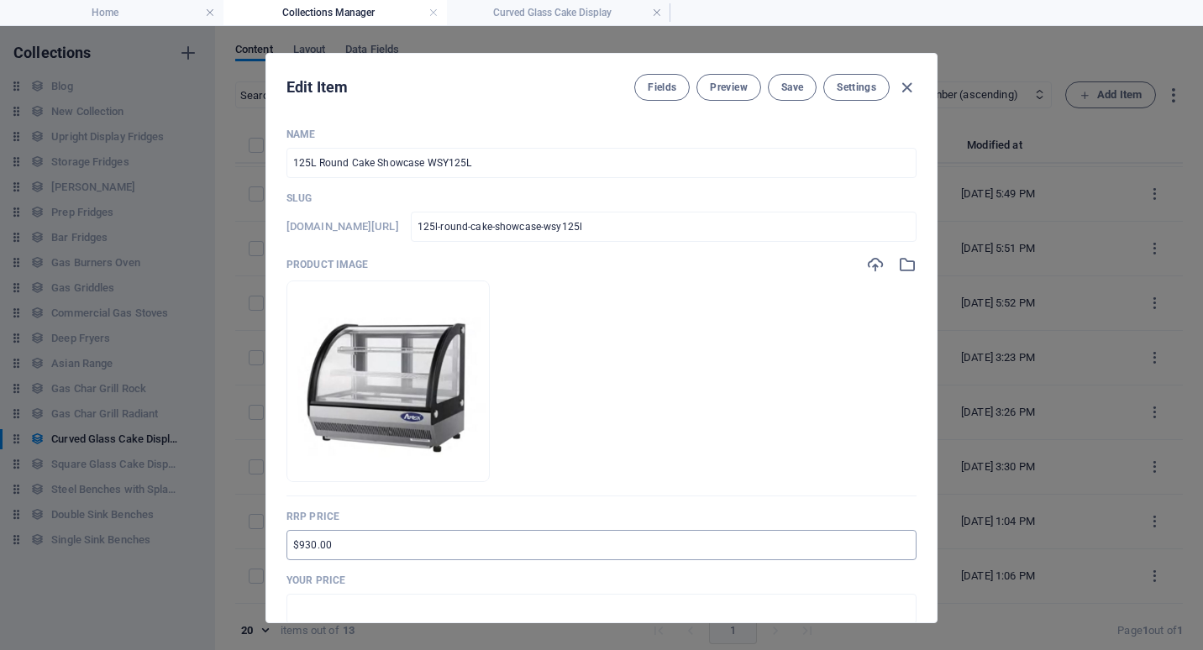
click at [290, 542] on input "$930.00" at bounding box center [601, 545] width 630 height 30
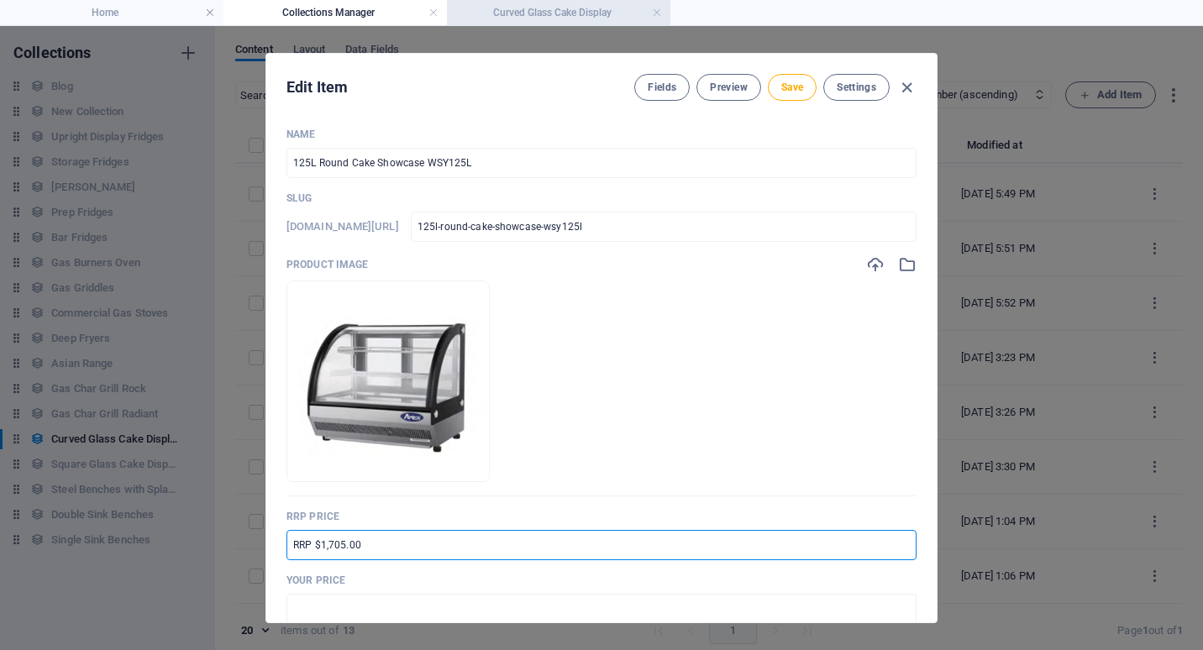
type input "RRP $1,705.00"
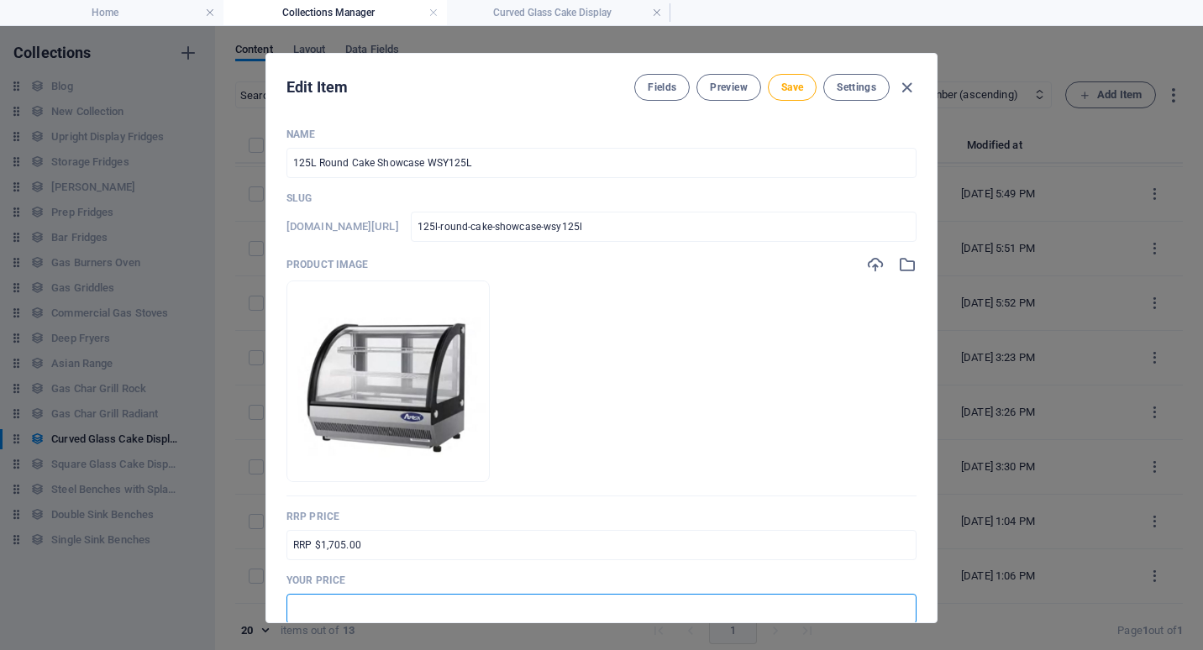
click at [291, 602] on input "text" at bounding box center [601, 609] width 630 height 30
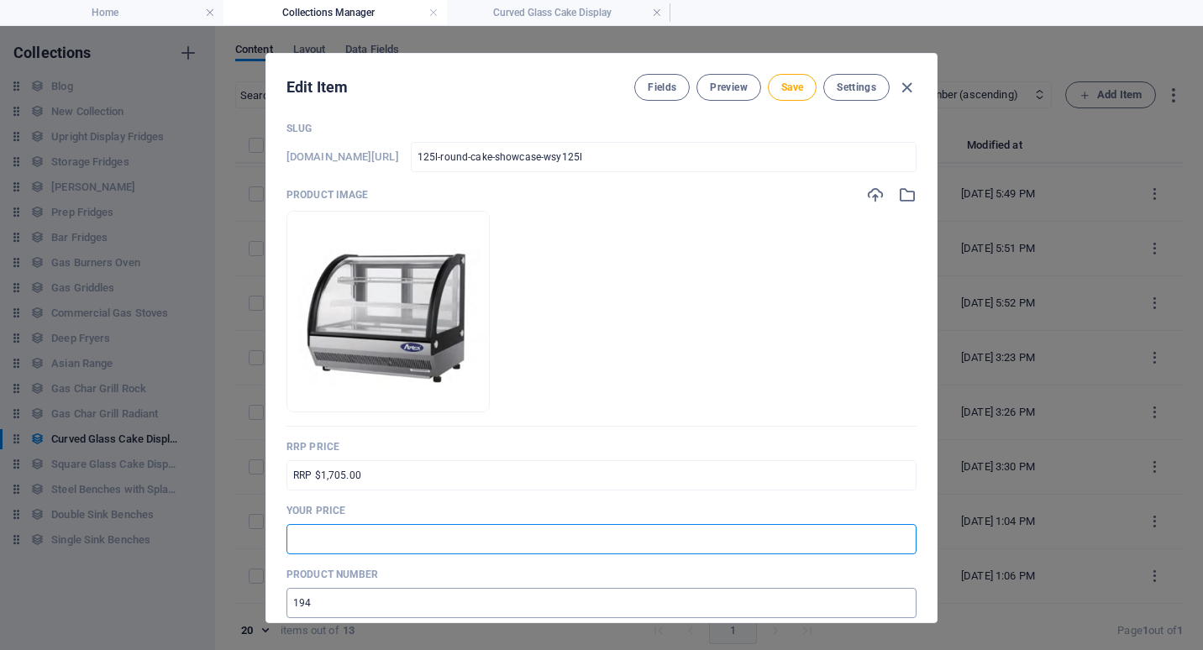
scroll to position [84, 0]
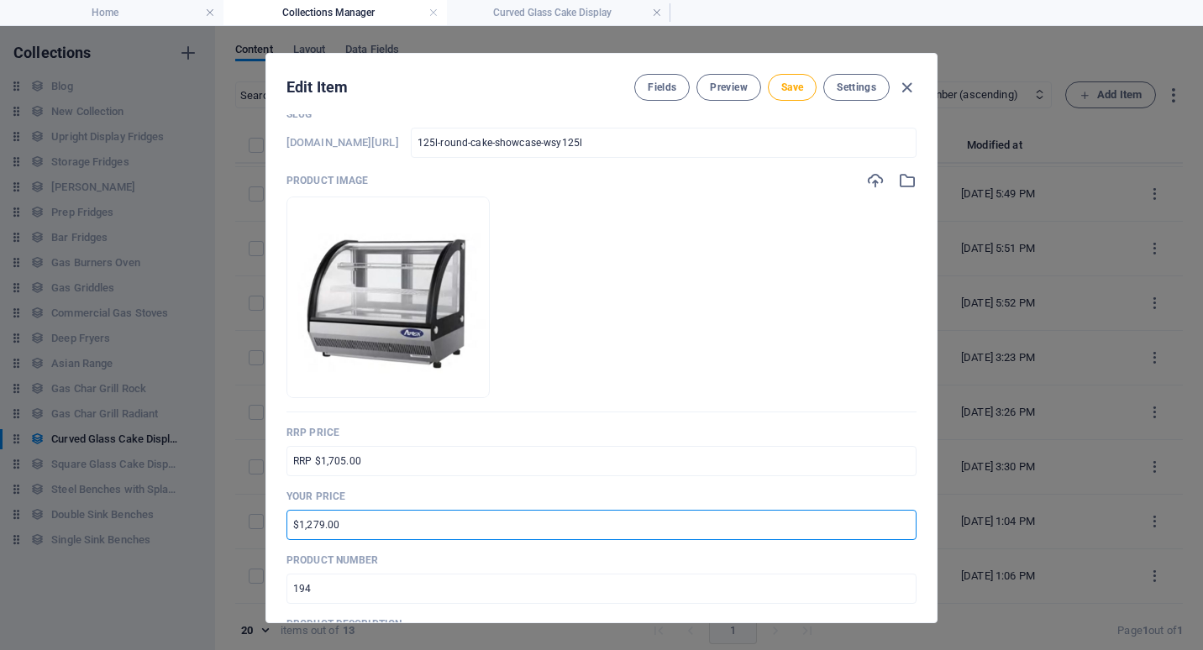
type input "$1,279.00"
click at [443, 557] on p "Product number" at bounding box center [601, 559] width 630 height 13
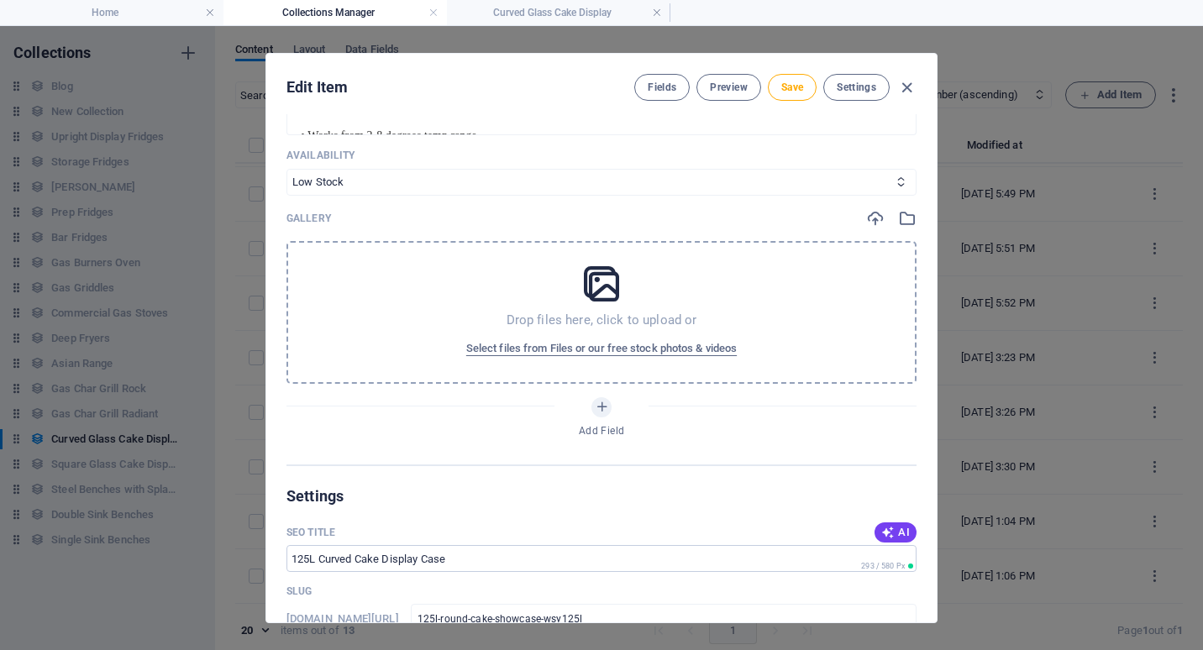
scroll to position [1008, 0]
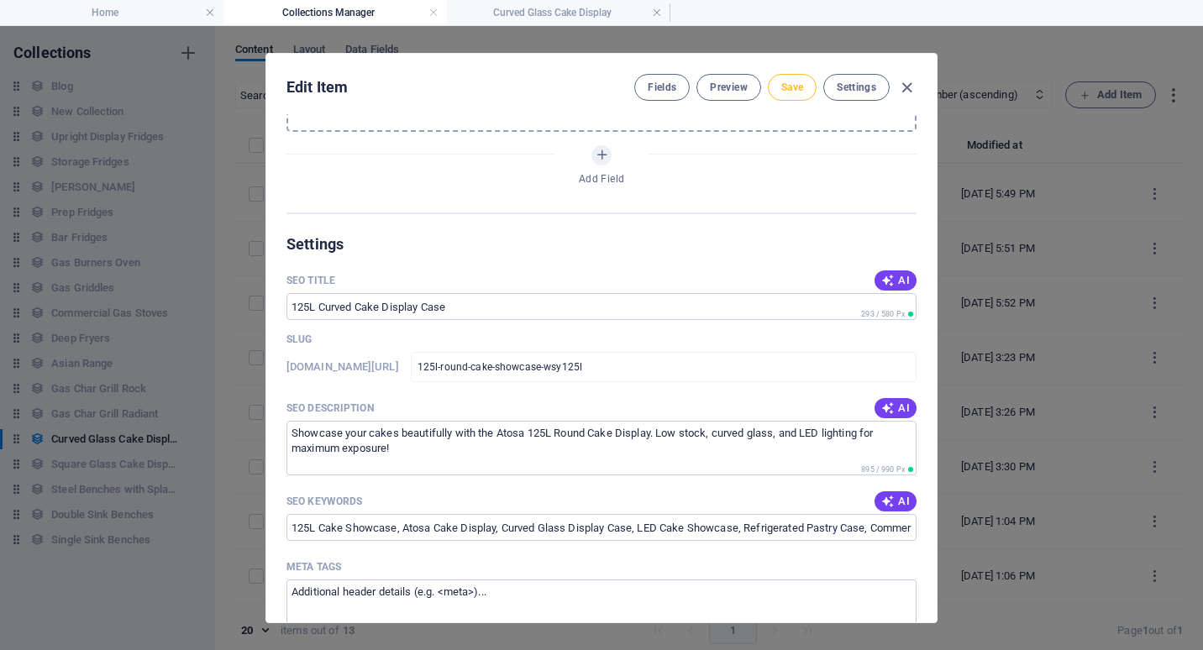
click at [781, 86] on span "Save" at bounding box center [792, 87] width 22 height 13
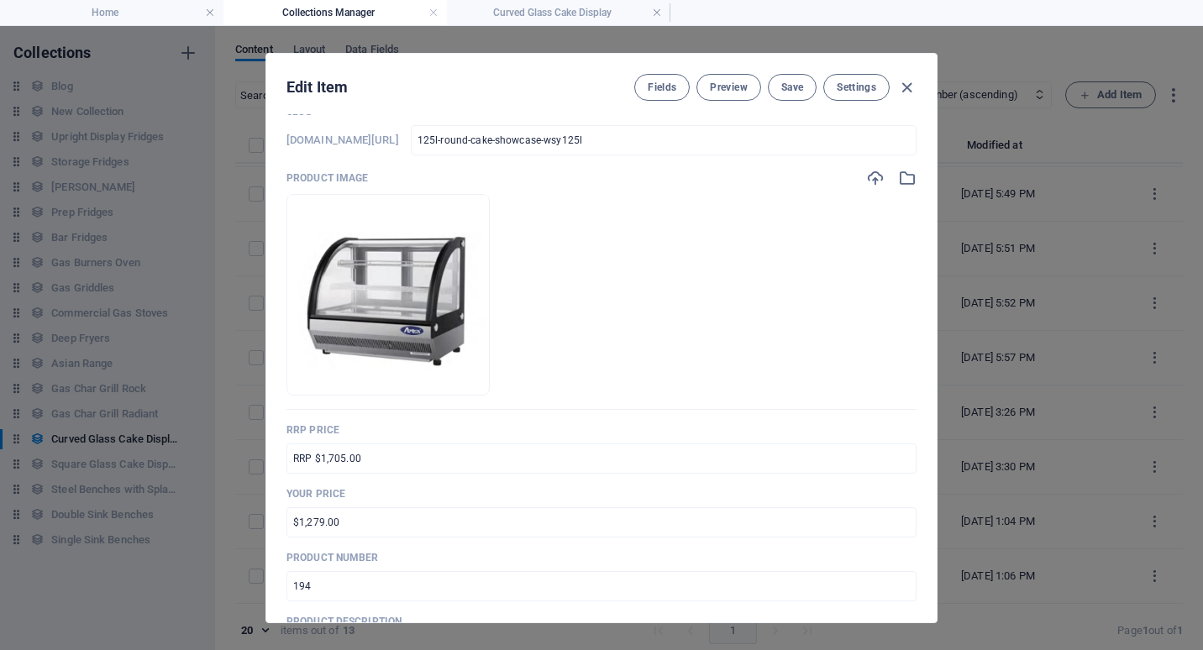
scroll to position [0, 0]
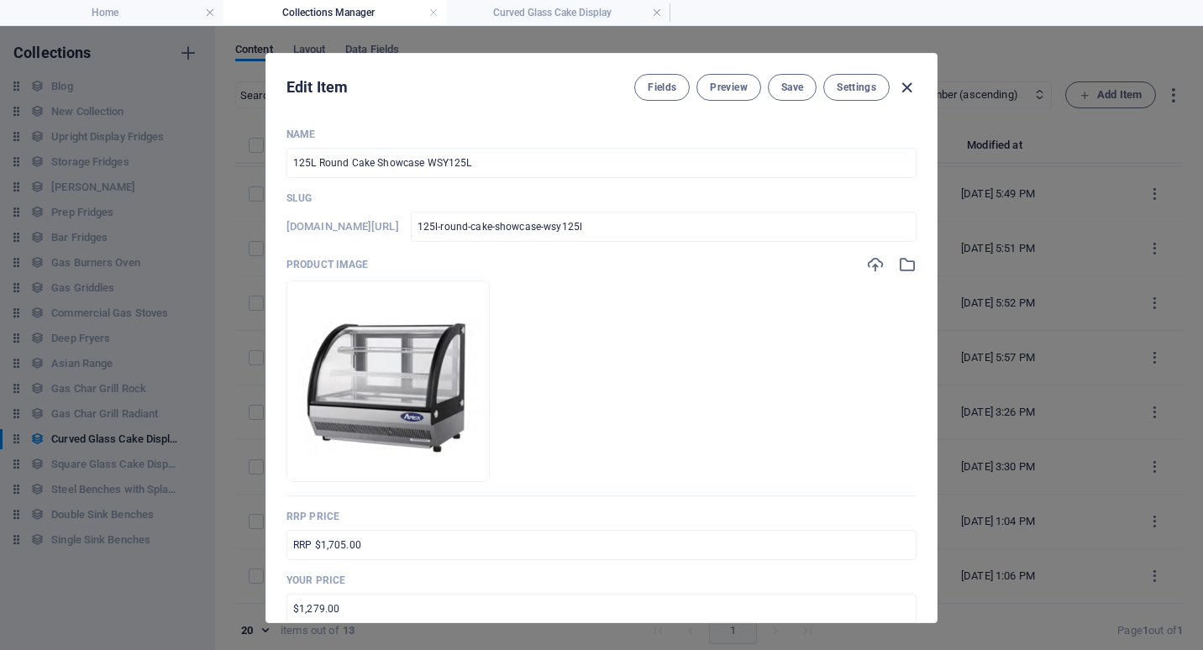
click at [909, 85] on icon "button" at bounding box center [906, 87] width 19 height 19
type input "125l-round-cake-showcase-wsy125l"
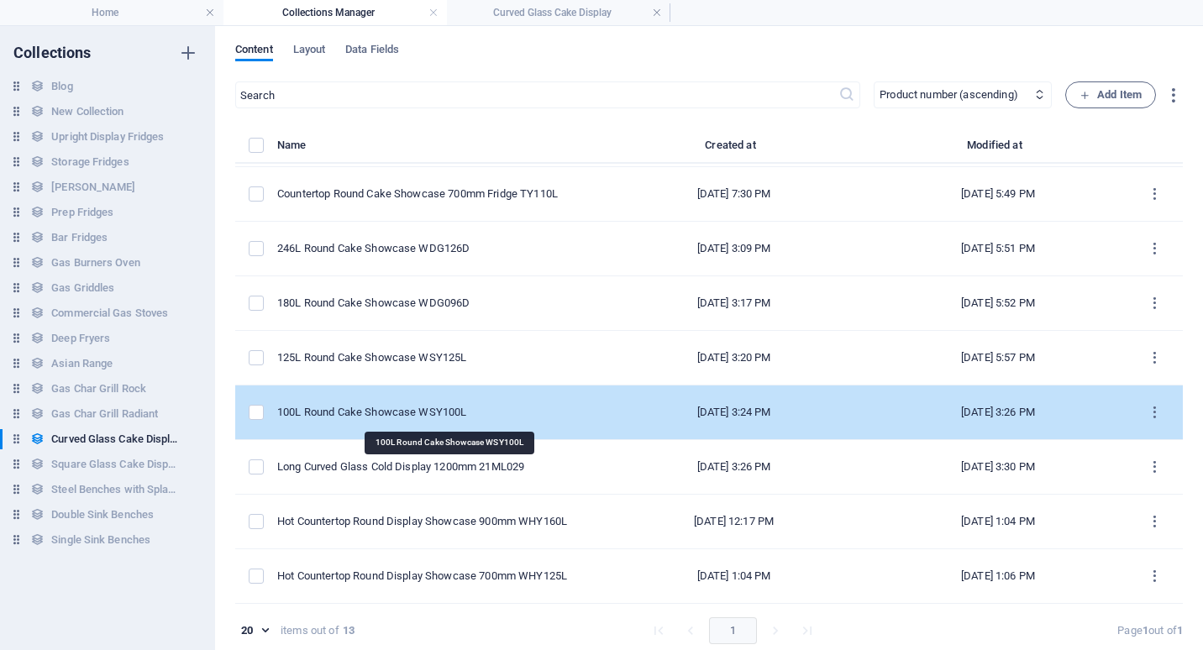
click at [403, 409] on div "100L Round Cake Showcase WSY100L" at bounding box center [430, 412] width 307 height 15
select select "Low Stock"
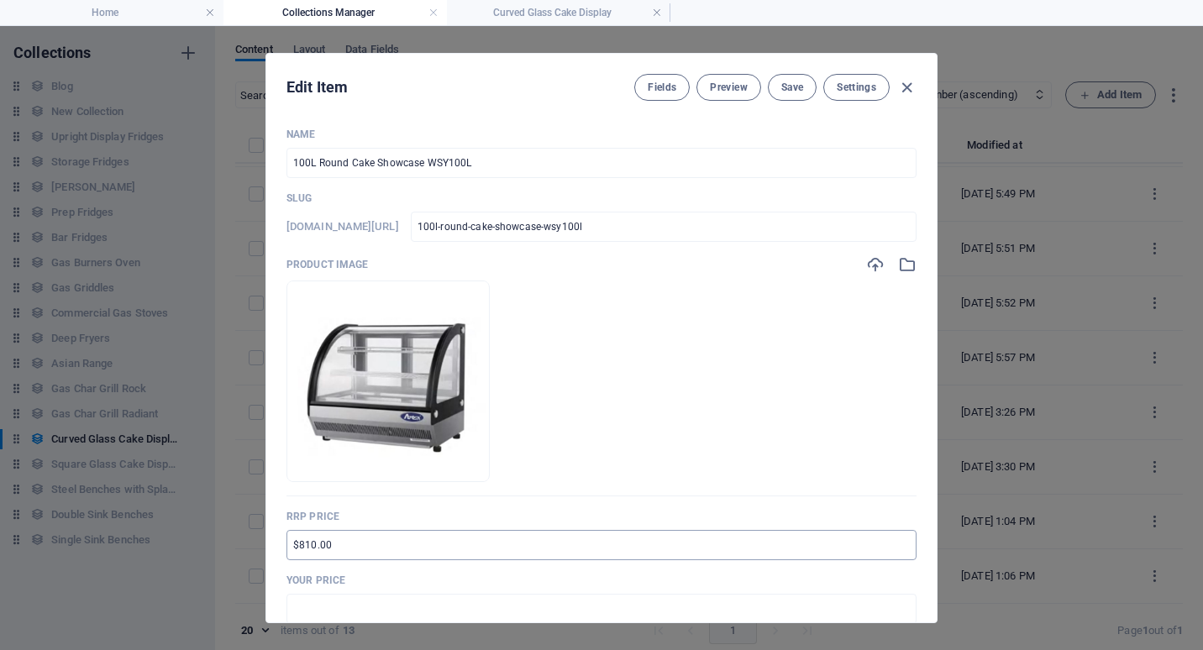
click at [292, 542] on input "$810.00" at bounding box center [601, 545] width 630 height 30
type input "RRP $1,485.00"
click at [291, 605] on input "text" at bounding box center [601, 609] width 630 height 30
type input "$1,114.00"
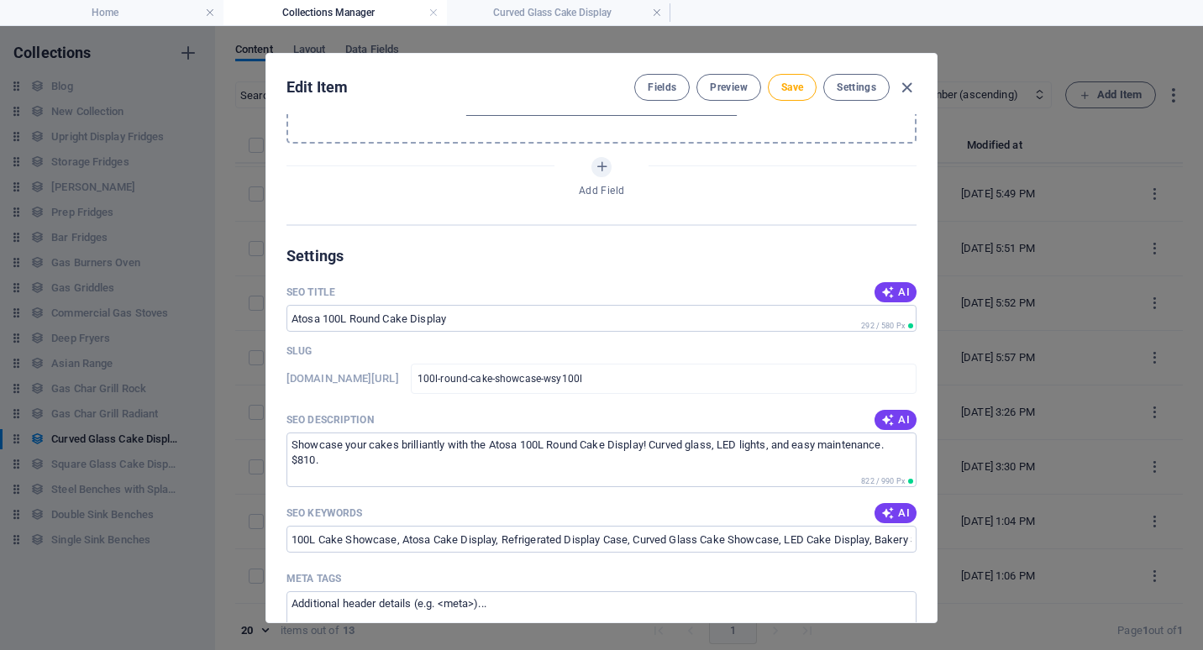
scroll to position [1092, 0]
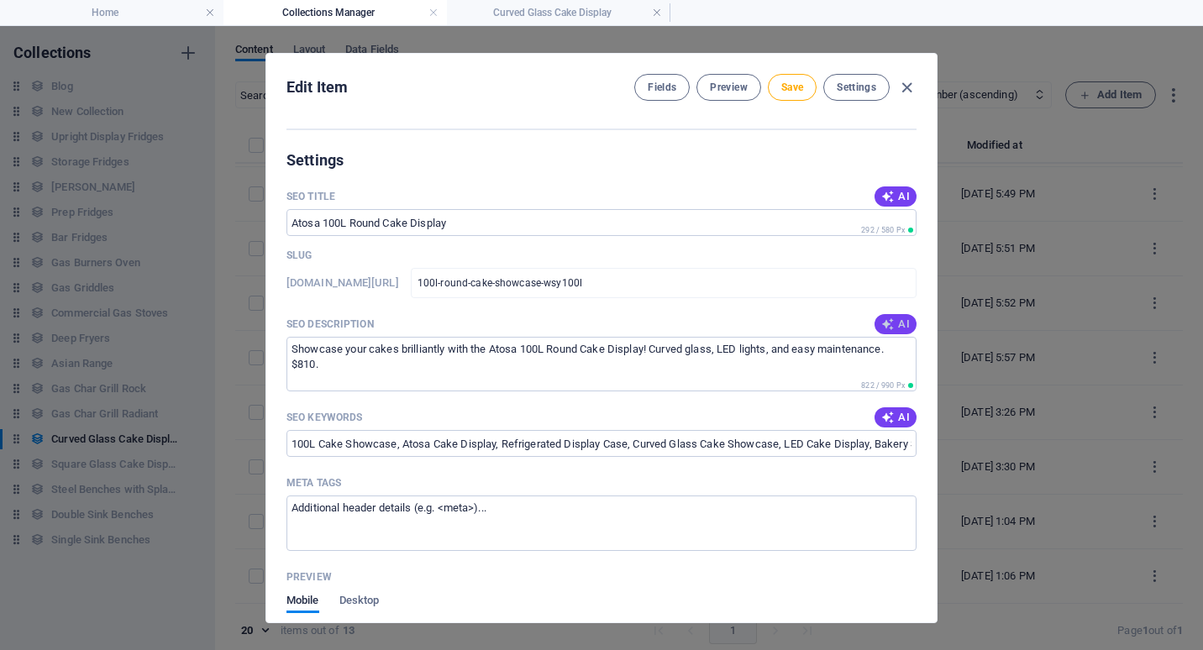
click at [890, 322] on span "AI" at bounding box center [895, 323] width 29 height 13
type textarea "Showcase your cakes in style with the 100L Round Cake Showcase. Sleek design, a…"
click at [792, 88] on span "Save" at bounding box center [792, 87] width 22 height 13
click at [908, 90] on icon "button" at bounding box center [906, 87] width 19 height 19
type input "100l-round-cake-showcase-wsy100l"
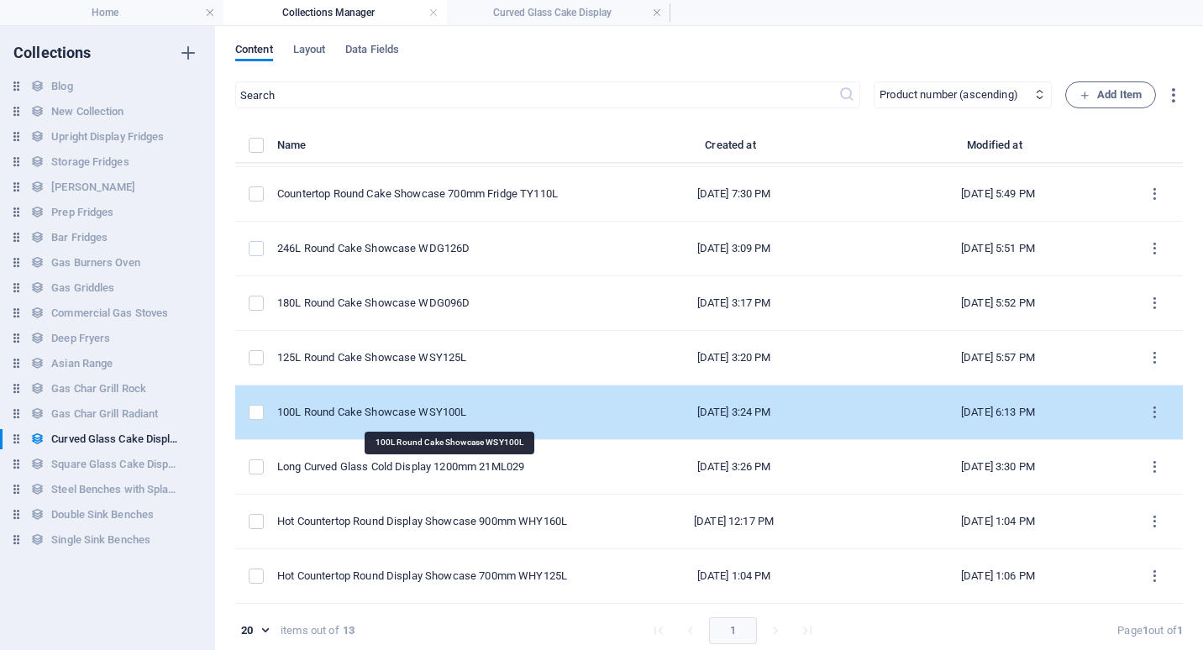
click at [442, 410] on div "100L Round Cake Showcase WSY100L" at bounding box center [430, 412] width 307 height 15
select select "Low Stock"
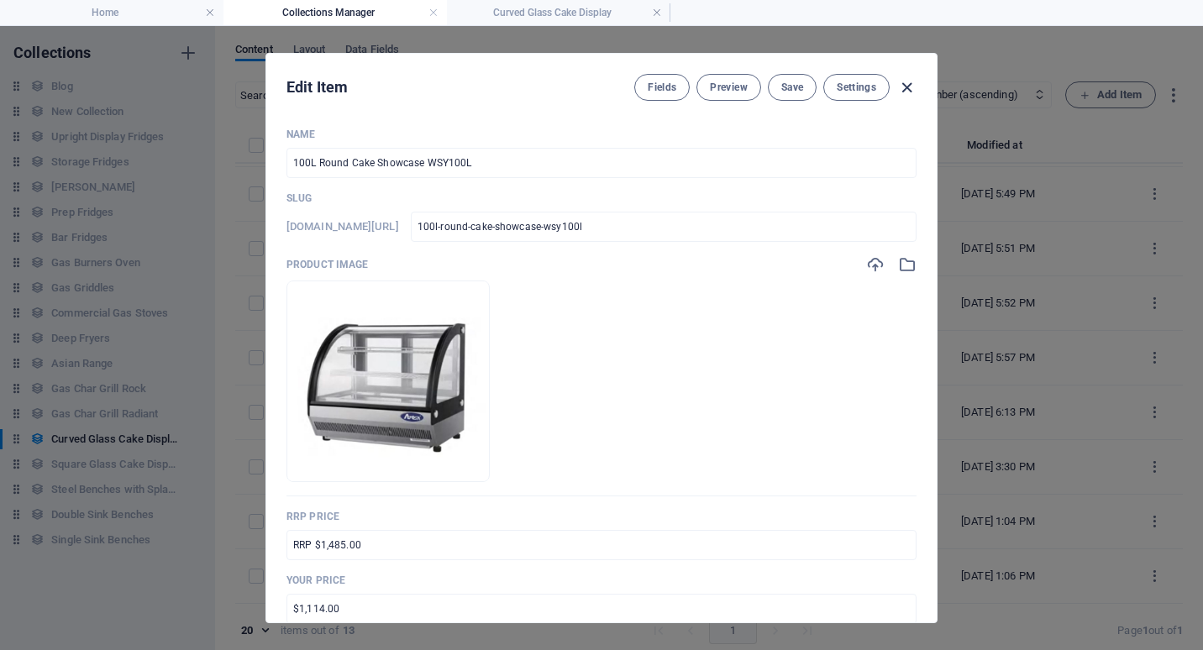
click at [911, 85] on icon "button" at bounding box center [906, 87] width 19 height 19
type input "100l-round-cake-showcase-wsy100l"
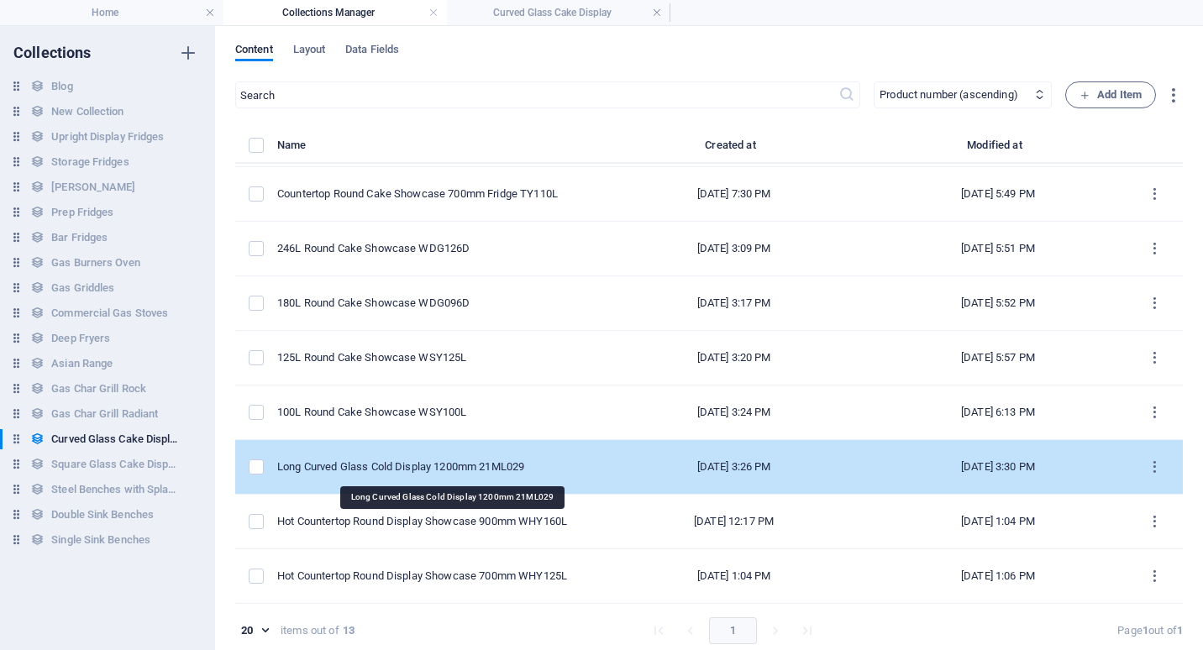
click at [443, 472] on div "Long Curved Glass Cold Display 1200mm 21ML029" at bounding box center [430, 466] width 307 height 15
select select "Low Stock"
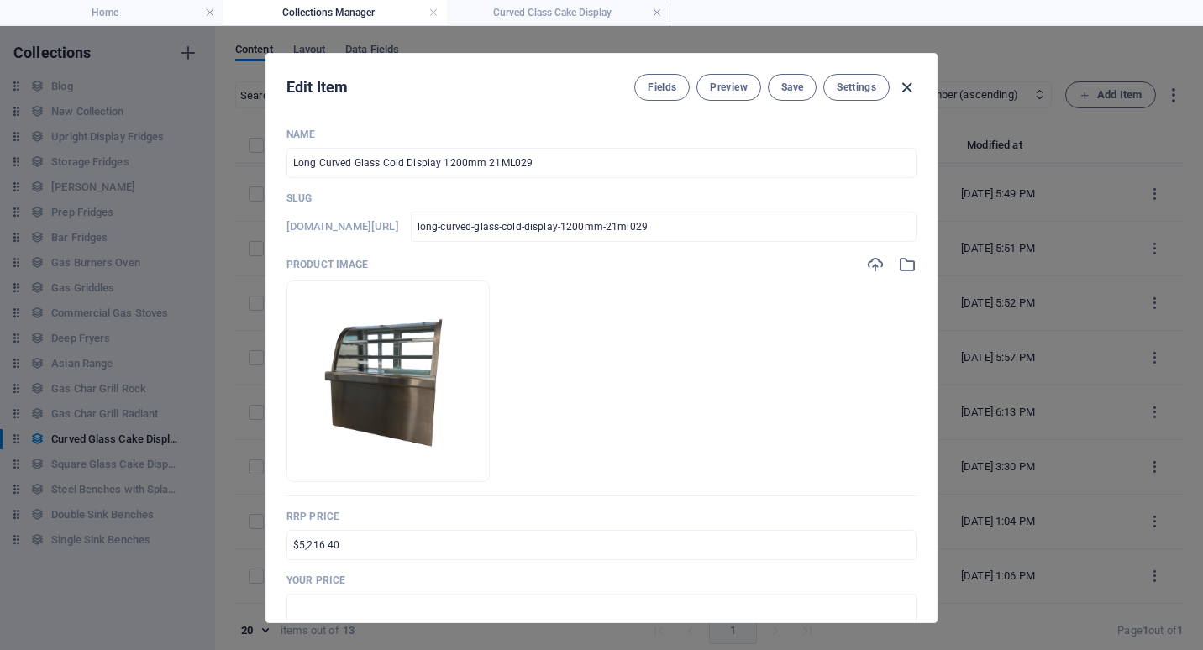
click at [906, 90] on icon "button" at bounding box center [906, 87] width 19 height 19
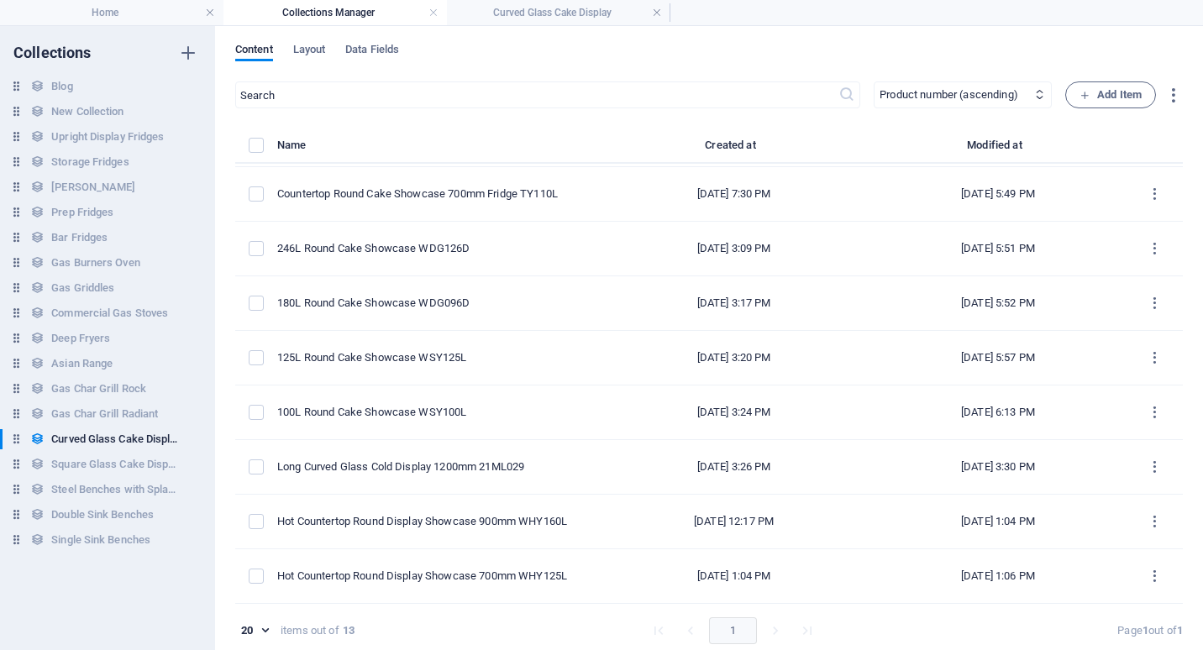
type input "long-curved-glass-cold-display-1200mm-21ml029"
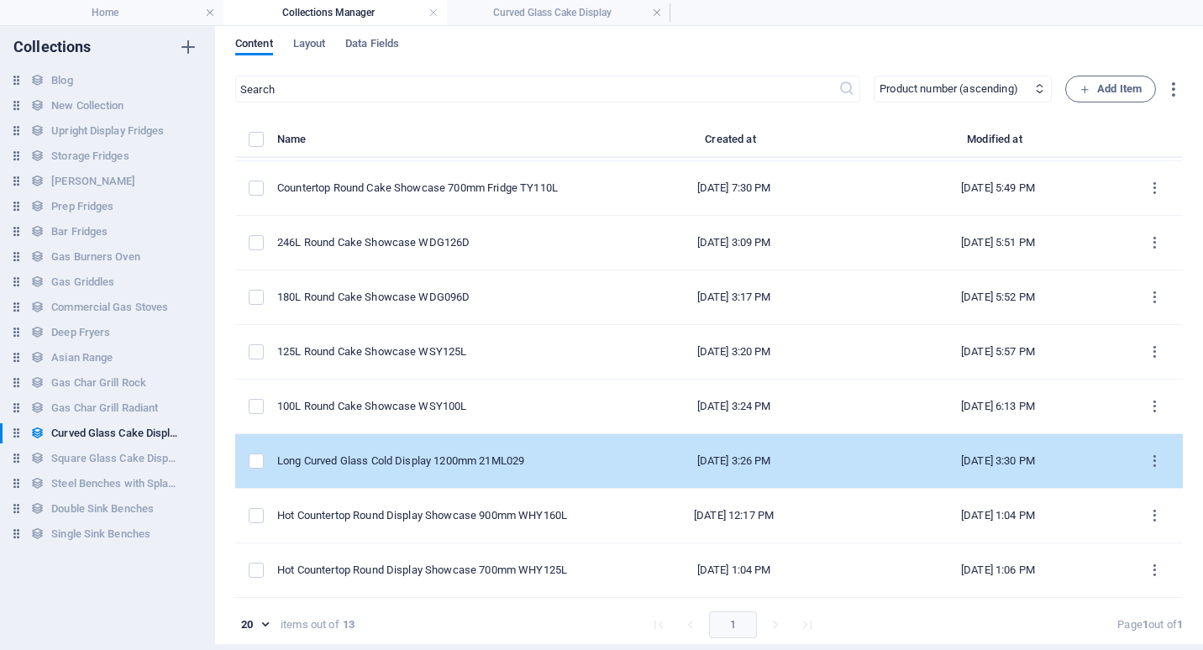
scroll to position [8, 0]
click at [406, 454] on div "Long Curved Glass Cold Display 1200mm 21ML029" at bounding box center [430, 459] width 307 height 15
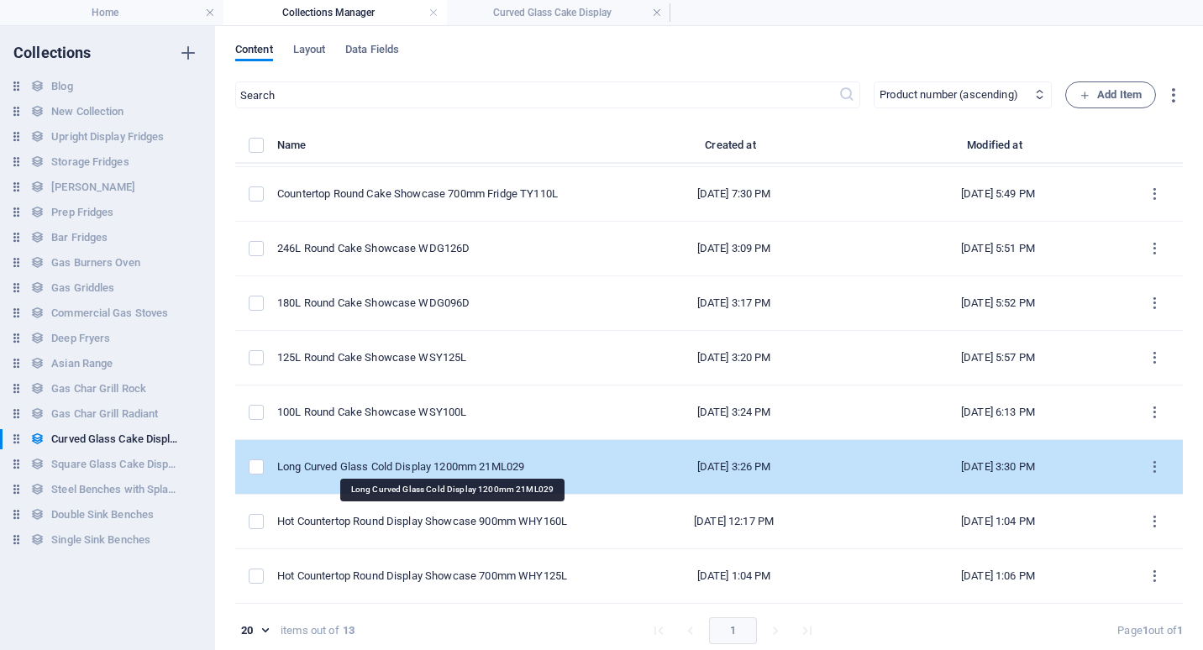
select select "Low Stock"
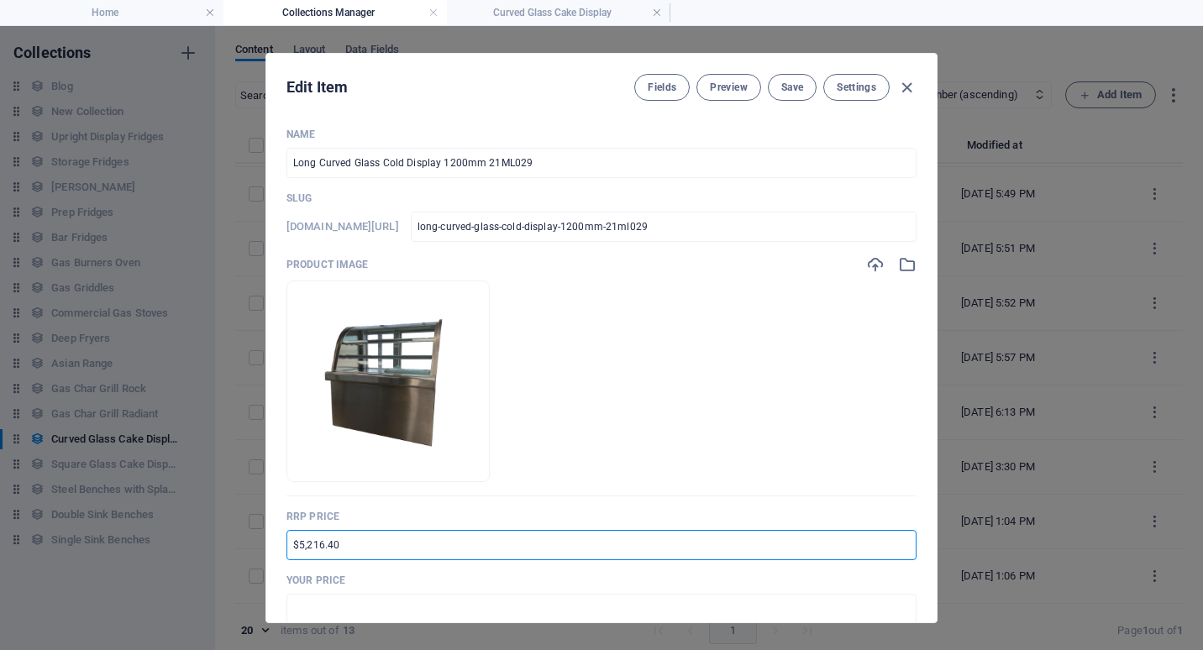
click at [291, 549] on input "$5,216.40" at bounding box center [601, 545] width 630 height 30
type input "RRP $9,563.40"
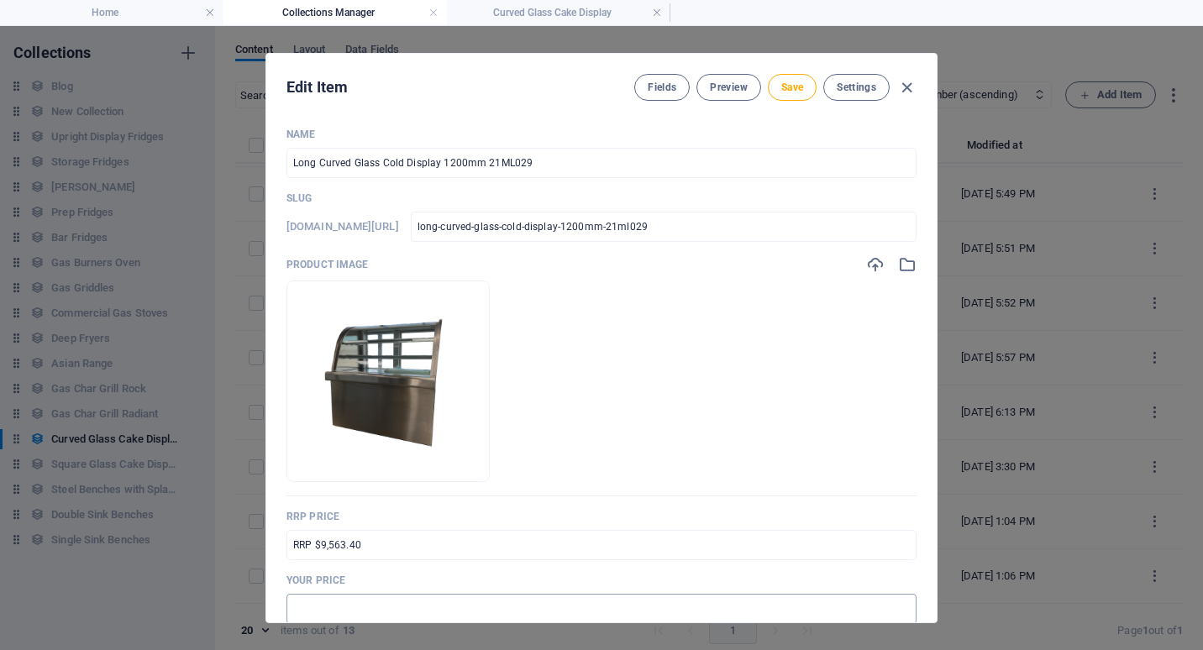
click at [302, 600] on input "text" at bounding box center [601, 609] width 630 height 30
type input "$7,173.00"
click at [850, 579] on p "Your Price" at bounding box center [601, 580] width 630 height 13
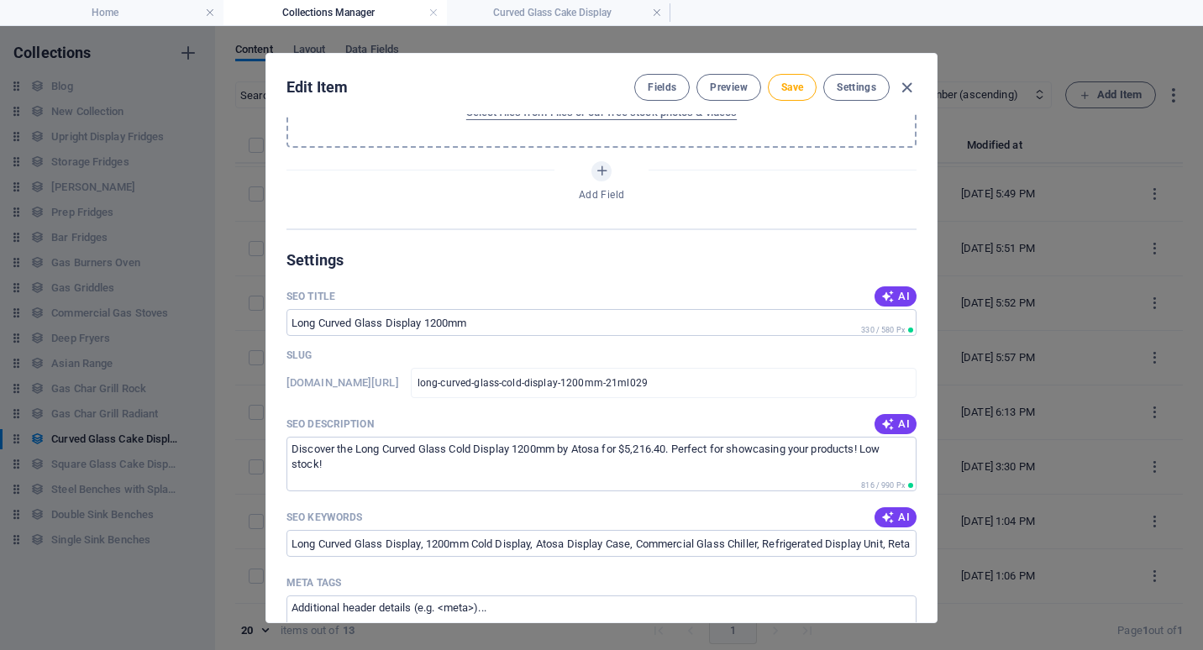
scroll to position [1008, 0]
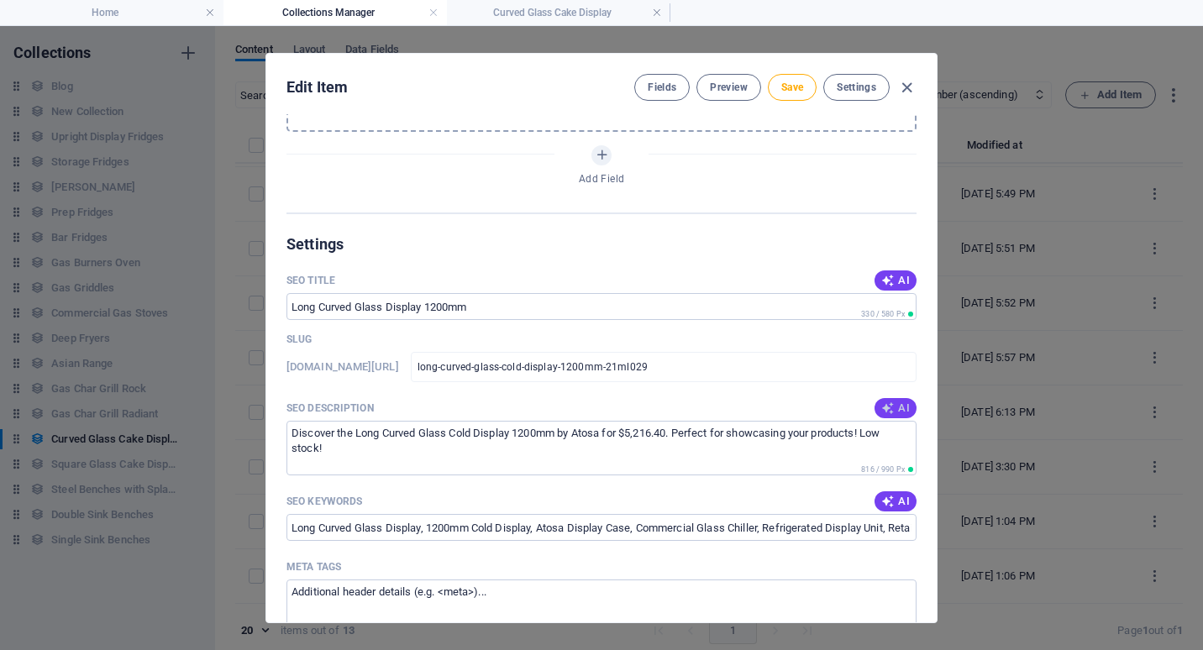
click at [893, 411] on span "AI" at bounding box center [895, 407] width 29 height 13
type textarea "Discover the 1200mm Long Curved Glass Cold Display by [PERSON_NAME]. Stylish, d…"
click at [794, 86] on span "Save" at bounding box center [792, 87] width 22 height 13
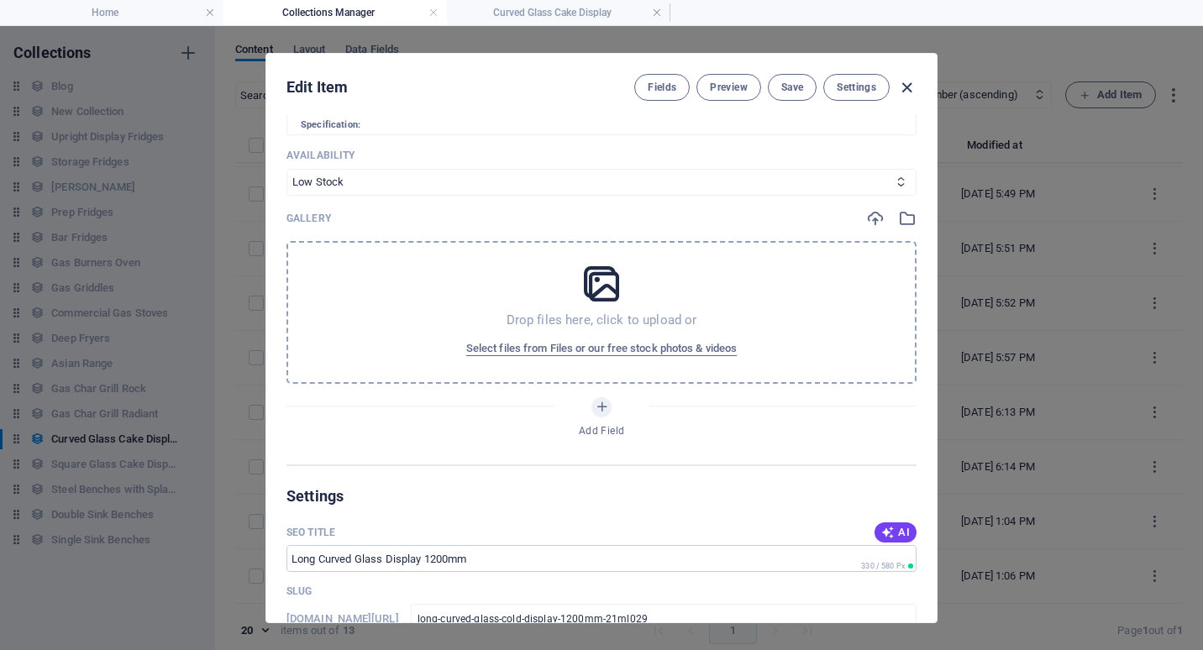
click at [909, 82] on icon "button" at bounding box center [906, 87] width 19 height 19
type input "long-curved-glass-cold-display-1200mm-21ml029"
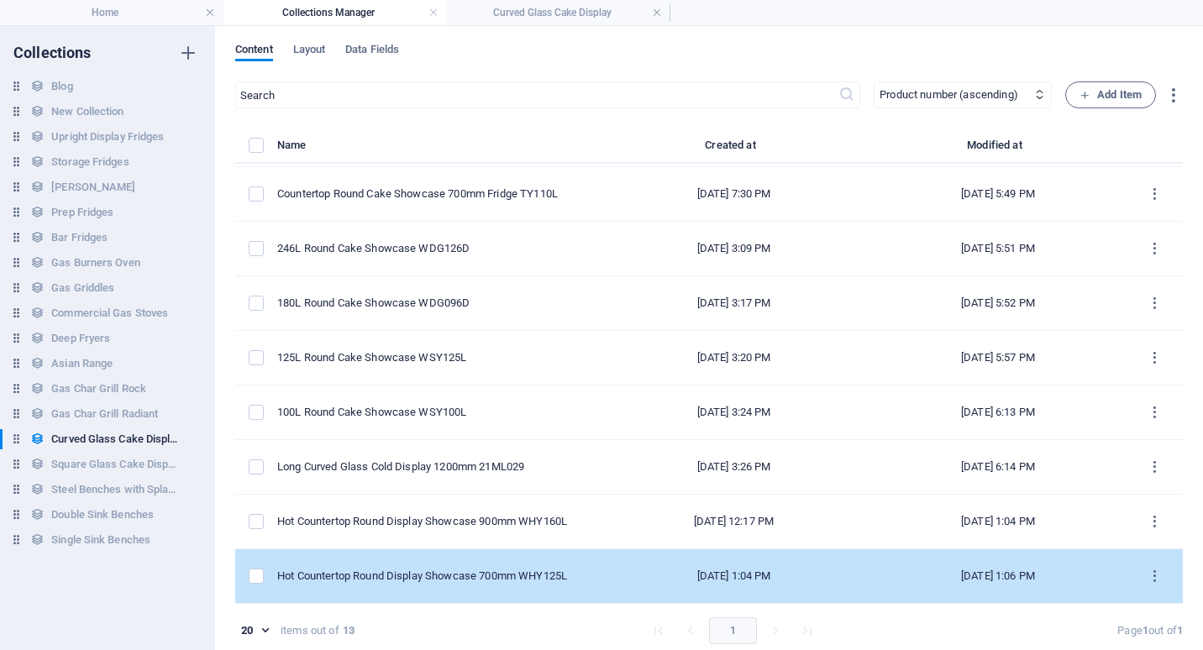
scroll to position [8, 0]
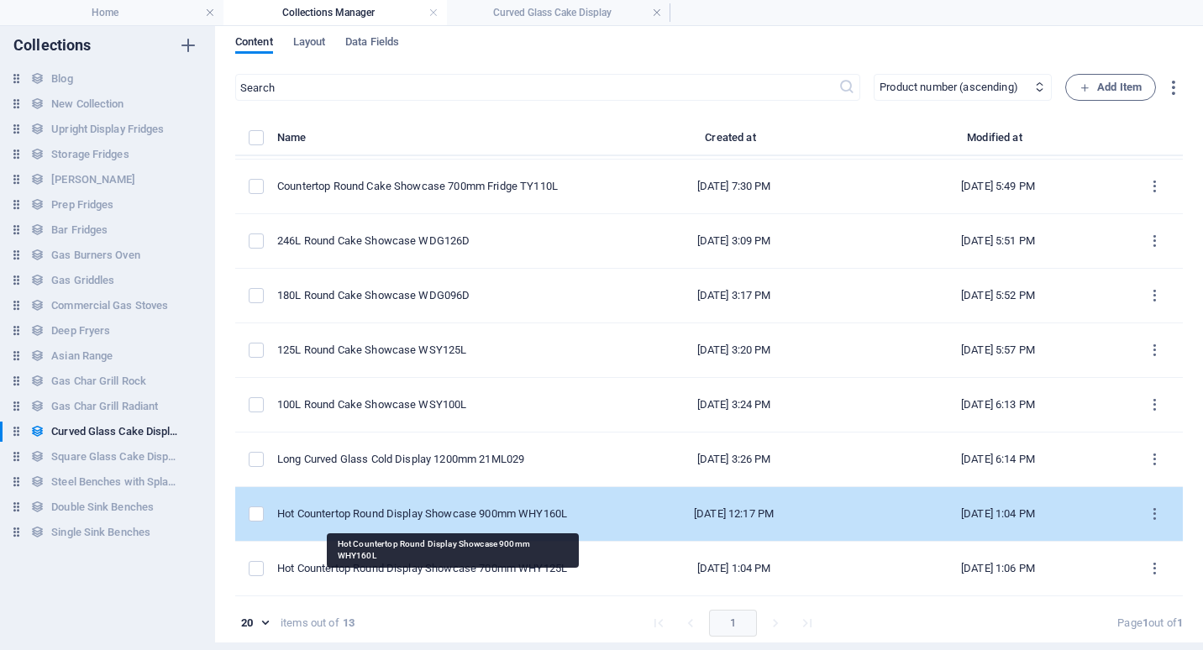
click at [412, 515] on div "Hot Countertop Round Display Showcase 900mm WHY160L" at bounding box center [430, 513] width 307 height 15
select select "Low Stock"
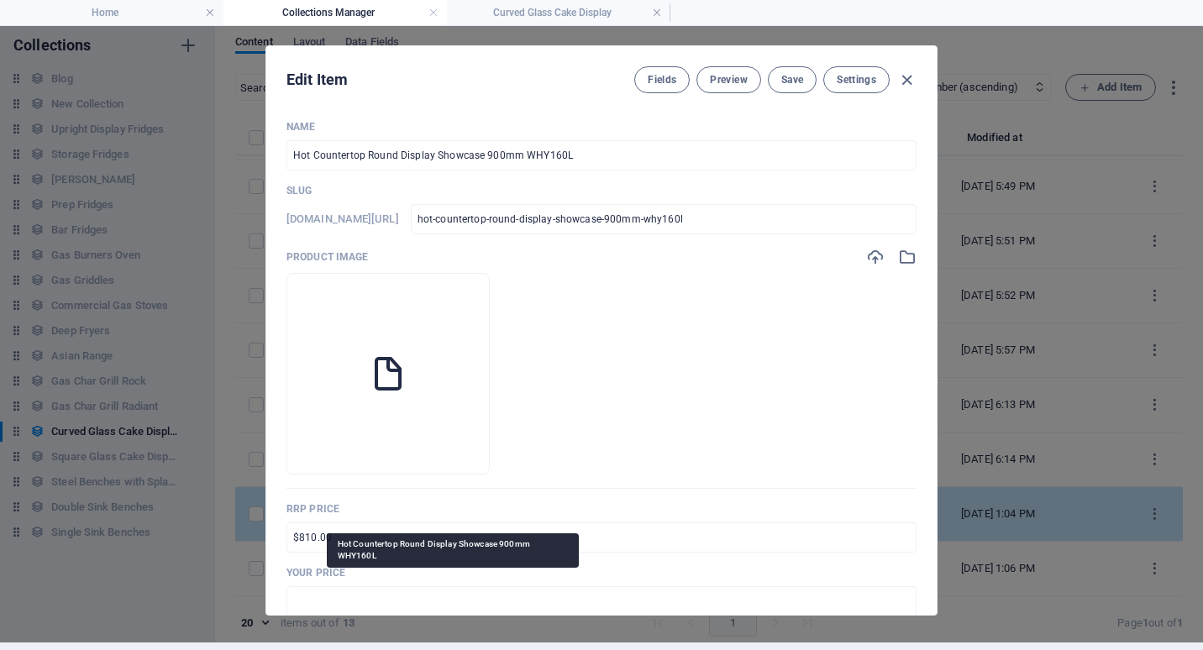
scroll to position [0, 0]
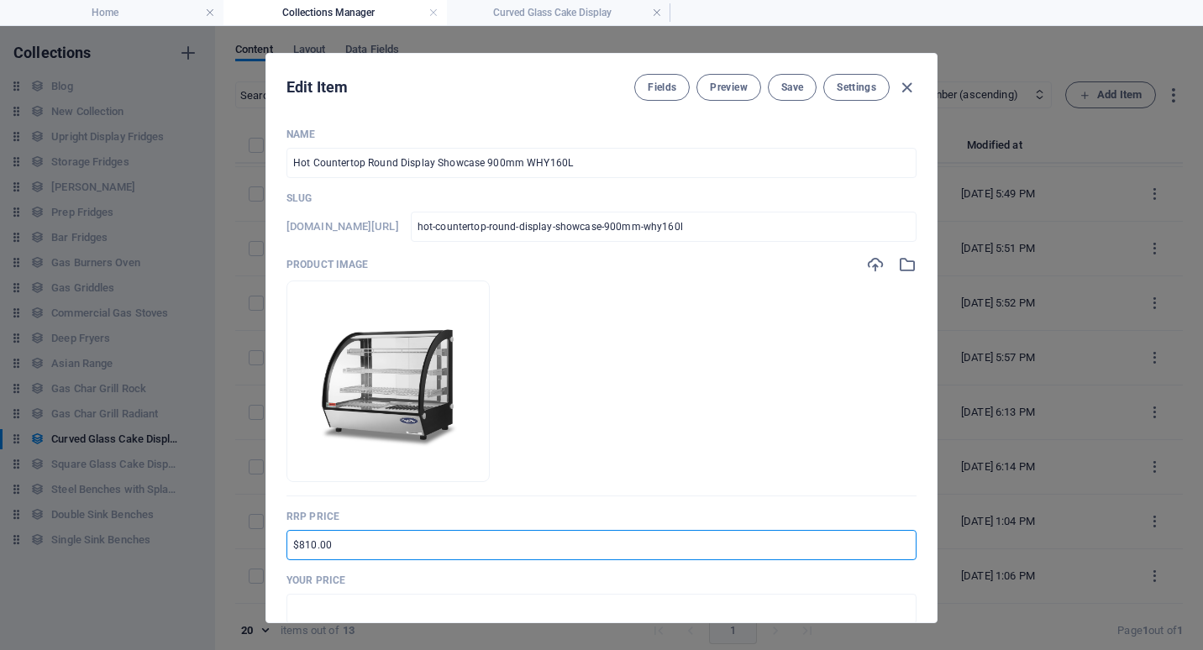
click at [291, 546] on input "$810.00" at bounding box center [601, 545] width 630 height 30
type input "RRP $1,485.00"
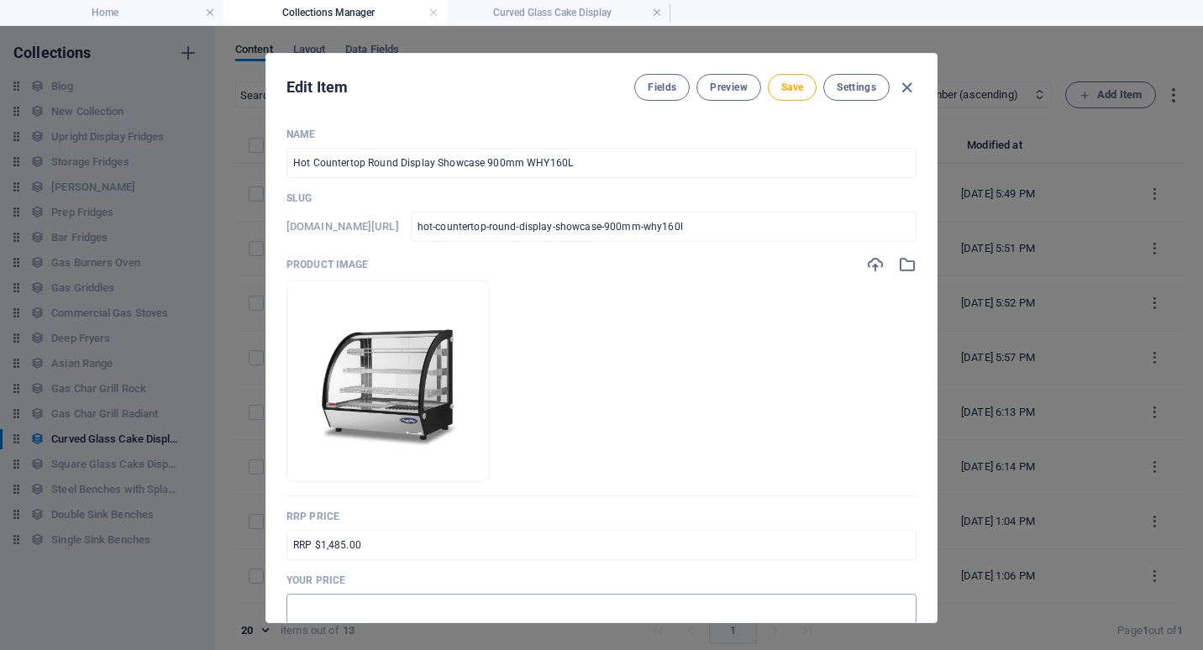
click at [303, 608] on input "text" at bounding box center [601, 609] width 630 height 30
type input "$1,114.00"
click at [886, 574] on p "Your Price" at bounding box center [601, 580] width 630 height 13
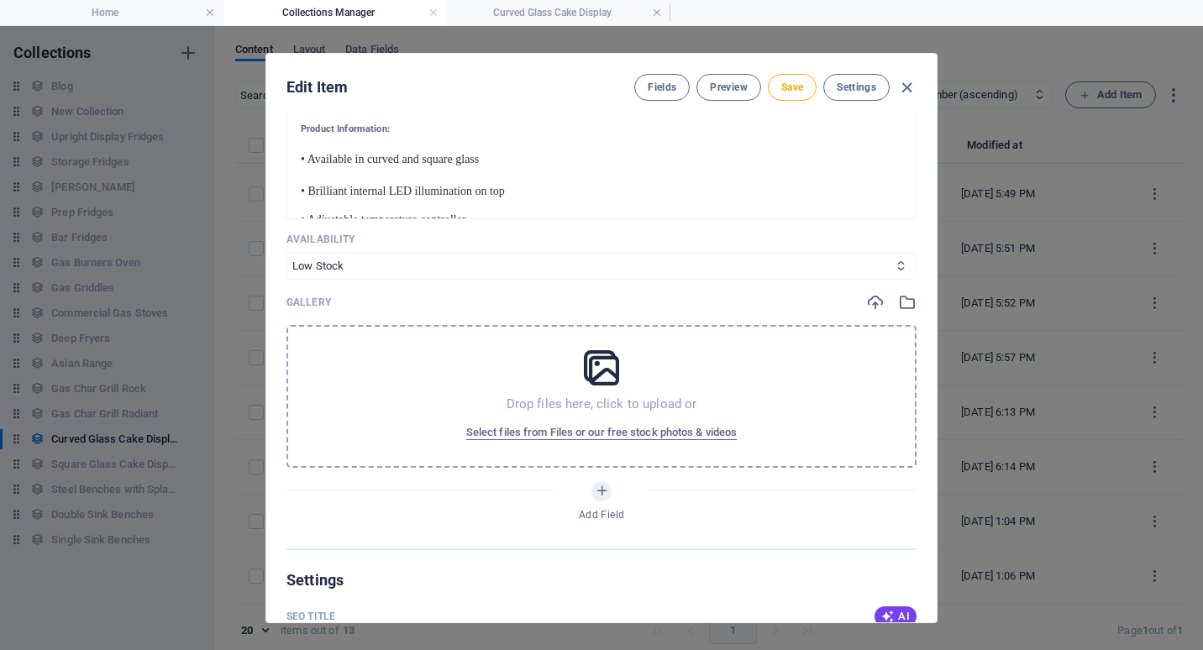
scroll to position [1008, 0]
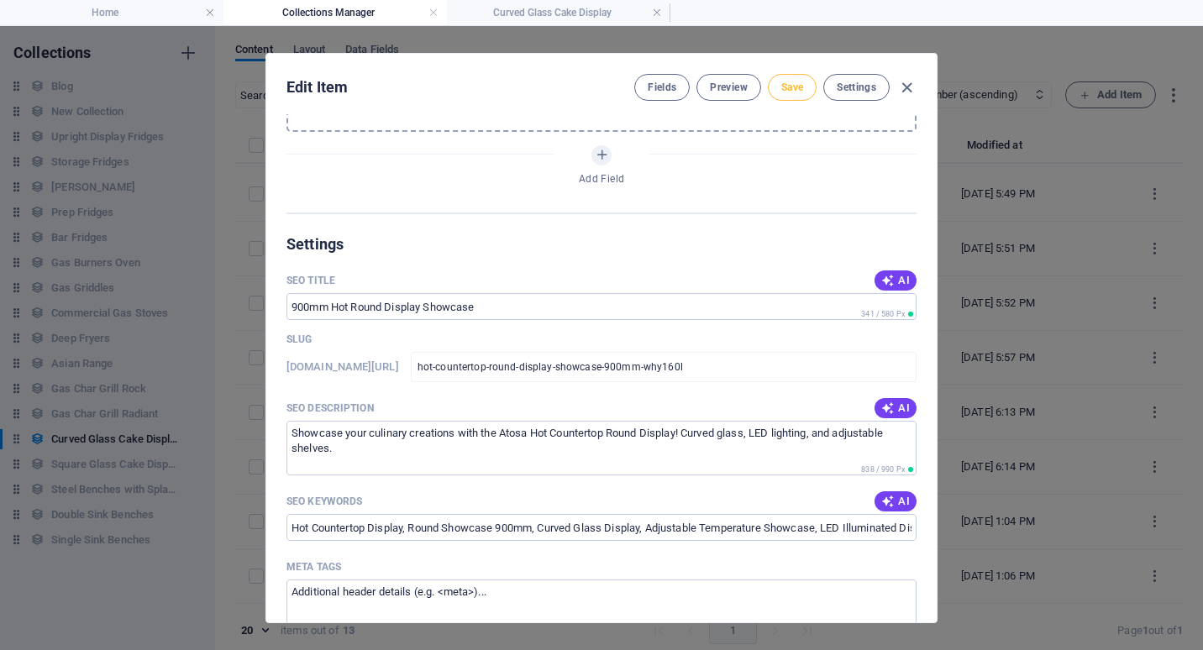
click at [789, 86] on span "Save" at bounding box center [792, 87] width 22 height 13
click at [905, 91] on icon "button" at bounding box center [906, 87] width 19 height 19
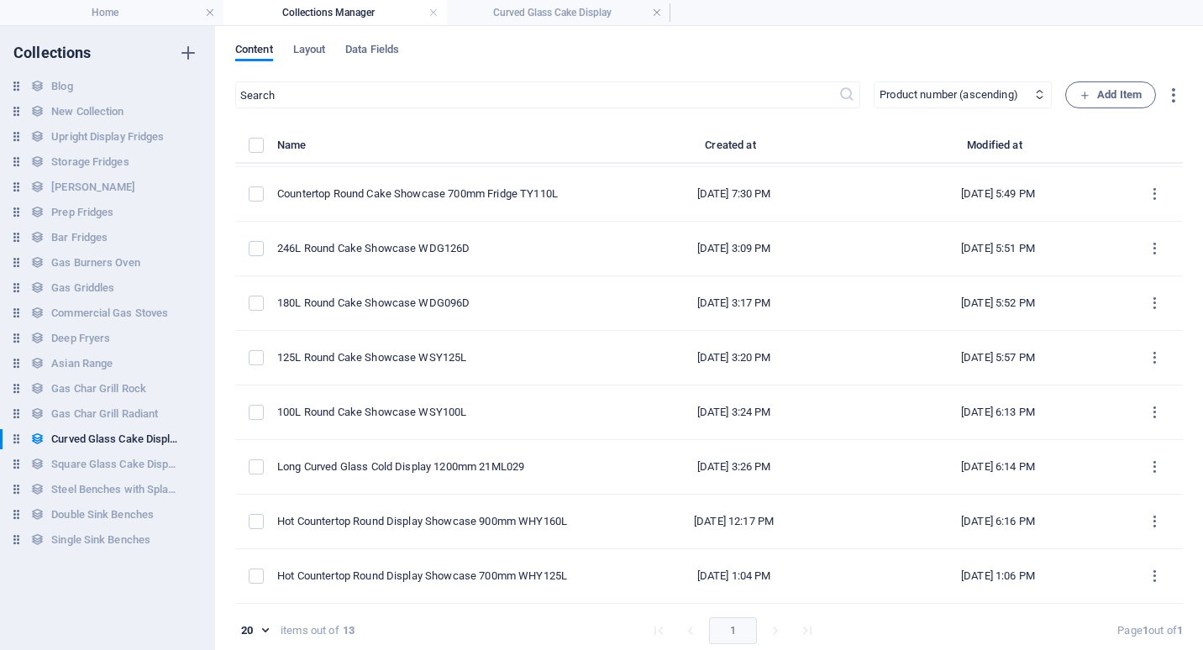
type input "hot-countertop-round-display-showcase-900mm-why160l"
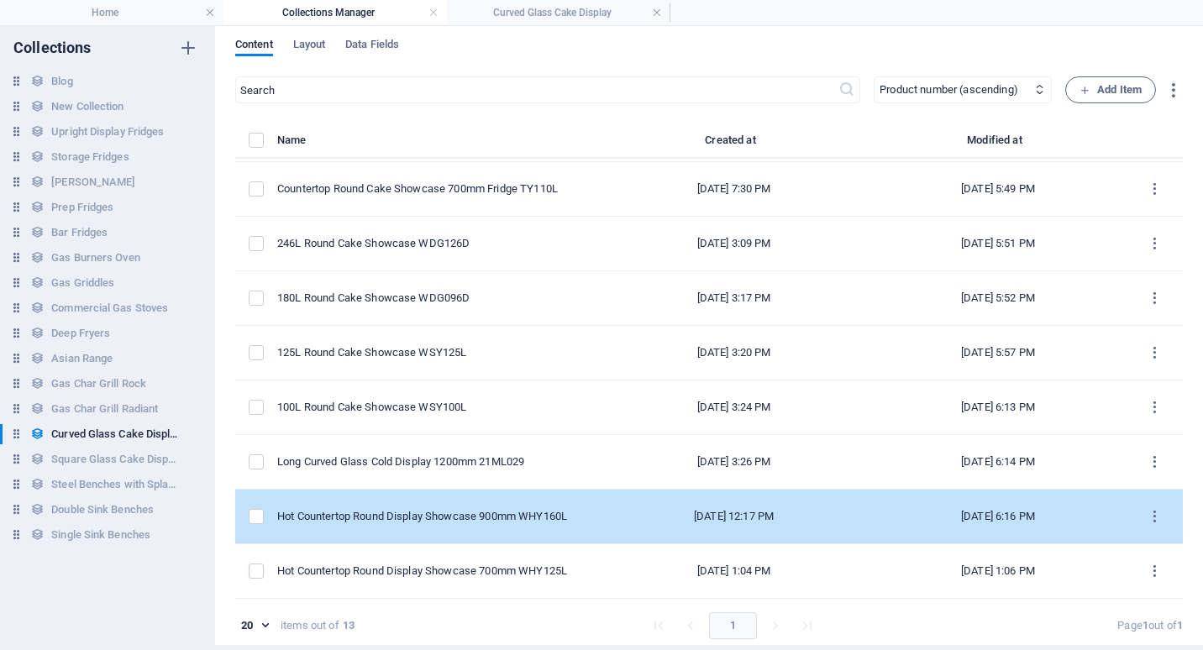
scroll to position [8, 0]
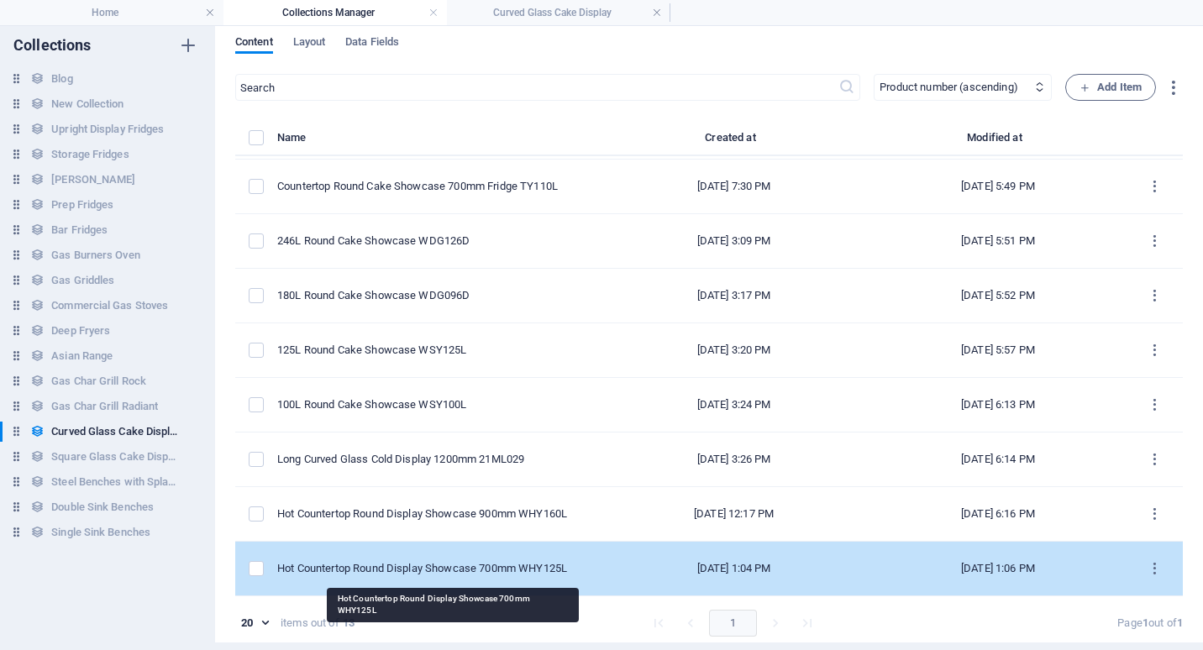
click at [441, 567] on div "Hot Countertop Round Display Showcase 700mm WHY125L" at bounding box center [430, 568] width 307 height 15
select select "Low Stock"
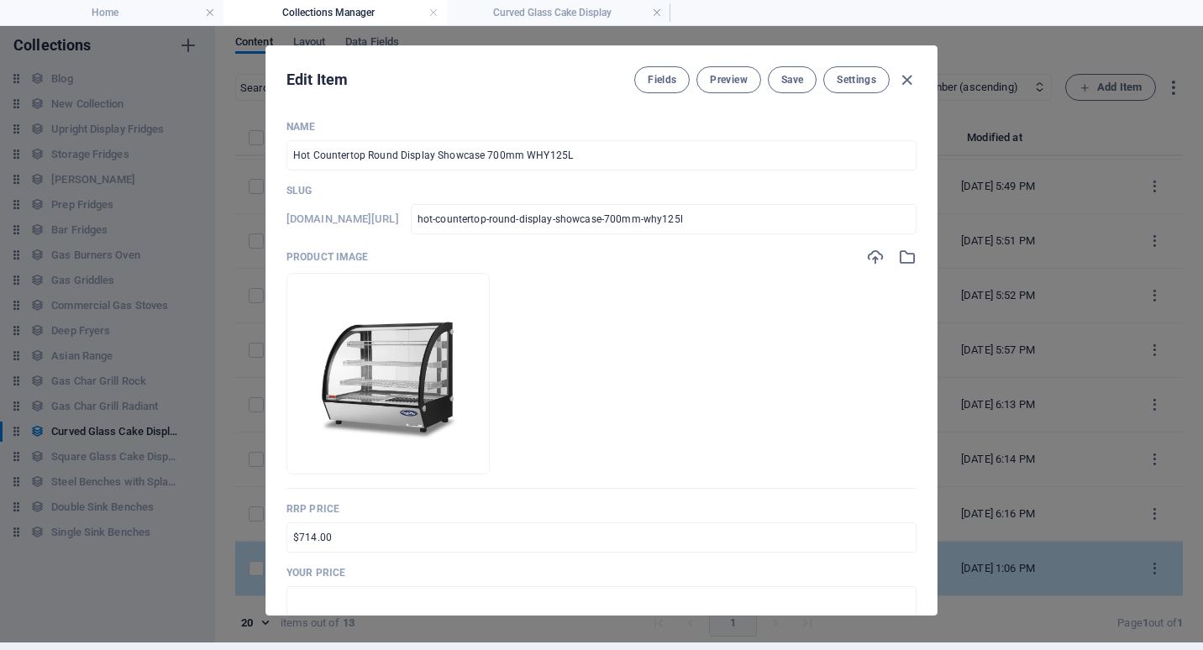
scroll to position [0, 0]
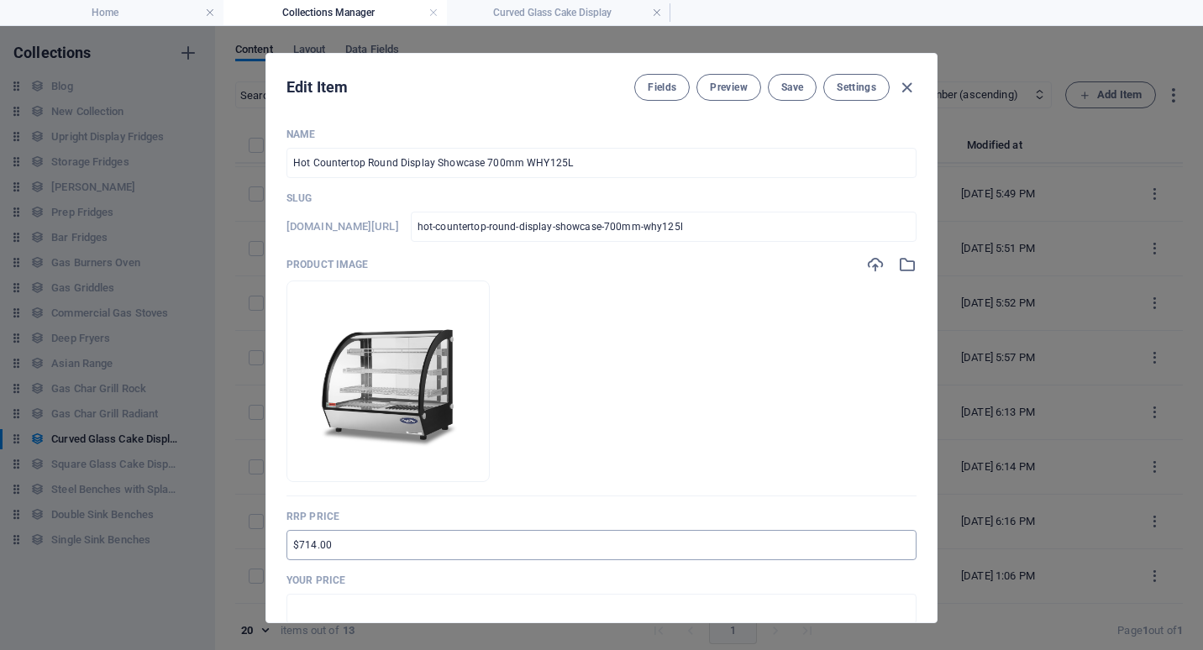
click at [290, 544] on input "$714.00" at bounding box center [601, 545] width 630 height 30
type input "RRP $1,309.00"
click at [294, 607] on input "text" at bounding box center [601, 609] width 630 height 30
type input "$982.00"
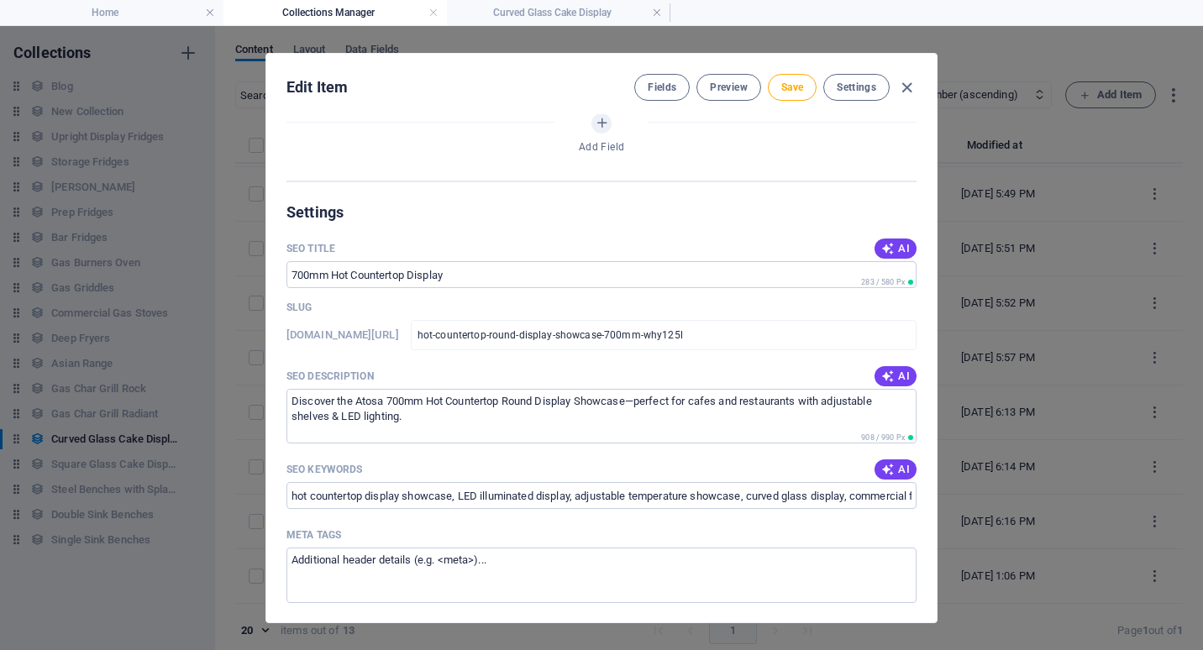
scroll to position [1092, 0]
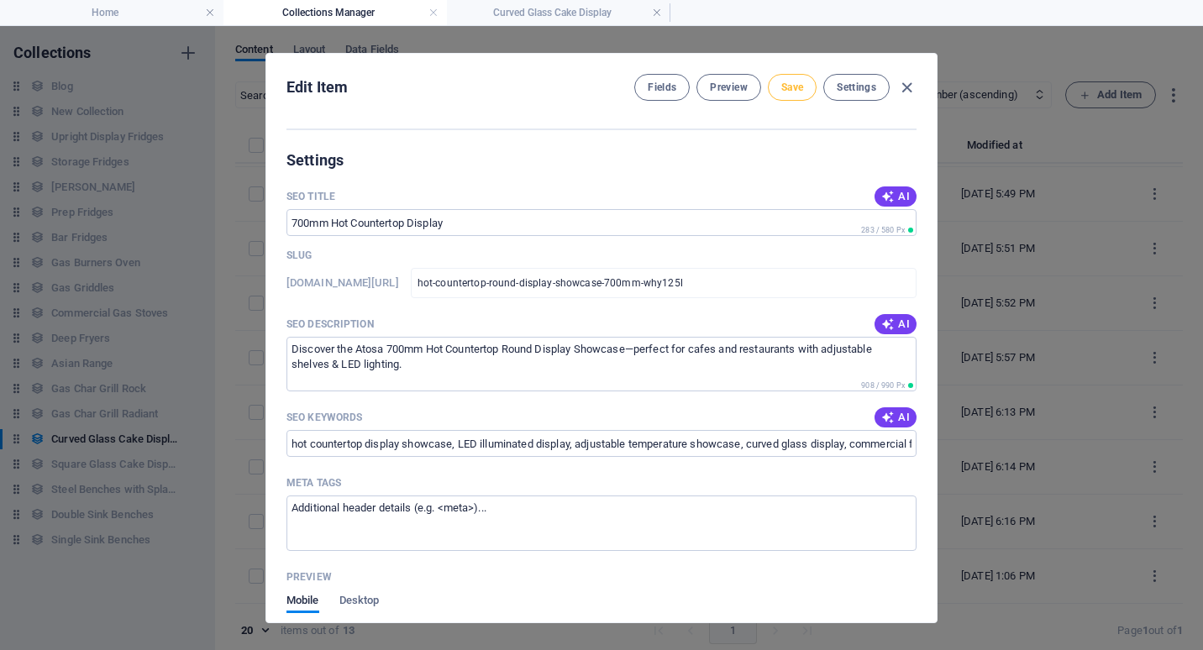
click at [797, 86] on span "Save" at bounding box center [792, 87] width 22 height 13
click at [910, 93] on icon "button" at bounding box center [906, 87] width 19 height 19
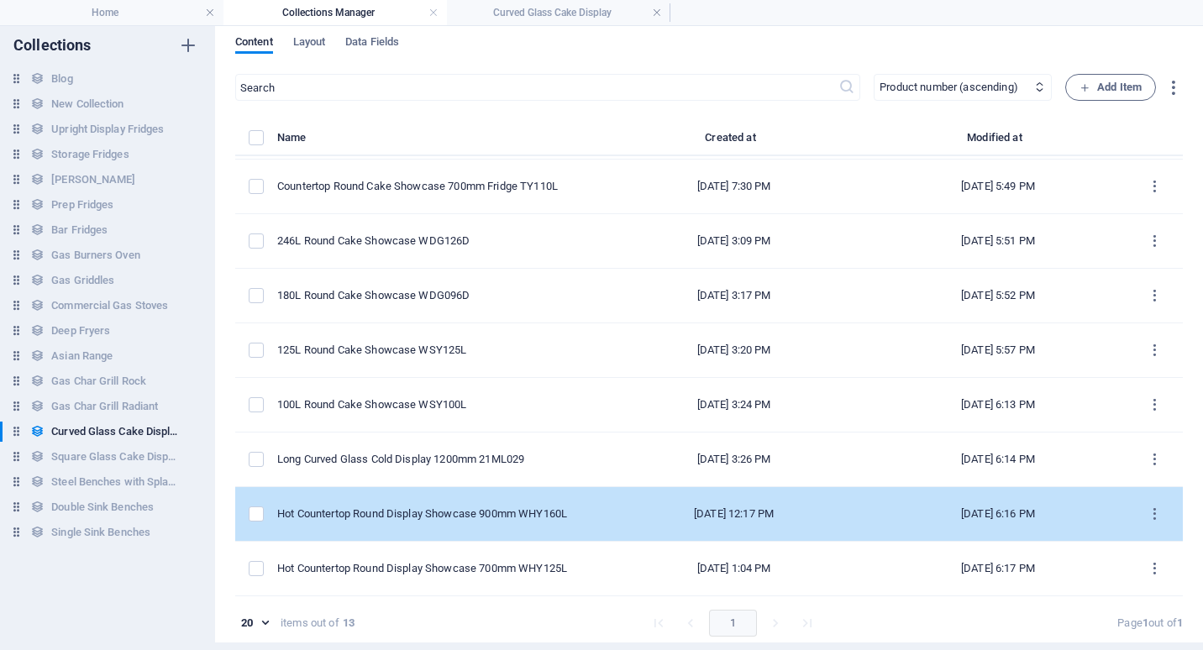
scroll to position [0, 0]
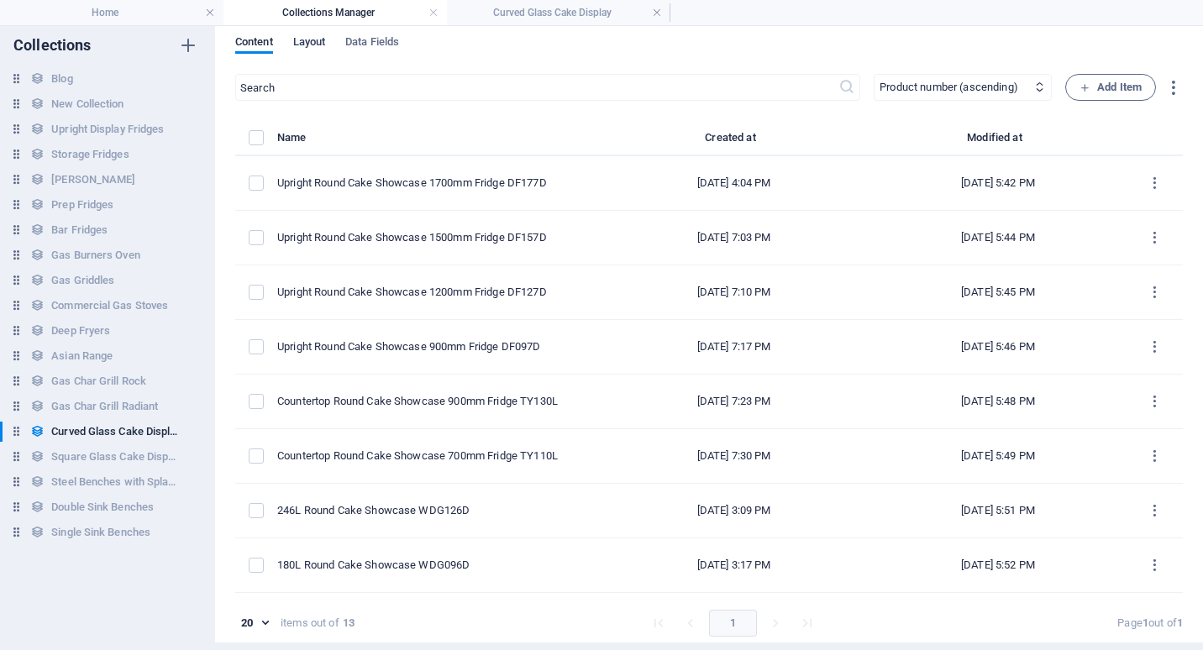
click at [321, 36] on span "Layout" at bounding box center [309, 44] width 33 height 24
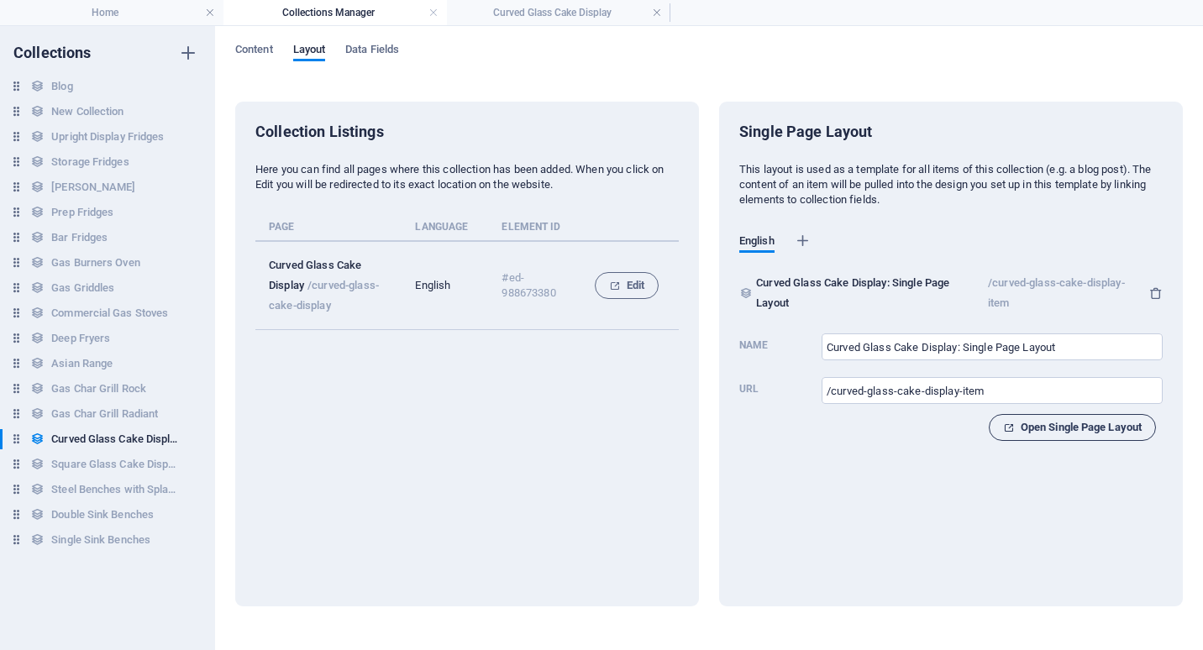
click at [1056, 427] on span "Open Single Page Layout" at bounding box center [1072, 427] width 139 height 20
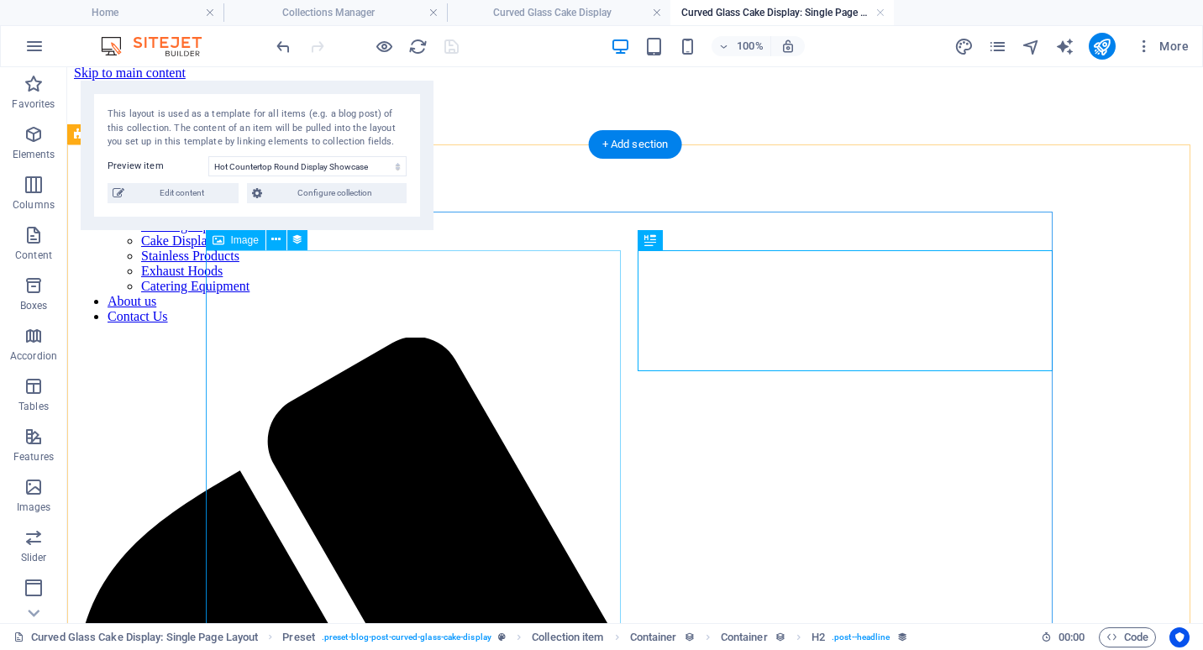
scroll to position [252, 0]
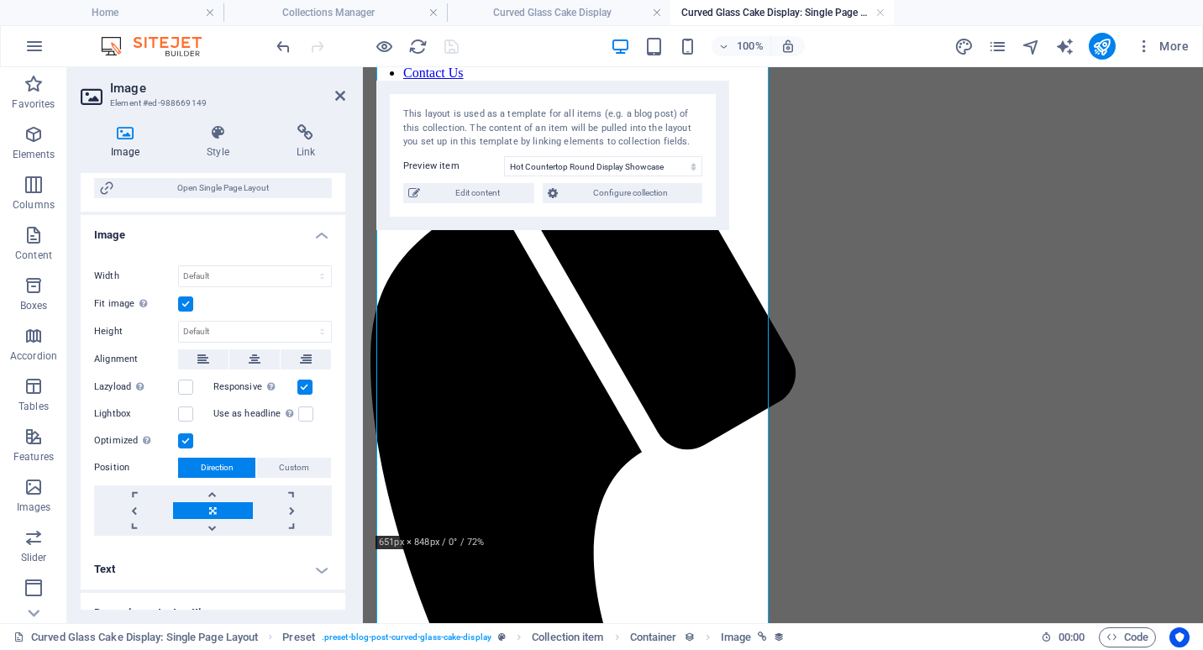
scroll to position [420, 0]
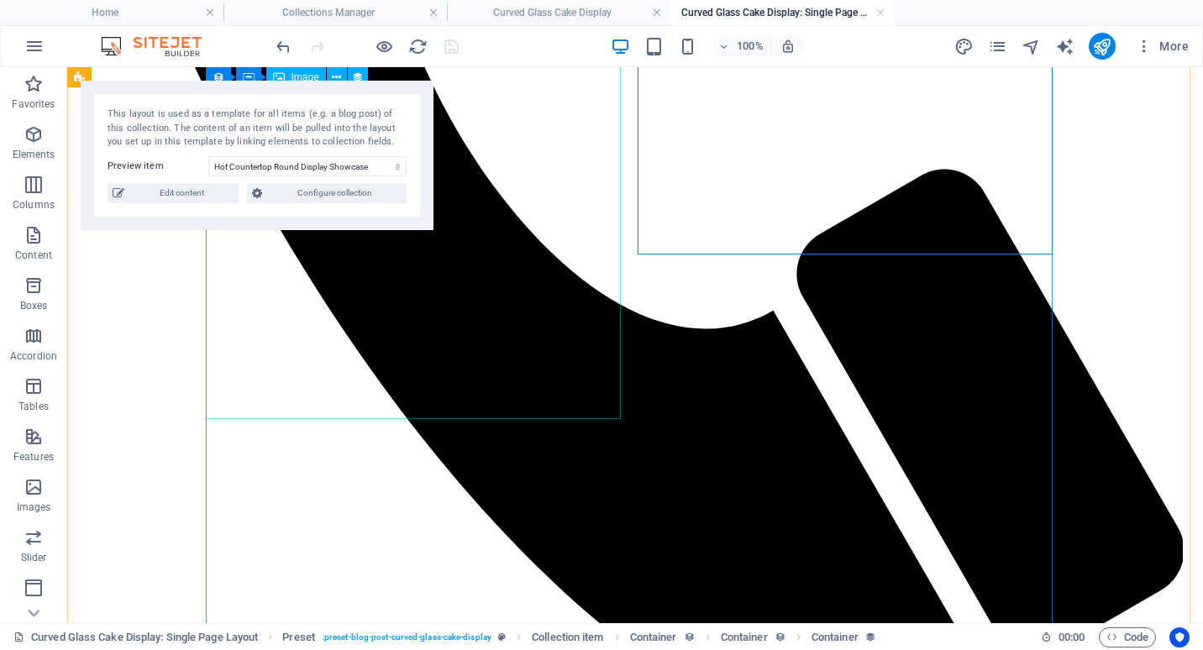
scroll to position [1171, 0]
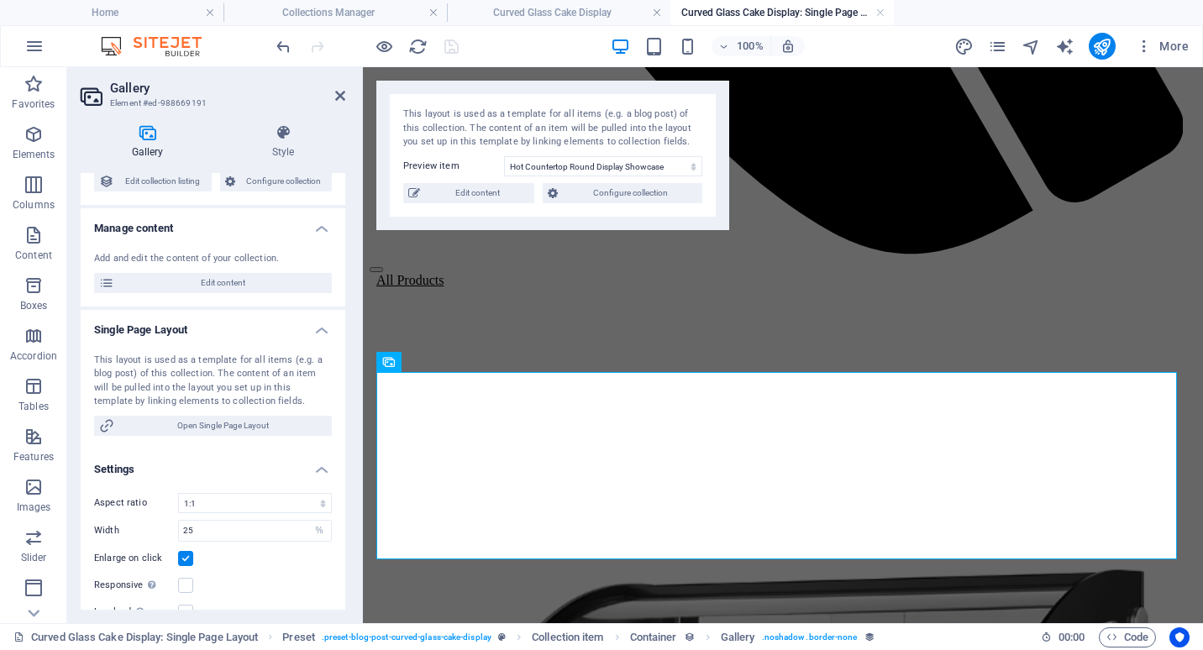
scroll to position [168, 0]
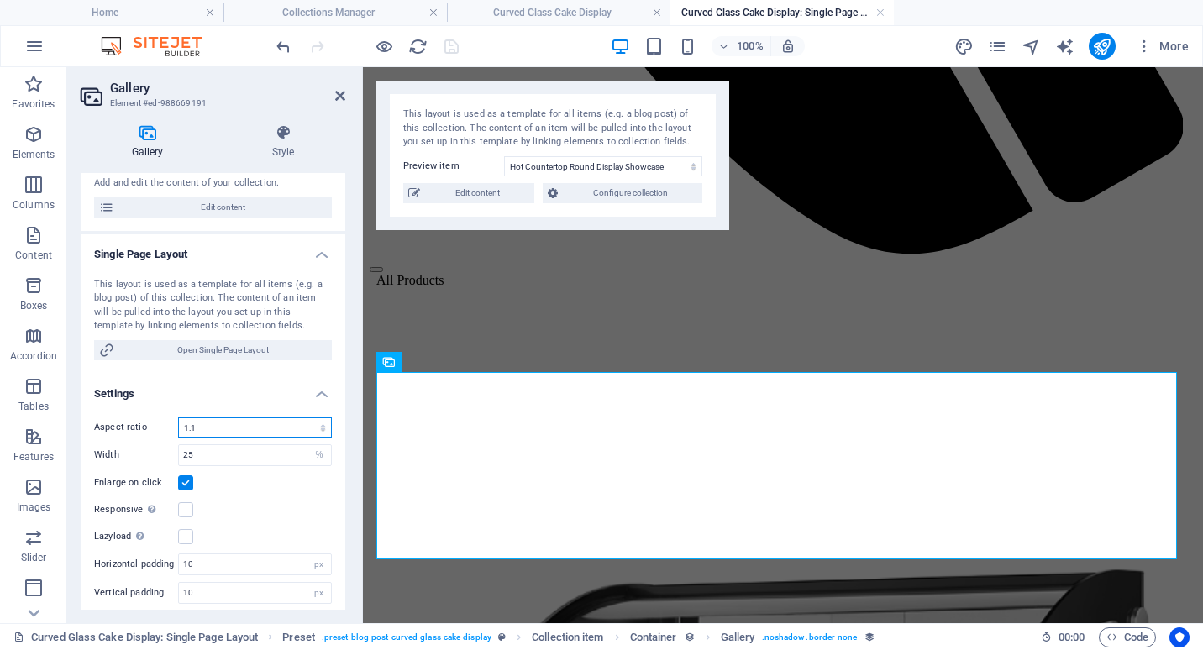
click at [234, 426] on select "No fixed aspect ratio 16:9 16:10 4:3 1:1 1:2 2:1" at bounding box center [255, 427] width 154 height 20
click at [178, 417] on select "No fixed aspect ratio 16:9 16:10 4:3 1:1 1:2 2:1" at bounding box center [255, 427] width 154 height 20
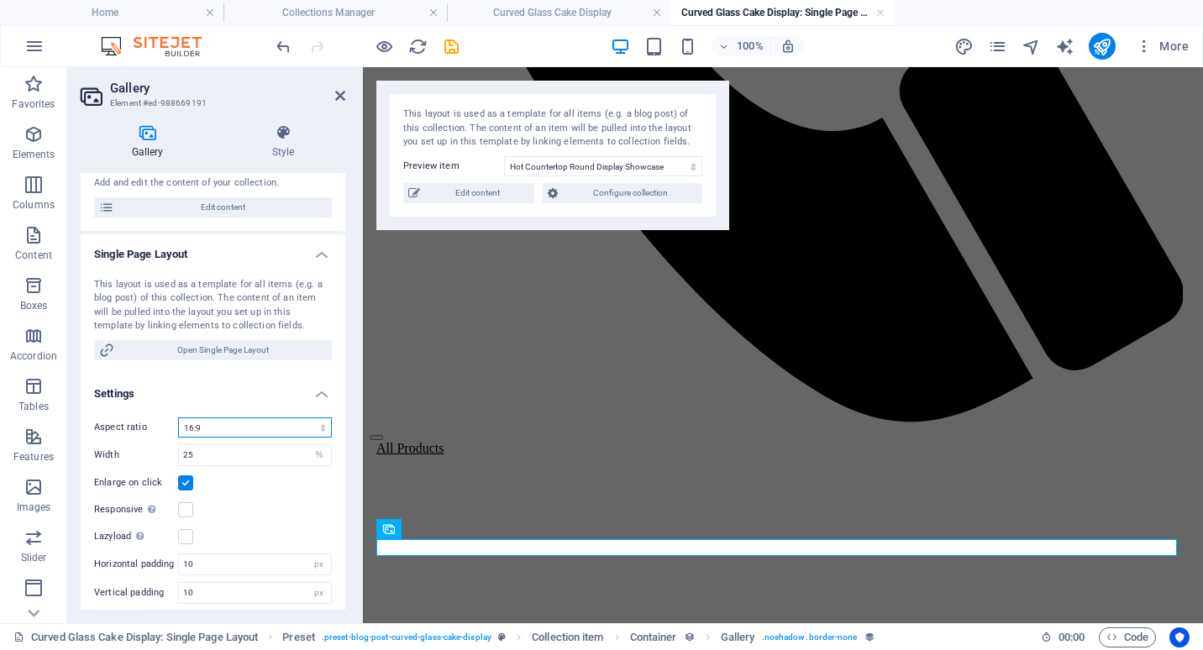
scroll to position [1171, 0]
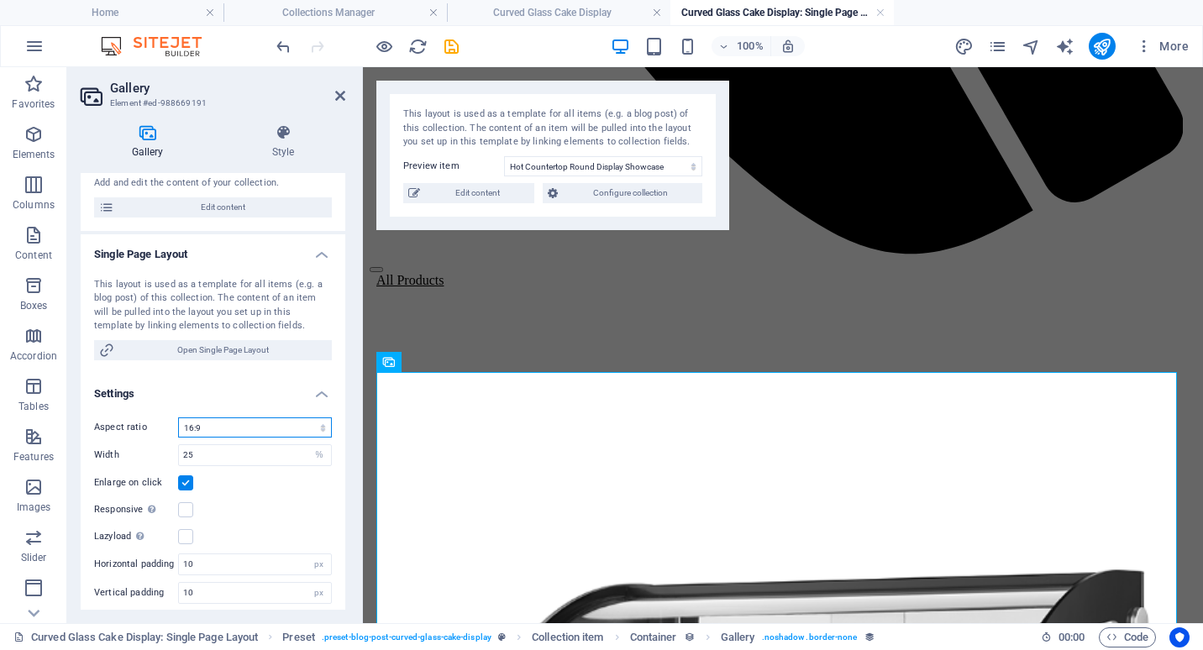
click at [244, 425] on select "No fixed aspect ratio 16:9 16:10 4:3 1:1 1:2 2:1" at bounding box center [255, 427] width 154 height 20
click at [178, 417] on select "No fixed aspect ratio 16:9 16:10 4:3 1:1 1:2 2:1" at bounding box center [255, 427] width 154 height 20
click at [599, 167] on select "Hot Countertop Round Display Showcase 700mm WHY125L Hot Countertop Round Displa…" at bounding box center [603, 166] width 198 height 20
click at [504, 156] on select "Hot Countertop Round Display Showcase 700mm WHY125L Hot Countertop Round Displa…" at bounding box center [603, 166] width 198 height 20
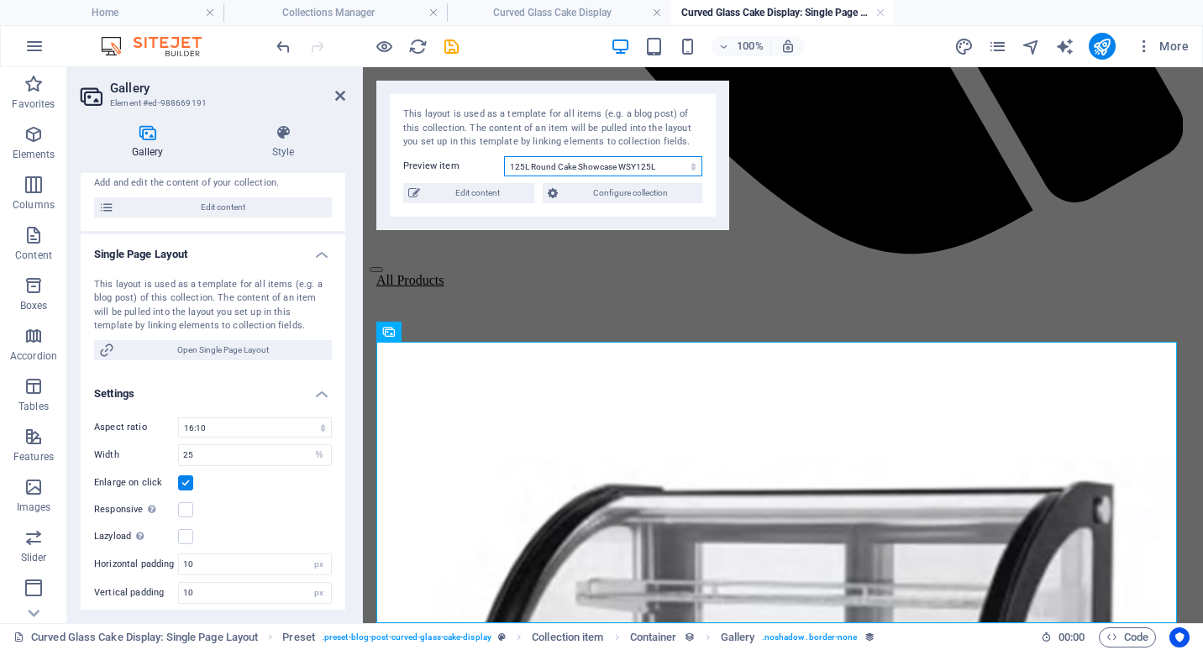
click at [602, 165] on select "Hot Countertop Round Display Showcase 700mm WHY125L Hot Countertop Round Displa…" at bounding box center [603, 166] width 198 height 20
click at [504, 156] on select "Hot Countertop Round Display Showcase 700mm WHY125L Hot Countertop Round Displa…" at bounding box center [603, 166] width 198 height 20
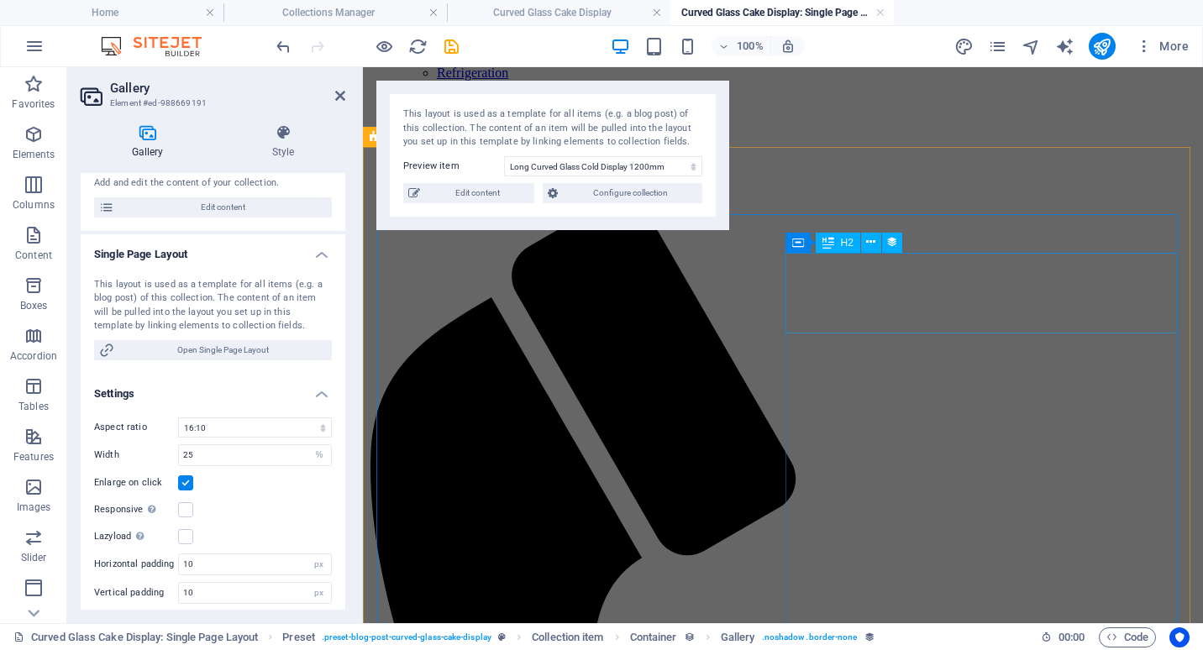
scroll to position [168, 0]
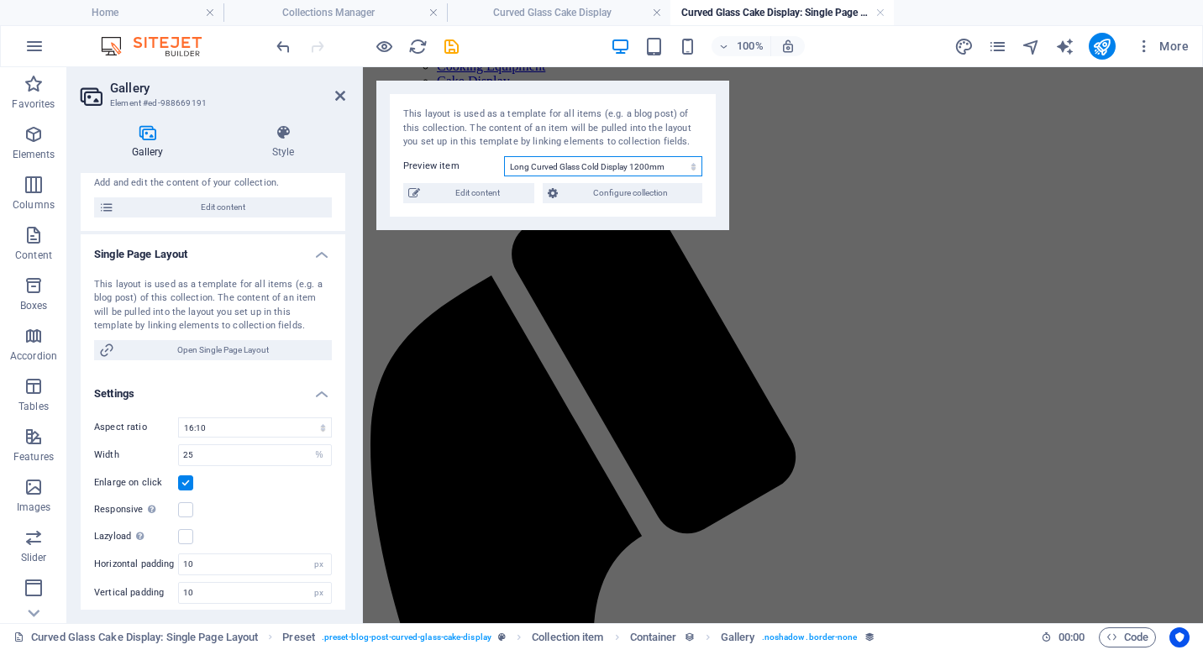
click at [606, 166] on select "Hot Countertop Round Display Showcase 700mm WHY125L Hot Countertop Round Displa…" at bounding box center [603, 166] width 198 height 20
click at [504, 156] on select "Hot Countertop Round Display Showcase 700mm WHY125L Hot Countertop Round Displa…" at bounding box center [603, 166] width 198 height 20
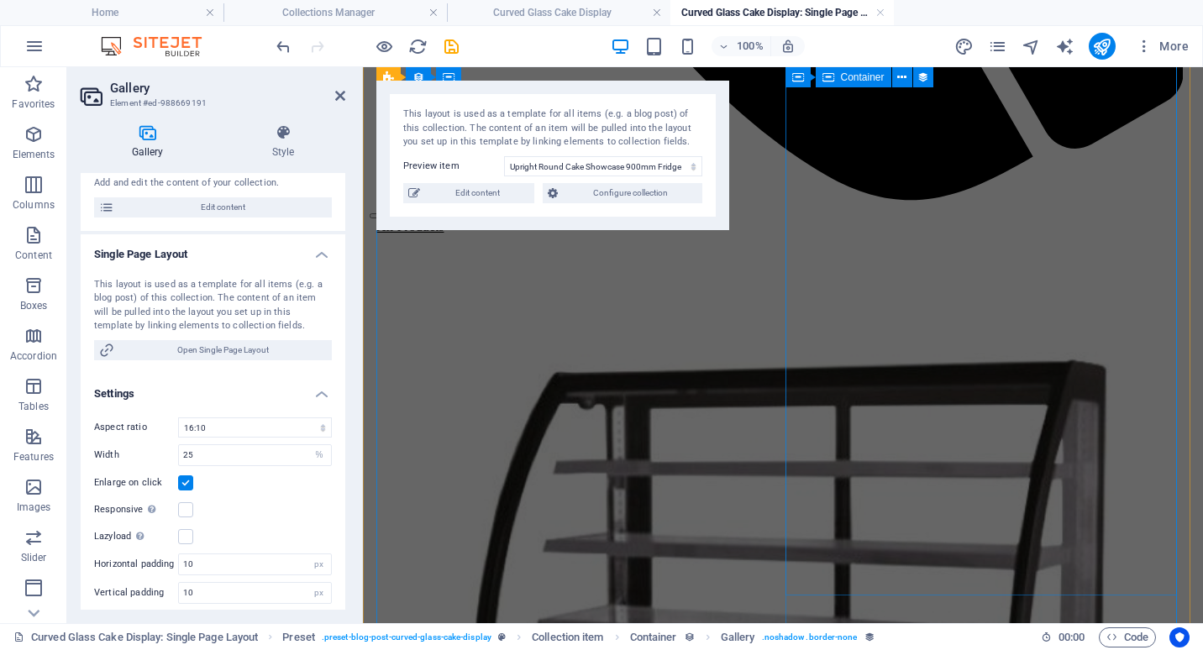
scroll to position [1332, 0]
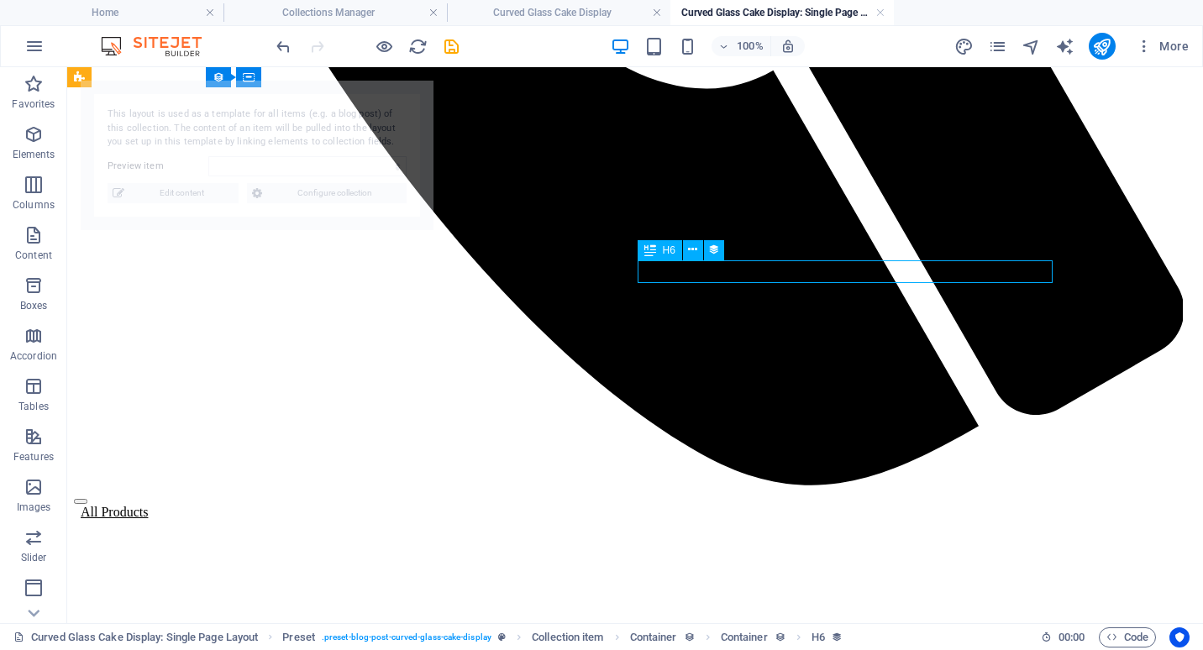
scroll to position [1187, 0]
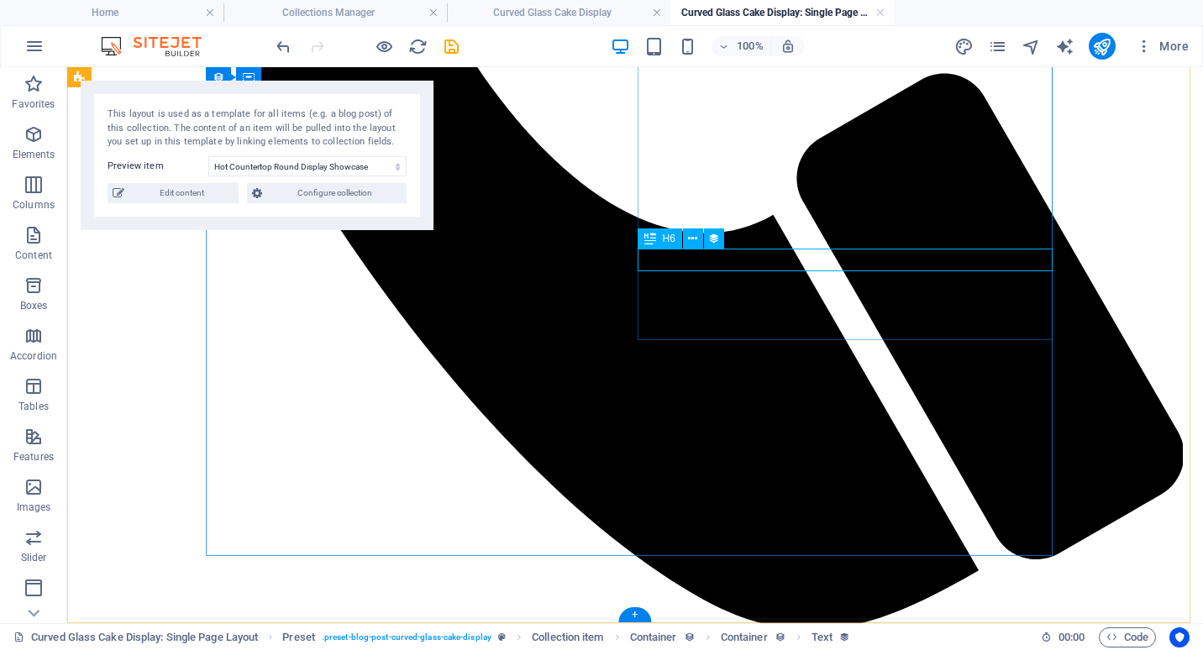
scroll to position [1210, 0]
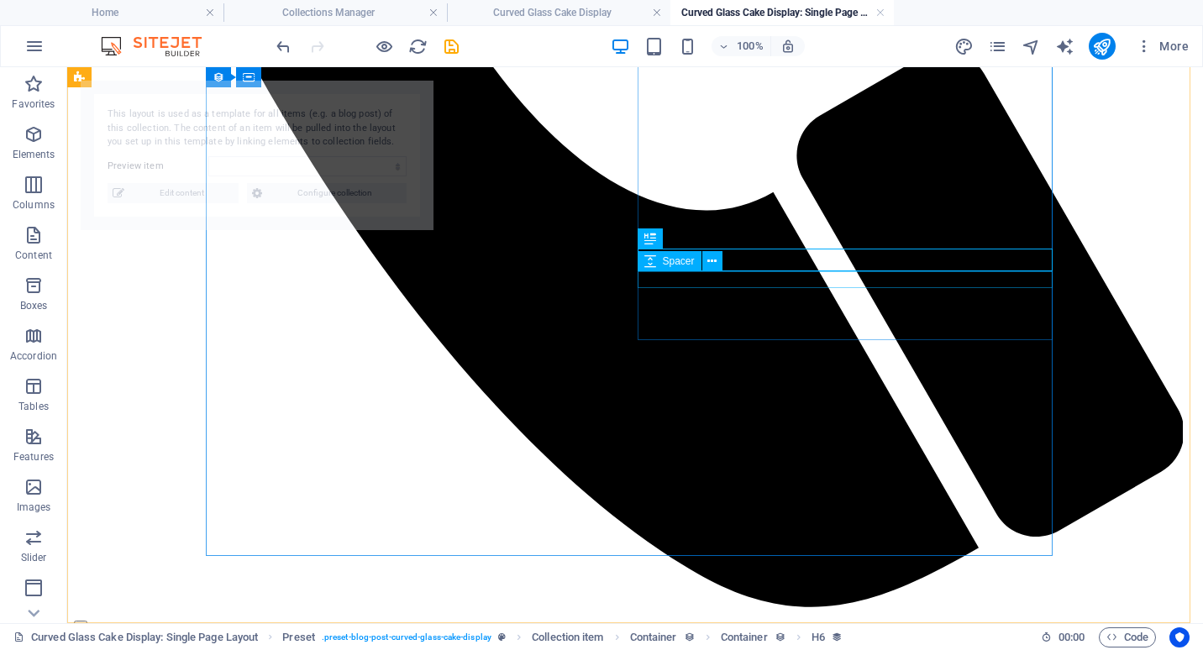
click at [722, 259] on div "Spacer" at bounding box center [685, 261] width 96 height 21
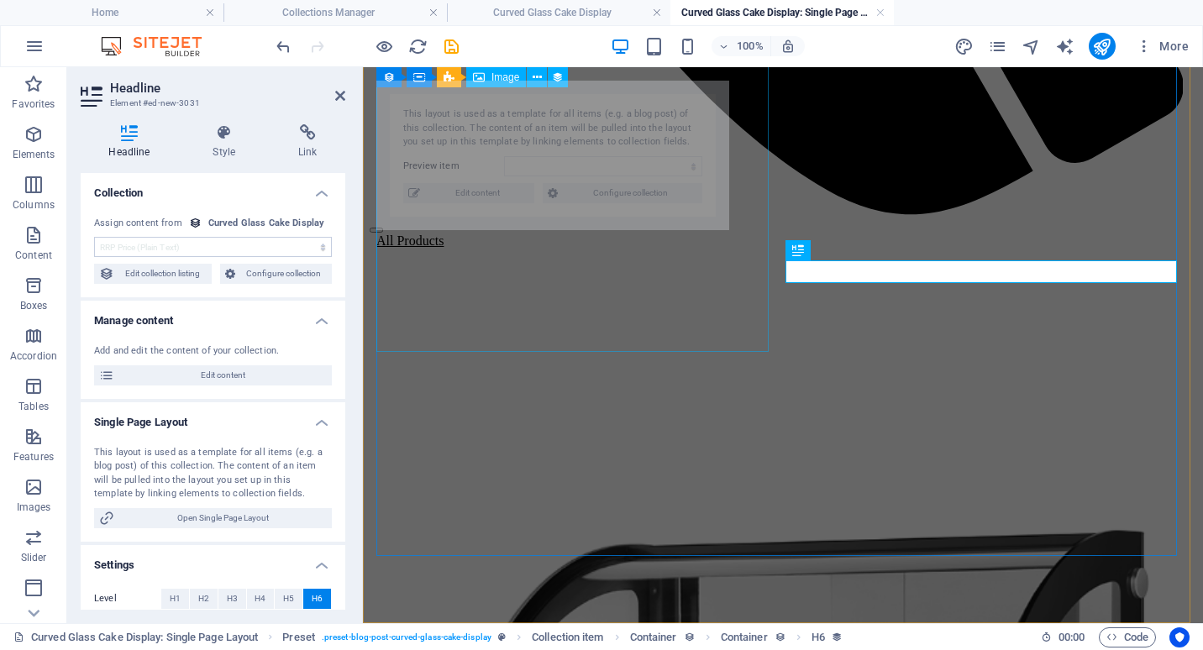
scroll to position [1213, 0]
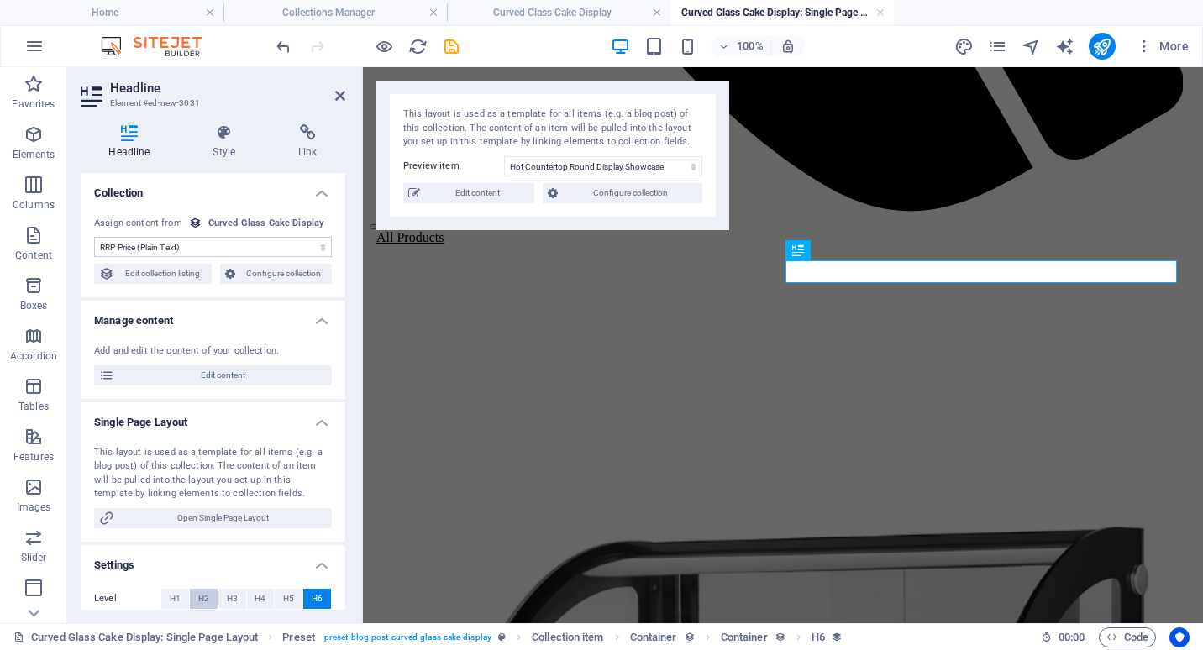
click at [205, 594] on span "H2" at bounding box center [203, 599] width 11 height 20
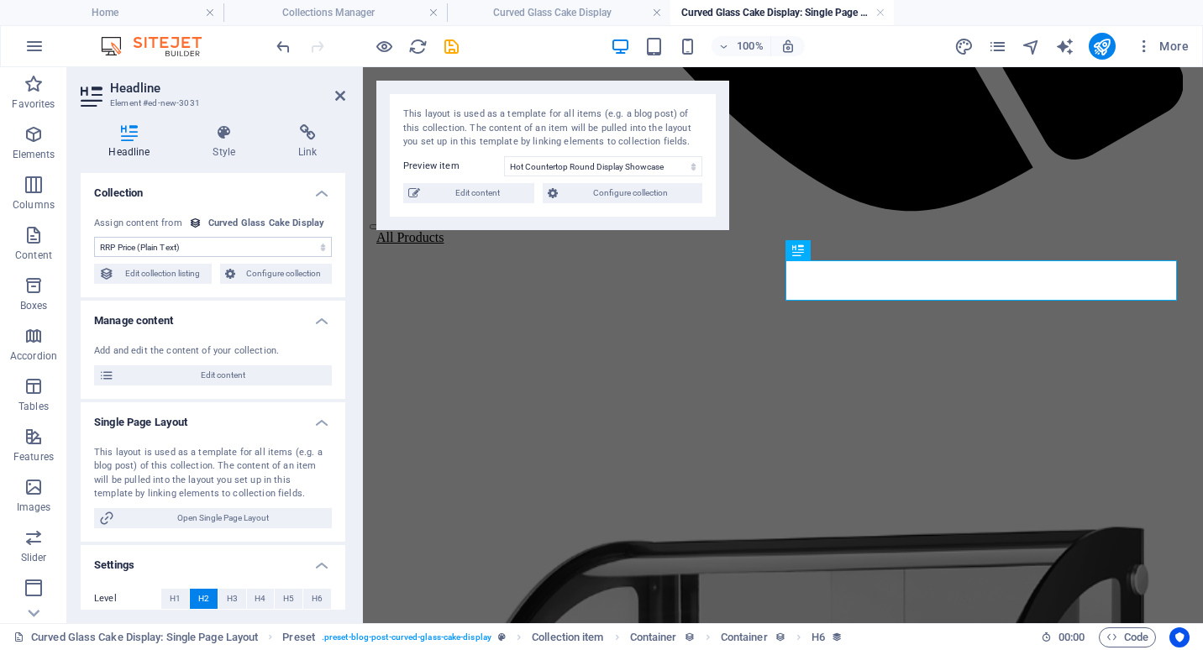
click at [202, 245] on select "No assignment, content remains static Created at (Date) Updated at (Date) Name …" at bounding box center [213, 247] width 238 height 20
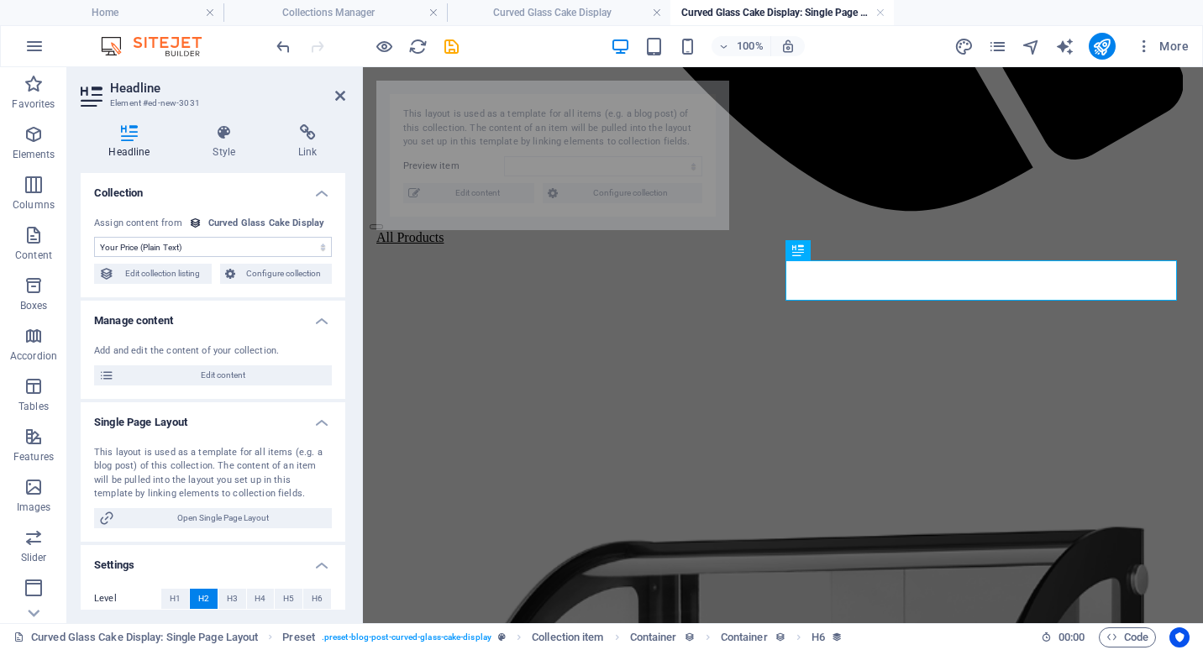
click at [94, 237] on select "No assignment, content remains static Created at (Date) Updated at (Date) Name …" at bounding box center [213, 247] width 238 height 20
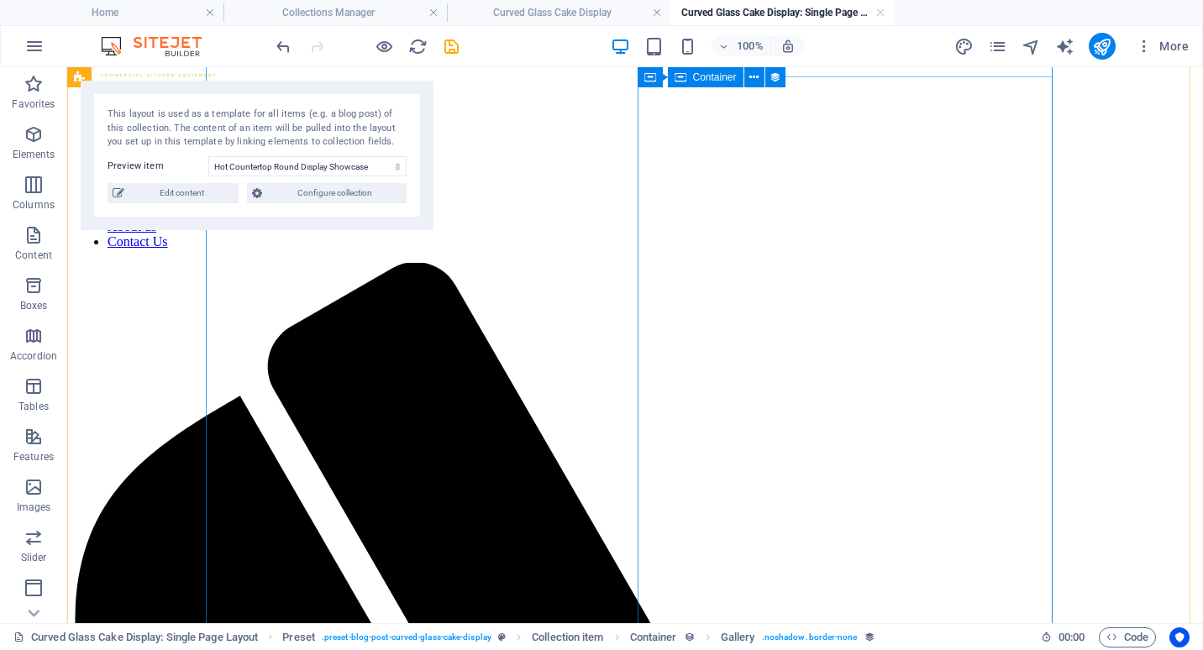
scroll to position [0, 0]
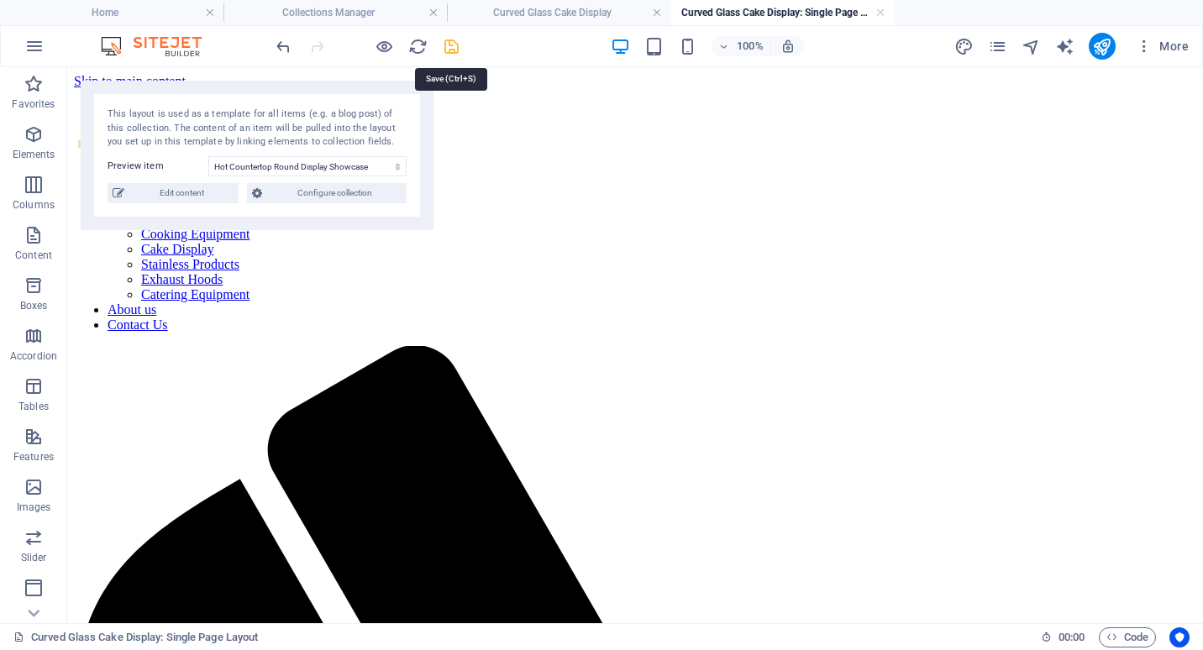
click at [452, 48] on icon "save" at bounding box center [451, 46] width 19 height 19
click at [883, 13] on link at bounding box center [880, 13] width 10 height 16
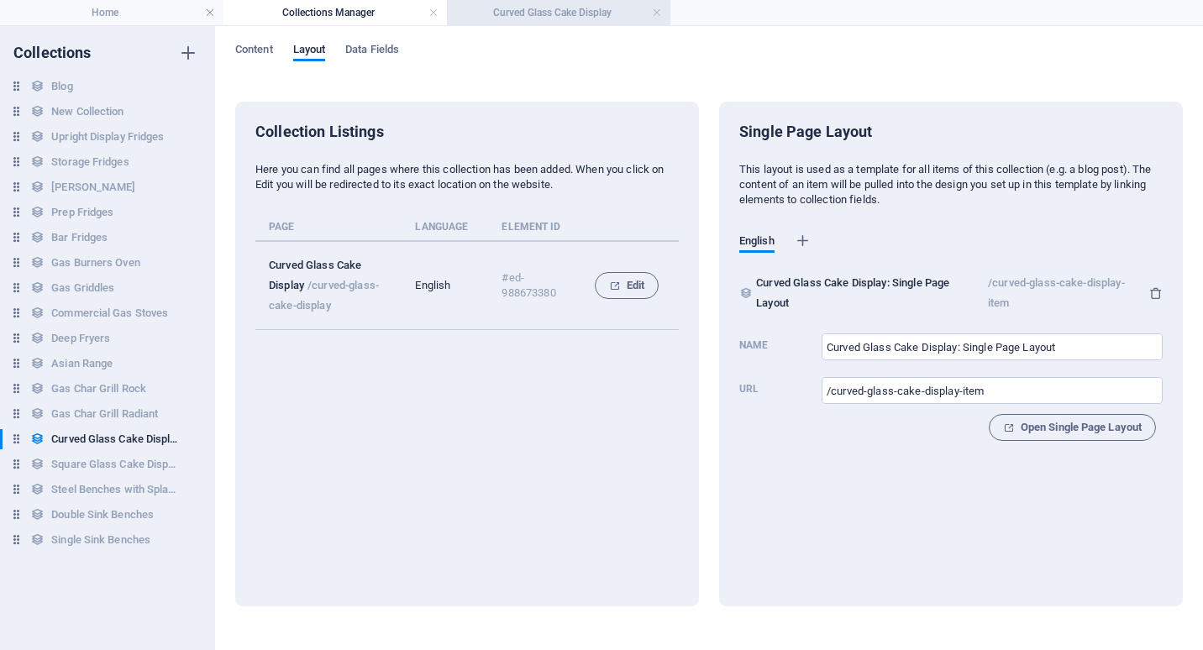
click at [538, 15] on h4 "Curved Glass Cake Display" at bounding box center [558, 12] width 223 height 18
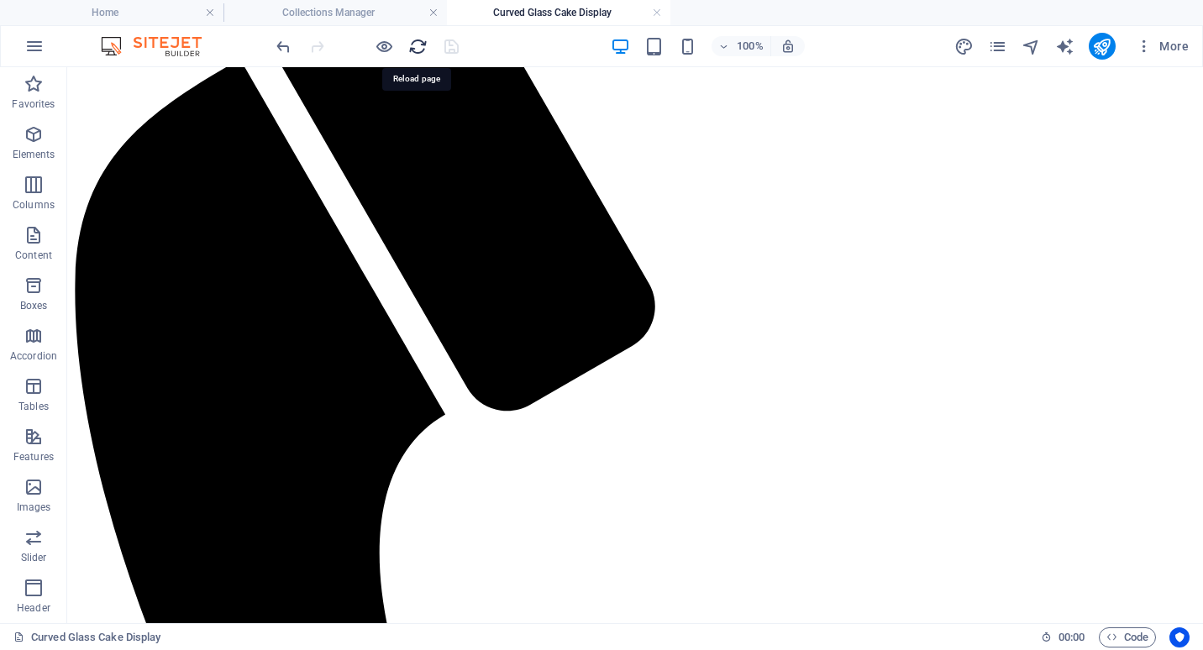
click at [422, 47] on icon "reload" at bounding box center [417, 46] width 19 height 19
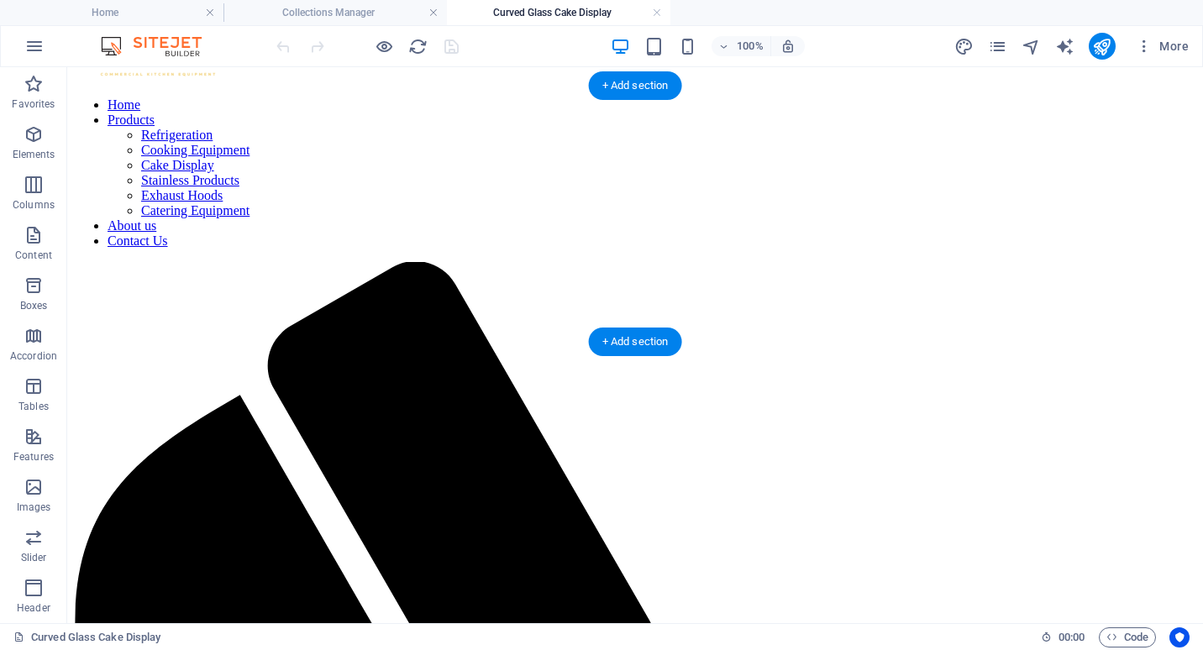
scroll to position [0, 0]
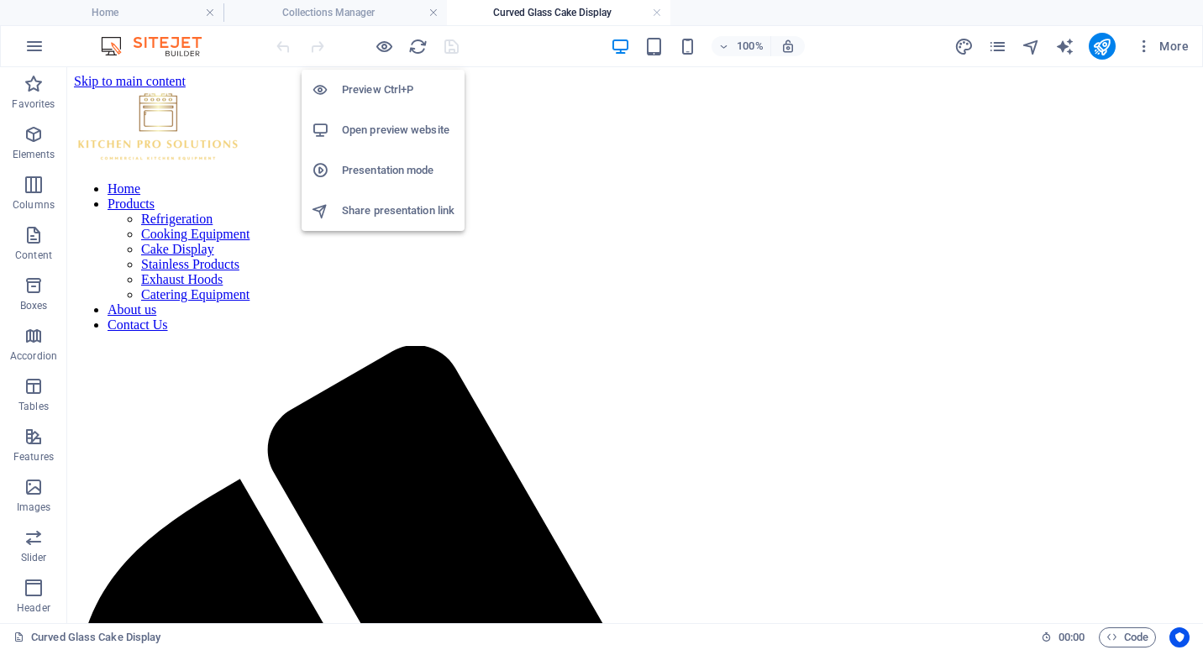
click at [389, 86] on h6 "Preview Ctrl+P" at bounding box center [398, 90] width 113 height 20
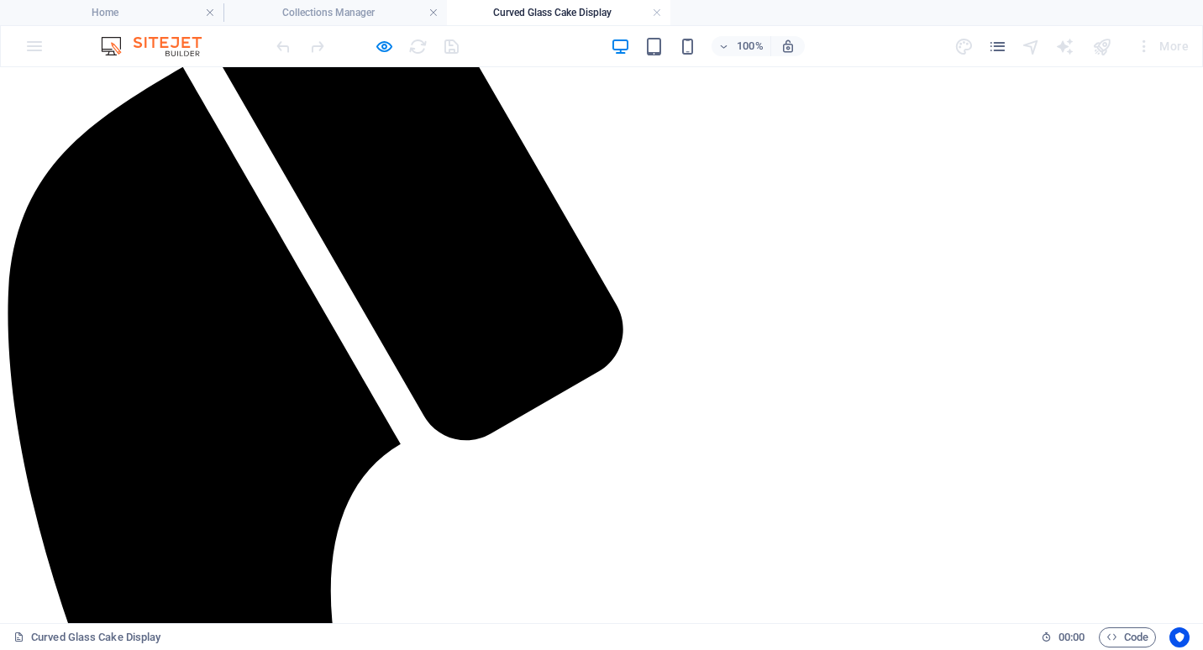
scroll to position [756, 0]
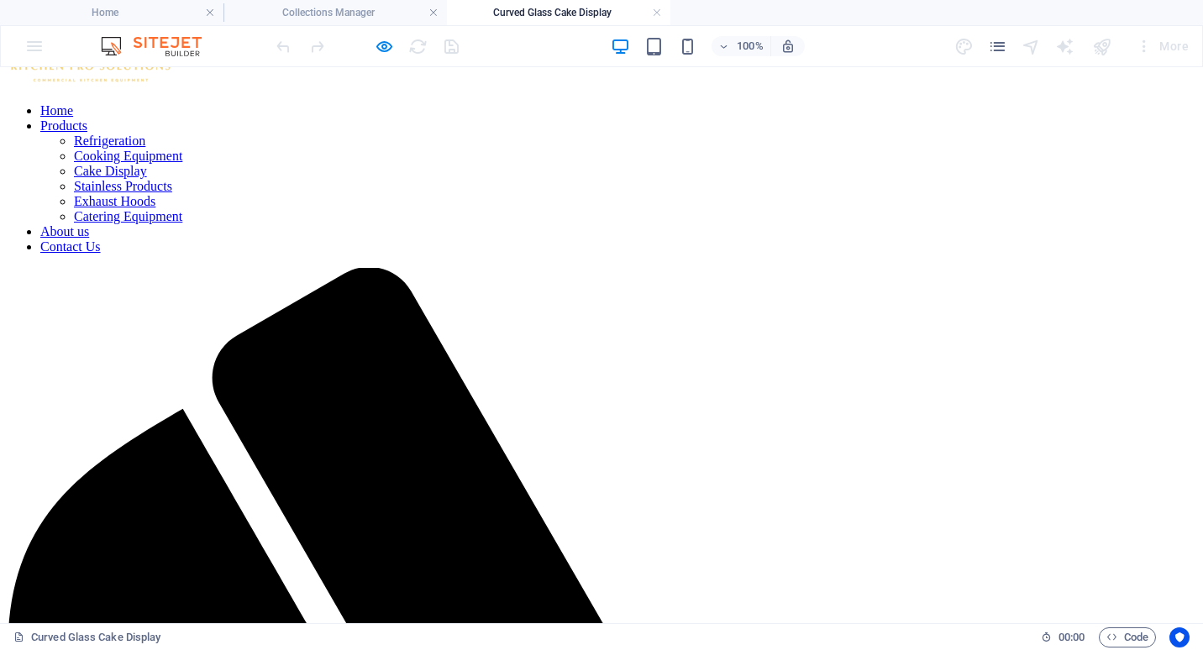
scroll to position [0, 0]
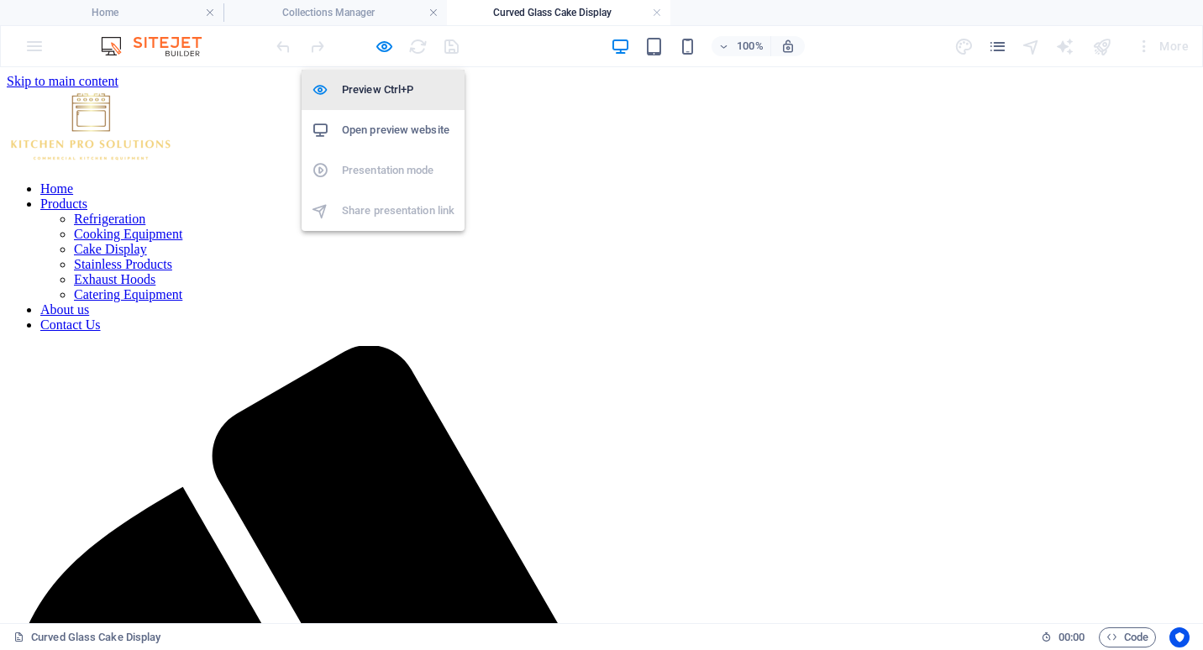
click at [392, 91] on h6 "Preview Ctrl+P" at bounding box center [398, 90] width 113 height 20
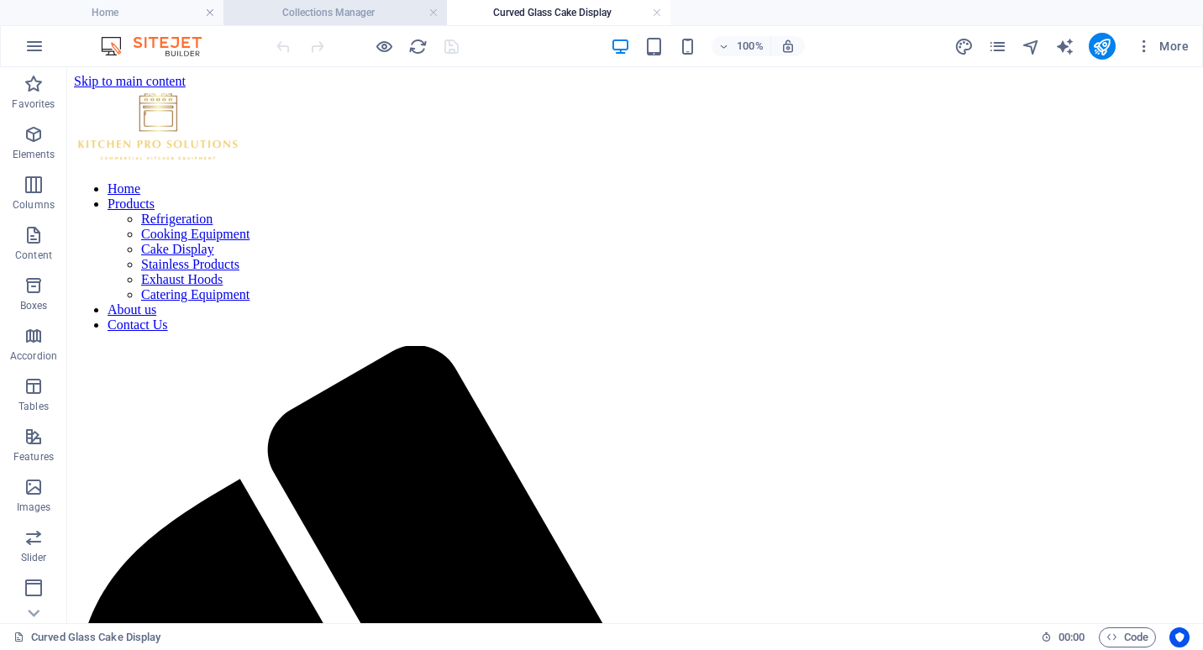
click at [387, 12] on h4 "Collections Manager" at bounding box center [334, 12] width 223 height 18
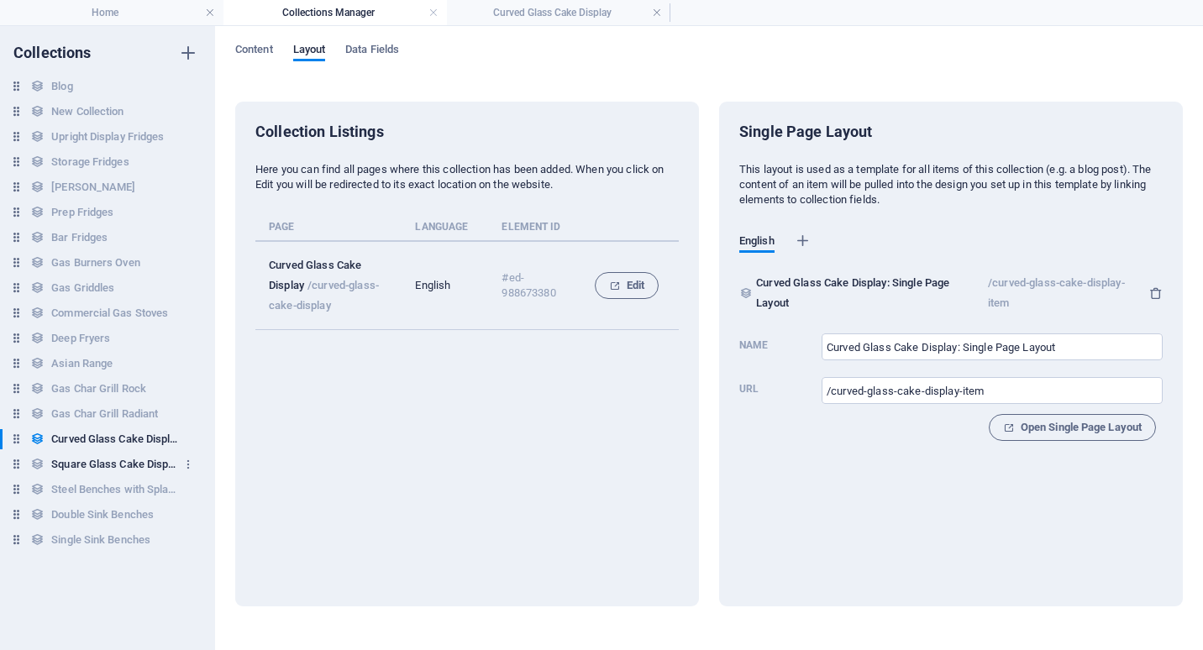
click at [123, 461] on h6 "Square Glass Cake Display" at bounding box center [114, 464] width 126 height 20
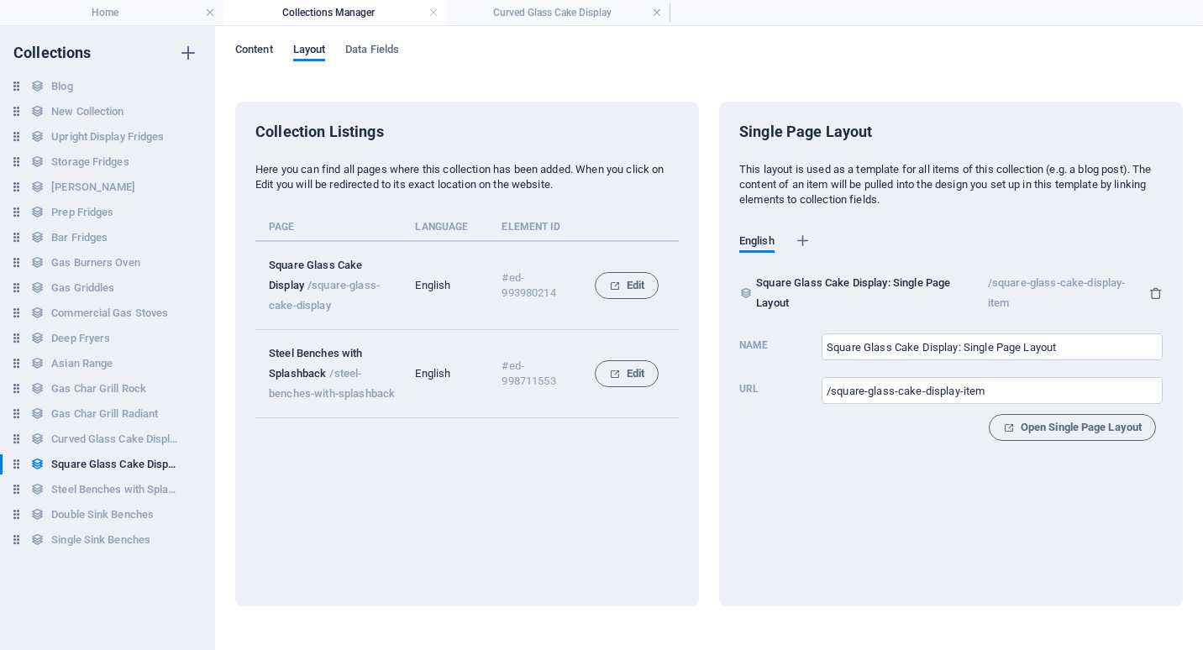
click at [262, 47] on span "Content" at bounding box center [254, 51] width 38 height 24
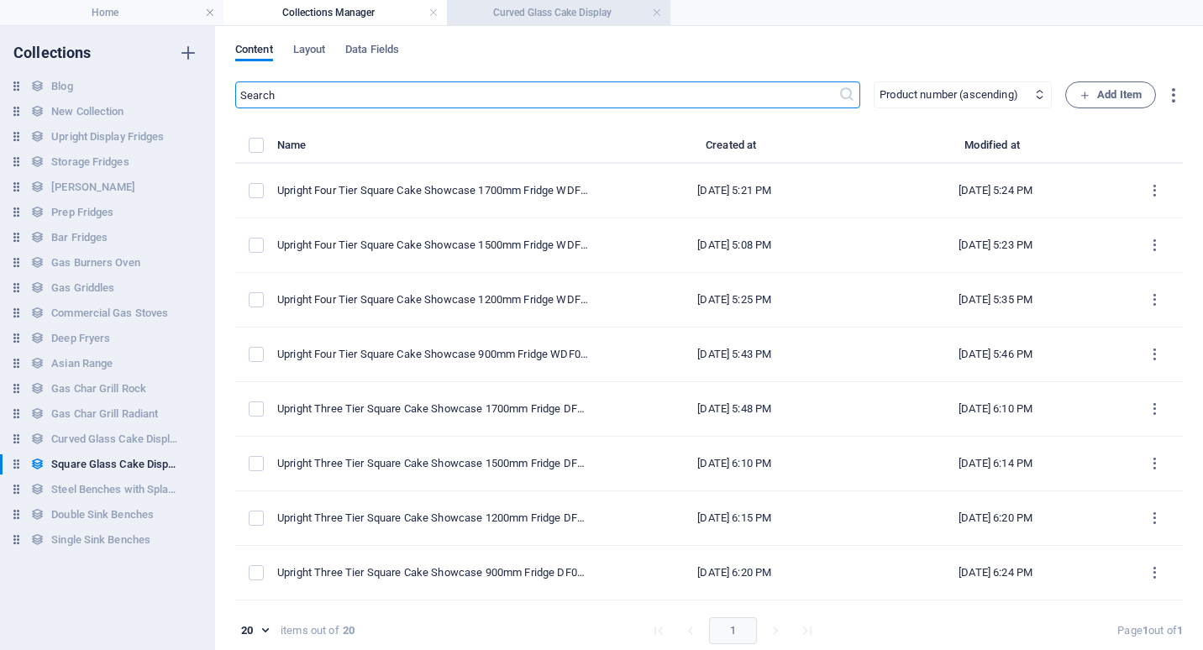
click at [549, 14] on h4 "Curved Glass Cake Display" at bounding box center [558, 12] width 223 height 18
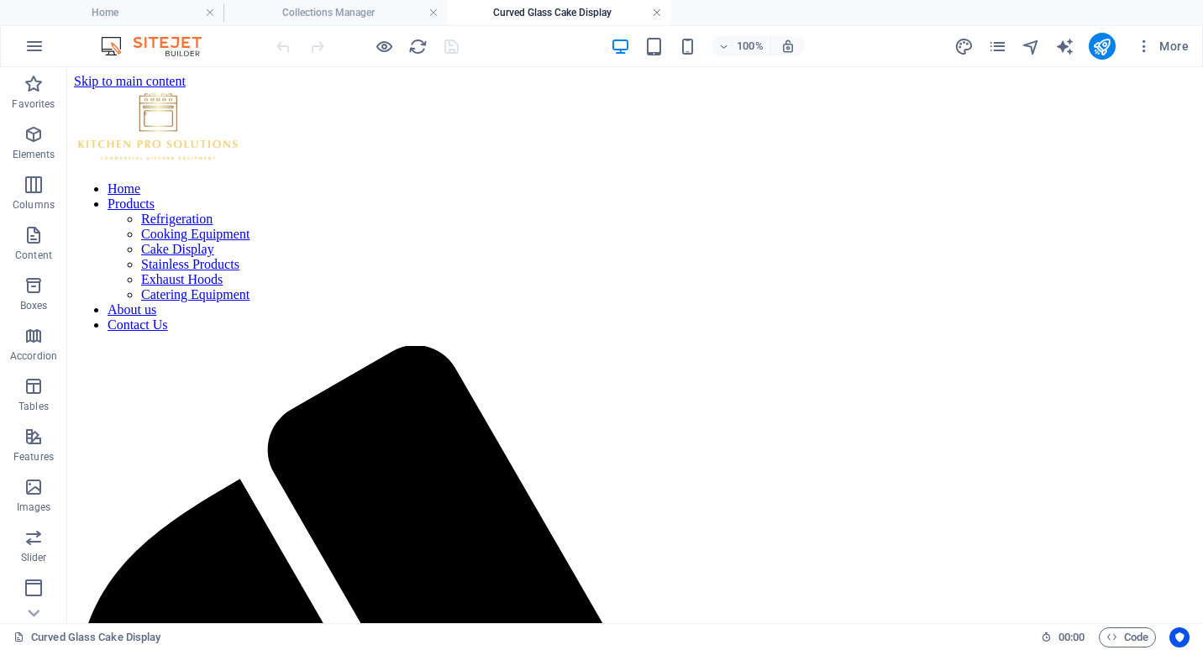
click at [661, 13] on link at bounding box center [657, 13] width 10 height 16
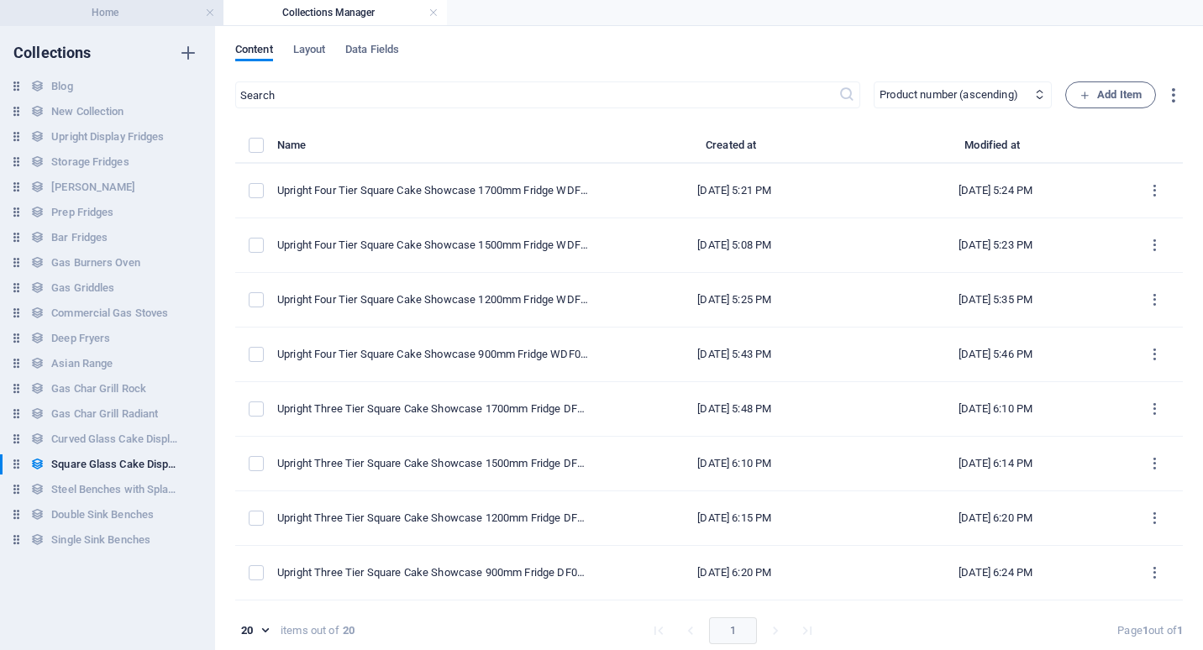
click at [158, 13] on h4 "Home" at bounding box center [111, 12] width 223 height 18
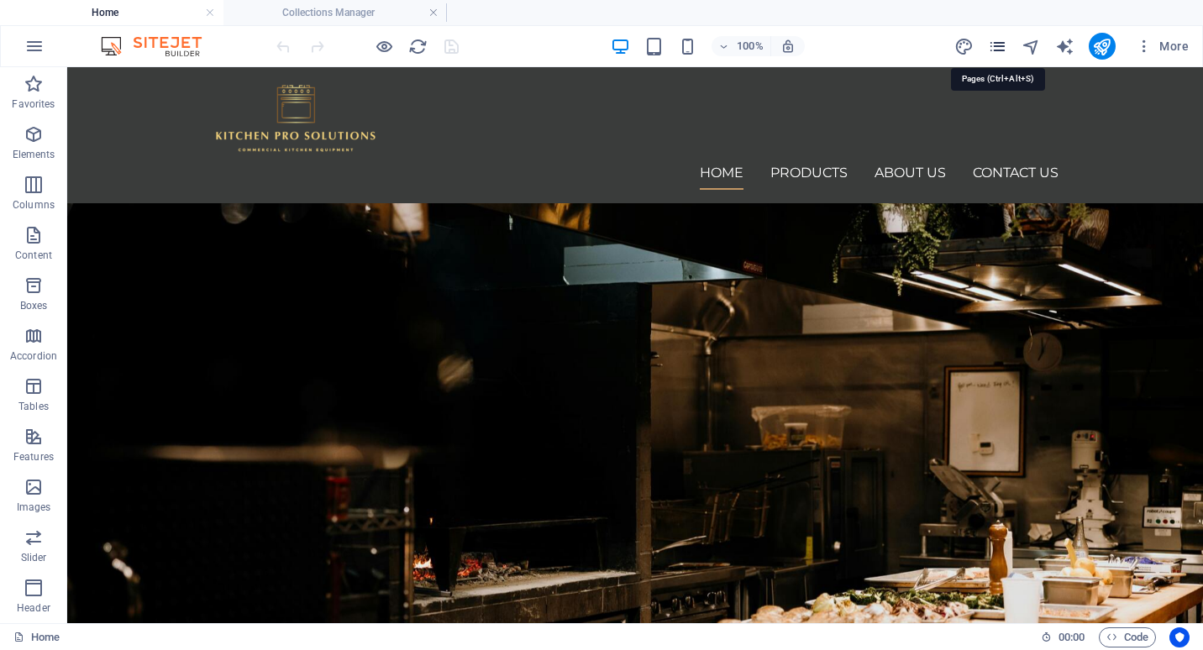
click at [1003, 48] on icon "pages" at bounding box center [997, 46] width 19 height 19
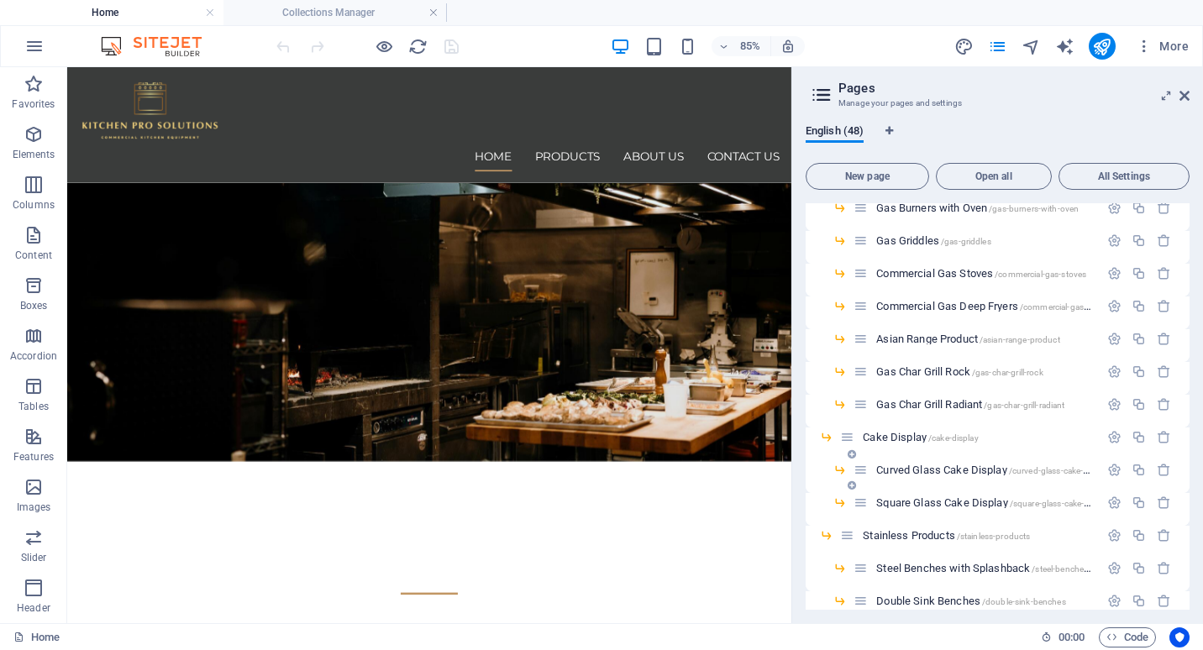
scroll to position [336, 0]
click at [938, 500] on span "Square Glass Cake Display /square-glass-cake-display" at bounding box center [993, 500] width 234 height 13
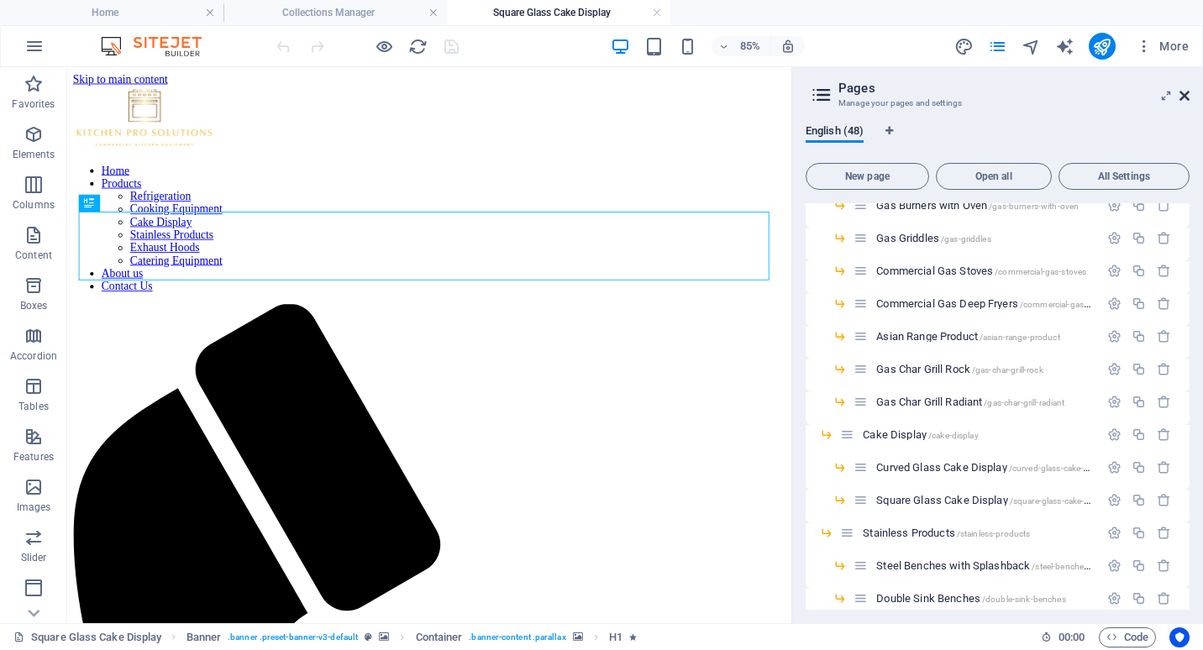
scroll to position [0, 0]
click at [1187, 93] on icon at bounding box center [1184, 95] width 10 height 13
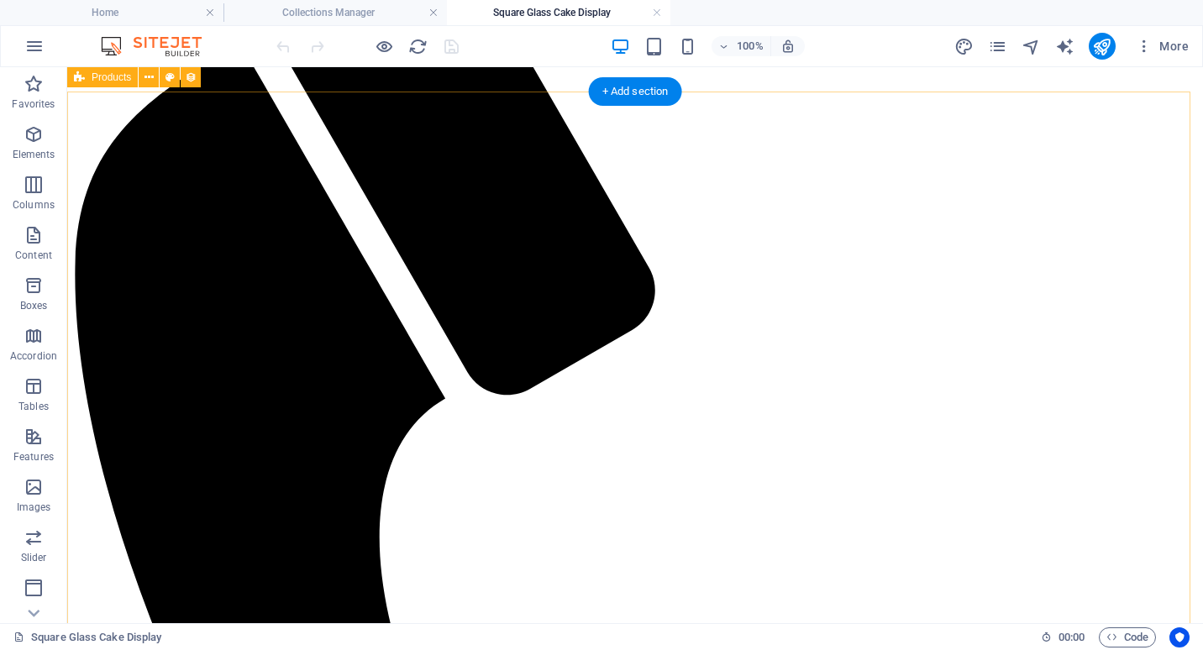
scroll to position [334, 0]
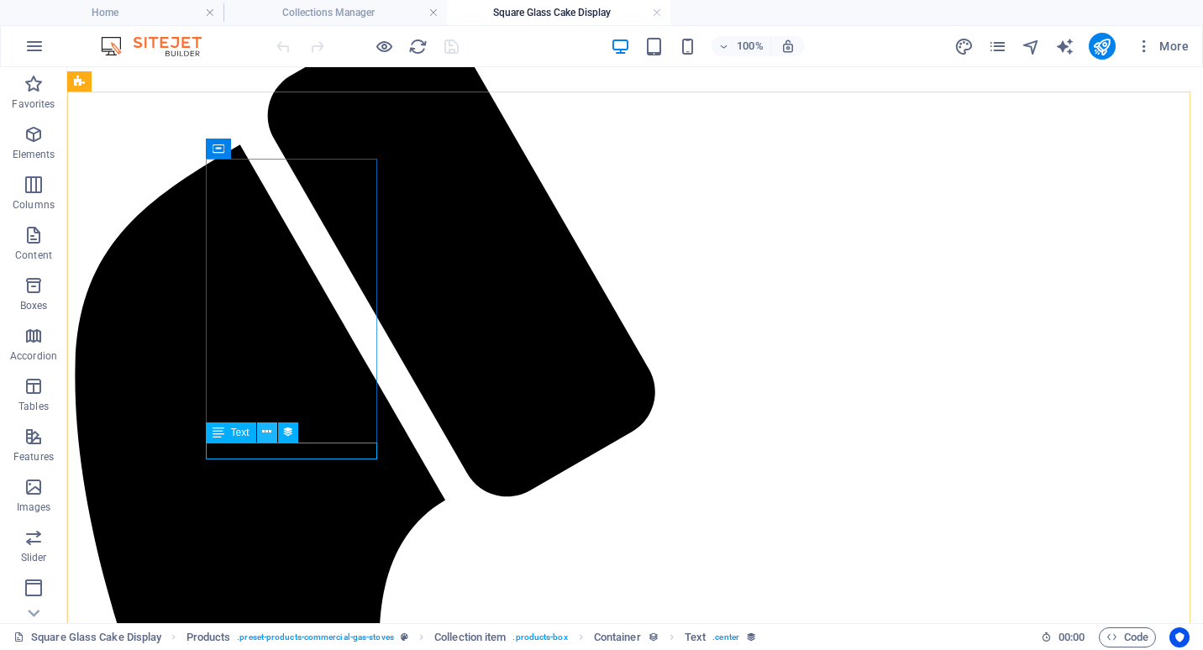
click at [271, 435] on icon at bounding box center [266, 432] width 9 height 18
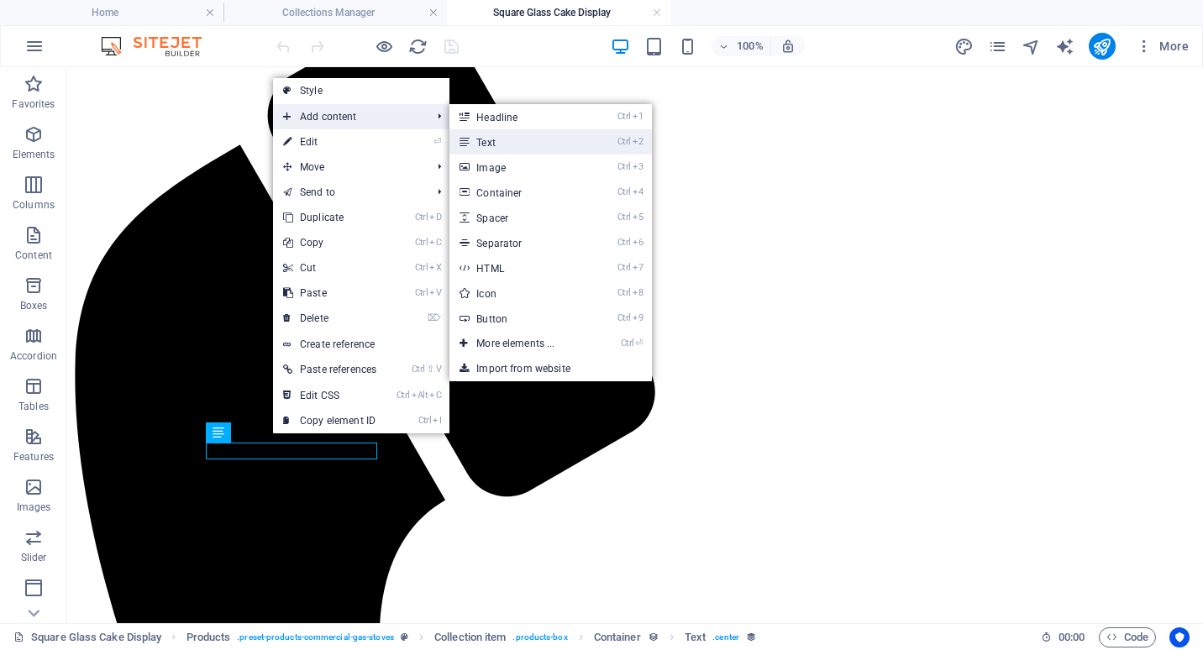
click at [515, 133] on link "Ctrl 2 Text" at bounding box center [518, 141] width 139 height 25
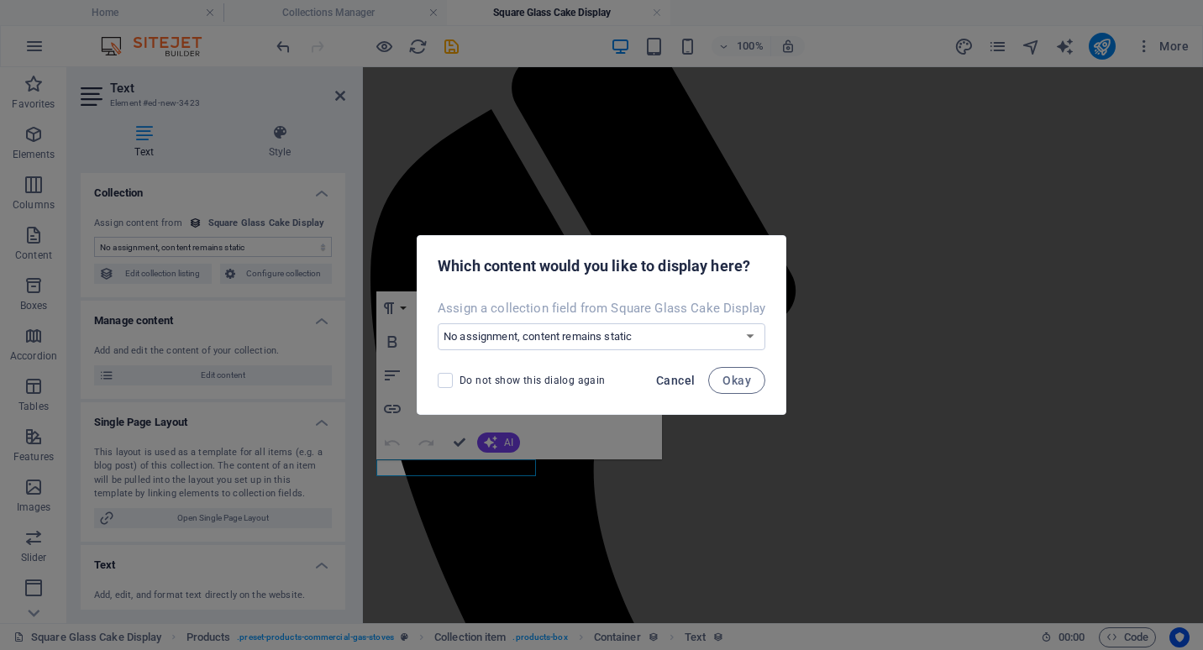
click at [684, 380] on span "Cancel" at bounding box center [675, 380] width 39 height 13
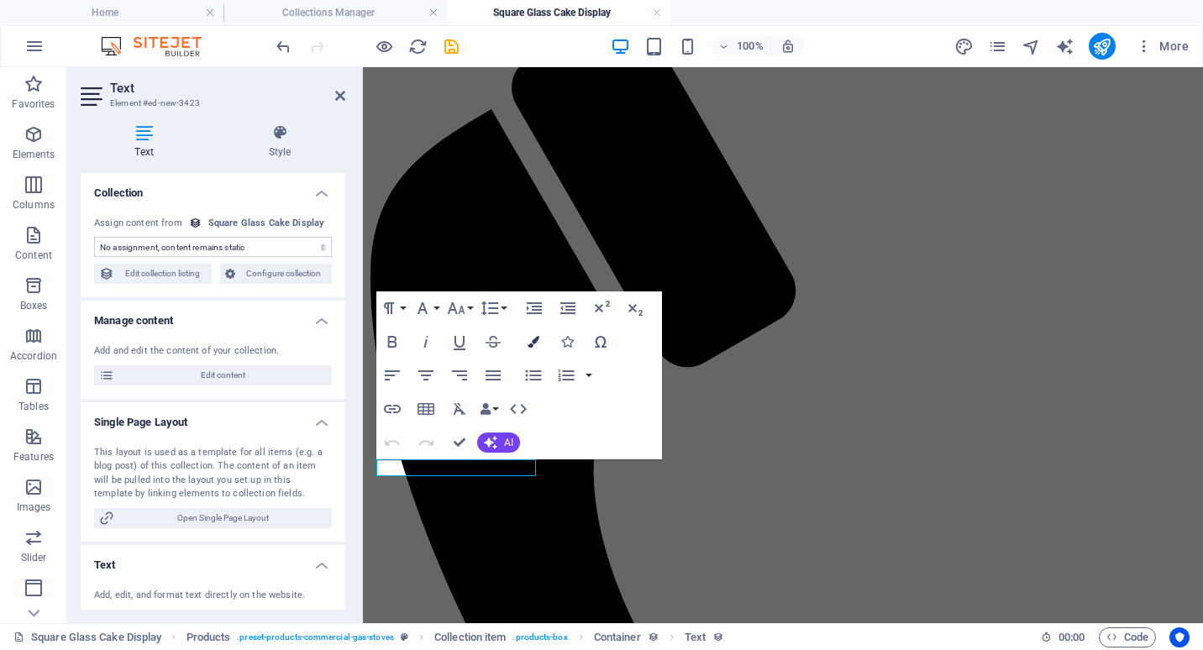
click at [532, 343] on icon "button" at bounding box center [533, 342] width 12 height 12
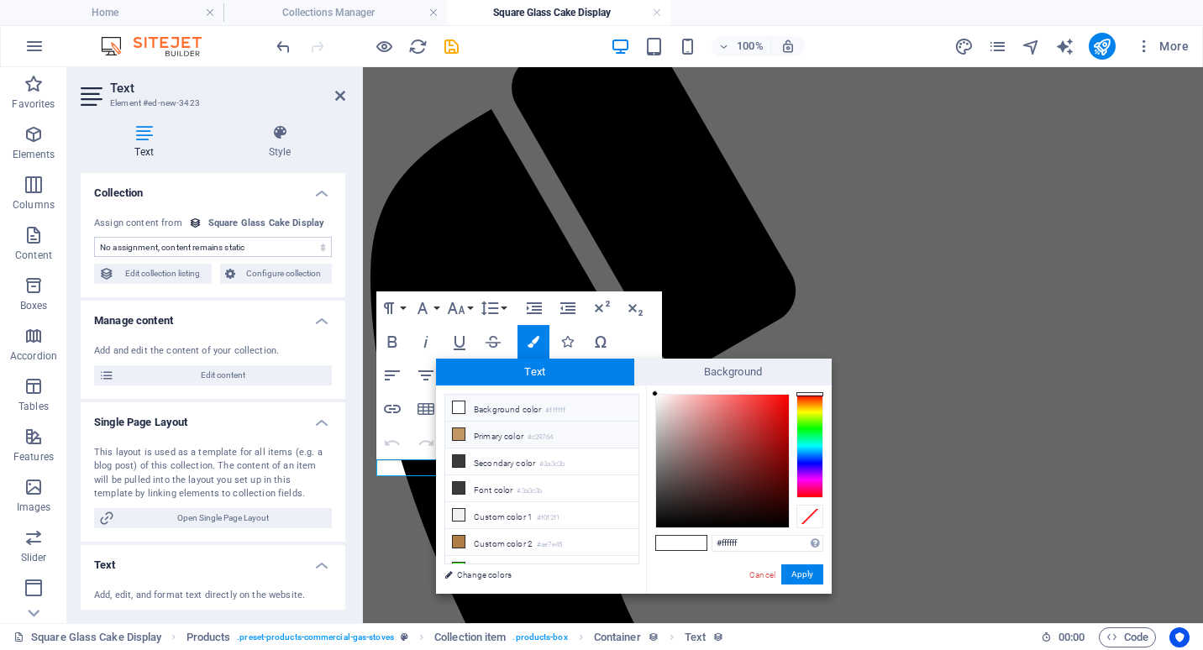
click at [455, 435] on icon at bounding box center [459, 434] width 12 height 12
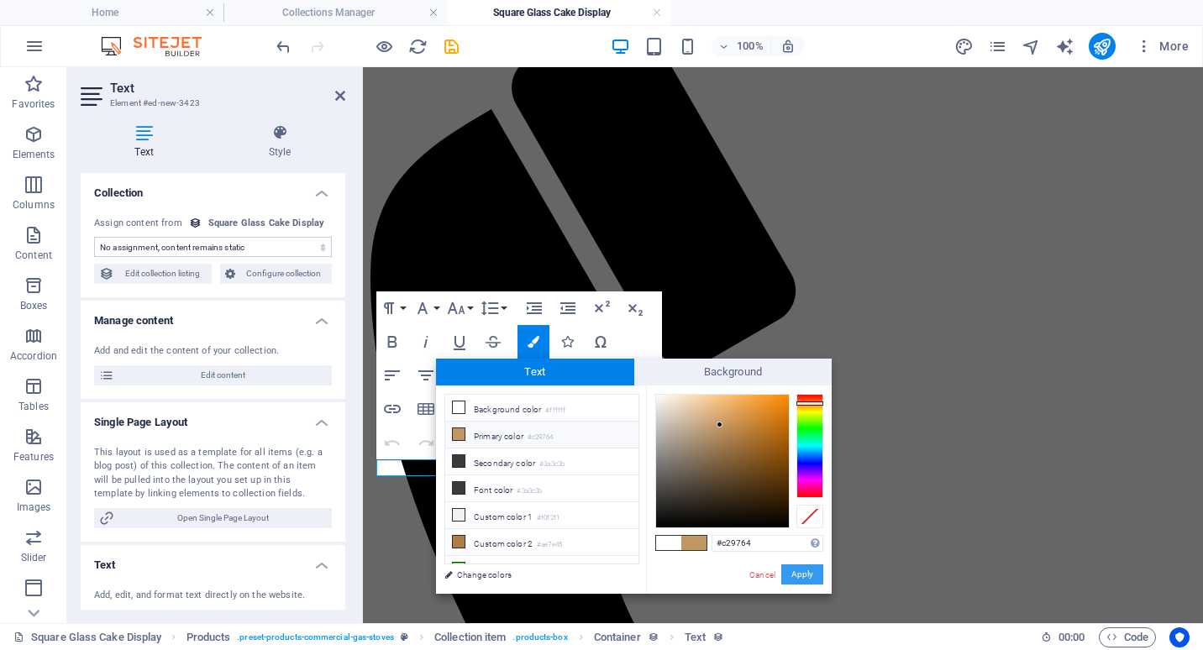
click at [799, 574] on button "Apply" at bounding box center [802, 574] width 42 height 20
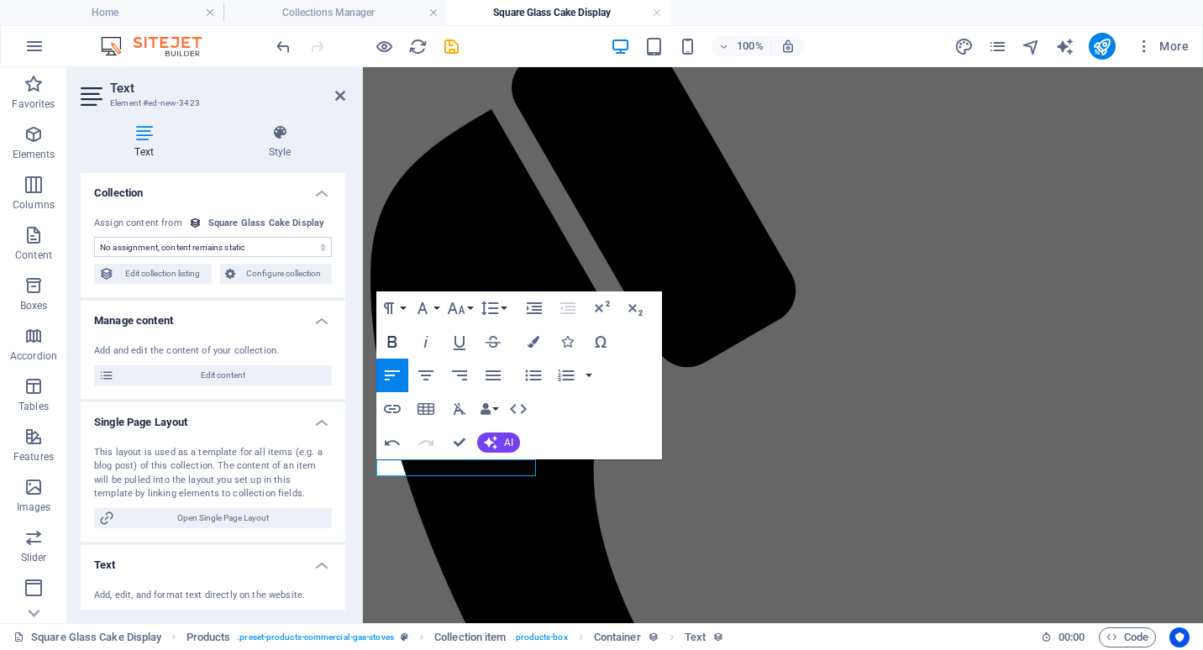
click at [385, 345] on icon "button" at bounding box center [392, 342] width 20 height 20
click at [430, 375] on icon "button" at bounding box center [425, 375] width 15 height 10
click at [469, 305] on button "Font Size" at bounding box center [459, 308] width 32 height 34
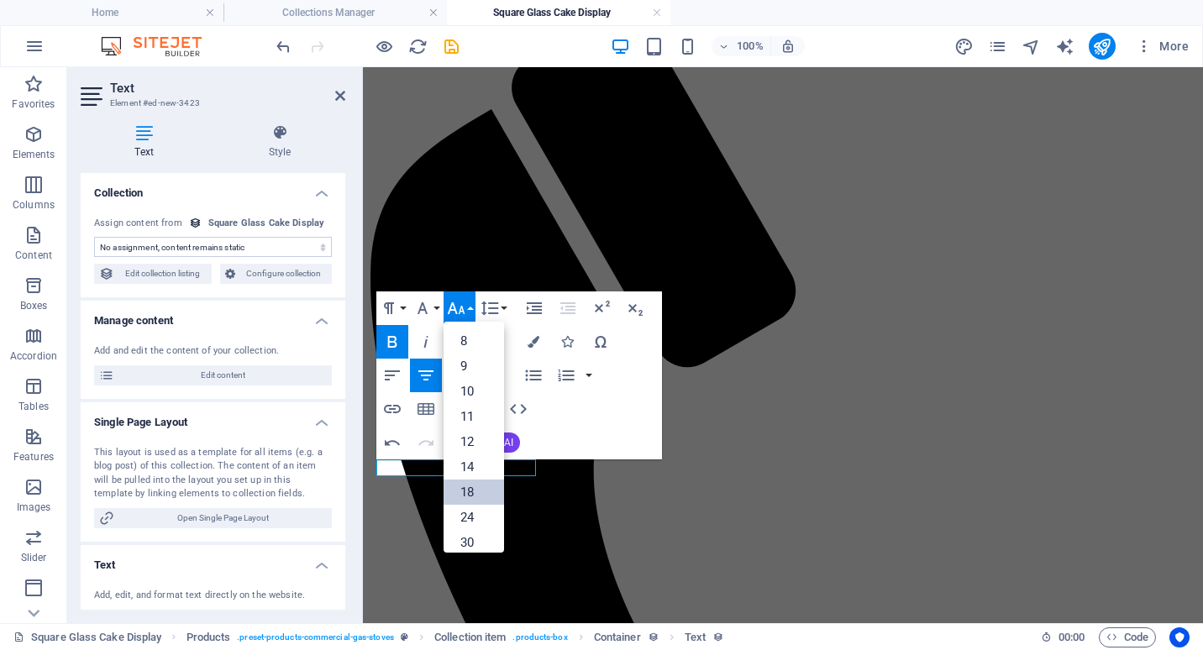
click at [474, 489] on link "18" at bounding box center [473, 491] width 60 height 25
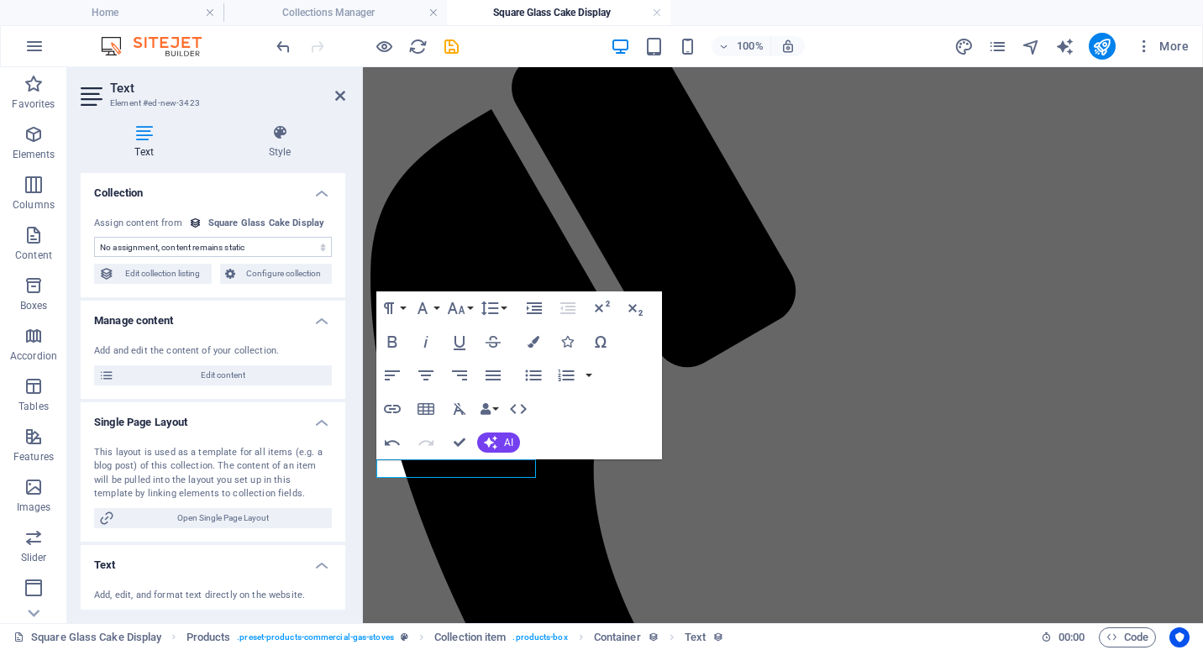
click at [176, 245] on select "No assignment, content remains static Created at (Date) Updated at (Date) Name …" at bounding box center [213, 247] width 238 height 20
click at [94, 237] on select "No assignment, content remains static Created at (Date) Updated at (Date) Name …" at bounding box center [213, 247] width 238 height 20
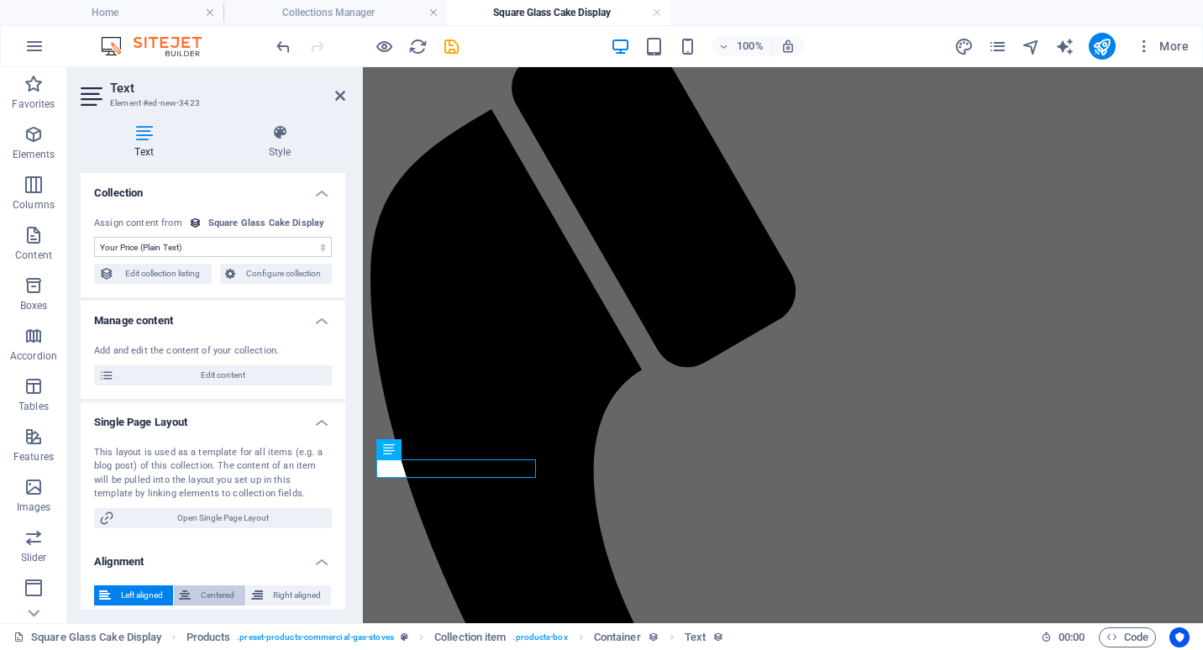
click at [200, 599] on span "Centered" at bounding box center [218, 595] width 44 height 20
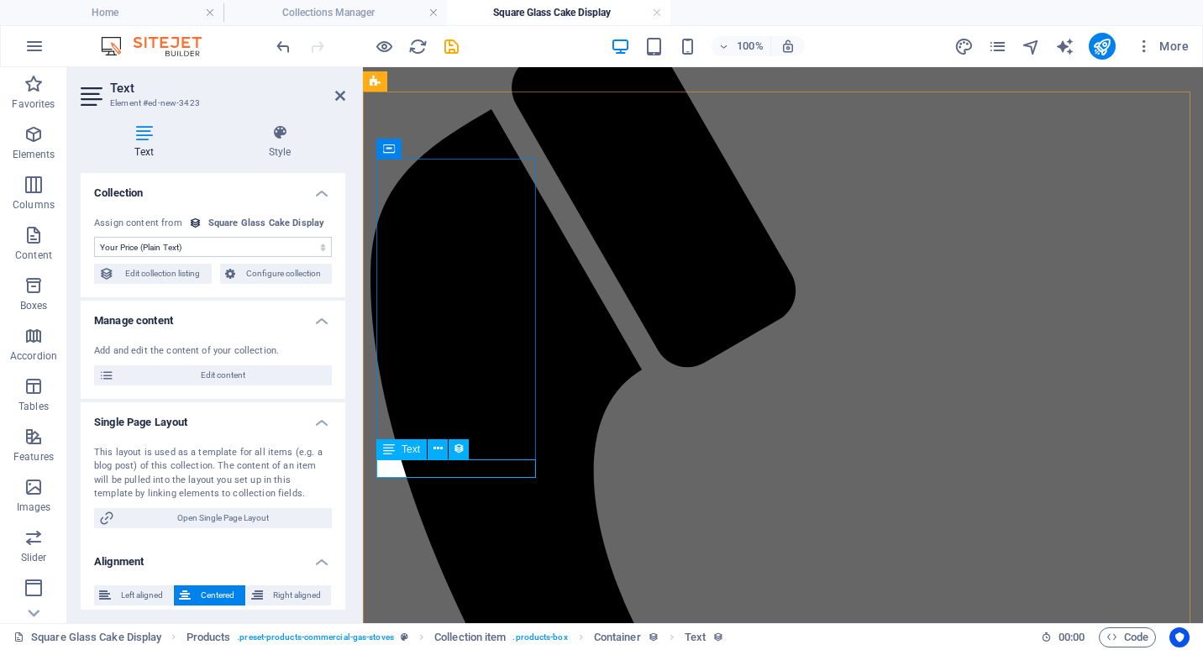
click at [479, 448] on div "Text" at bounding box center [427, 449] width 103 height 21
drag, startPoint x: 842, startPoint y: 516, endPoint x: 523, endPoint y: 527, distance: 319.3
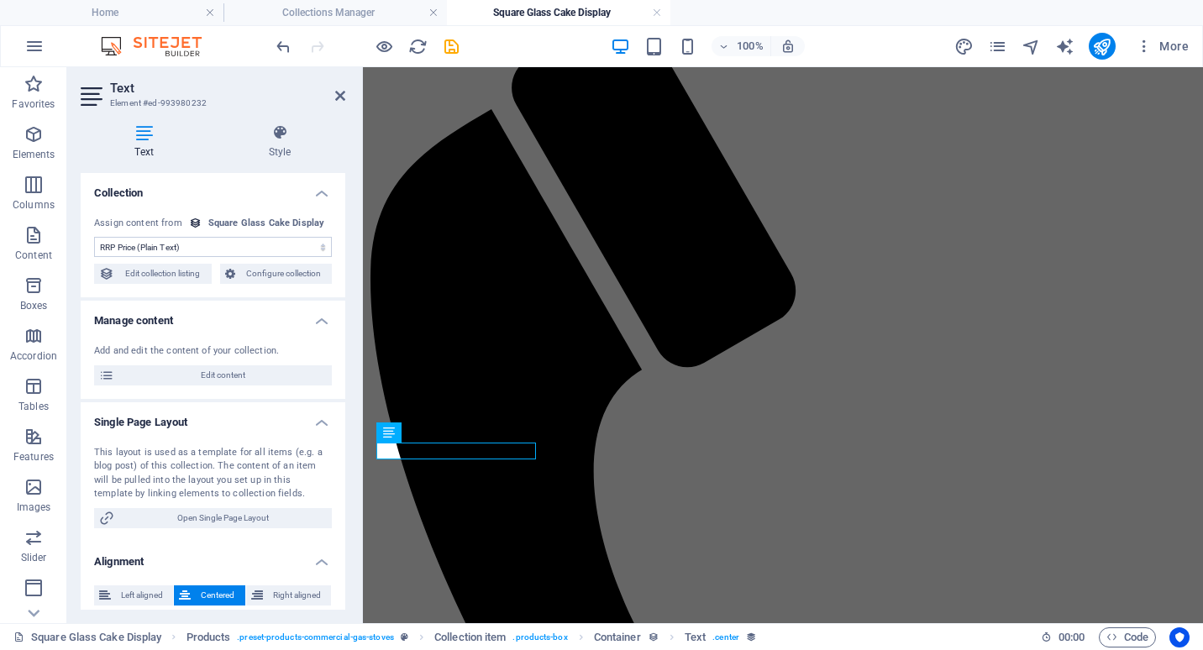
click at [194, 243] on select "No assignment, content remains static Created at (Date) Updated at (Date) Name …" at bounding box center [213, 247] width 238 height 20
click at [94, 237] on select "No assignment, content remains static Created at (Date) Updated at (Date) Name …" at bounding box center [213, 247] width 238 height 20
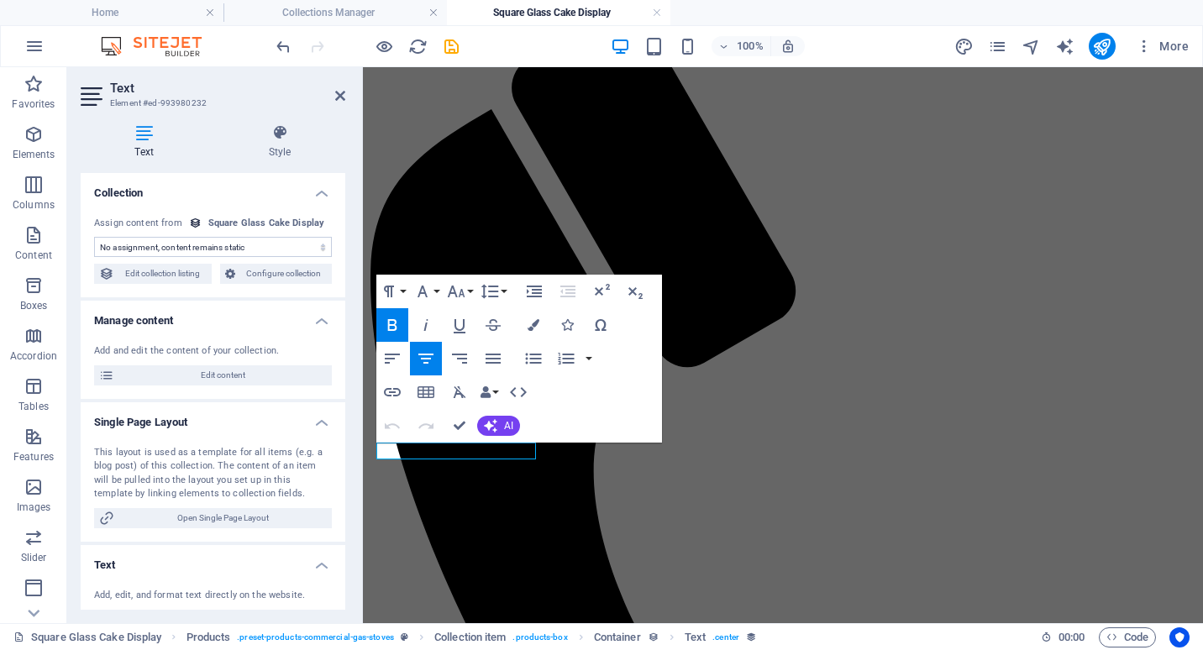
drag, startPoint x: 499, startPoint y: 450, endPoint x: 634, endPoint y: 504, distance: 145.5
click at [537, 317] on button "Colors" at bounding box center [533, 325] width 32 height 34
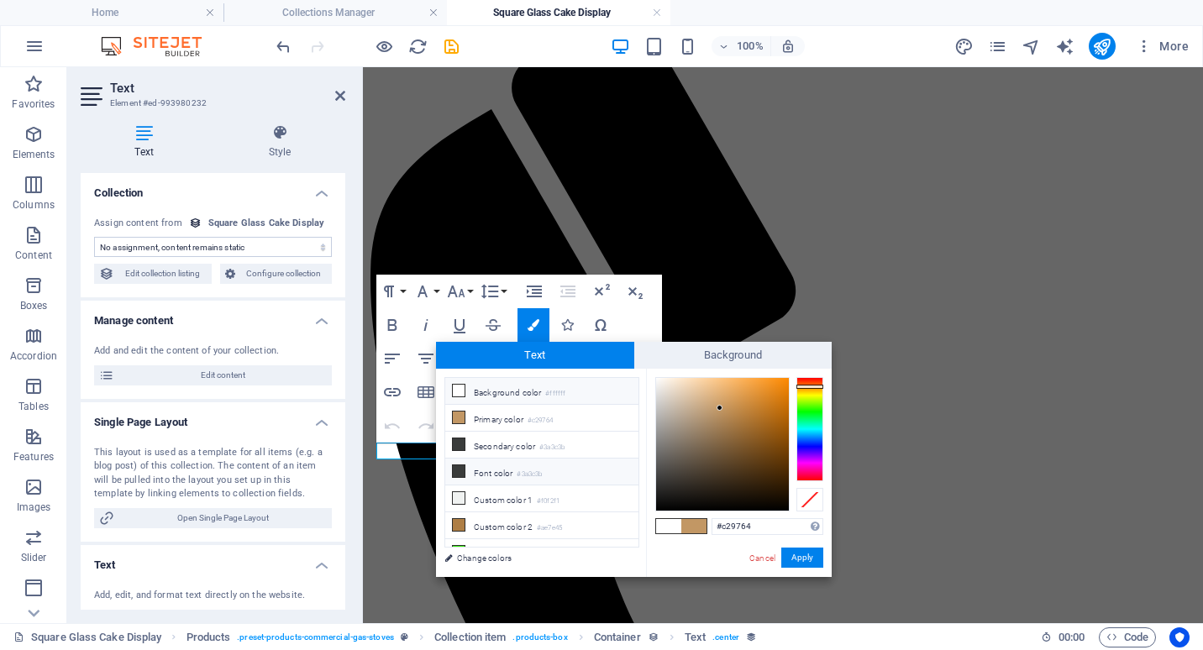
click at [460, 461] on li "Font color #3a3c3b" at bounding box center [541, 472] width 193 height 27
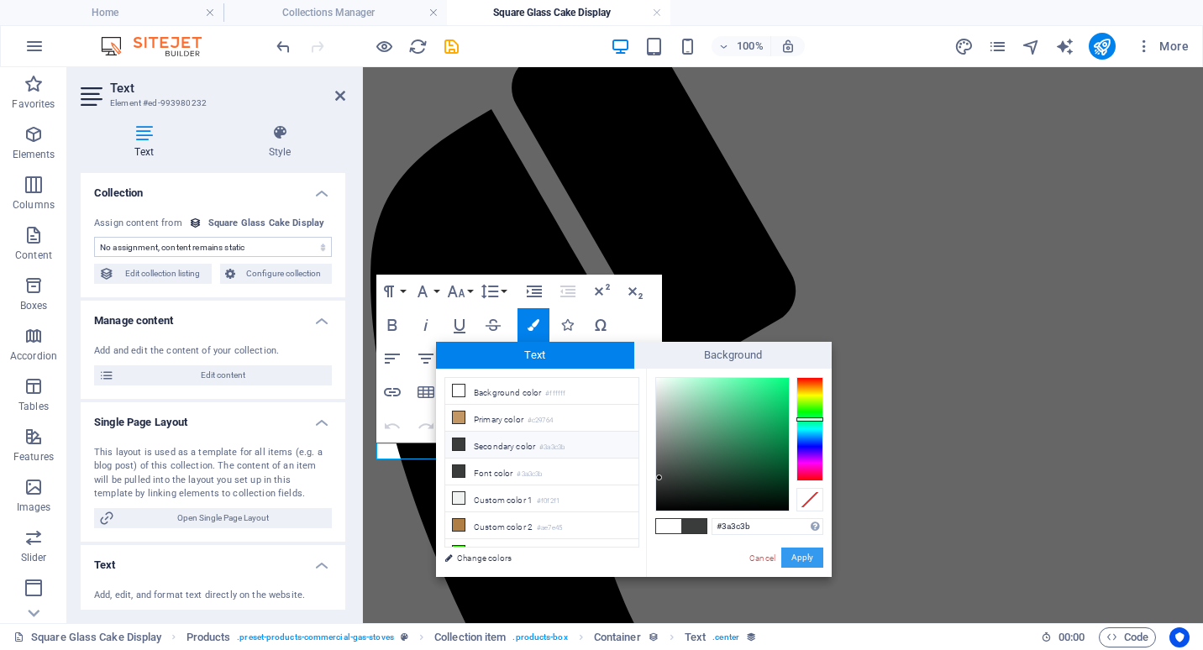
click at [799, 553] on button "Apply" at bounding box center [802, 558] width 42 height 20
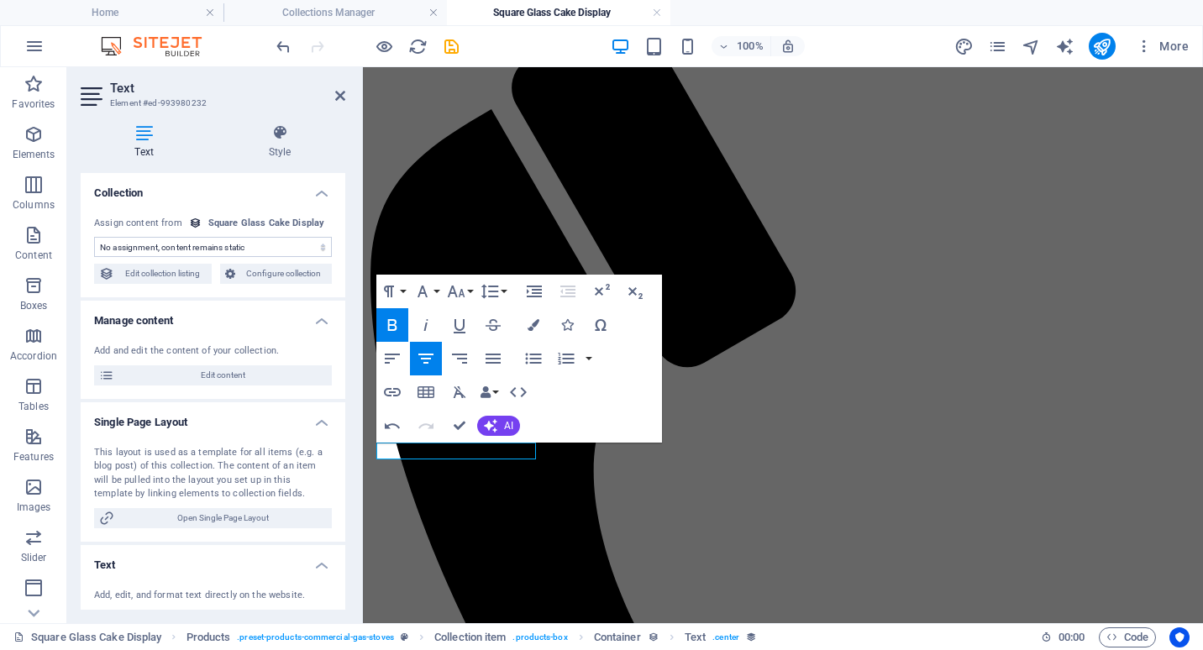
click at [401, 317] on icon "button" at bounding box center [392, 325] width 20 height 20
click at [490, 323] on icon "button" at bounding box center [493, 325] width 20 height 20
click at [468, 291] on button "Font Size" at bounding box center [459, 292] width 32 height 34
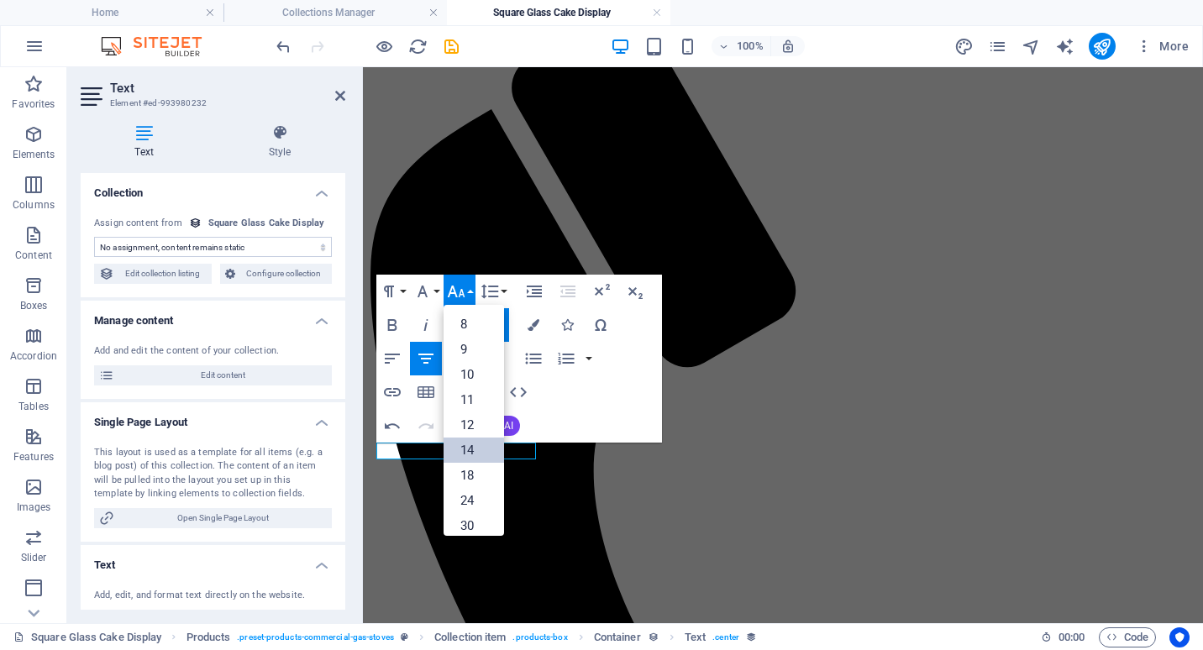
click at [485, 443] on link "14" at bounding box center [473, 450] width 60 height 25
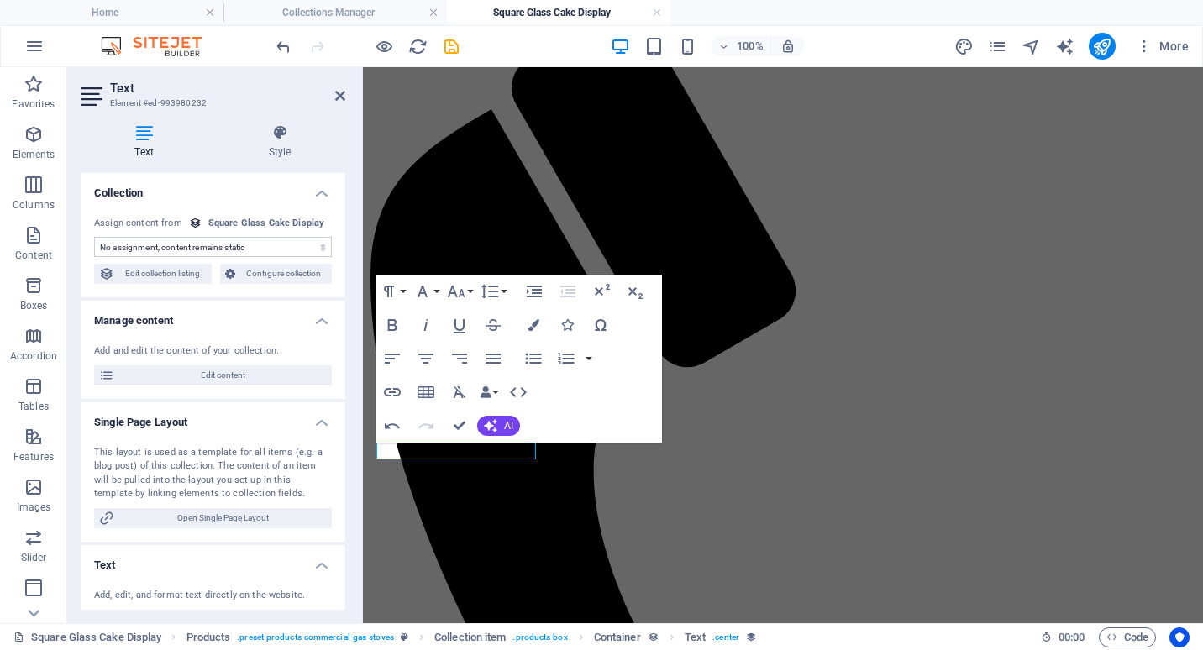
click at [233, 249] on select "No assignment, content remains static Created at (Date) Updated at (Date) Name …" at bounding box center [213, 247] width 238 height 20
click at [94, 237] on select "No assignment, content remains static Created at (Date) Updated at (Date) Name …" at bounding box center [213, 247] width 238 height 20
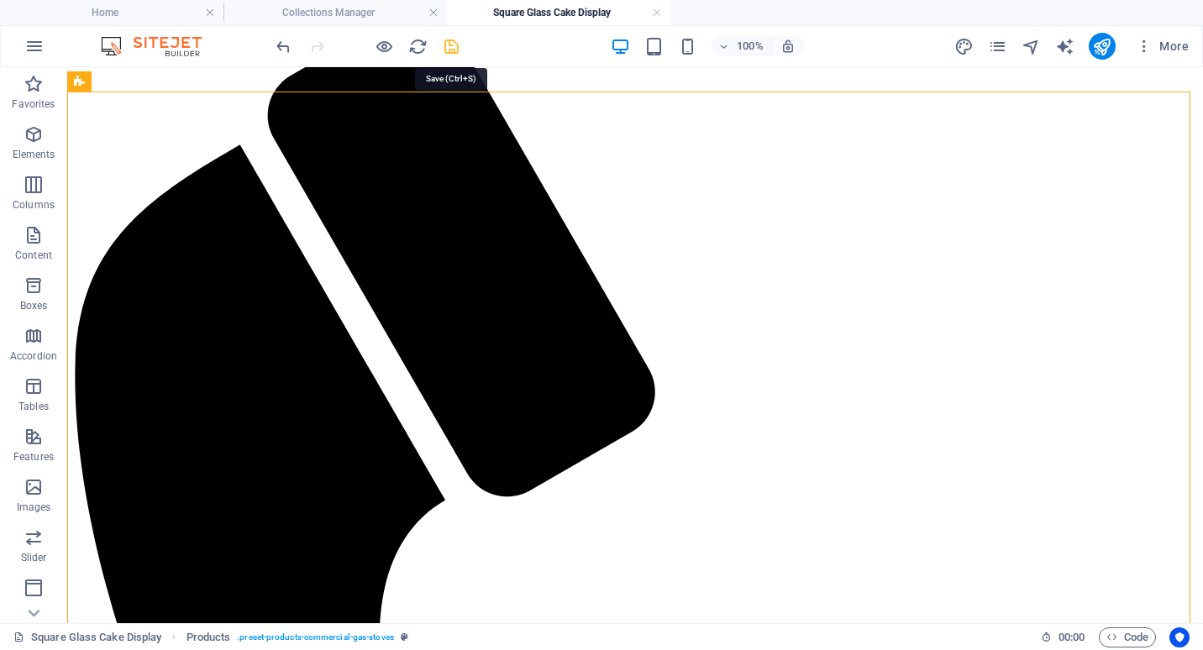
click at [446, 45] on icon "save" at bounding box center [451, 46] width 19 height 19
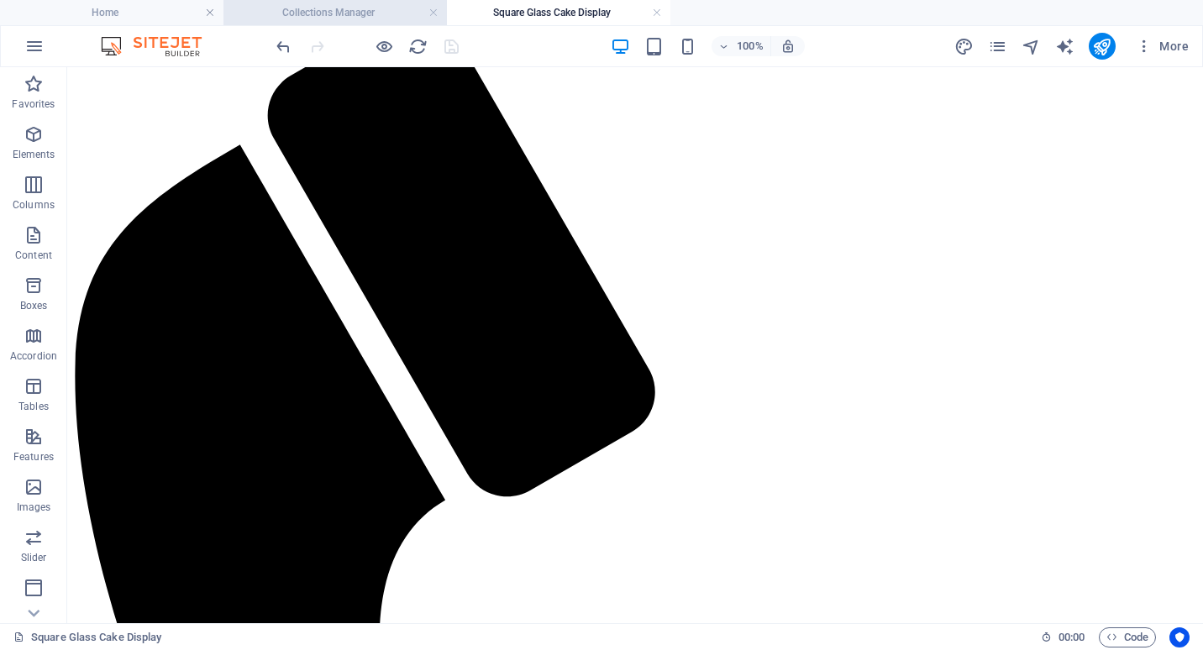
click at [385, 22] on li "Collections Manager" at bounding box center [334, 12] width 223 height 25
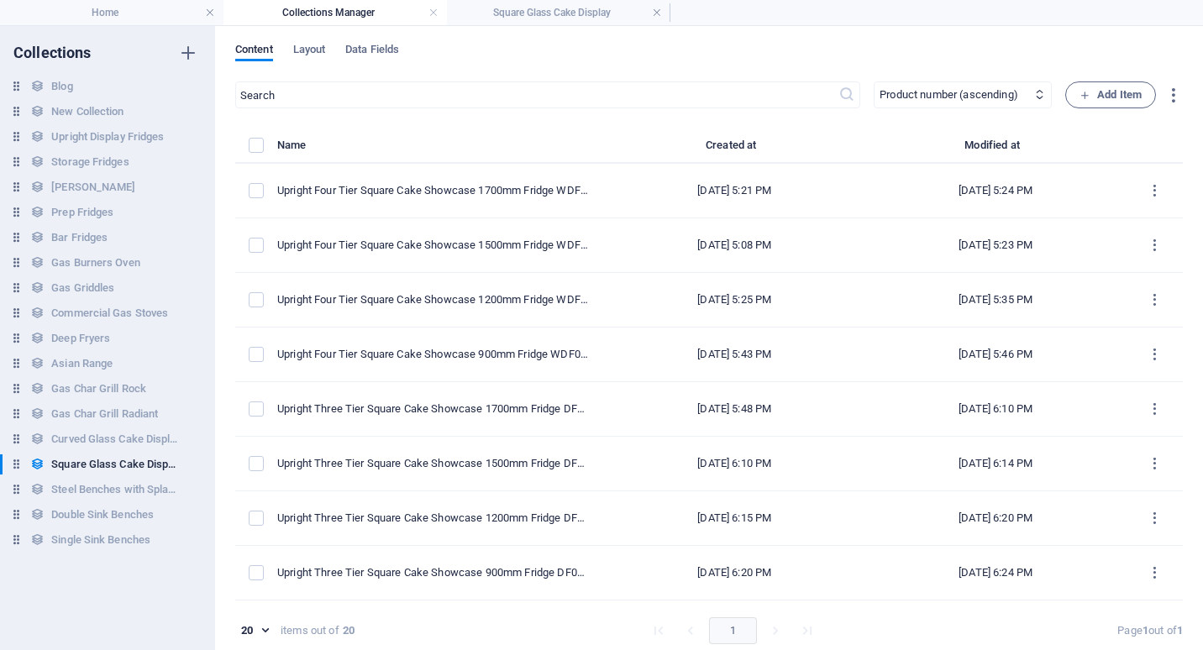
scroll to position [0, 0]
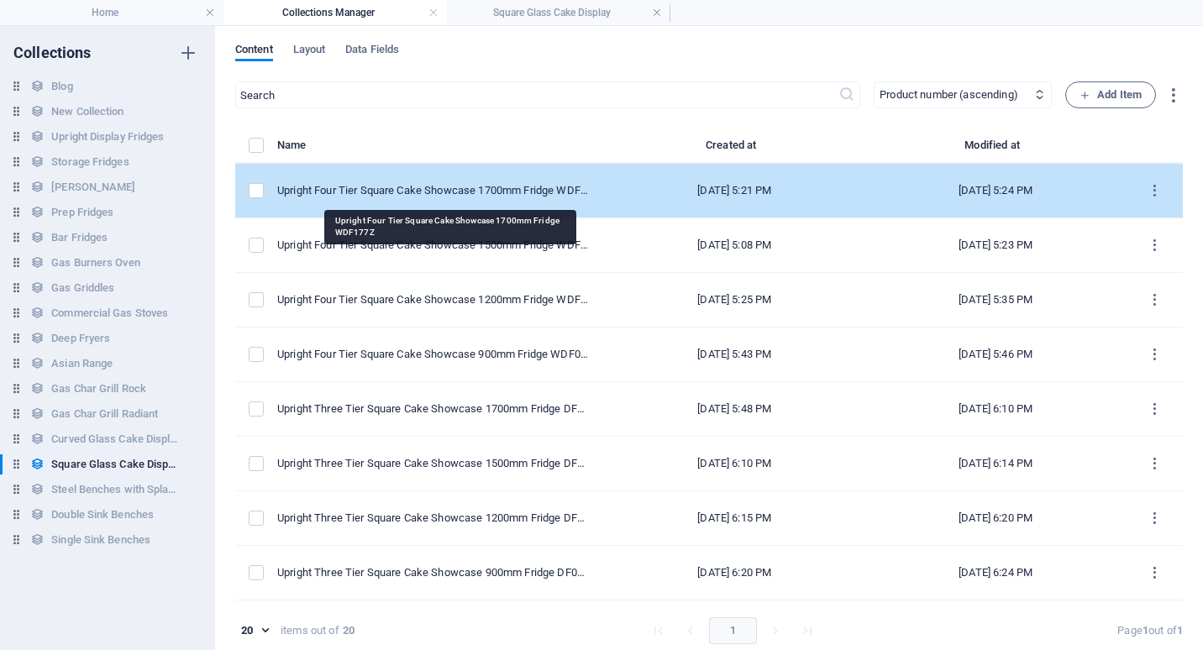
click at [418, 189] on div "Upright Four Tier Square Cake Showcase 1700mm Fridge WDF177Z" at bounding box center [433, 190] width 313 height 15
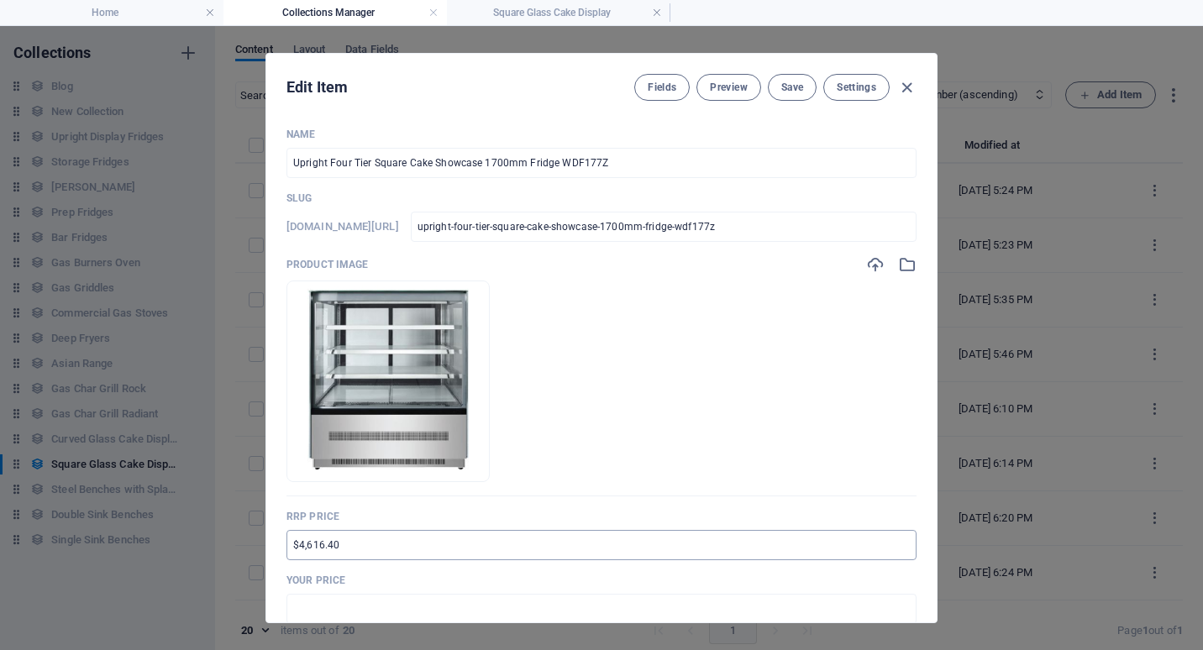
click at [290, 550] on input "$4,616.40" at bounding box center [601, 545] width 630 height 30
click at [312, 606] on input "text" at bounding box center [601, 609] width 630 height 30
drag, startPoint x: 305, startPoint y: 607, endPoint x: 320, endPoint y: 607, distance: 15.1
click at [320, 607] on input "$6,599.00" at bounding box center [601, 609] width 630 height 30
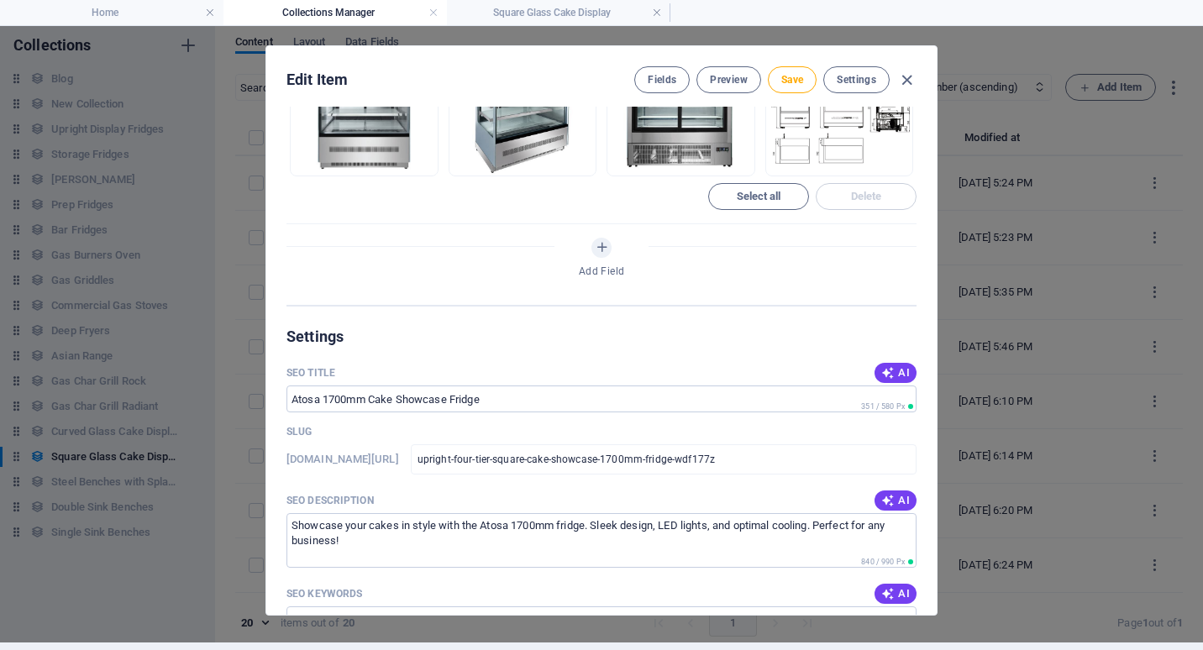
scroll to position [1092, 0]
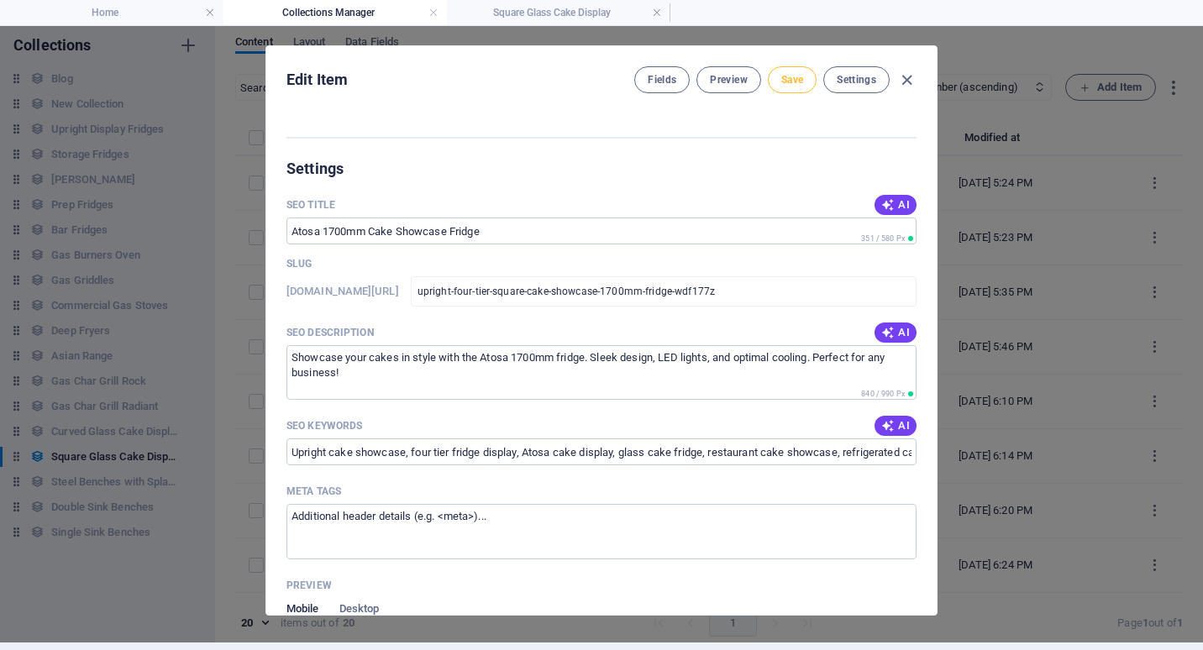
click at [792, 82] on span "Save" at bounding box center [792, 79] width 22 height 13
click at [909, 77] on icon "button" at bounding box center [906, 80] width 19 height 19
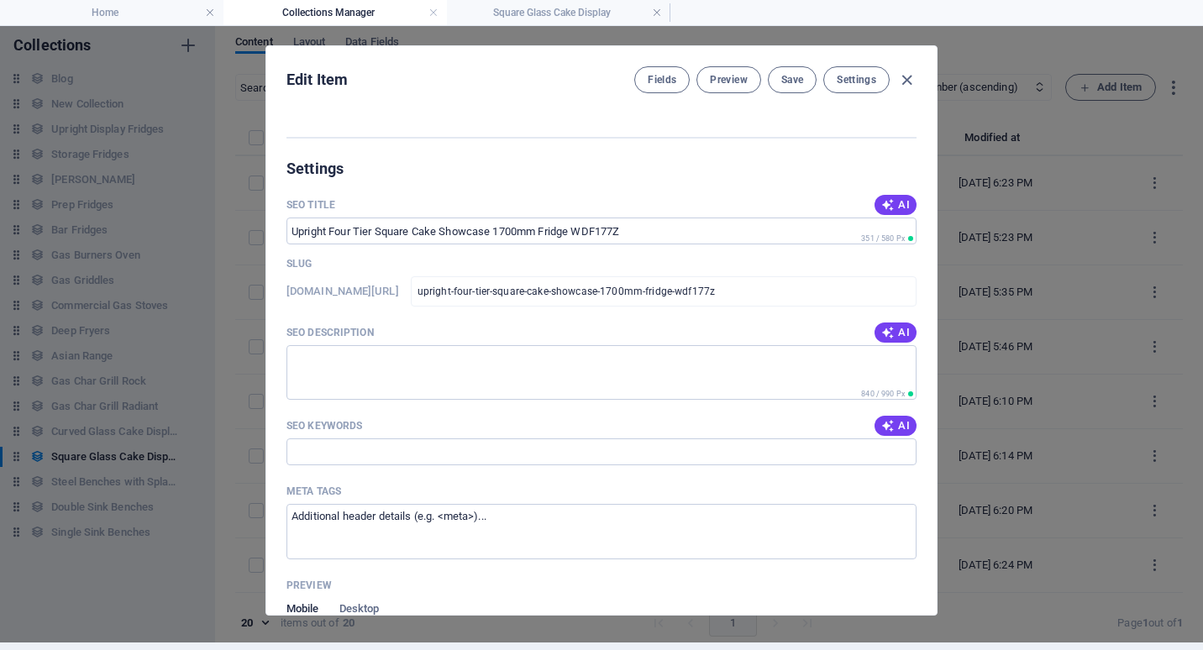
scroll to position [909, 0]
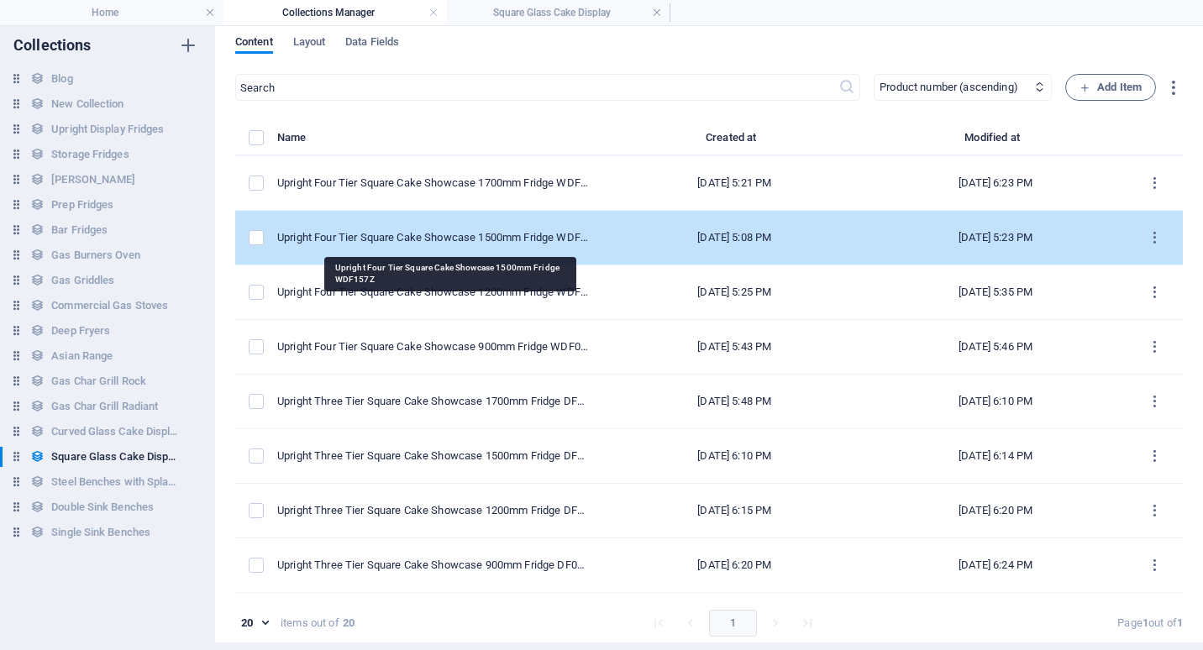
click at [432, 237] on div "Upright Four Tier Square Cake Showcase 1500mm Fridge WDF157Z" at bounding box center [433, 237] width 313 height 15
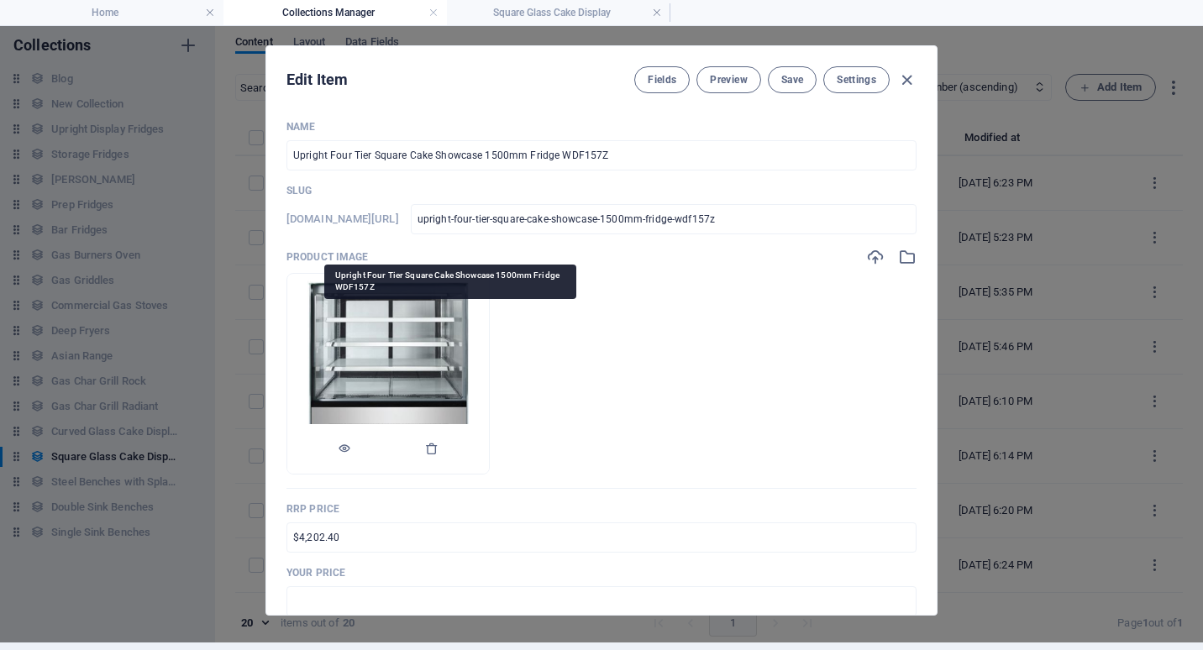
scroll to position [0, 0]
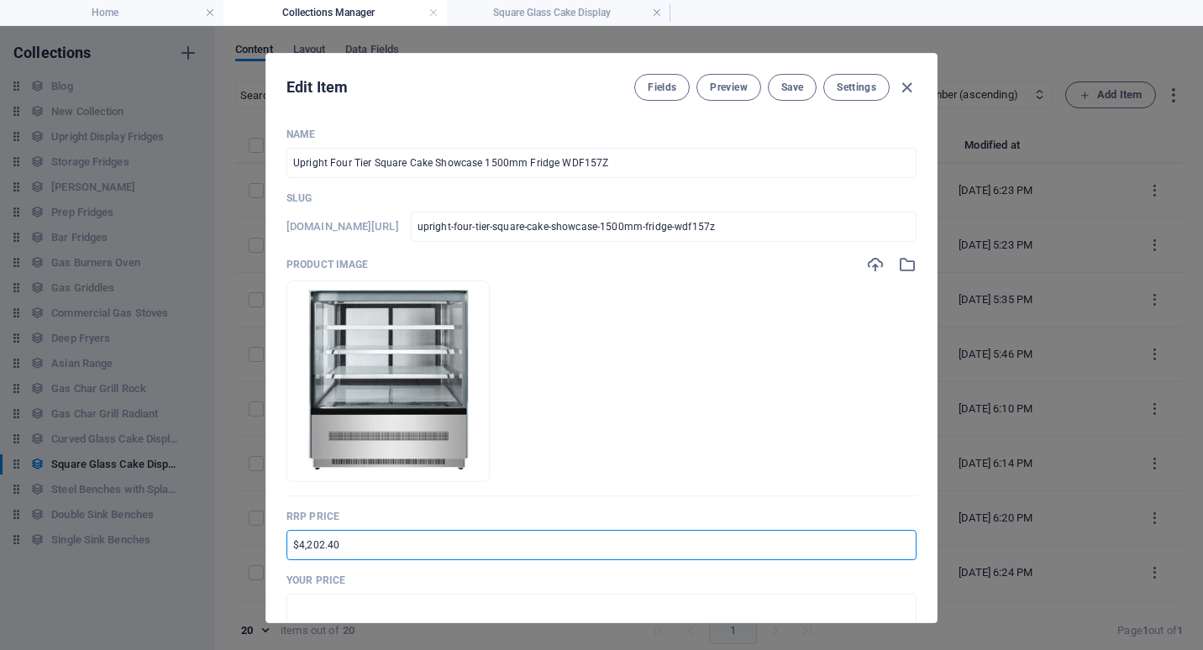
click at [287, 548] on input "$4,202.40" at bounding box center [601, 545] width 630 height 30
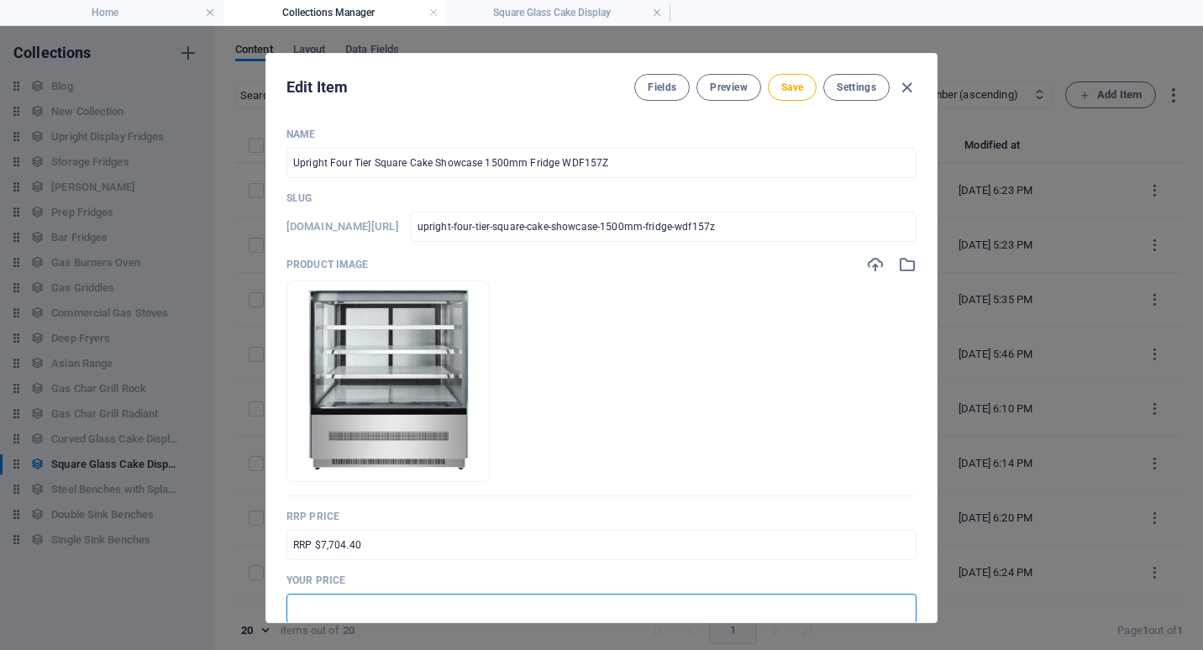
click at [301, 600] on input "text" at bounding box center [601, 609] width 630 height 30
click at [296, 610] on input "$4,726.00" at bounding box center [601, 609] width 630 height 30
drag, startPoint x: 322, startPoint y: 610, endPoint x: 312, endPoint y: 610, distance: 9.2
click at [312, 610] on input "$5,726.00" at bounding box center [601, 609] width 630 height 30
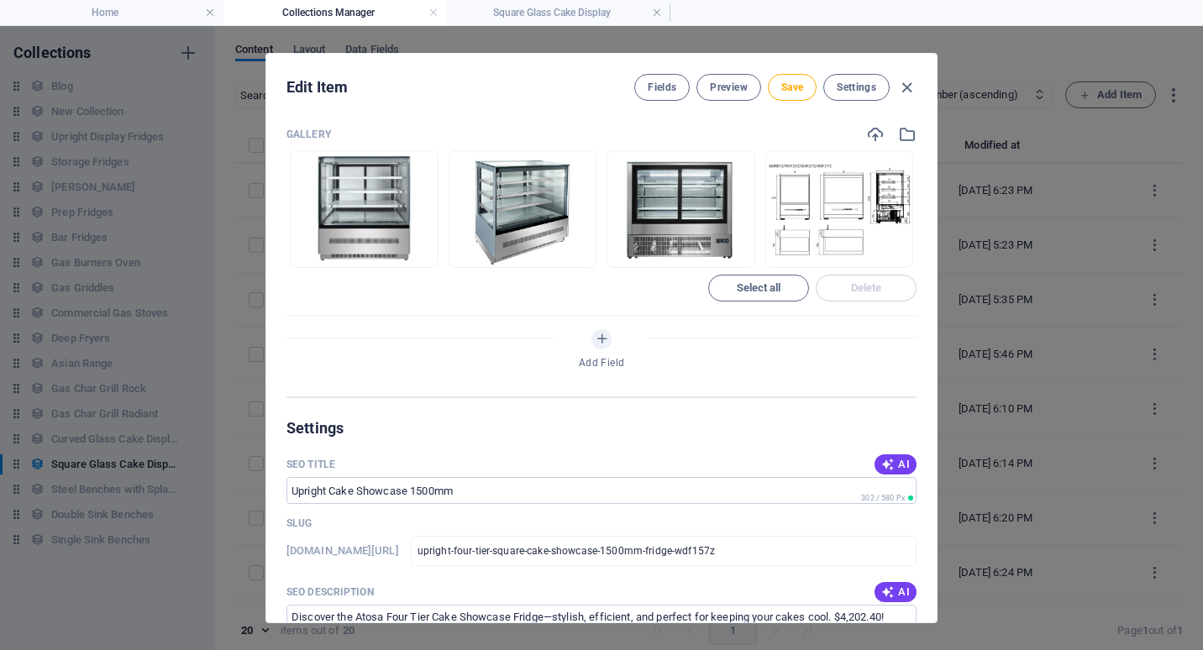
scroll to position [1092, 0]
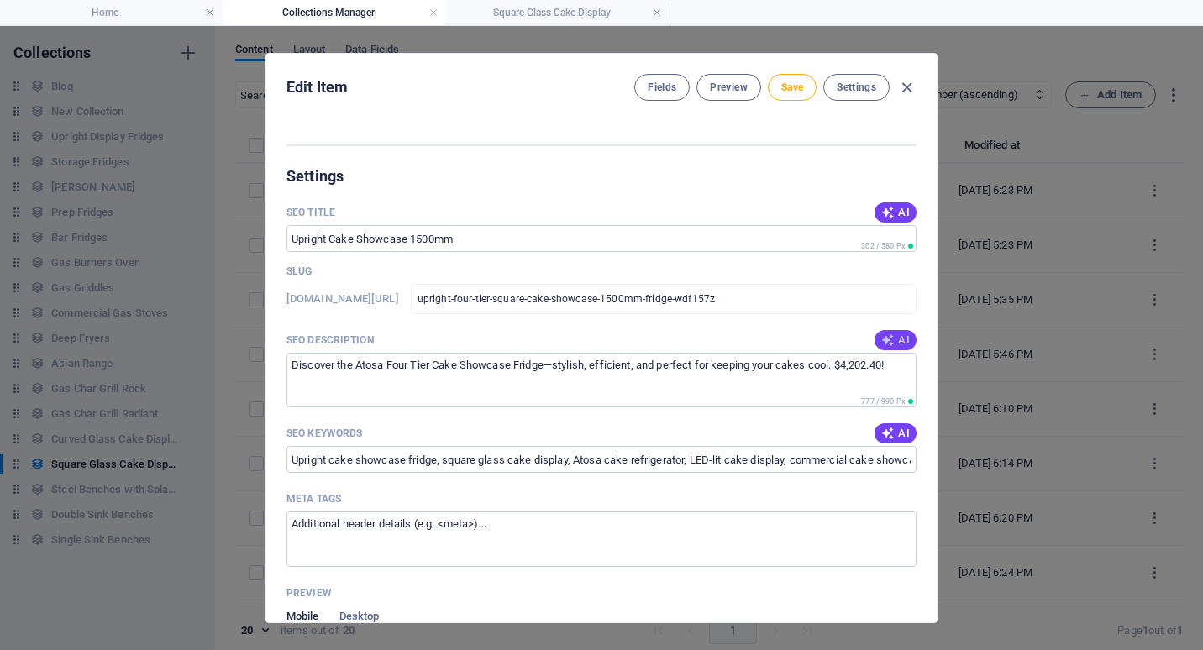
click at [896, 343] on span "AI" at bounding box center [895, 339] width 29 height 13
click at [789, 86] on span "Save" at bounding box center [792, 87] width 22 height 13
click at [908, 87] on icon "button" at bounding box center [906, 87] width 19 height 19
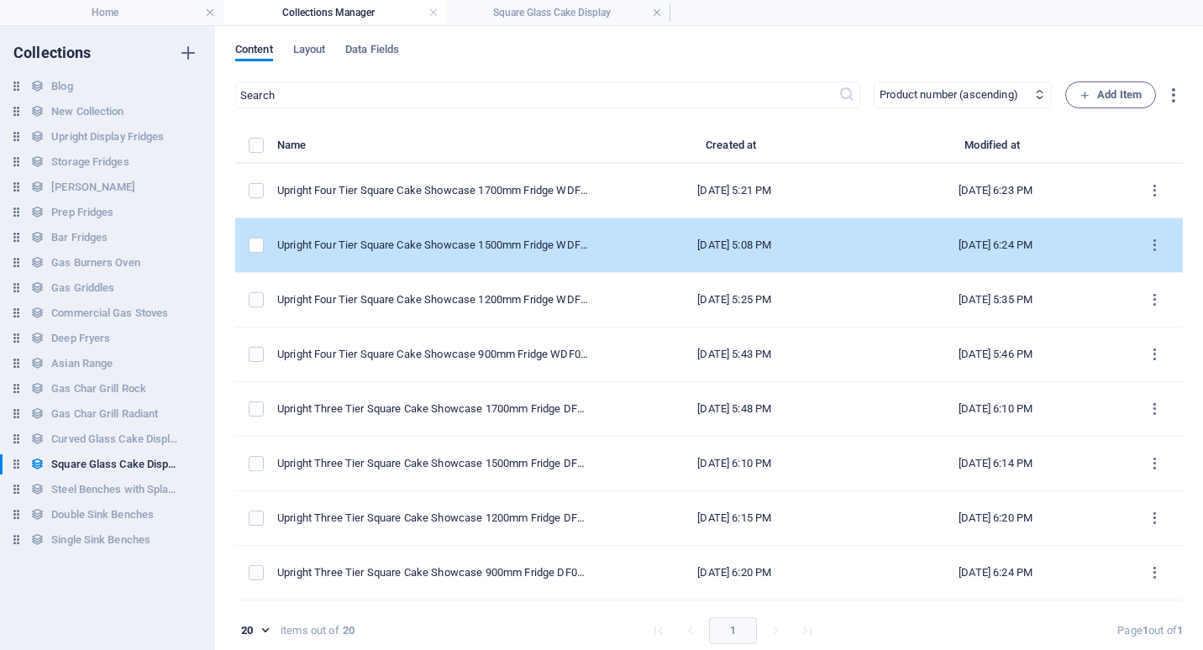
scroll to position [909, 0]
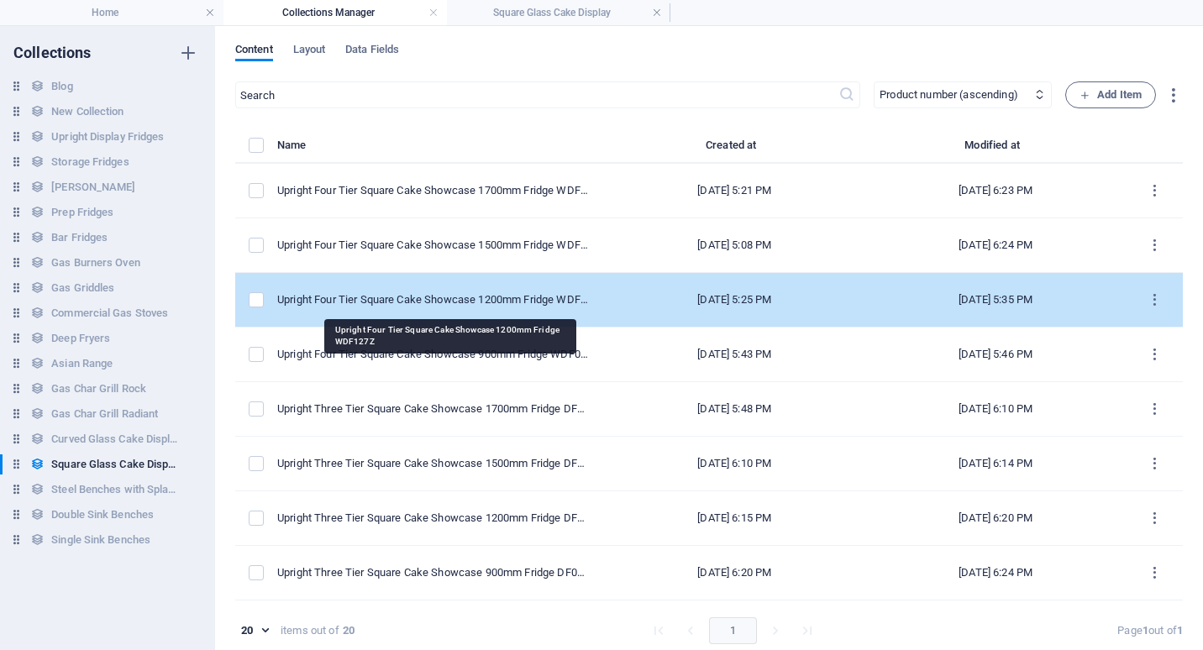
click at [497, 299] on div "Upright Four Tier Square Cake Showcase 1200mm Fridge WDF127Z" at bounding box center [433, 299] width 313 height 15
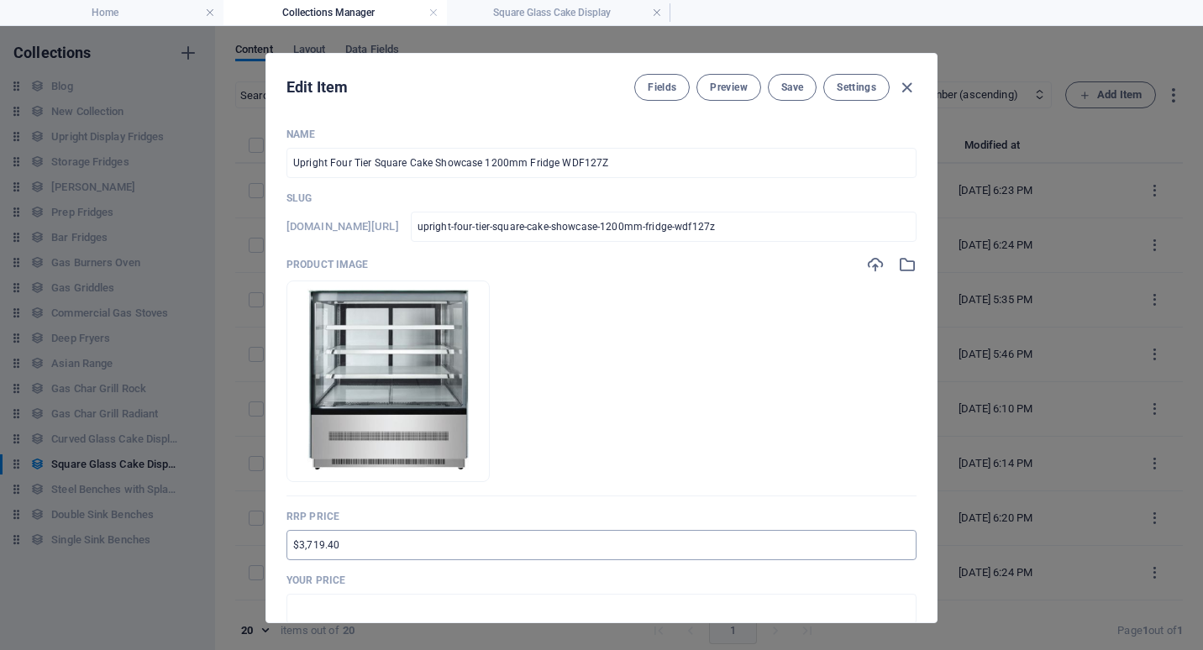
click at [295, 545] on input "$3,719.40" at bounding box center [601, 545] width 630 height 30
click at [289, 548] on input "$3,719.40" at bounding box center [601, 545] width 630 height 30
click at [351, 547] on input "RRP $6,818.40" at bounding box center [601, 545] width 630 height 30
click at [324, 604] on input "text" at bounding box center [601, 609] width 630 height 30
drag, startPoint x: 306, startPoint y: 608, endPoint x: 321, endPoint y: 606, distance: 15.2
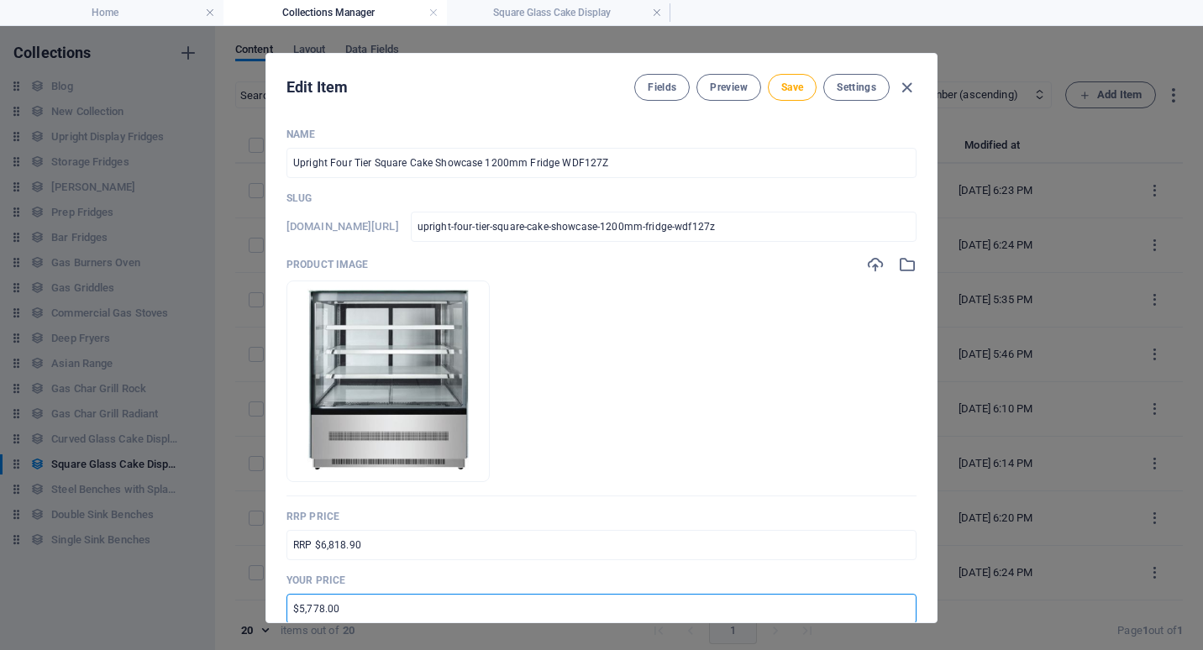
click at [321, 606] on input "$5,778.00" at bounding box center [601, 609] width 630 height 30
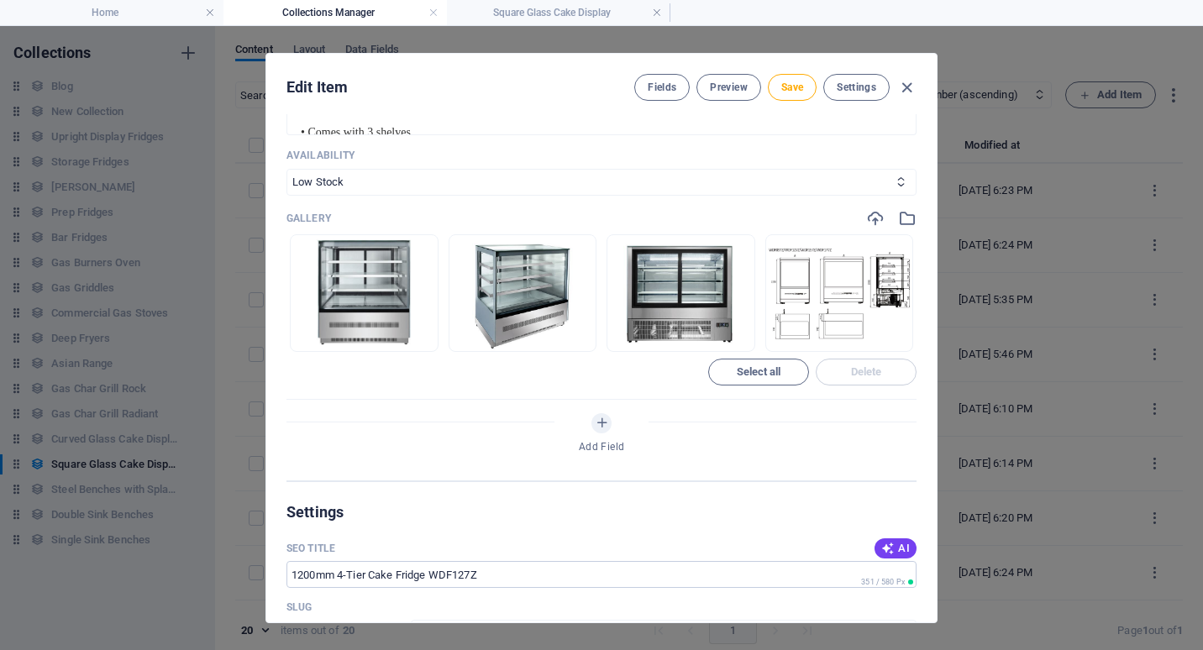
scroll to position [1092, 0]
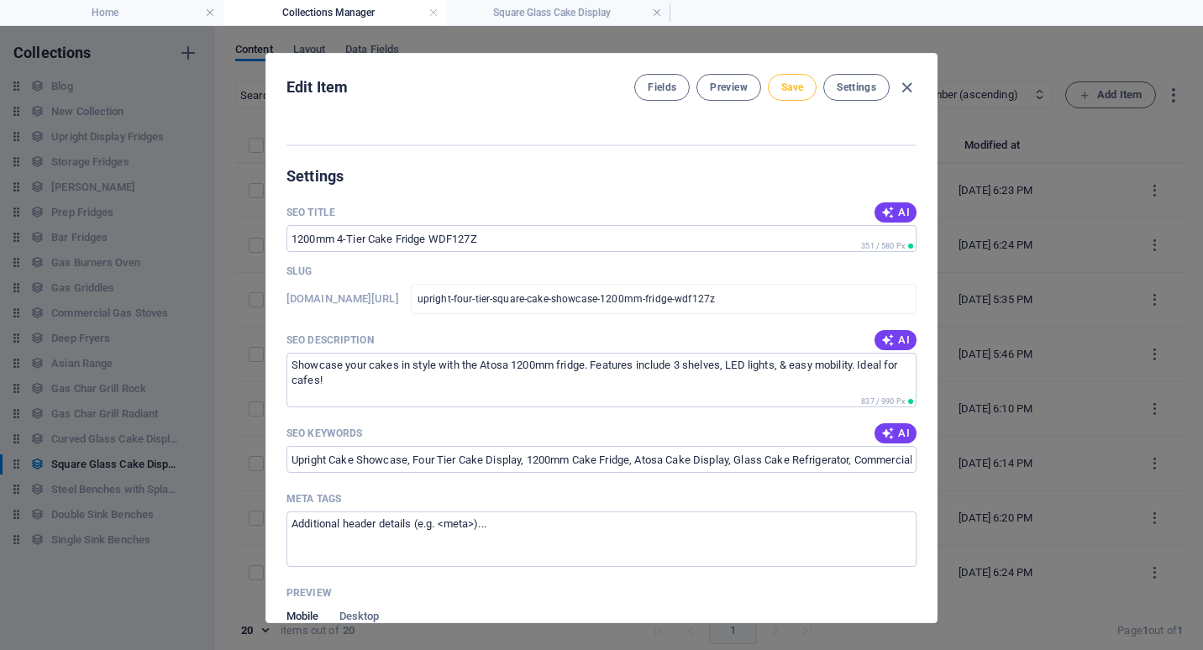
click at [785, 89] on span "Save" at bounding box center [792, 87] width 22 height 13
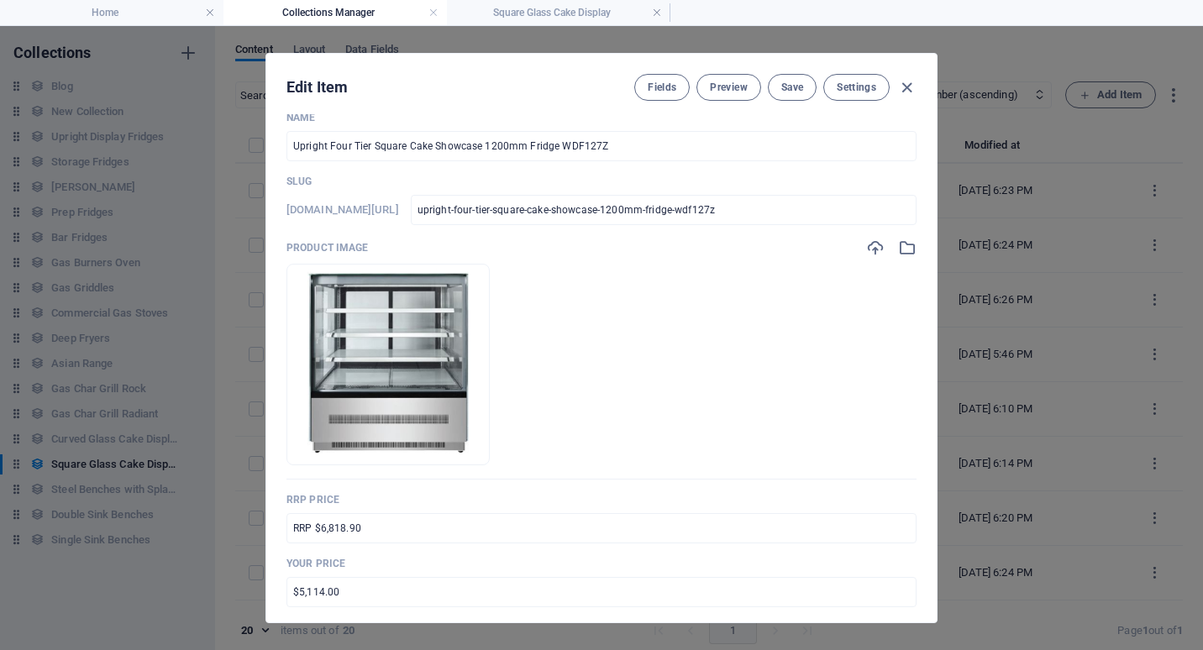
scroll to position [0, 0]
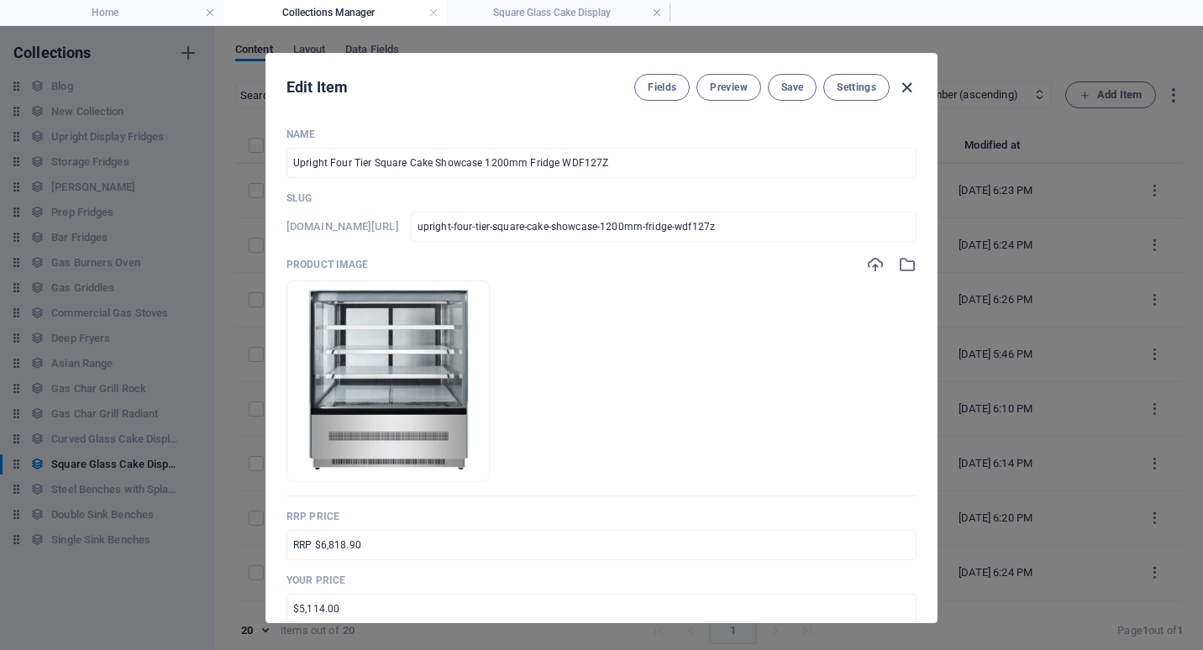
click at [906, 86] on icon "button" at bounding box center [906, 87] width 19 height 19
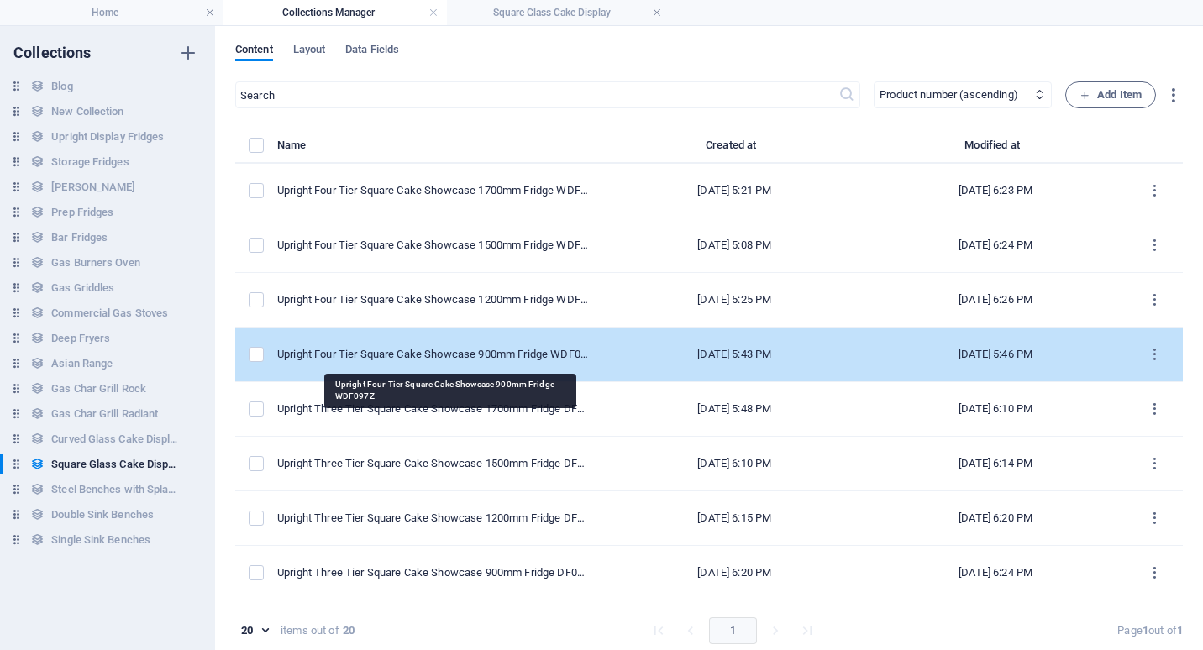
click at [406, 358] on div "Upright Four Tier Square Cake Showcase 900mm Fridge WDF097Z" at bounding box center [433, 354] width 313 height 15
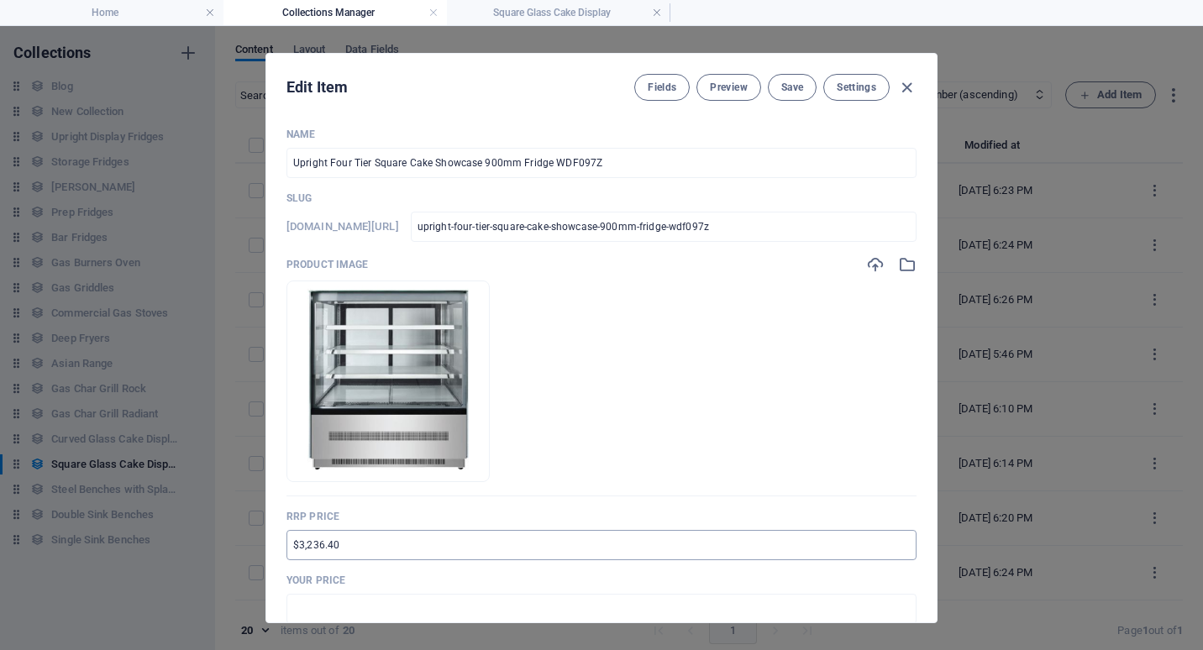
click at [291, 548] on input "$3,236.40" at bounding box center [601, 545] width 630 height 30
click at [306, 595] on input "text" at bounding box center [601, 609] width 630 height 30
drag, startPoint x: 307, startPoint y: 610, endPoint x: 322, endPoint y: 610, distance: 16.0
click at [322, 610] on input "$4,821.00" at bounding box center [601, 609] width 630 height 30
click at [635, 575] on p "Your Price" at bounding box center [601, 580] width 630 height 13
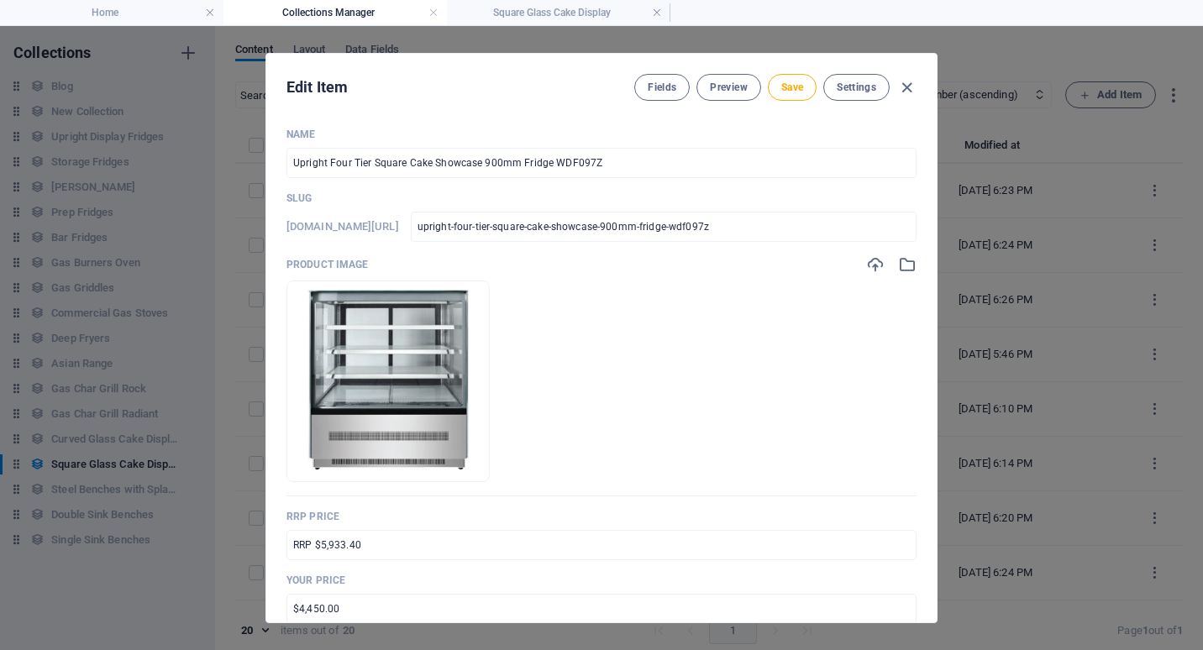
scroll to position [168, 0]
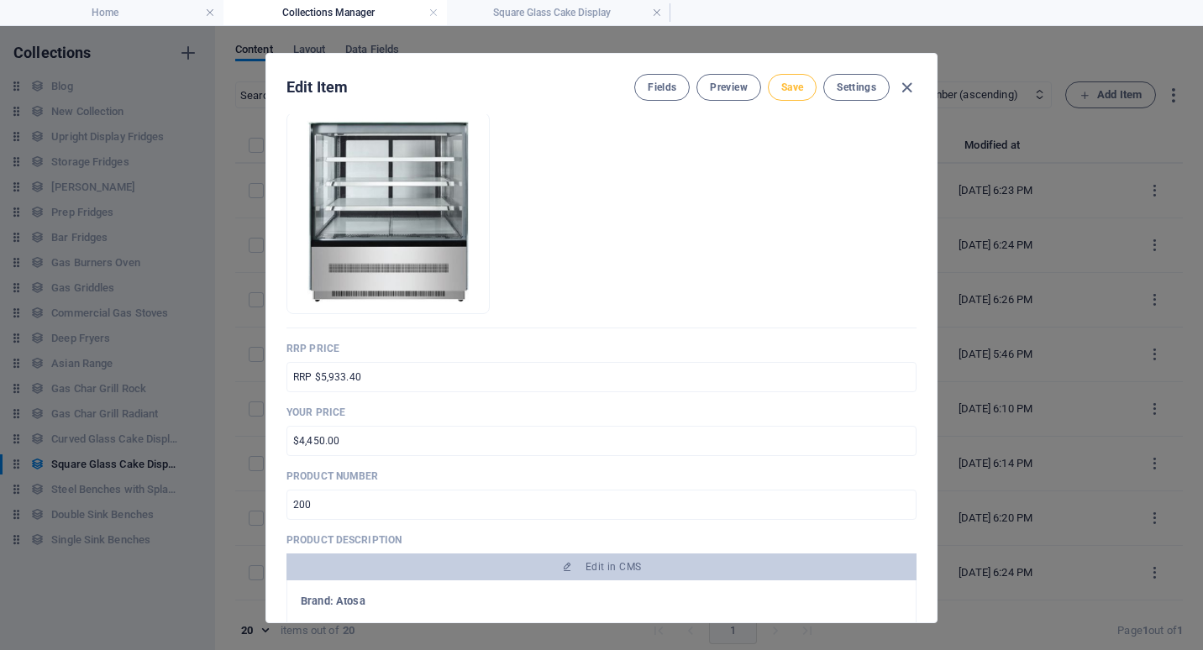
click at [795, 92] on span "Save" at bounding box center [792, 87] width 22 height 13
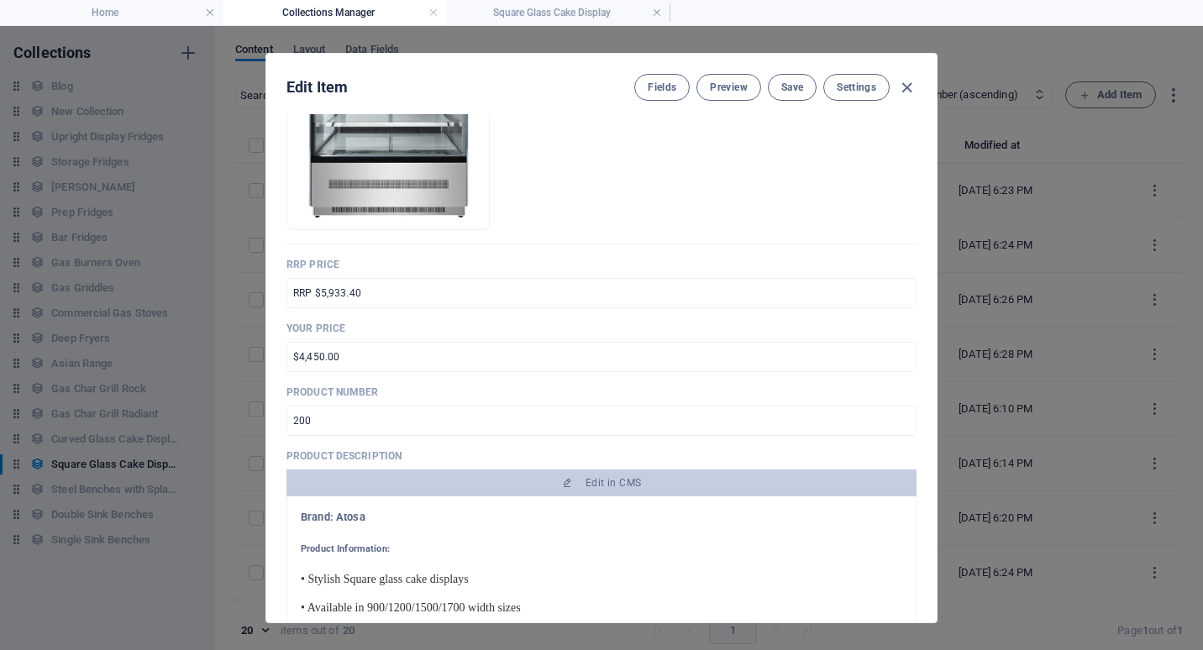
scroll to position [0, 0]
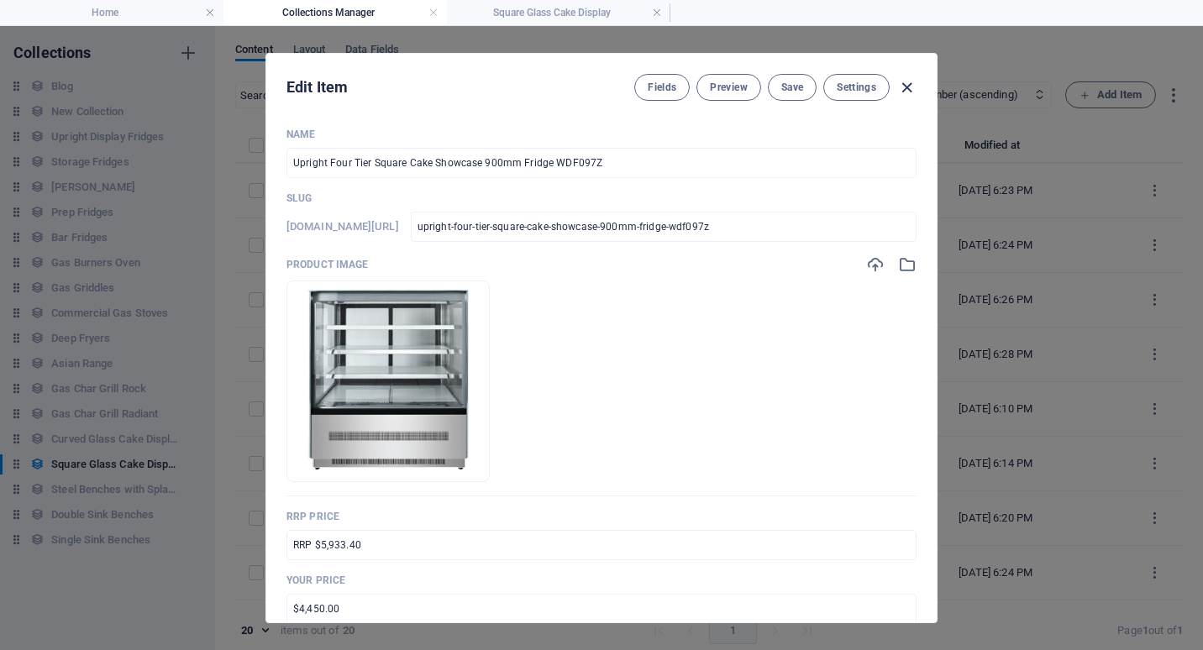
click at [906, 88] on icon "button" at bounding box center [906, 87] width 19 height 19
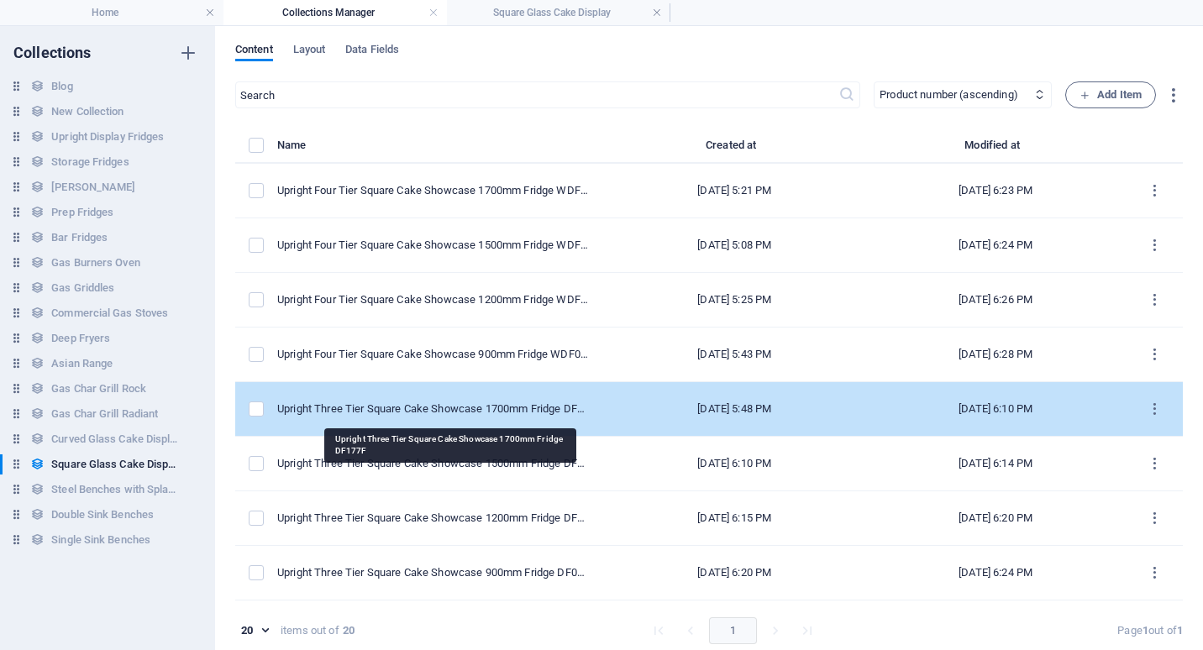
click at [443, 407] on div "Upright Three Tier Square Cake Showcase 1700mm Fridge DF177F" at bounding box center [433, 408] width 313 height 15
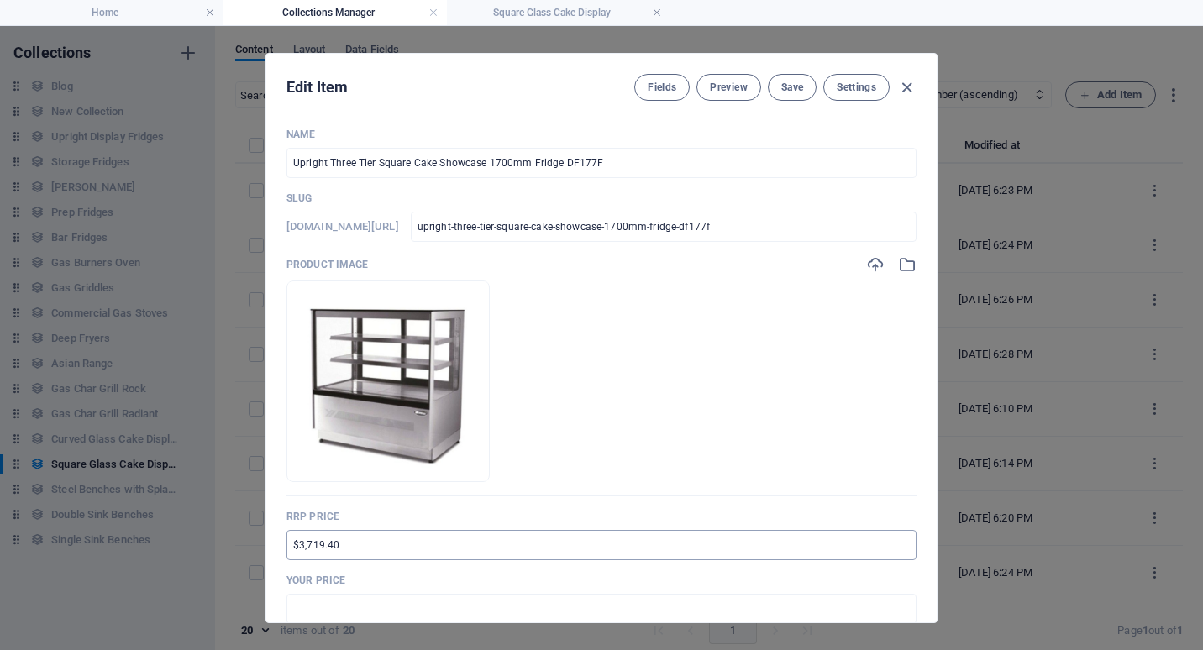
click at [287, 548] on input "$3,719.40" at bounding box center [601, 545] width 630 height 30
click at [312, 605] on input "text" at bounding box center [601, 609] width 630 height 30
click at [296, 609] on input "$4,726.00" at bounding box center [601, 609] width 630 height 30
drag, startPoint x: 322, startPoint y: 609, endPoint x: 306, endPoint y: 609, distance: 16.0
click at [306, 609] on input "$5,726.00" at bounding box center [601, 609] width 630 height 30
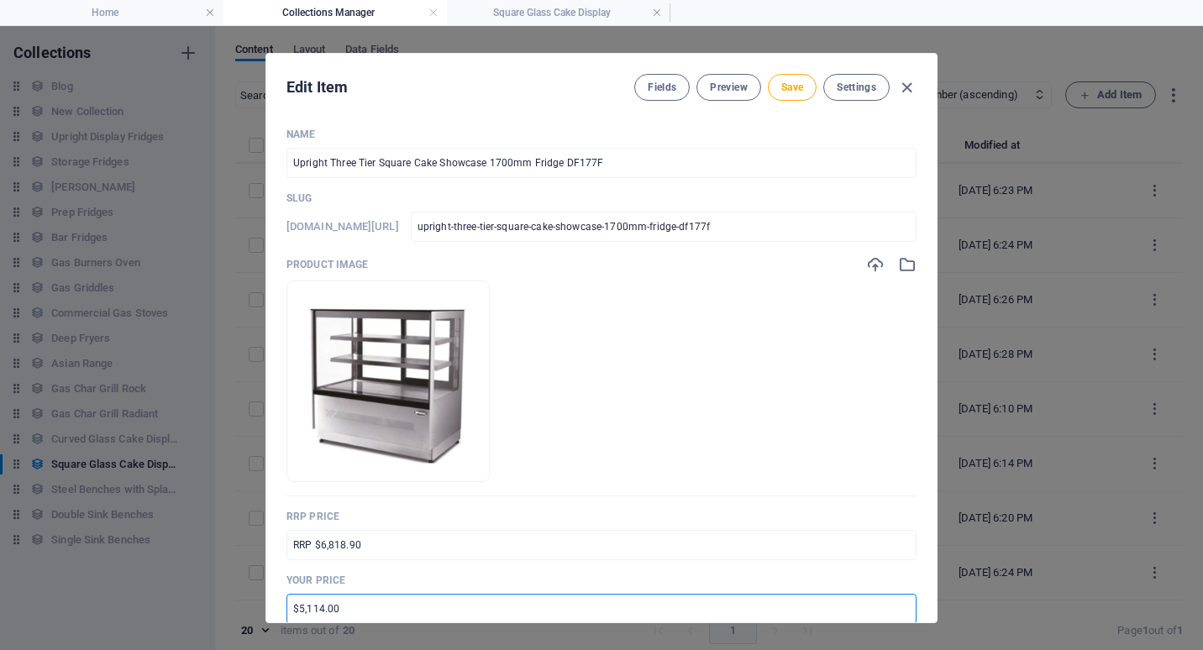
click at [921, 578] on div "Name Upright Three Tier Square Cake Showcase 1700mm Fridge DF177F ​ Slug [DOMAI…" at bounding box center [601, 368] width 670 height 508
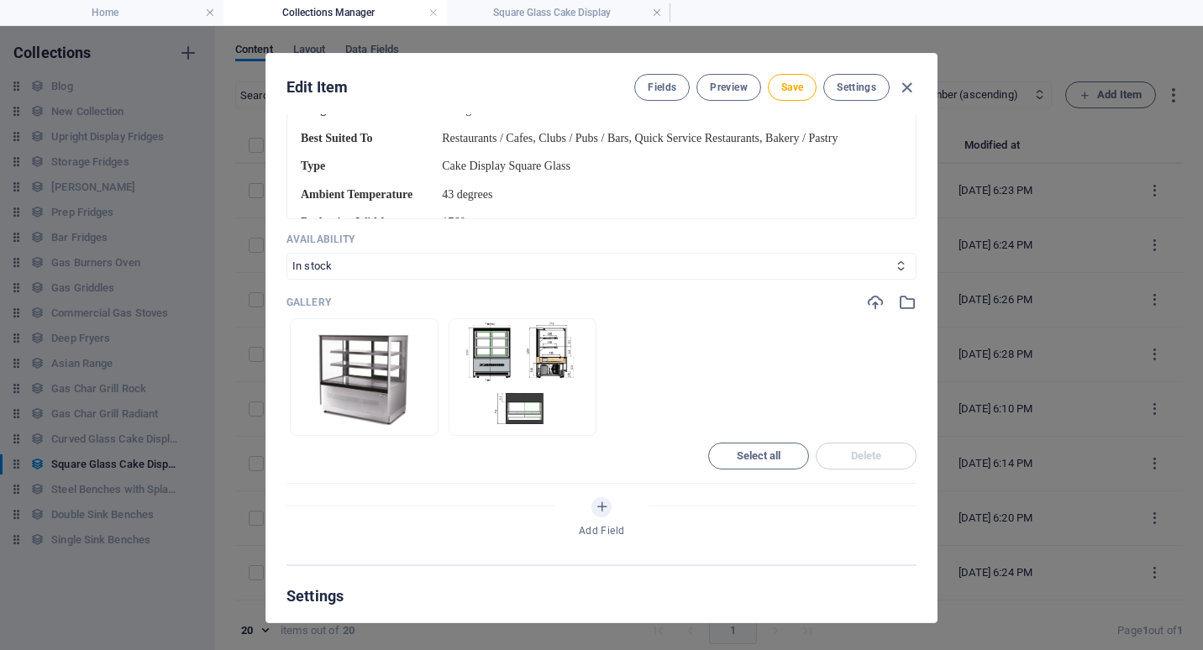
scroll to position [1008, 0]
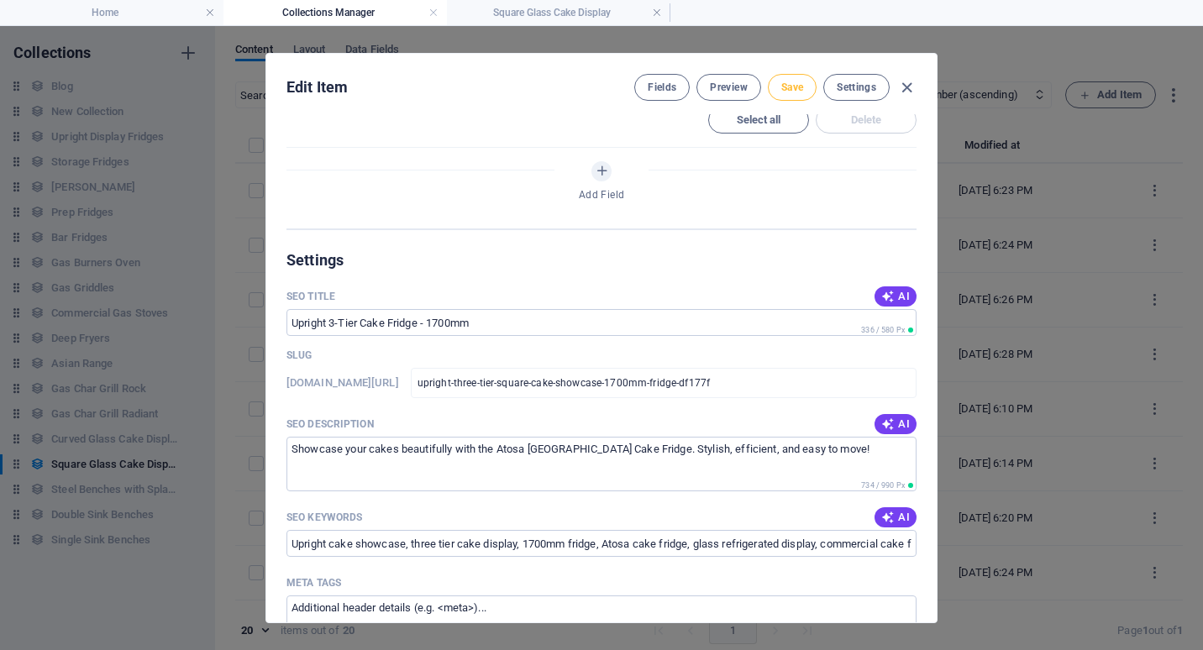
click at [783, 90] on span "Save" at bounding box center [792, 87] width 22 height 13
